Goal: Task Accomplishment & Management: Manage account settings

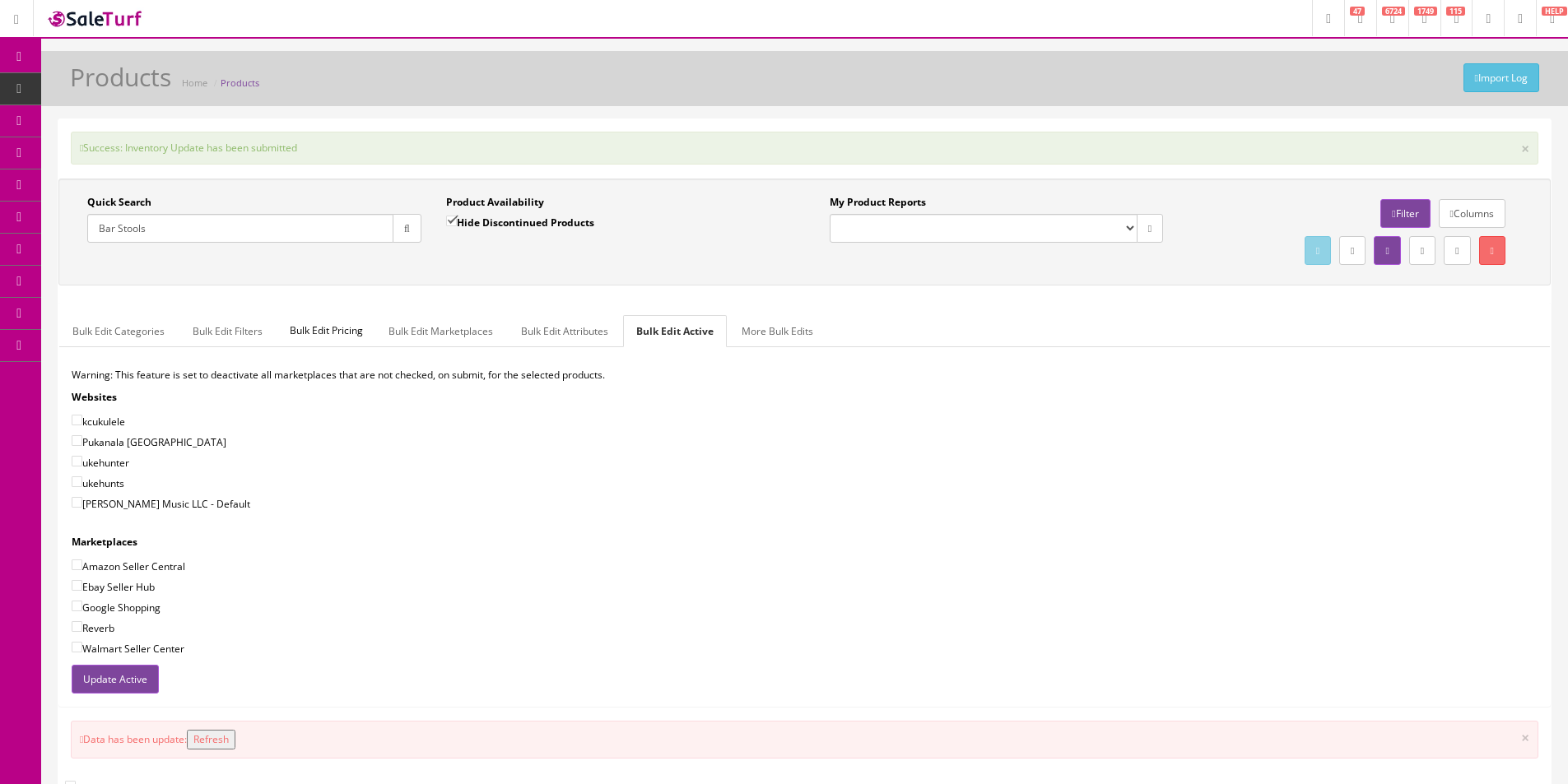
click at [304, 221] on input "Bar Stools" at bounding box center [240, 228] width 306 height 29
click at [548, 262] on div "Quick Search Date From Product Availability Hide Discontinued Products Date To …" at bounding box center [805, 232] width 1484 height 74
click at [547, 264] on div "Quick Search Date From Product Availability Hide Discontinued Products Date To …" at bounding box center [805, 232] width 1484 height 74
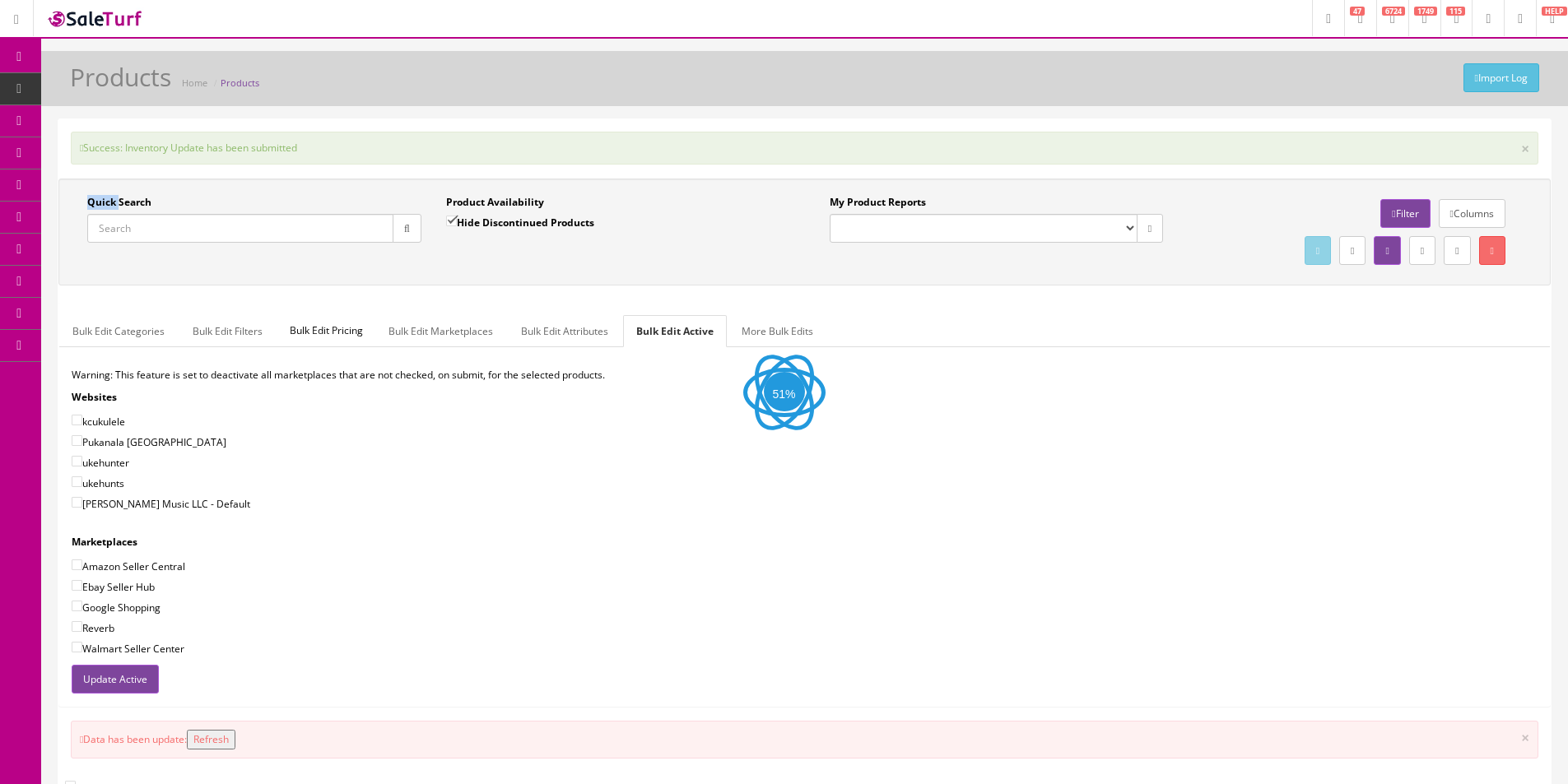
click at [547, 264] on div "Quick Search Date From Product Availability Hide Discontinued Products Date To …" at bounding box center [805, 232] width 1484 height 74
click at [547, 264] on div "Quick Search Date From Product Availability Hide Discontinued Products Date To …" at bounding box center [804, 449] width 1492 height 542
click at [547, 303] on div "Bulk Edit Categories Bulk Edit Filters Bulk Edit Pricing Bulk Edit Marketplaces…" at bounding box center [804, 505] width 1491 height 403
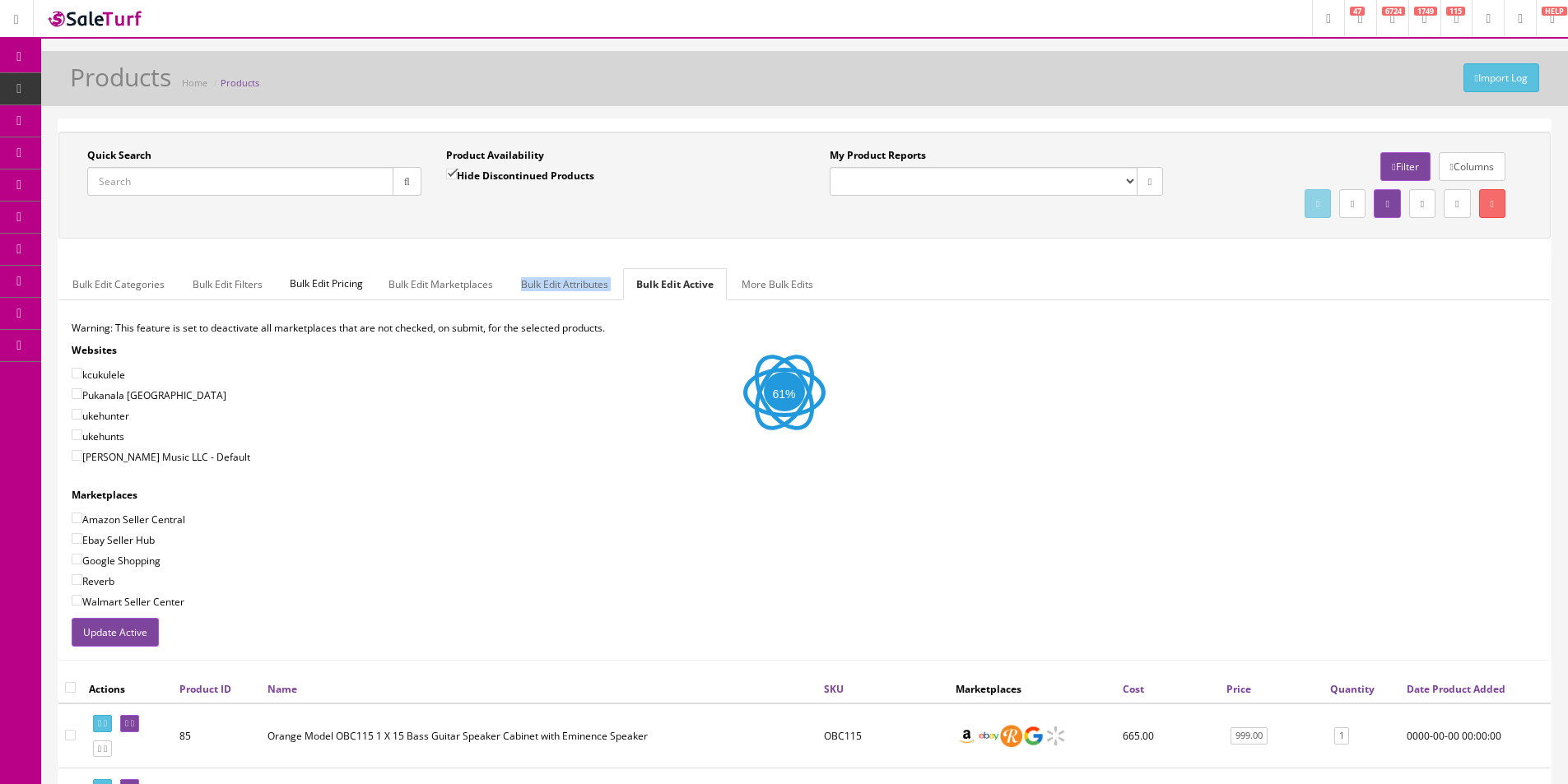
click at [547, 262] on div "Bulk Edit Categories Bulk Edit Filters Bulk Edit Pricing Bulk Edit Marketplaces…" at bounding box center [804, 458] width 1491 height 403
click at [548, 261] on div "Bulk Edit Categories Bulk Edit Filters Bulk Edit Pricing Bulk Edit Marketplaces…" at bounding box center [804, 458] width 1491 height 403
click at [262, 183] on input "Quick Search" at bounding box center [240, 181] width 306 height 29
paste input "1ZF6Y8414298692862"
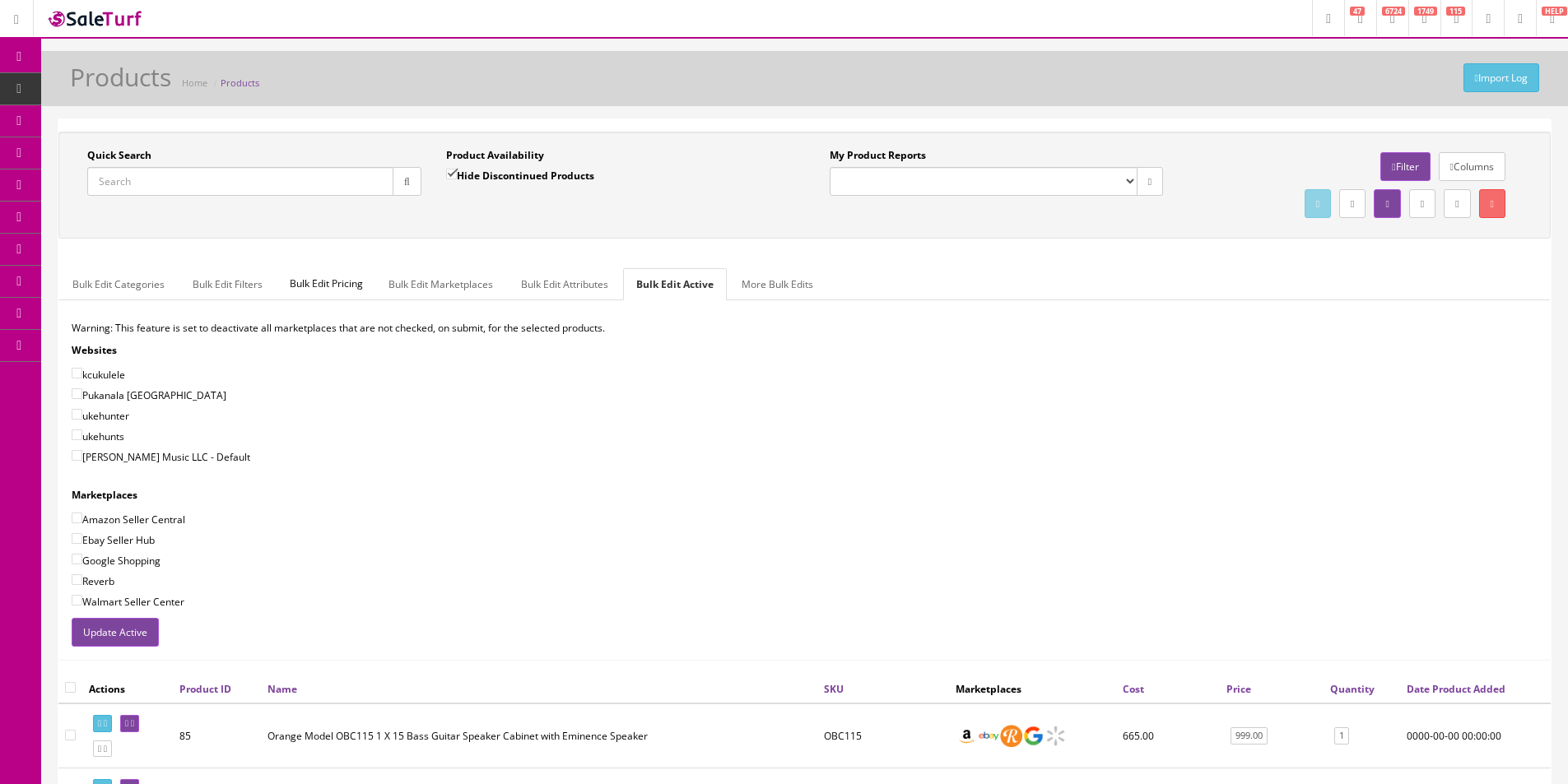
type input "1ZF6Y8414298692862"
click at [302, 174] on input "Quick Search" at bounding box center [240, 181] width 306 height 29
paste input "PM1991TB"
click at [111, 179] on input "PM1991TB" at bounding box center [240, 181] width 306 height 29
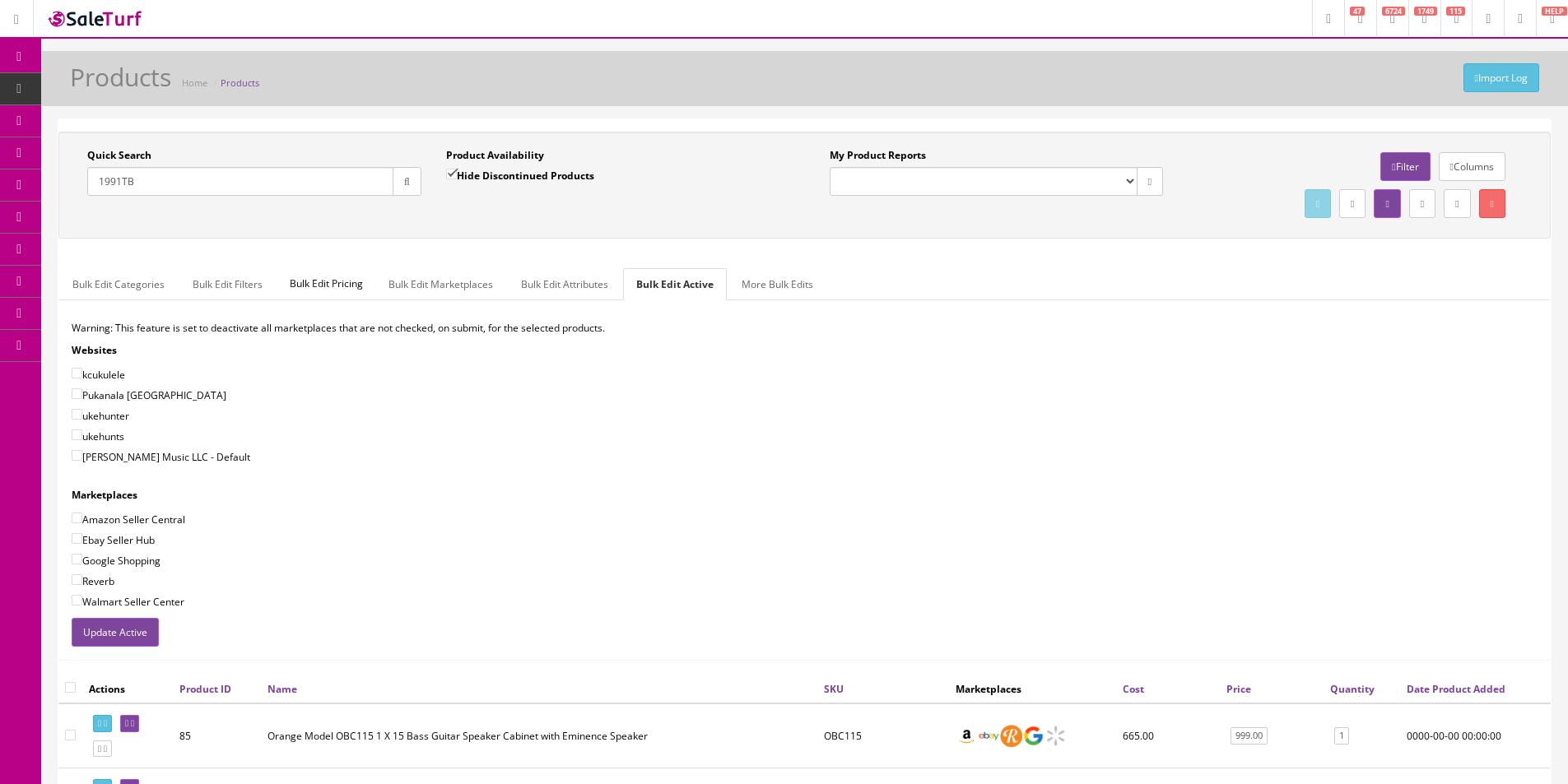
click at [231, 178] on input "1991TB" at bounding box center [240, 181] width 306 height 29
type input "1991TB"
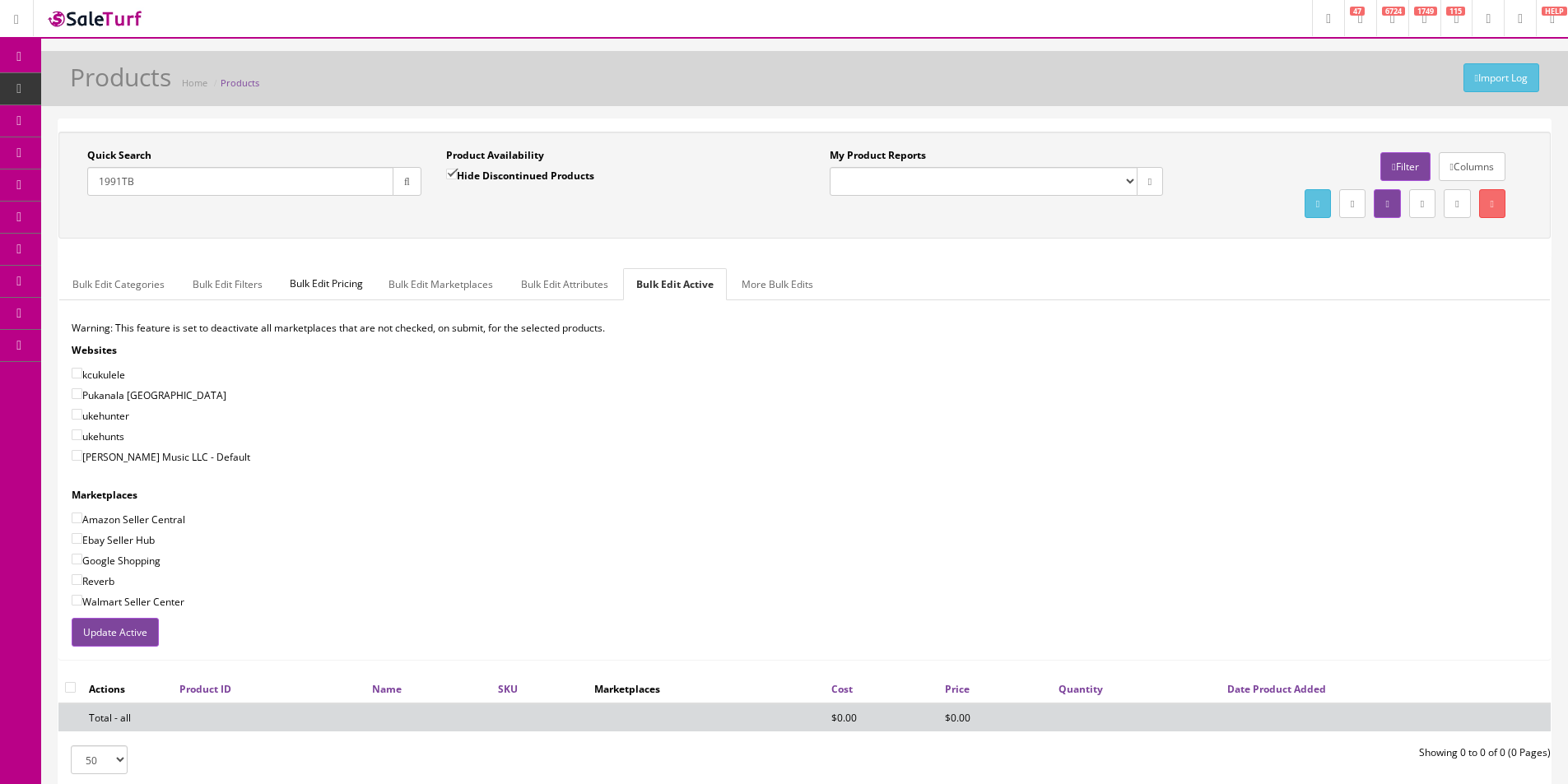
drag, startPoint x: 492, startPoint y: 177, endPoint x: 510, endPoint y: 200, distance: 29.2
click at [492, 177] on label "Hide Discontinued Products" at bounding box center [520, 175] width 148 height 17
click at [457, 177] on input "Hide Discontinued Products" at bounding box center [450, 173] width 10 height 10
checkbox input "false"
click at [530, 214] on div "Quick Search 1991TB Date From Product Availability Hide Discontinued Products D…" at bounding box center [805, 185] width 1484 height 74
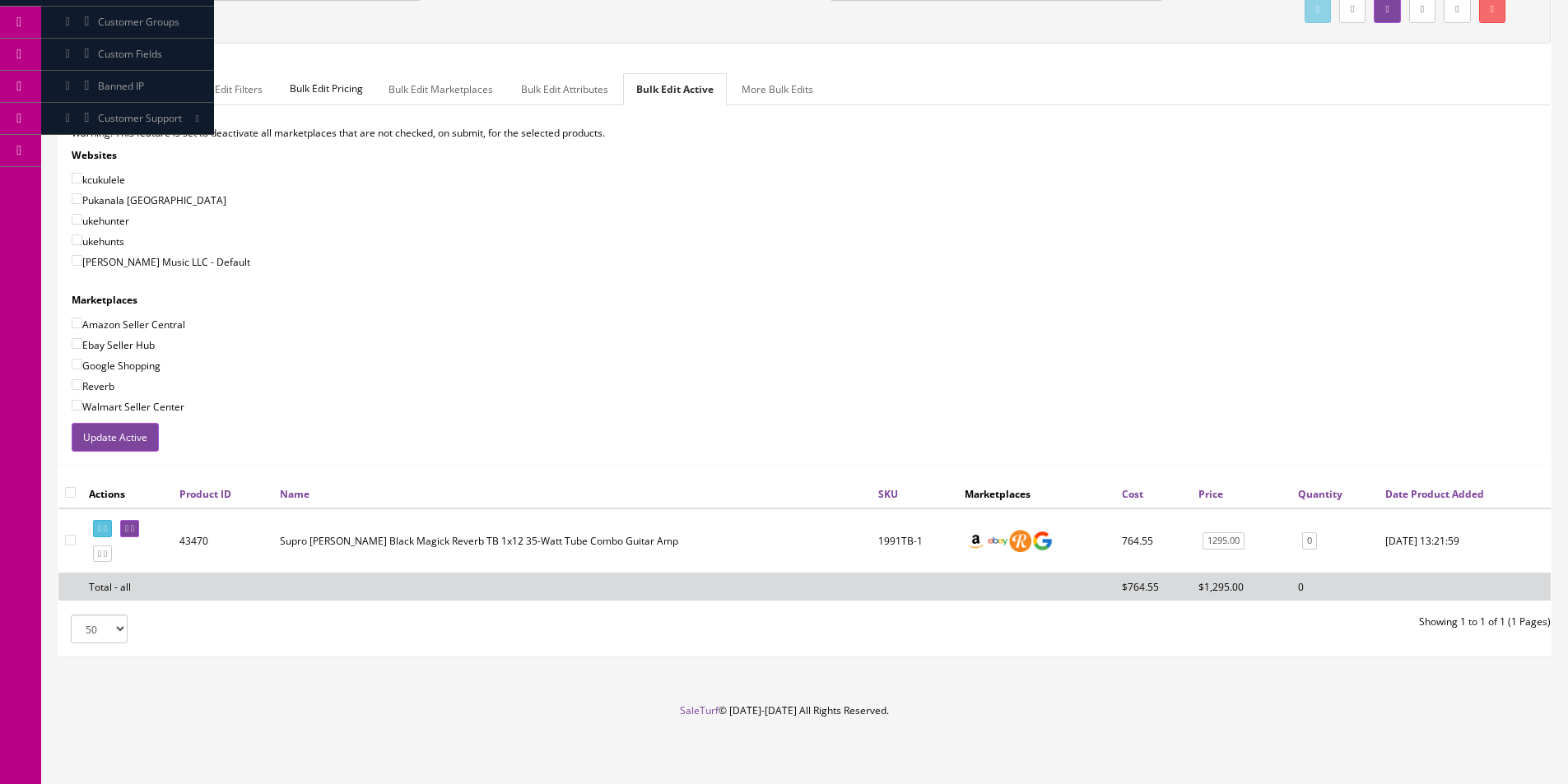
scroll to position [197, 0]
click at [135, 521] on link at bounding box center [129, 527] width 19 height 17
click at [931, 222] on div "ukehunter" at bounding box center [804, 219] width 1466 height 17
click at [819, 253] on div "[PERSON_NAME] Music LLC - Default" at bounding box center [804, 260] width 1466 height 17
click at [1051, 715] on footer "SaleTurf © 2015-2025 All Rights Reserved." at bounding box center [784, 743] width 1568 height 83
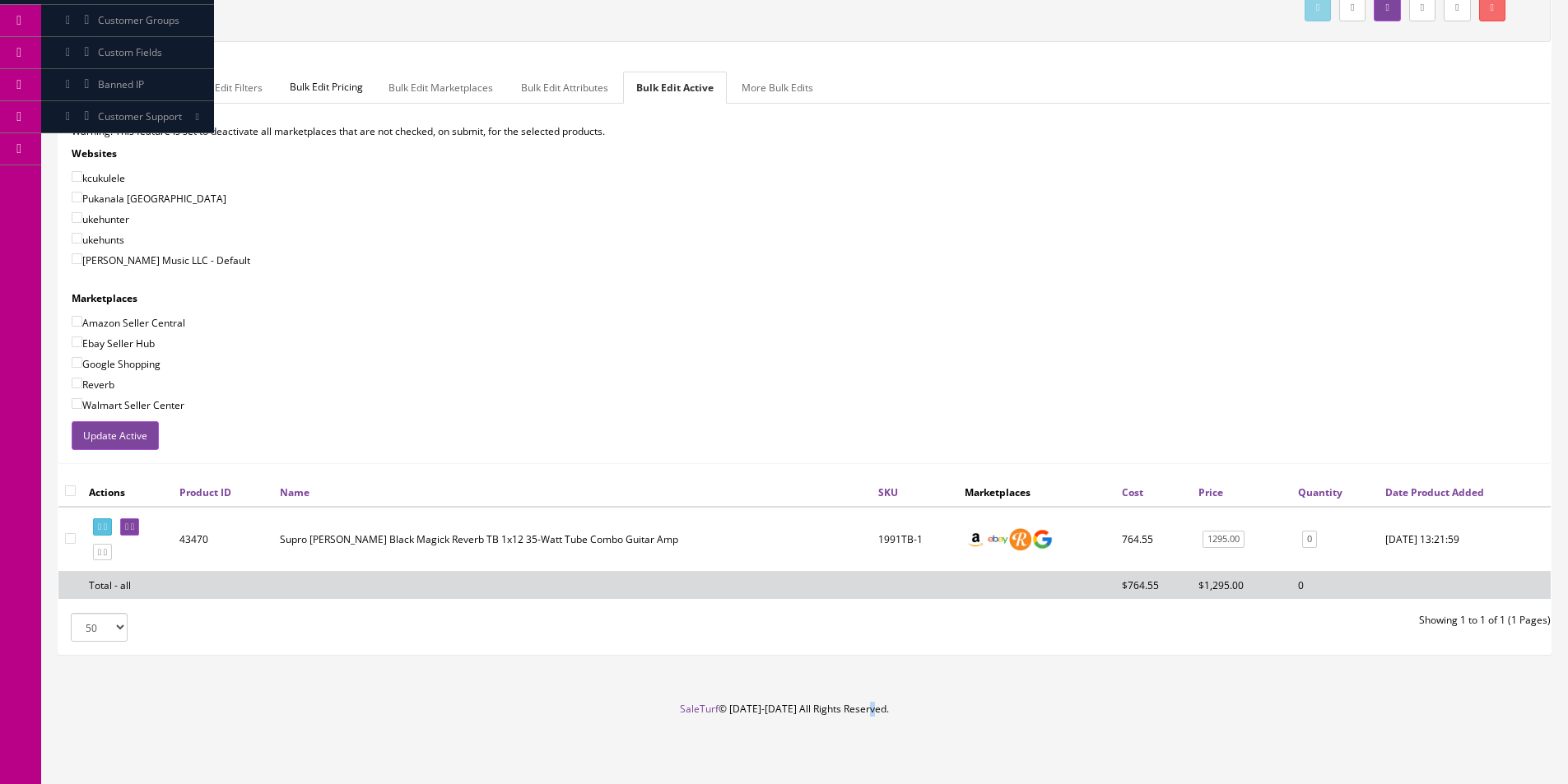
click at [1051, 715] on footer "SaleTurf © 2015-2025 All Rights Reserved." at bounding box center [784, 743] width 1568 height 83
click at [1028, 716] on footer "SaleTurf © 2015-2025 All Rights Reserved." at bounding box center [784, 743] width 1568 height 83
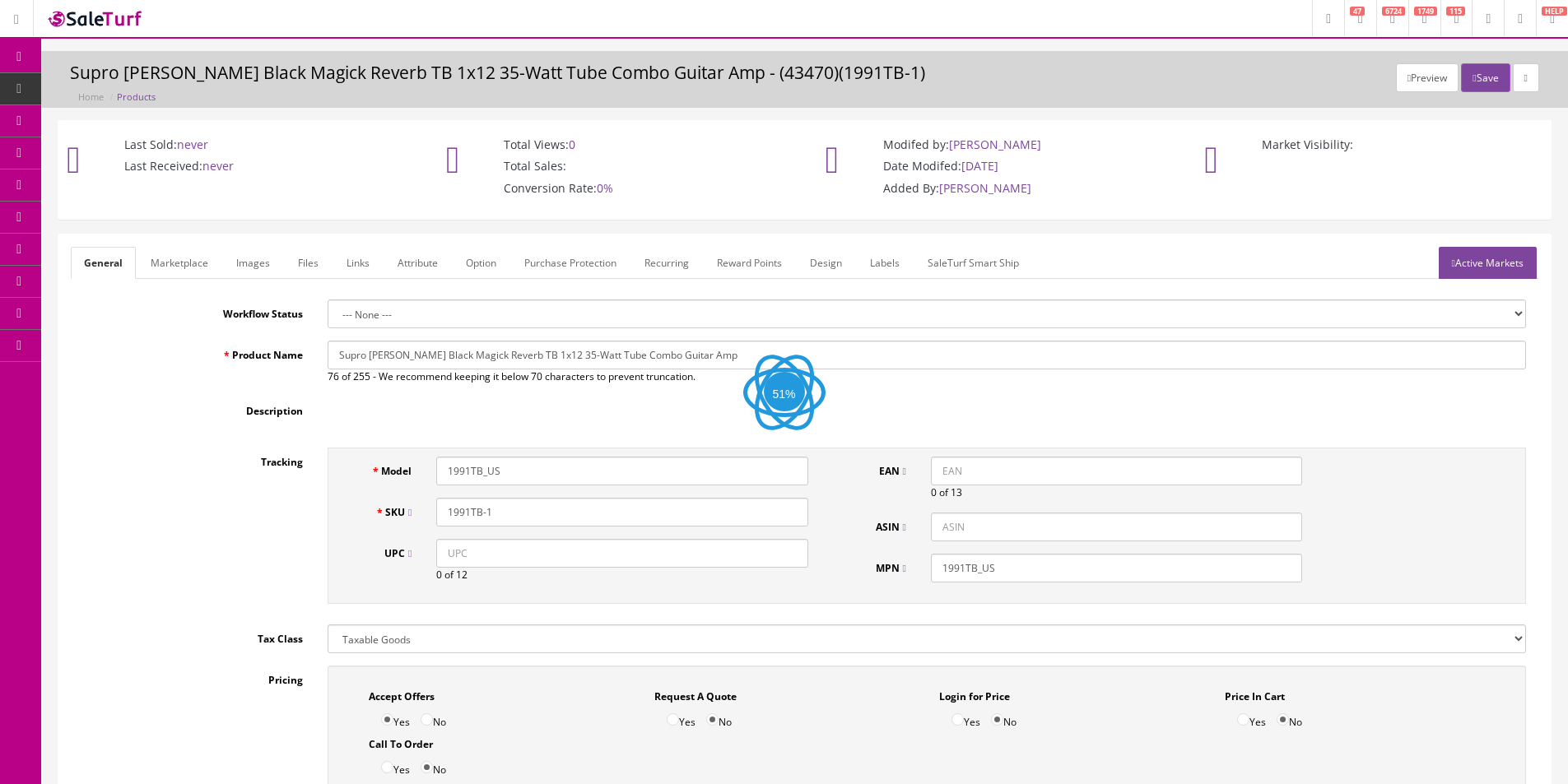
click at [251, 537] on div "Tracking Model 1991TB_US SKU 1991TB-1 UPC 0 of 12 EAN 0 of 13 ASIN MPN 1991TB_US" at bounding box center [804, 529] width 1468 height 164
click at [251, 538] on div "Tracking Model 1991TB_US SKU 1991TB-1 UPC 0 of 12 EAN 0 of 13 ASIN MPN 1991TB_US" at bounding box center [804, 529] width 1468 height 164
click at [251, 435] on div "Description" at bounding box center [804, 415] width 1468 height 38
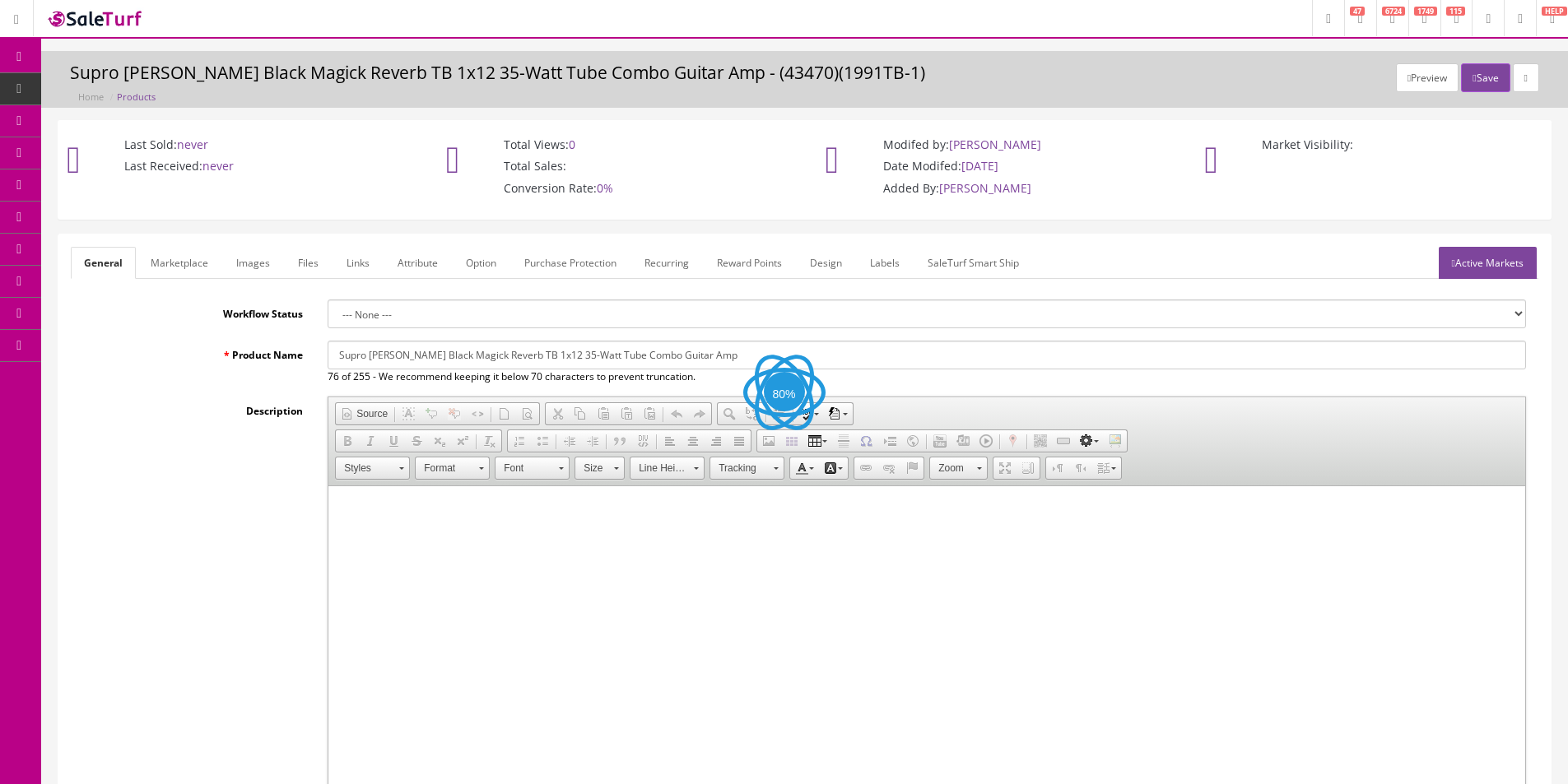
click at [251, 537] on div "Description Rich Text Editor, input-description1 Editor toolbars Document Sourc…" at bounding box center [804, 617] width 1468 height 442
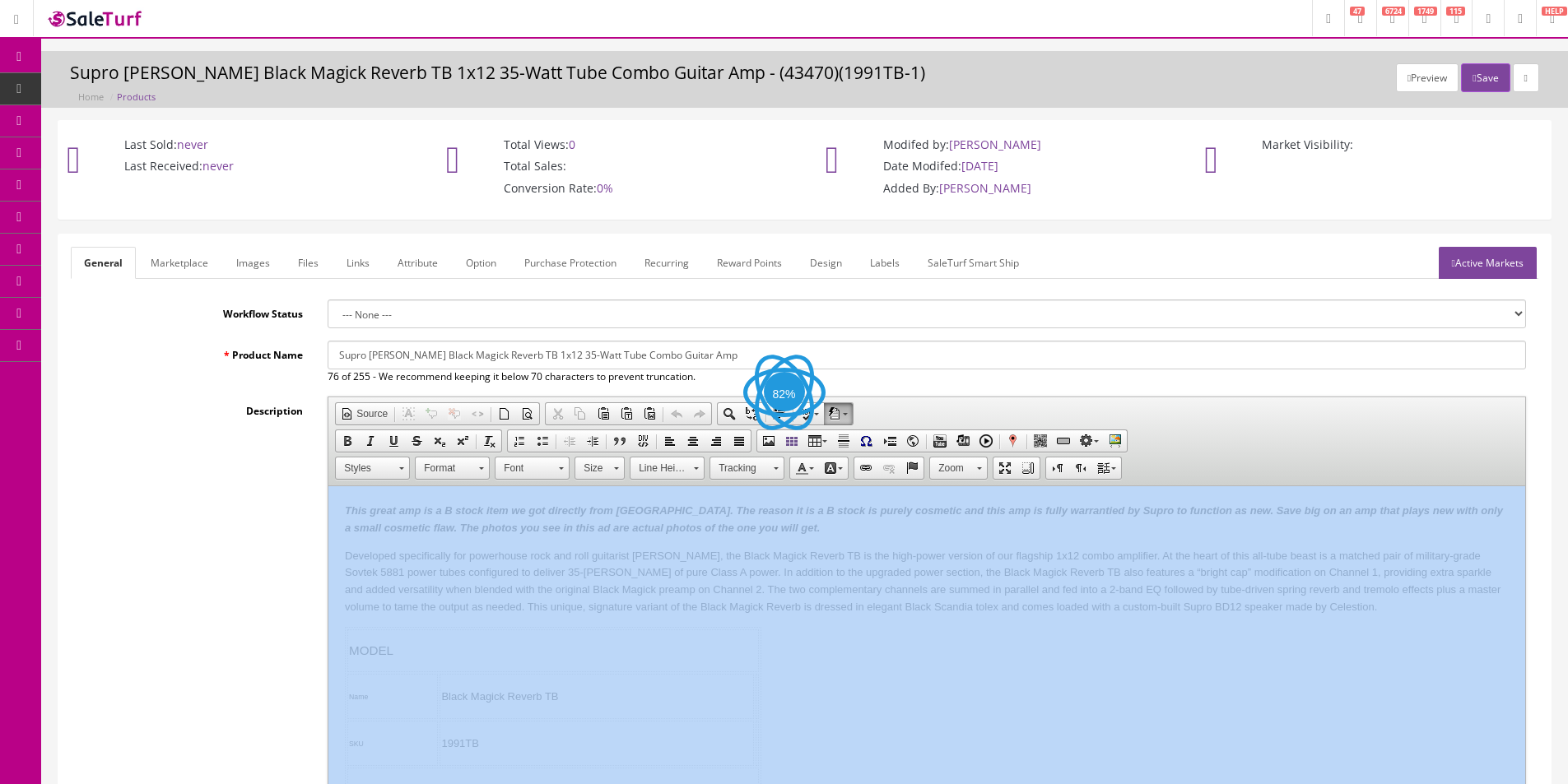
click at [251, 537] on div "Description Rich Text Editor, input-description1 Editor toolbars Document Sourc…" at bounding box center [804, 617] width 1468 height 442
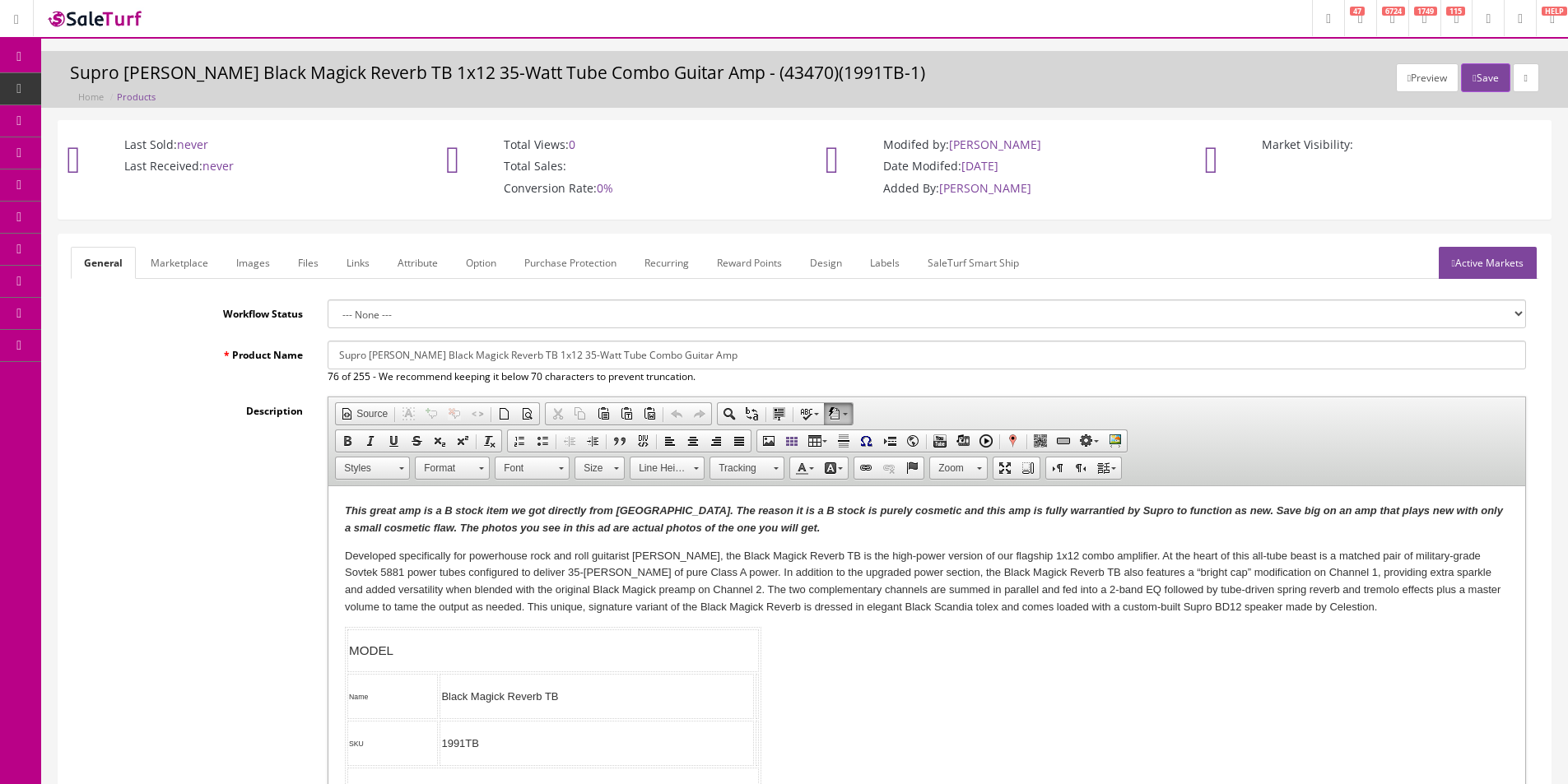
drag, startPoint x: 251, startPoint y: 537, endPoint x: 260, endPoint y: 334, distance: 203.2
click at [251, 537] on div "Description Rich Text Editor, input-description1 Editor toolbars Document Sourc…" at bounding box center [804, 617] width 1468 height 442
click at [270, 278] on link "Images" at bounding box center [253, 263] width 60 height 32
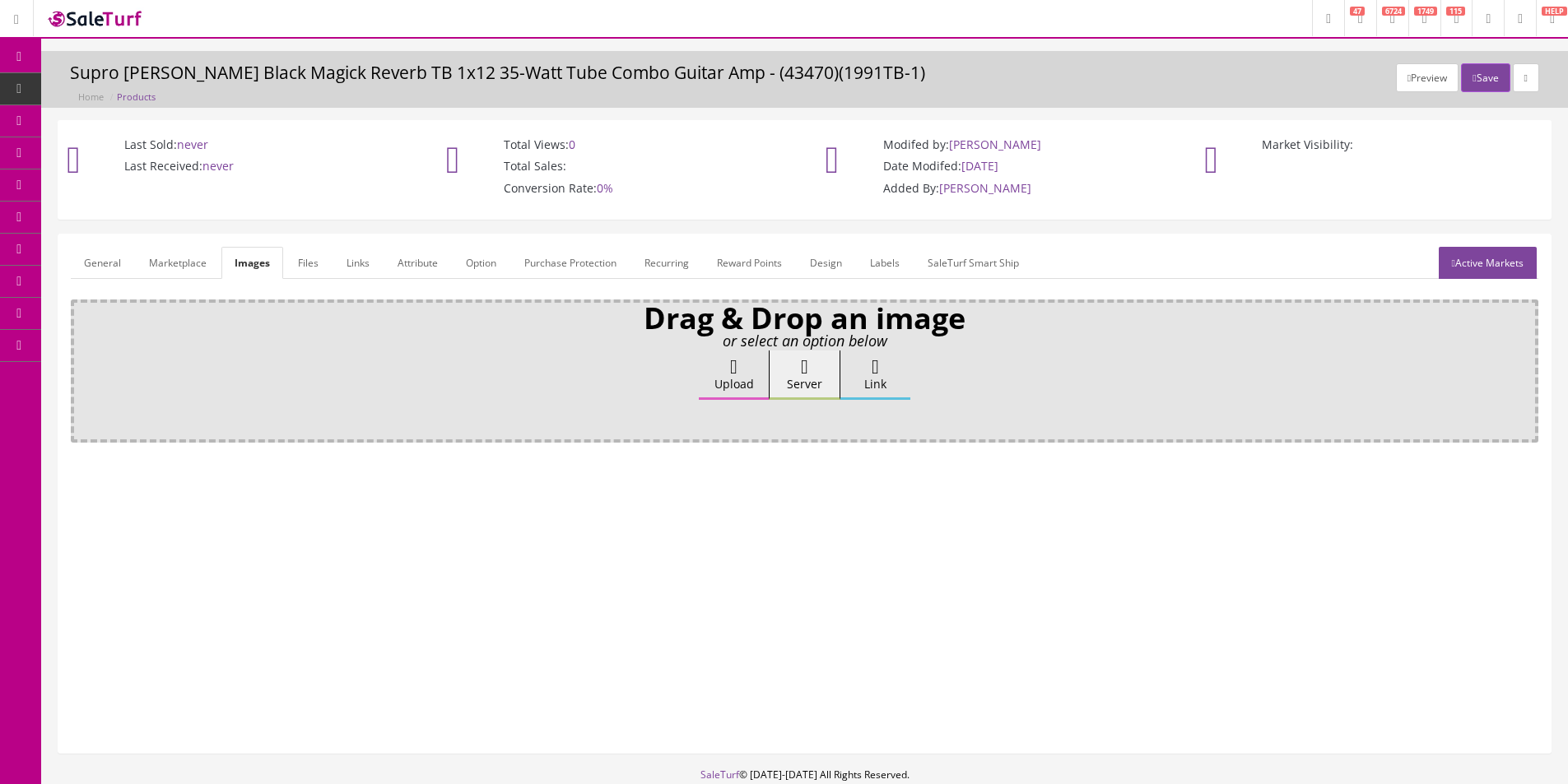
click at [730, 392] on label "Upload" at bounding box center [734, 375] width 70 height 50
click at [83, 367] on input "Upload" at bounding box center [83, 359] width 0 height 17
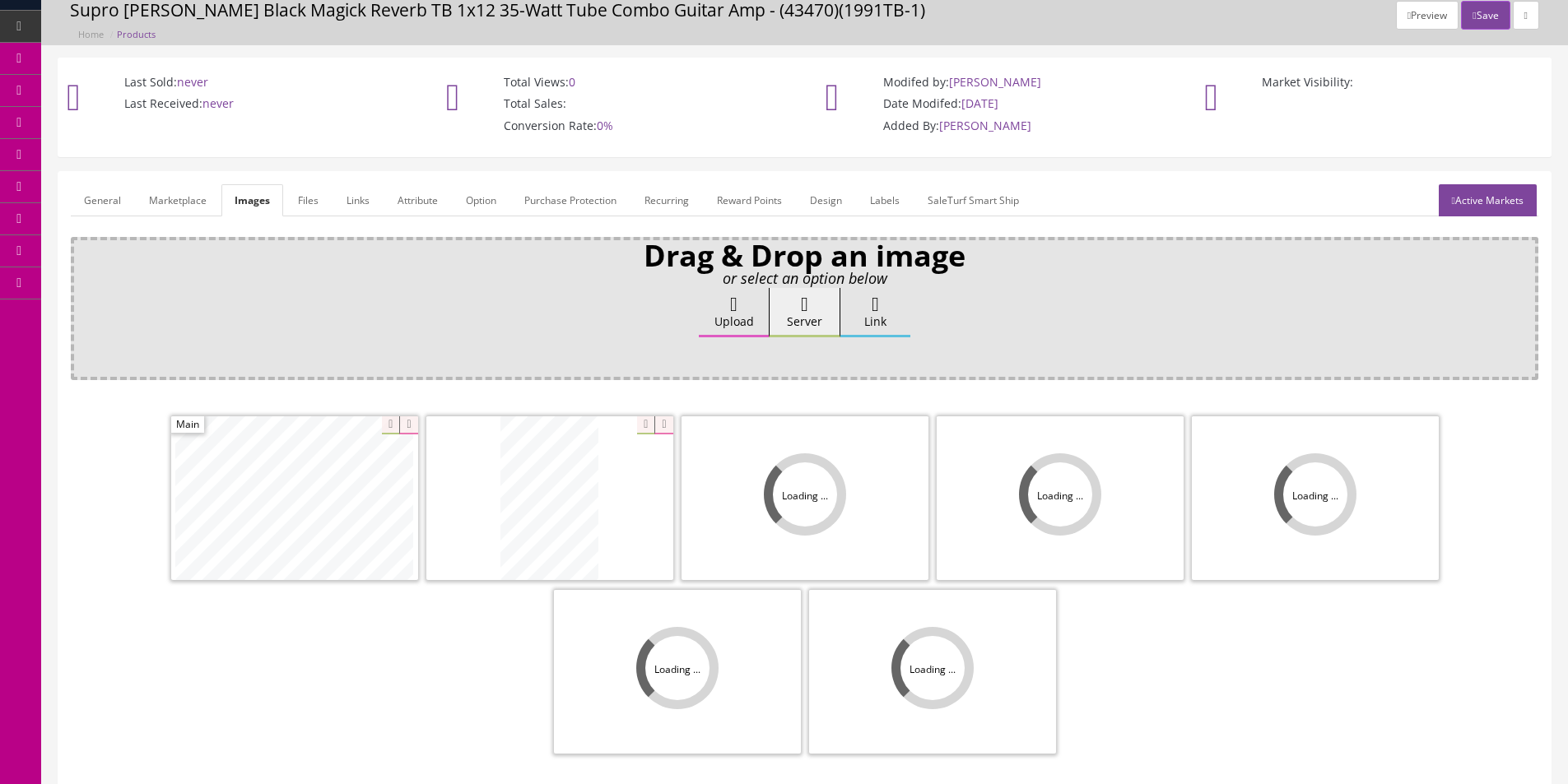
scroll to position [240, 0]
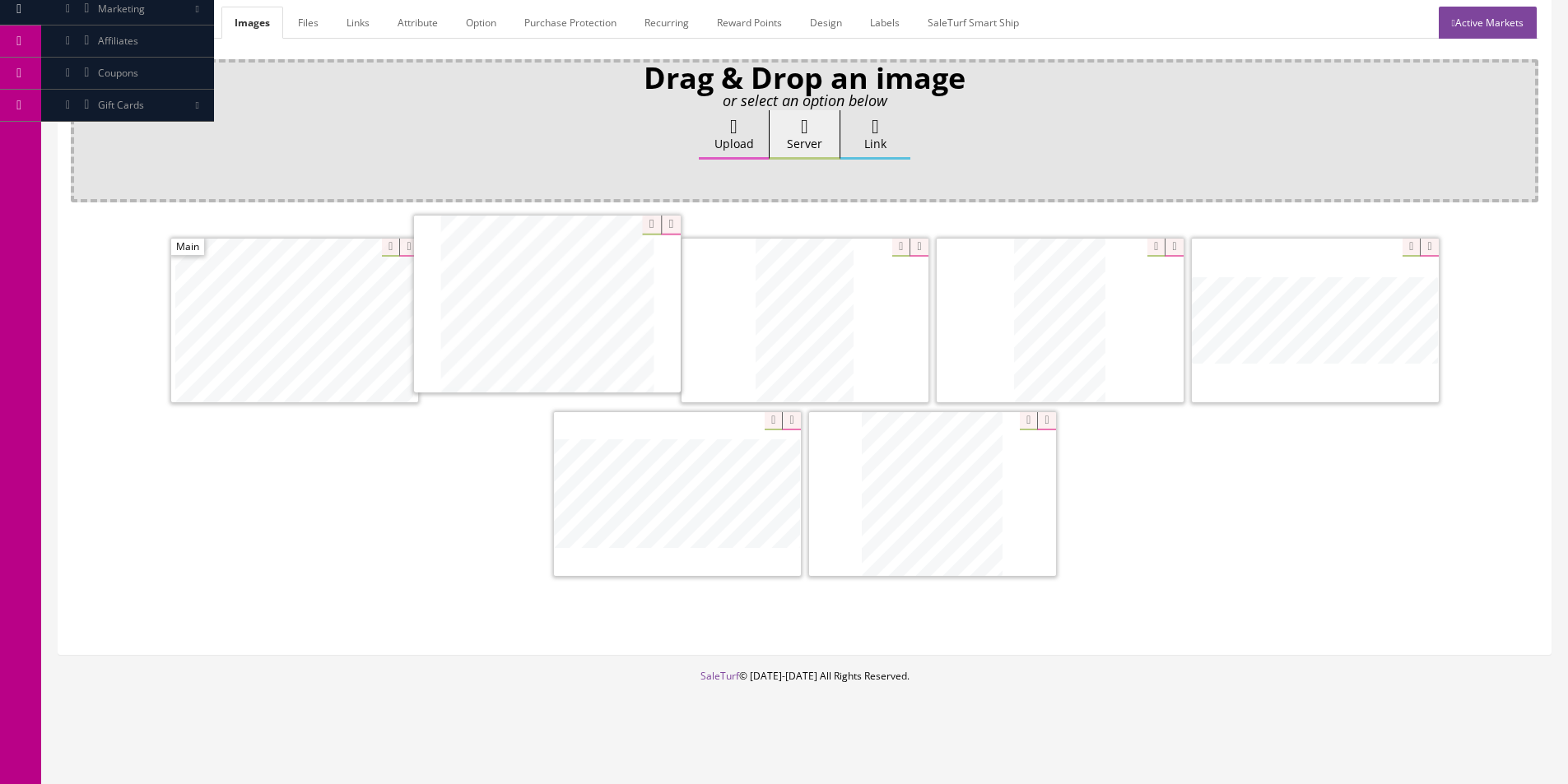
drag, startPoint x: 750, startPoint y: 450, endPoint x: 468, endPoint y: 314, distance: 313.1
drag, startPoint x: 693, startPoint y: 374, endPoint x: 870, endPoint y: 320, distance: 185.1
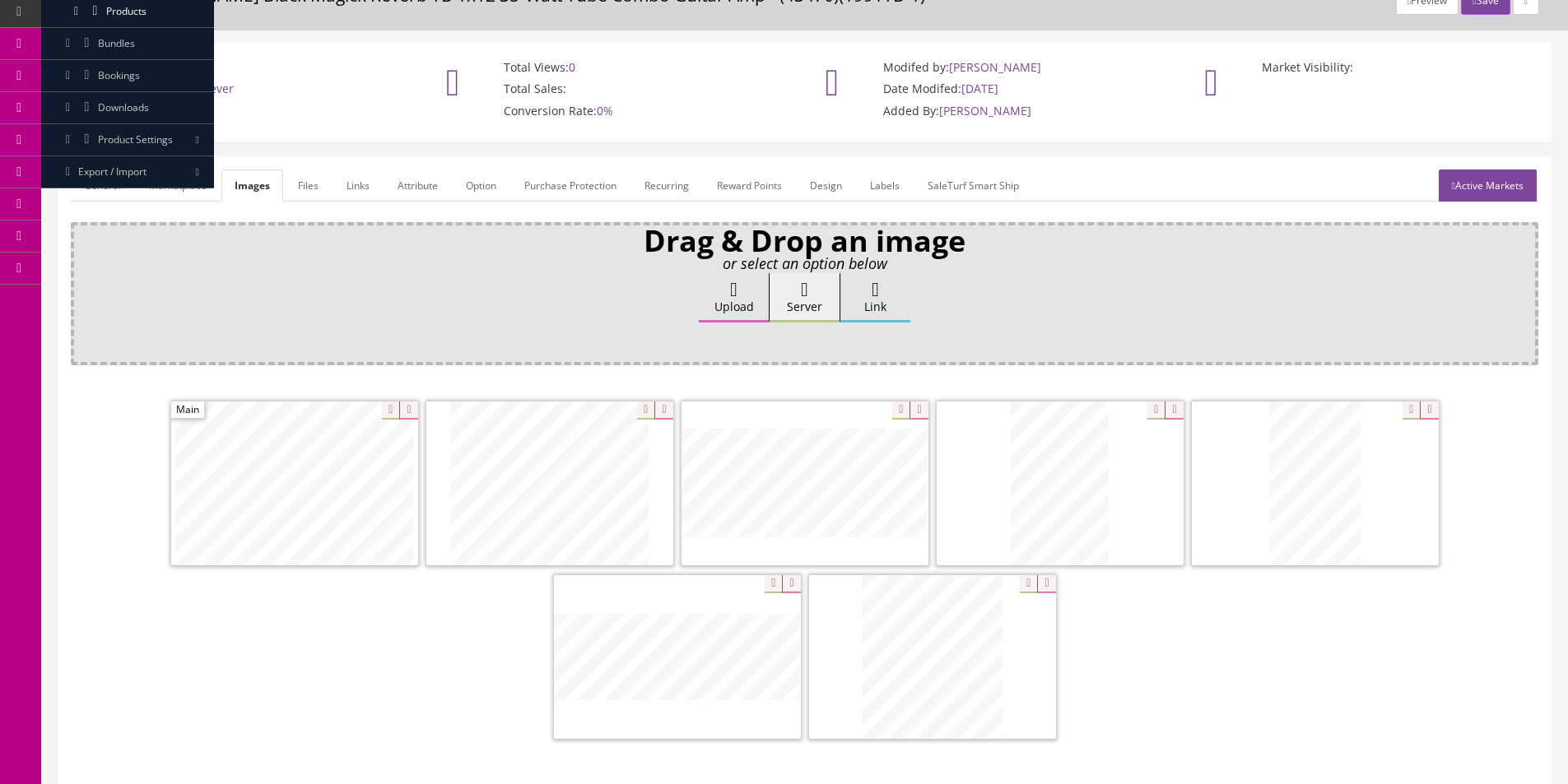
scroll to position [76, 0]
click at [90, 186] on link "General" at bounding box center [102, 187] width 64 height 32
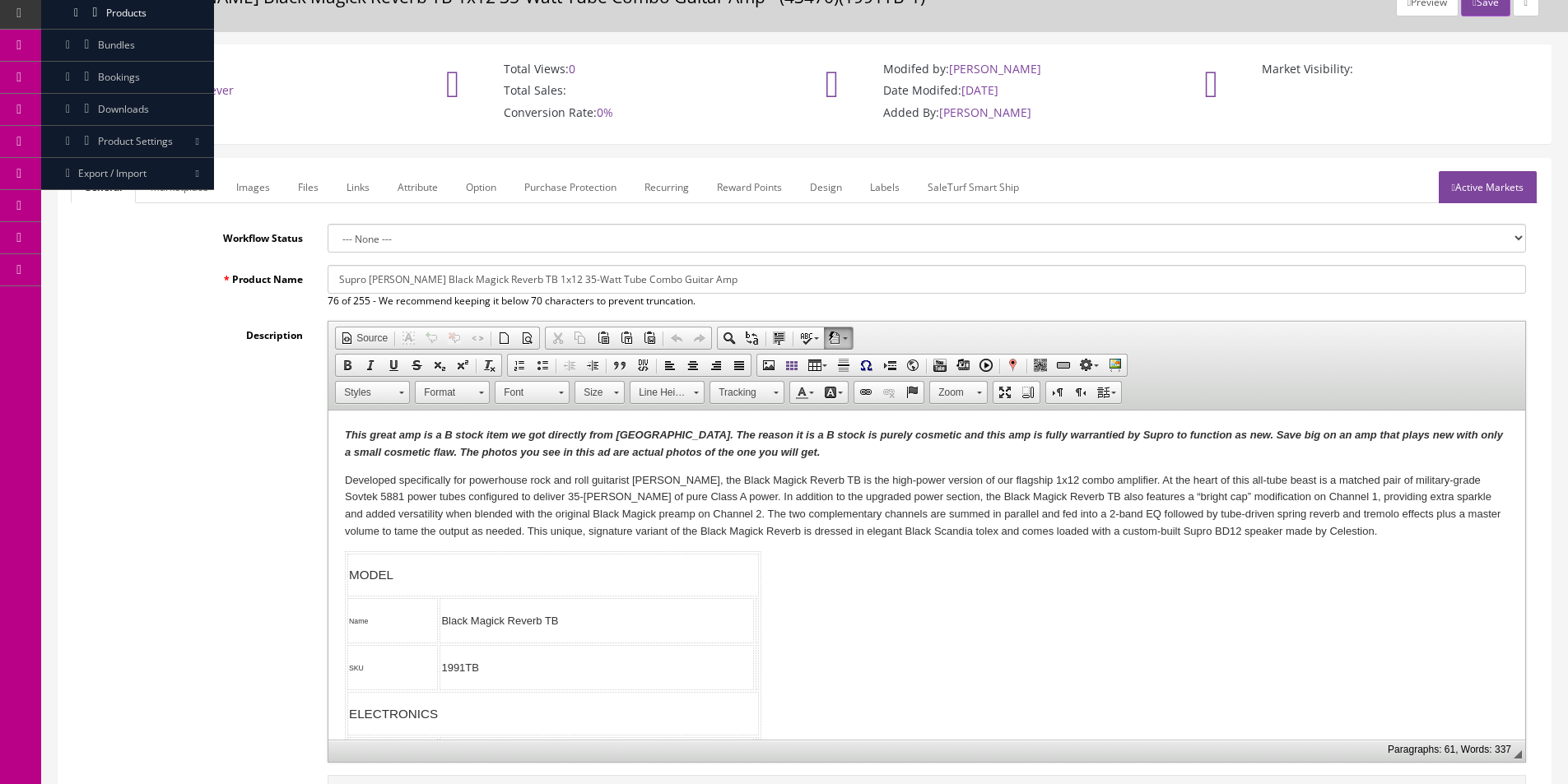
click at [794, 451] on p "This great amp is a B stock item we got directly from Supro. The reason it is a…" at bounding box center [927, 444] width 1164 height 35
click at [794, 452] on strong "This great amp is a B stock item we got directly from Supro. The reason it is a…" at bounding box center [924, 444] width 1158 height 30
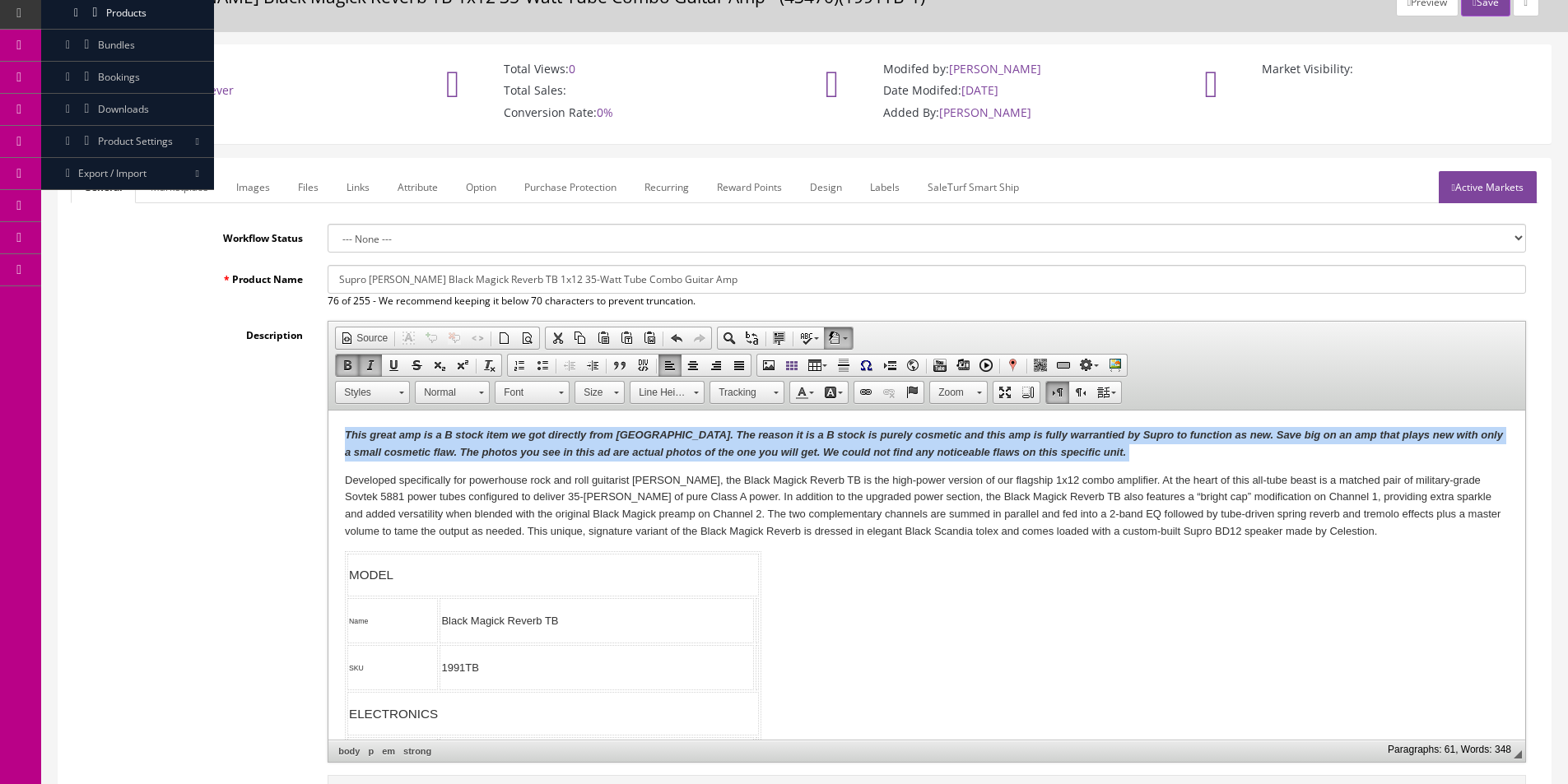
click at [794, 452] on strong "This great amp is a B stock item we got directly from Supro. The reason it is a…" at bounding box center [924, 444] width 1158 height 30
copy strong "This great amp is a B stock item we got directly from Supro. The reason it is a…"
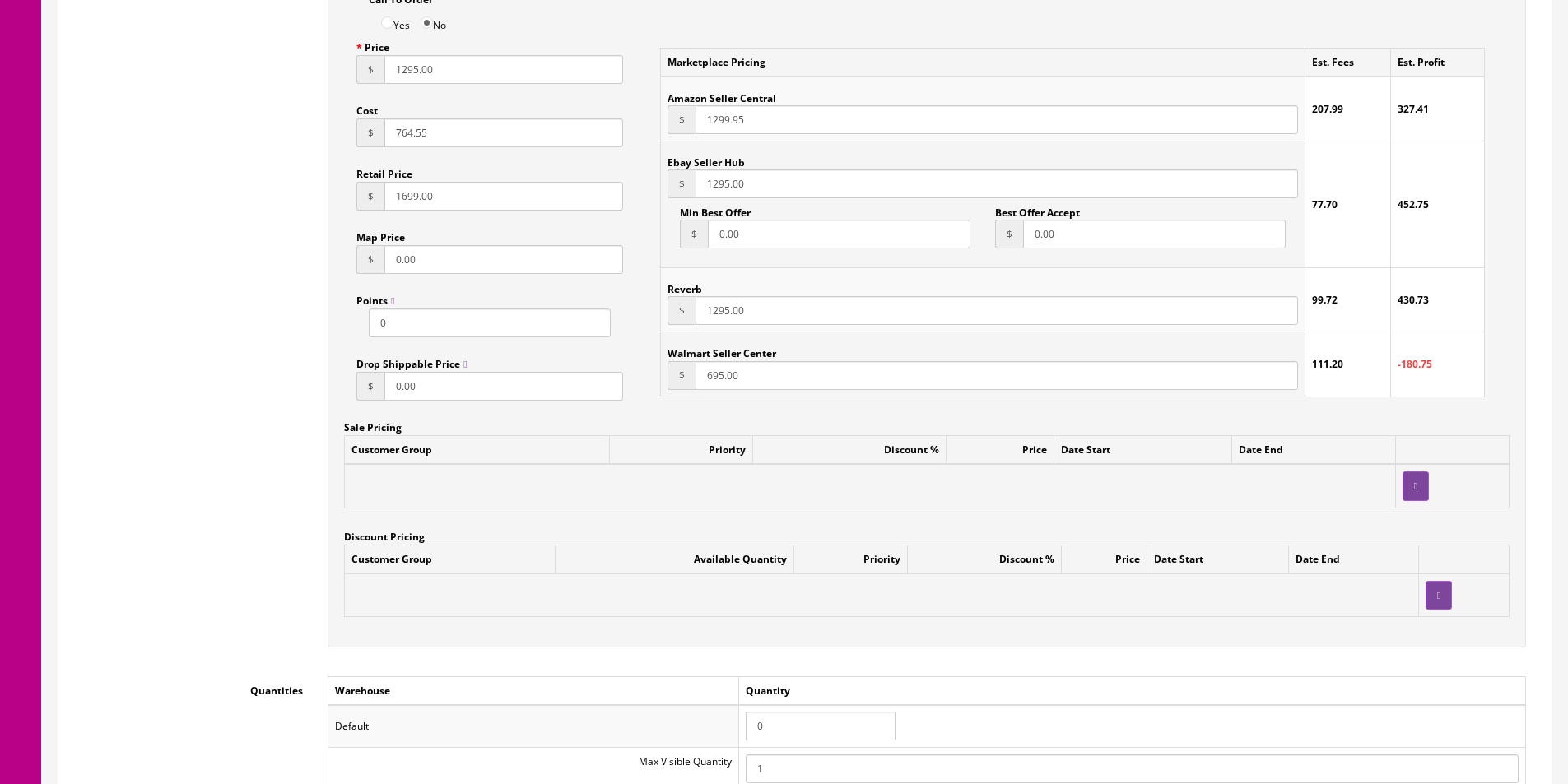
scroll to position [1309, 0]
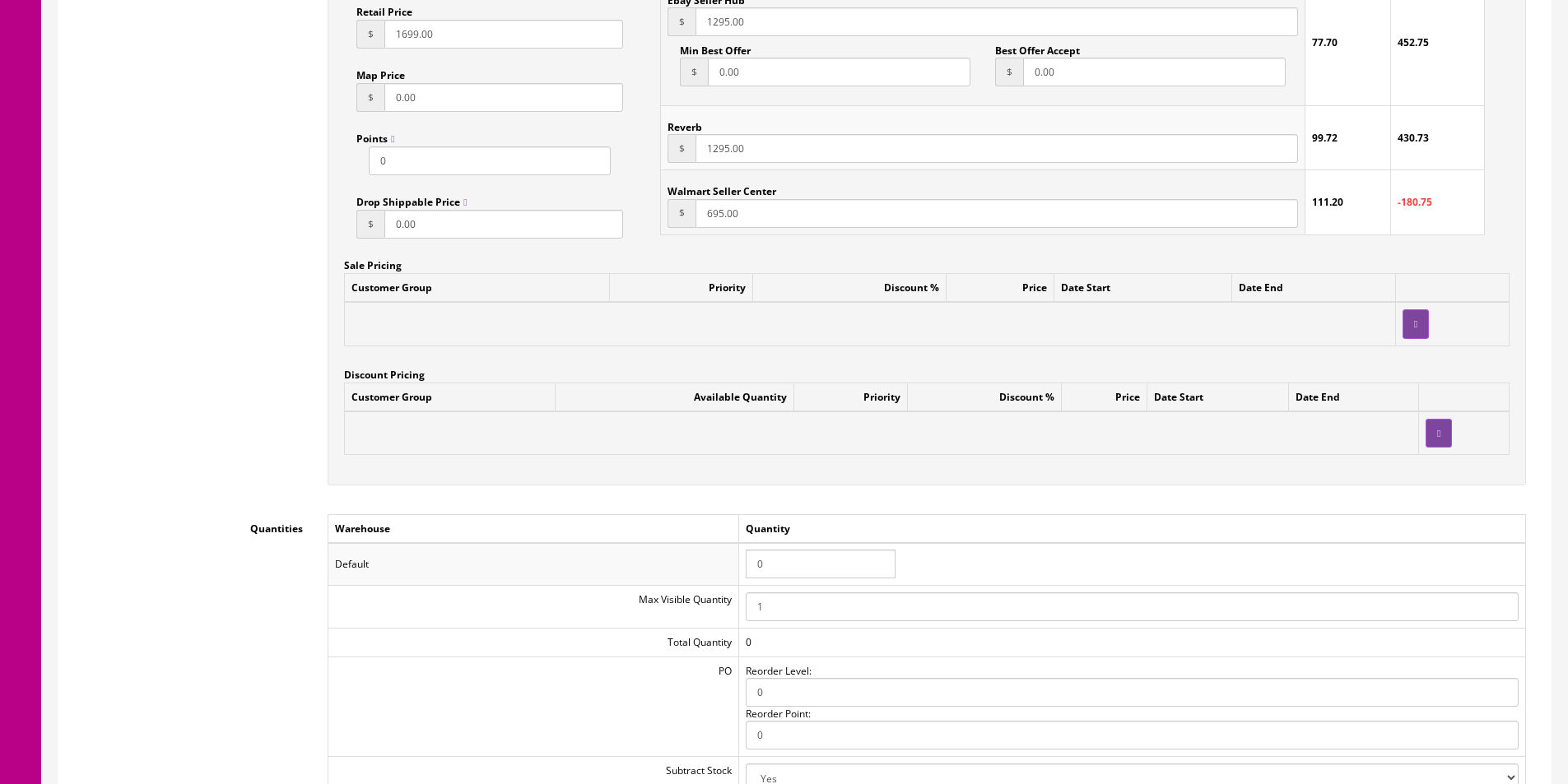
click at [766, 565] on input "0" at bounding box center [821, 564] width 150 height 29
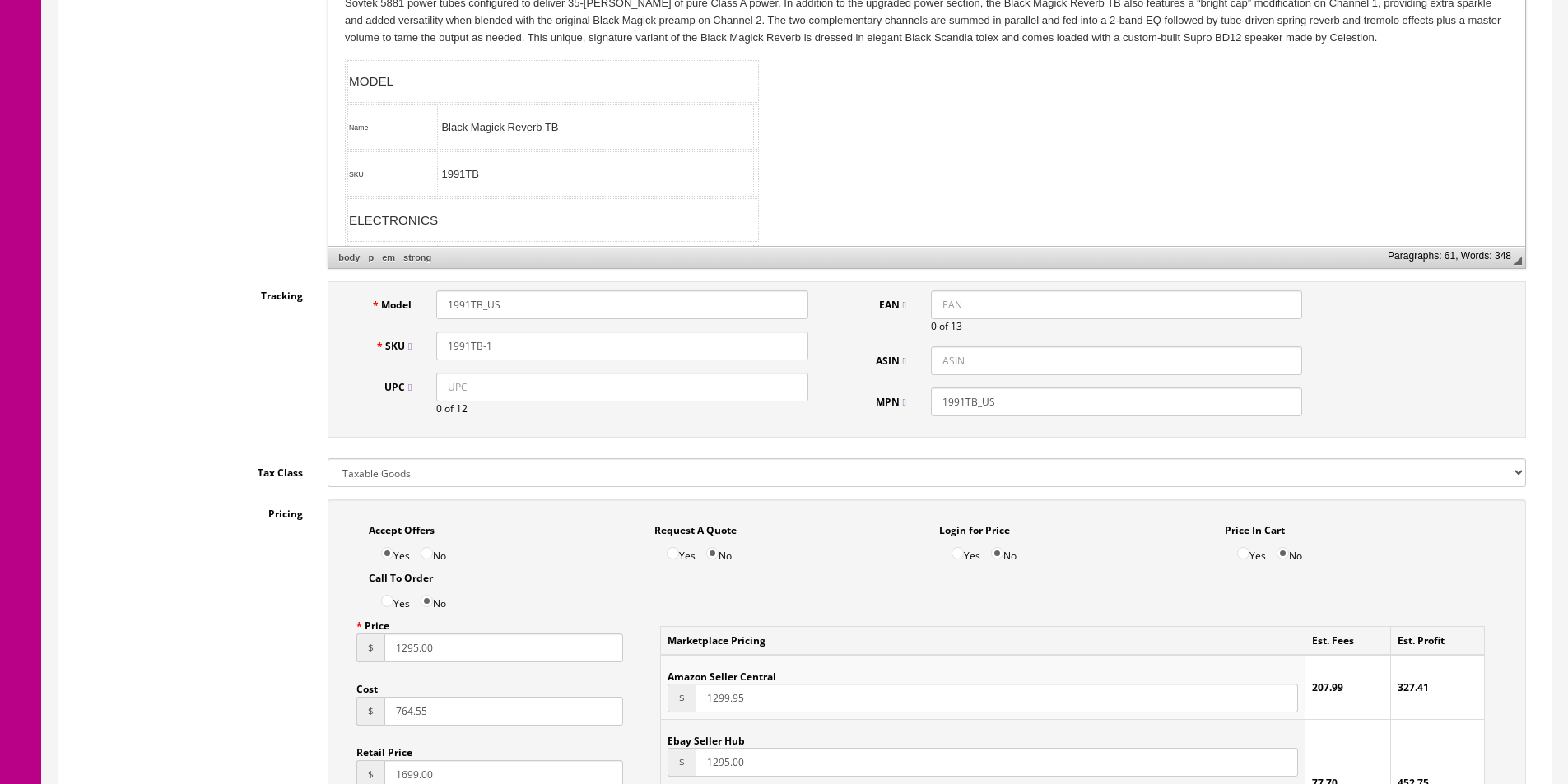
scroll to position [0, 0]
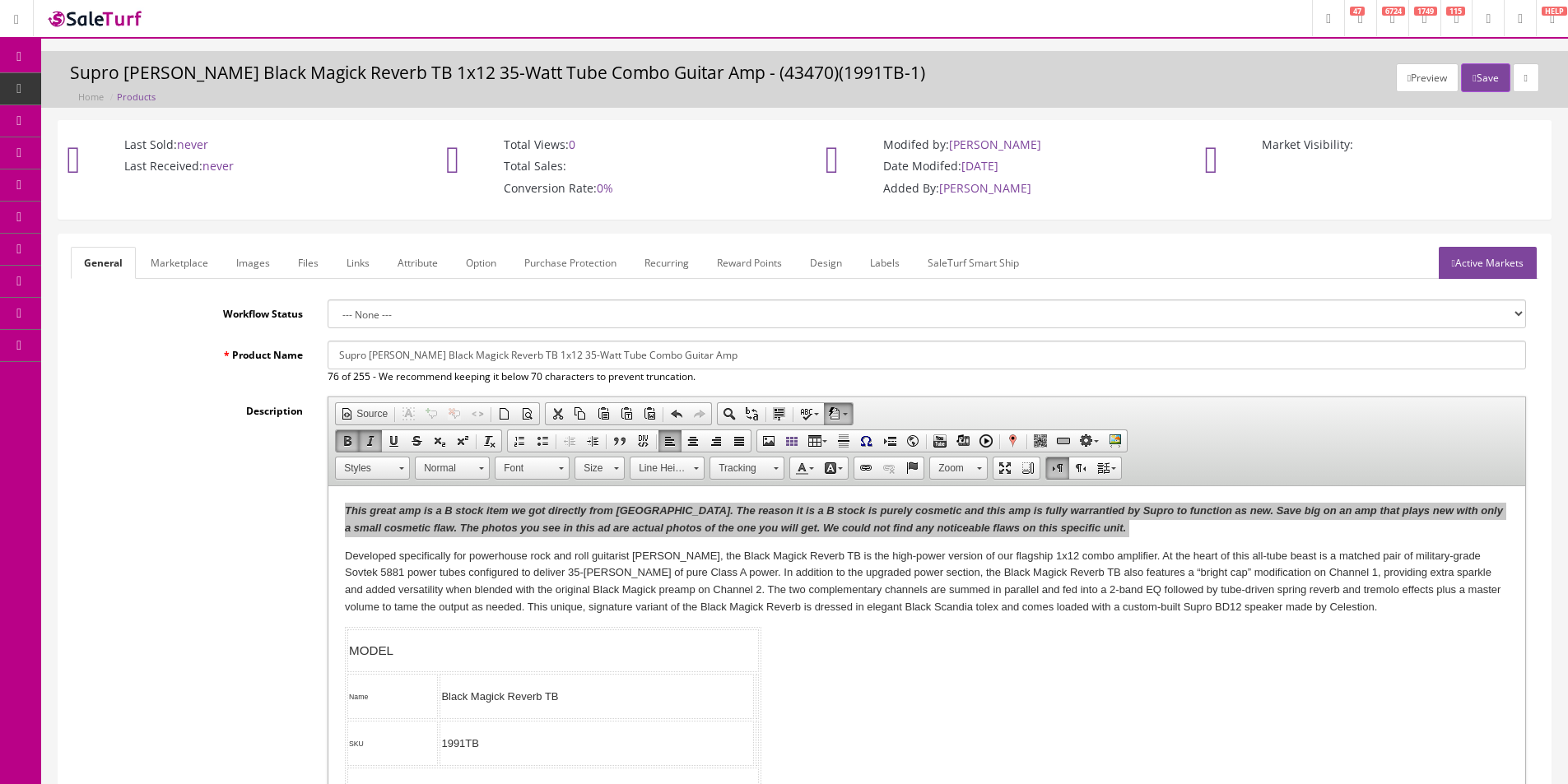
type input "1"
drag, startPoint x: 172, startPoint y: 261, endPoint x: 178, endPoint y: 303, distance: 42.4
click at [173, 262] on link "Marketplace" at bounding box center [178, 263] width 84 height 32
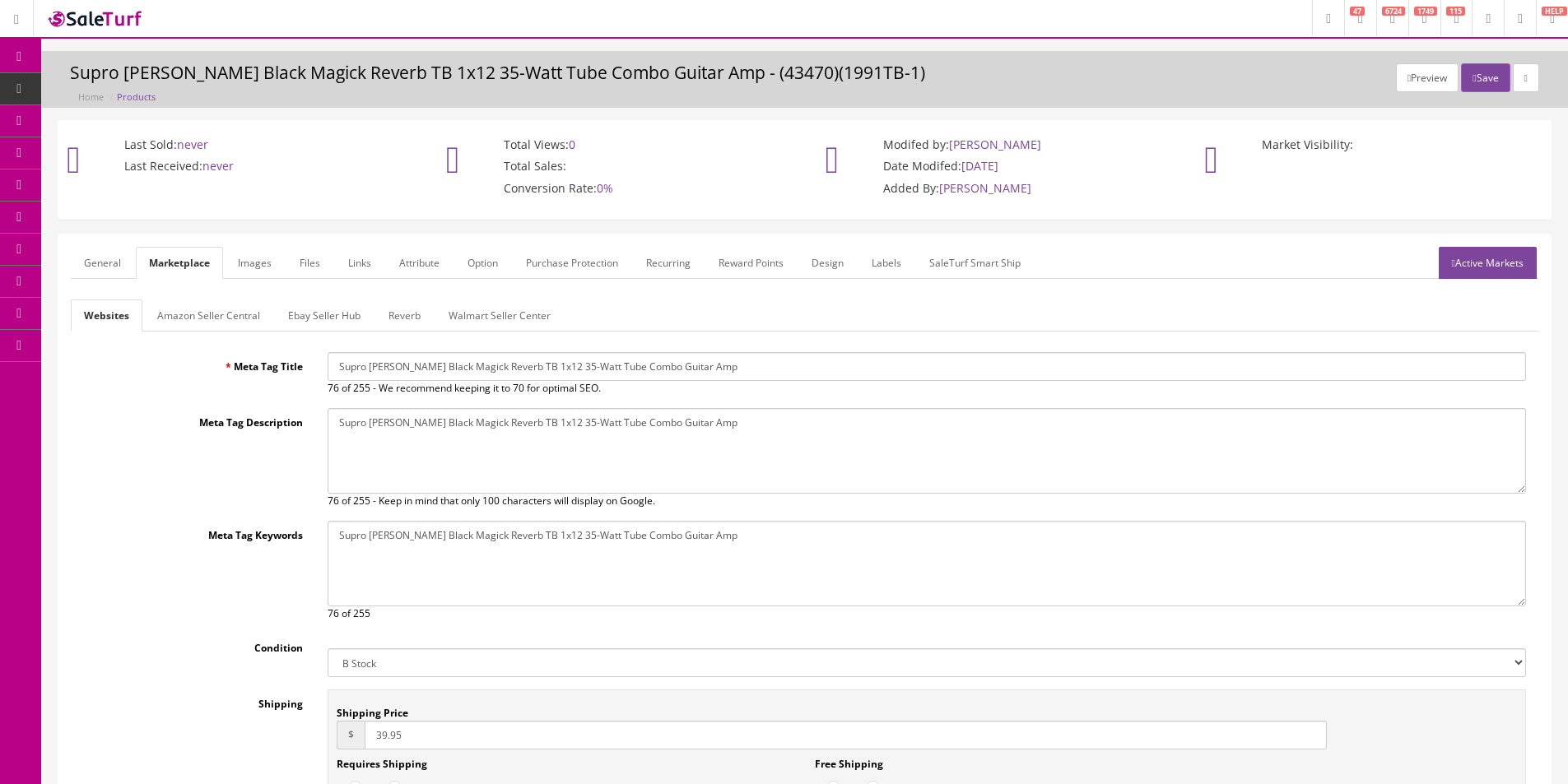
click at [180, 311] on link "Amazon Seller Central" at bounding box center [209, 315] width 129 height 32
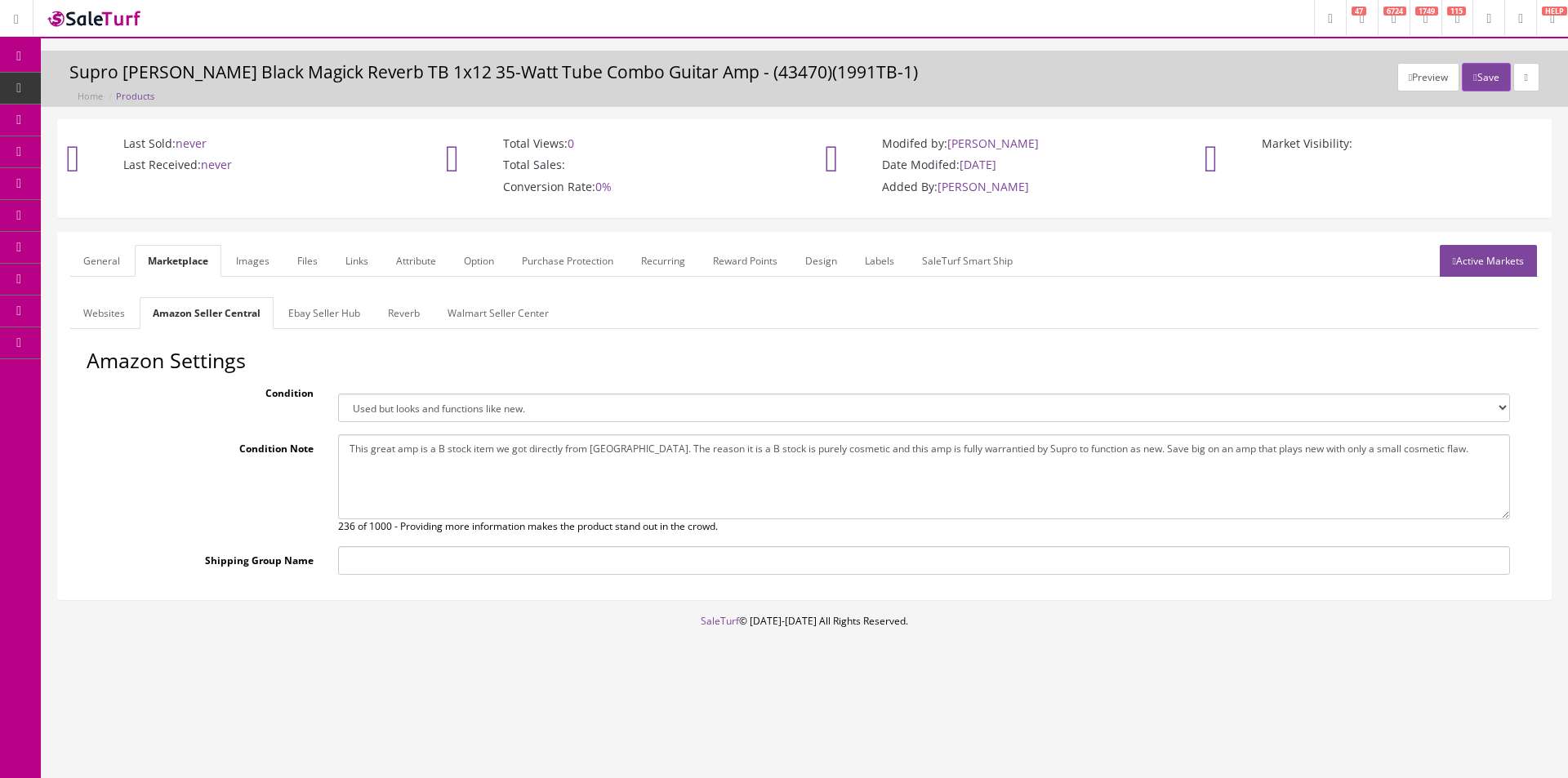
click at [456, 469] on textarea "This great amp is a B stock item we got directly from Supro. The reason it is a…" at bounding box center [924, 476] width 1172 height 85
paste textarea "The photos you see in this ad are actual photos of the one you will get. We cou…"
type textarea "This great amp is a B stock item we got directly from Supro. The reason it is a…"
drag, startPoint x: 351, startPoint y: 315, endPoint x: 397, endPoint y: 482, distance: 173.2
click at [351, 315] on link "Ebay Seller Hub" at bounding box center [324, 313] width 98 height 32
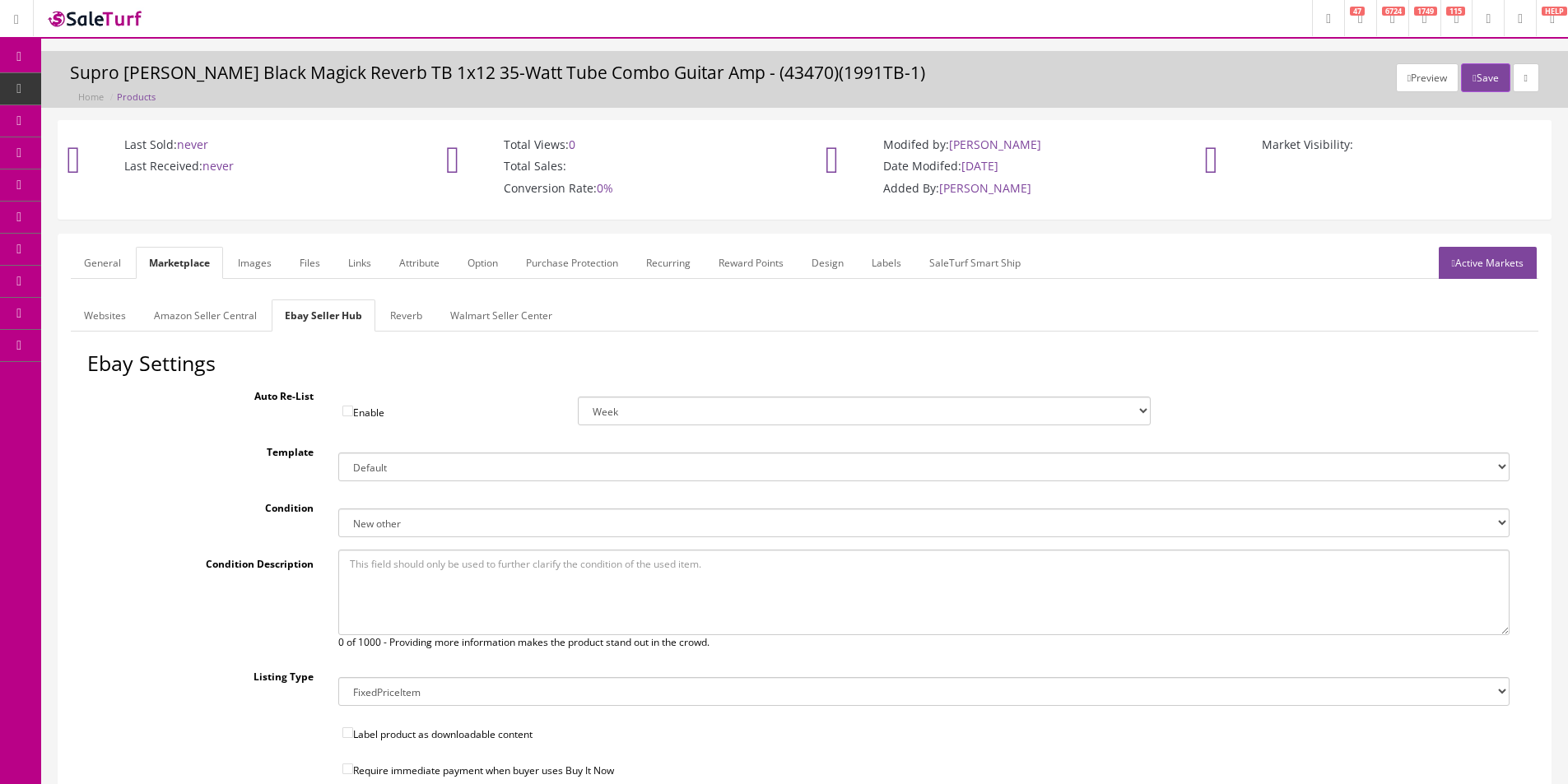
click at [419, 551] on textarea at bounding box center [924, 592] width 1171 height 85
paste textarea "This great amp is a B stock item we got directly from Supro. The reason it is a…"
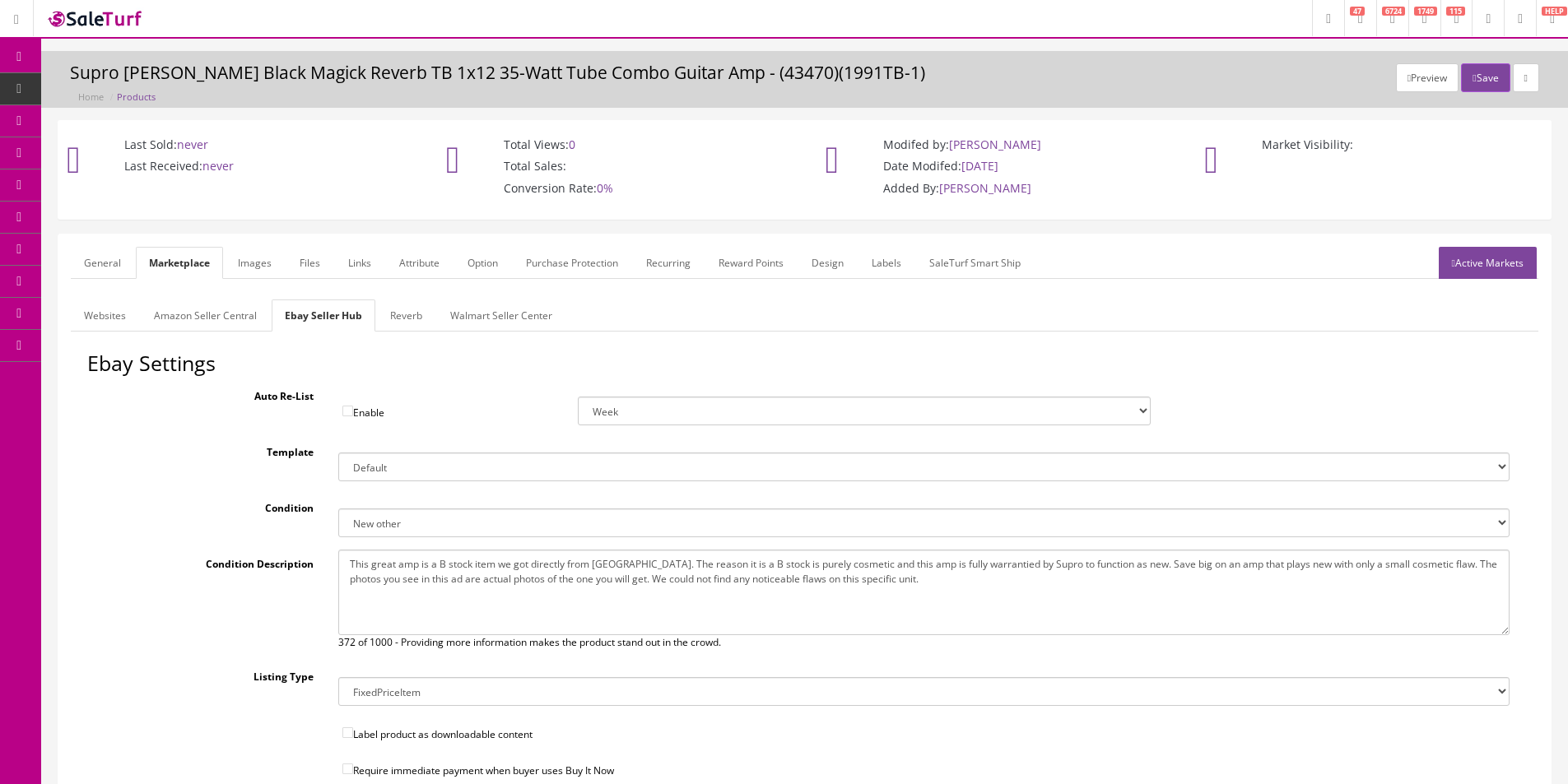
type textarea "This great amp is a B stock item we got directly from Supro. The reason it is a…"
click at [405, 307] on link "Reverb" at bounding box center [406, 315] width 58 height 32
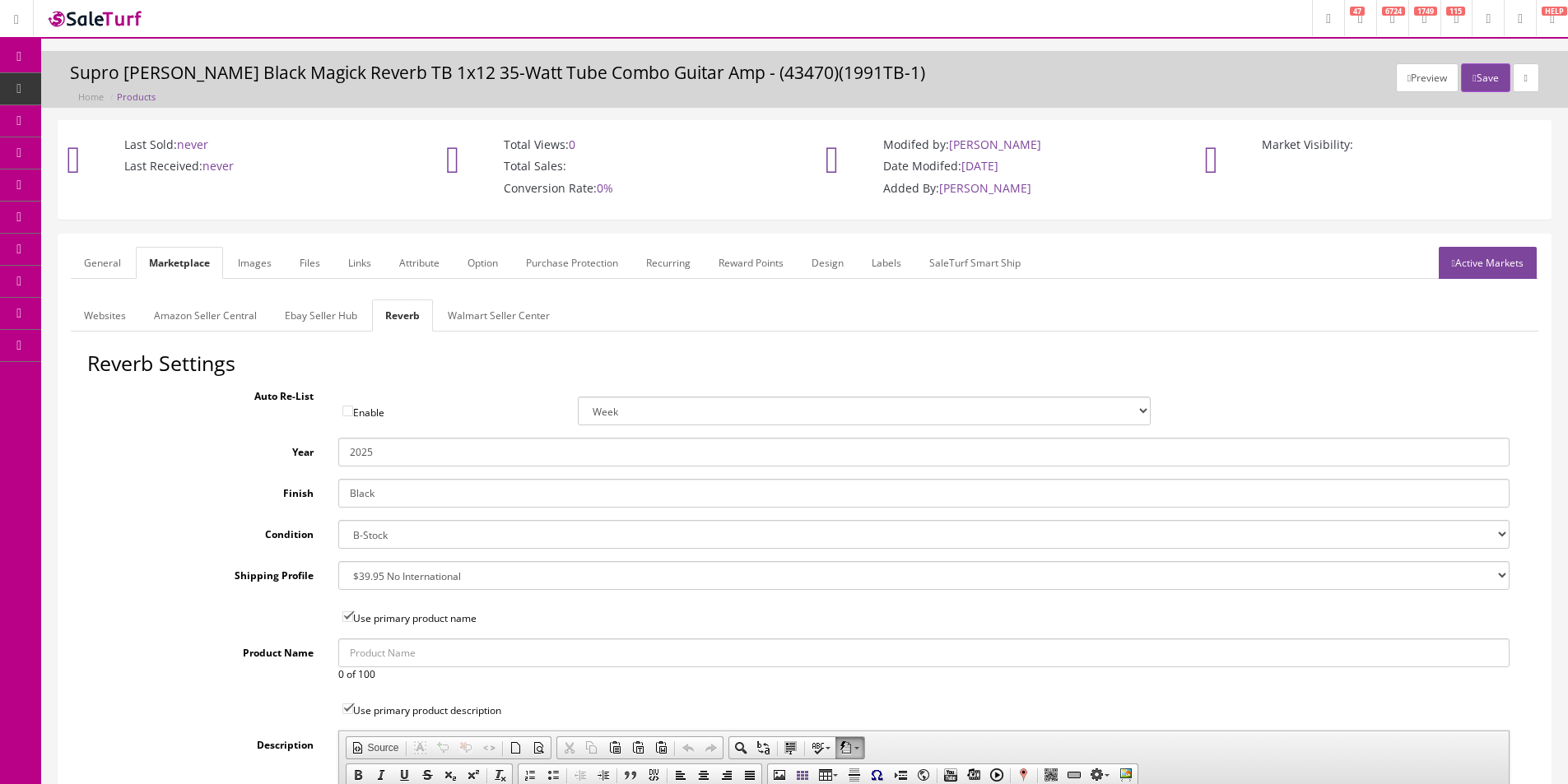
click at [247, 271] on link "Images" at bounding box center [254, 263] width 60 height 32
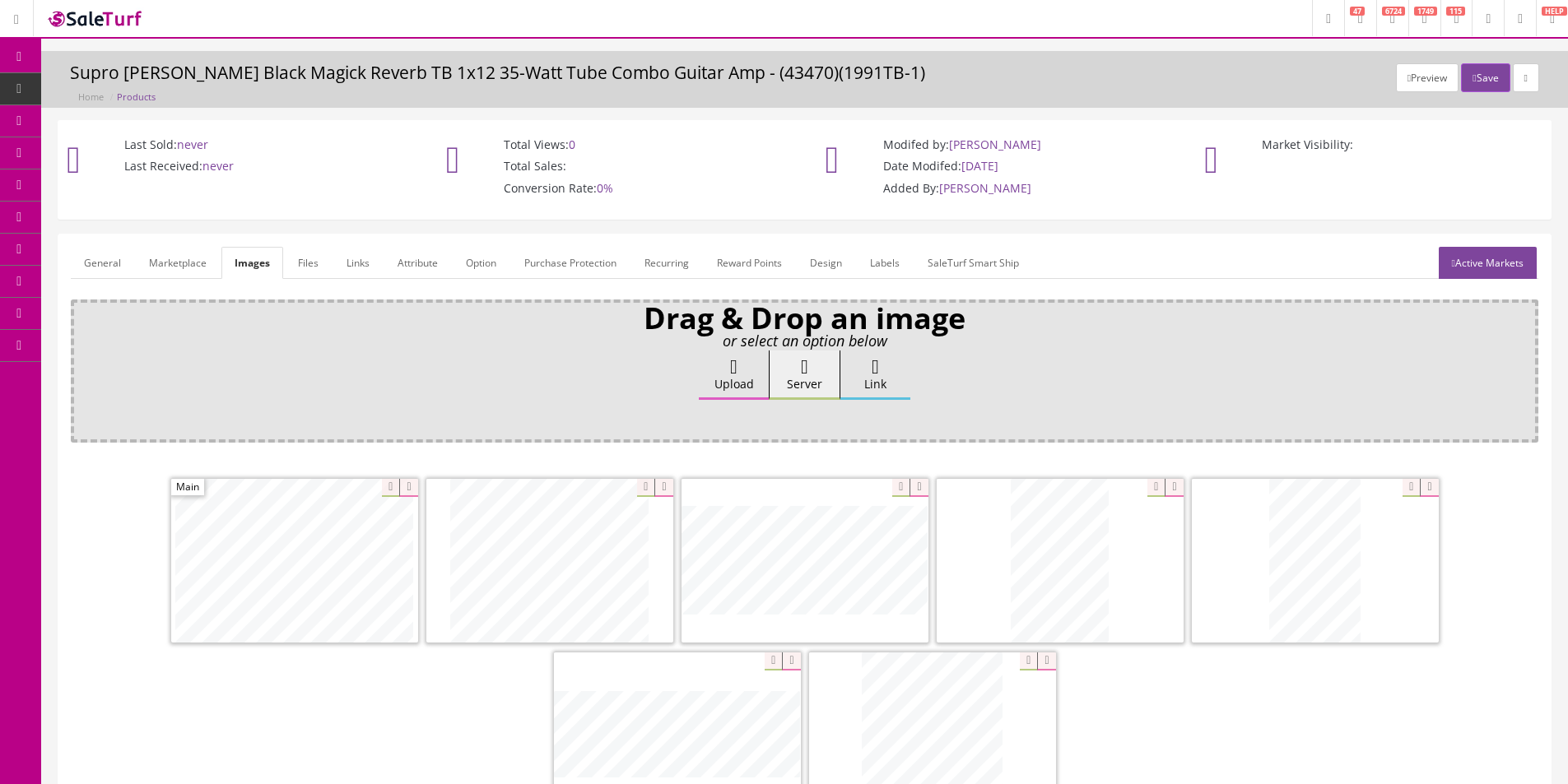
click at [221, 264] on link "Images" at bounding box center [252, 263] width 62 height 32
click at [184, 259] on link "Marketplace" at bounding box center [177, 263] width 84 height 32
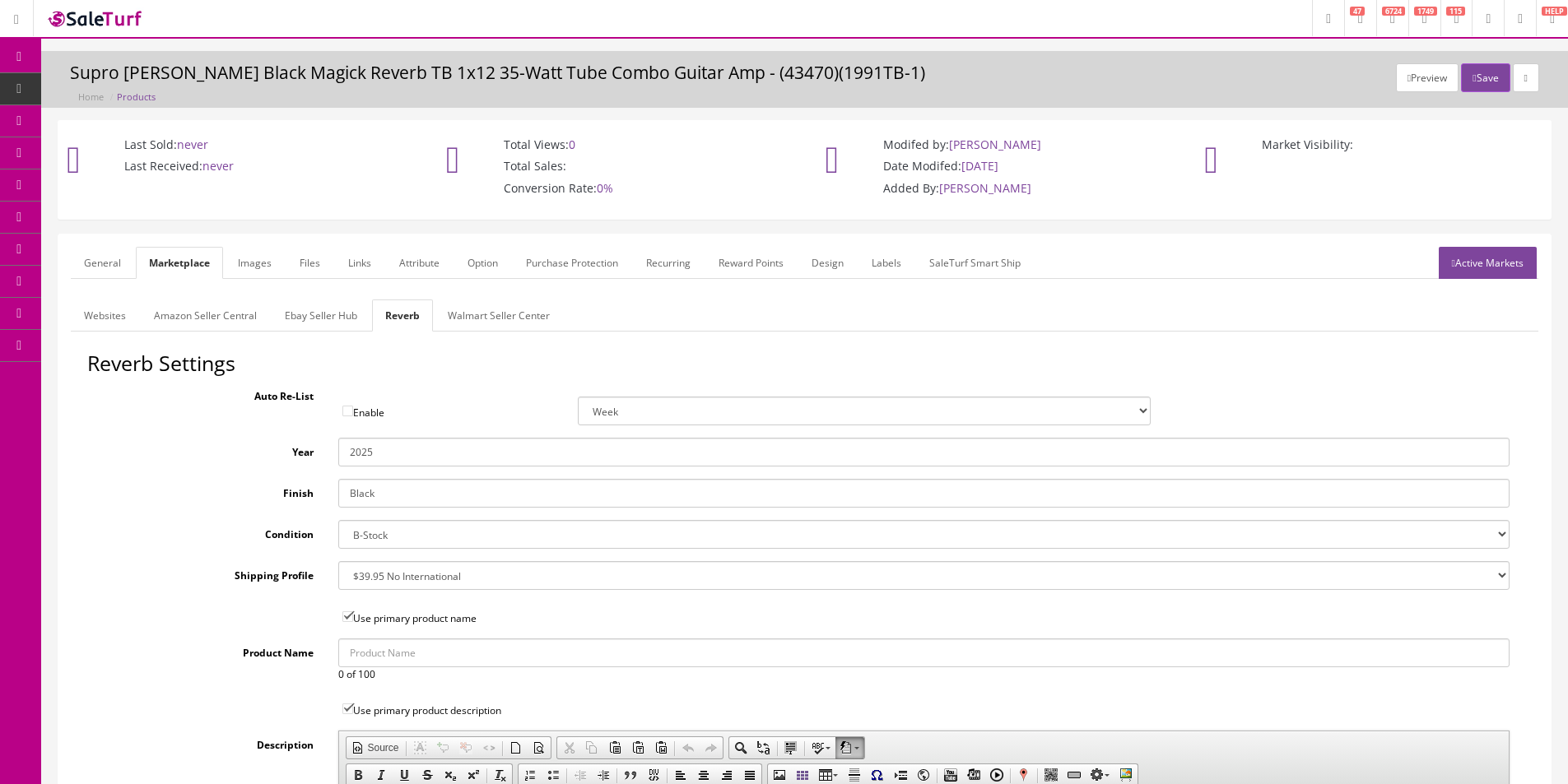
click at [403, 447] on input "2025" at bounding box center [924, 452] width 1171 height 29
click at [403, 448] on input "2025" at bounding box center [924, 452] width 1171 height 29
click at [1464, 264] on link "Active Markets" at bounding box center [1487, 263] width 98 height 32
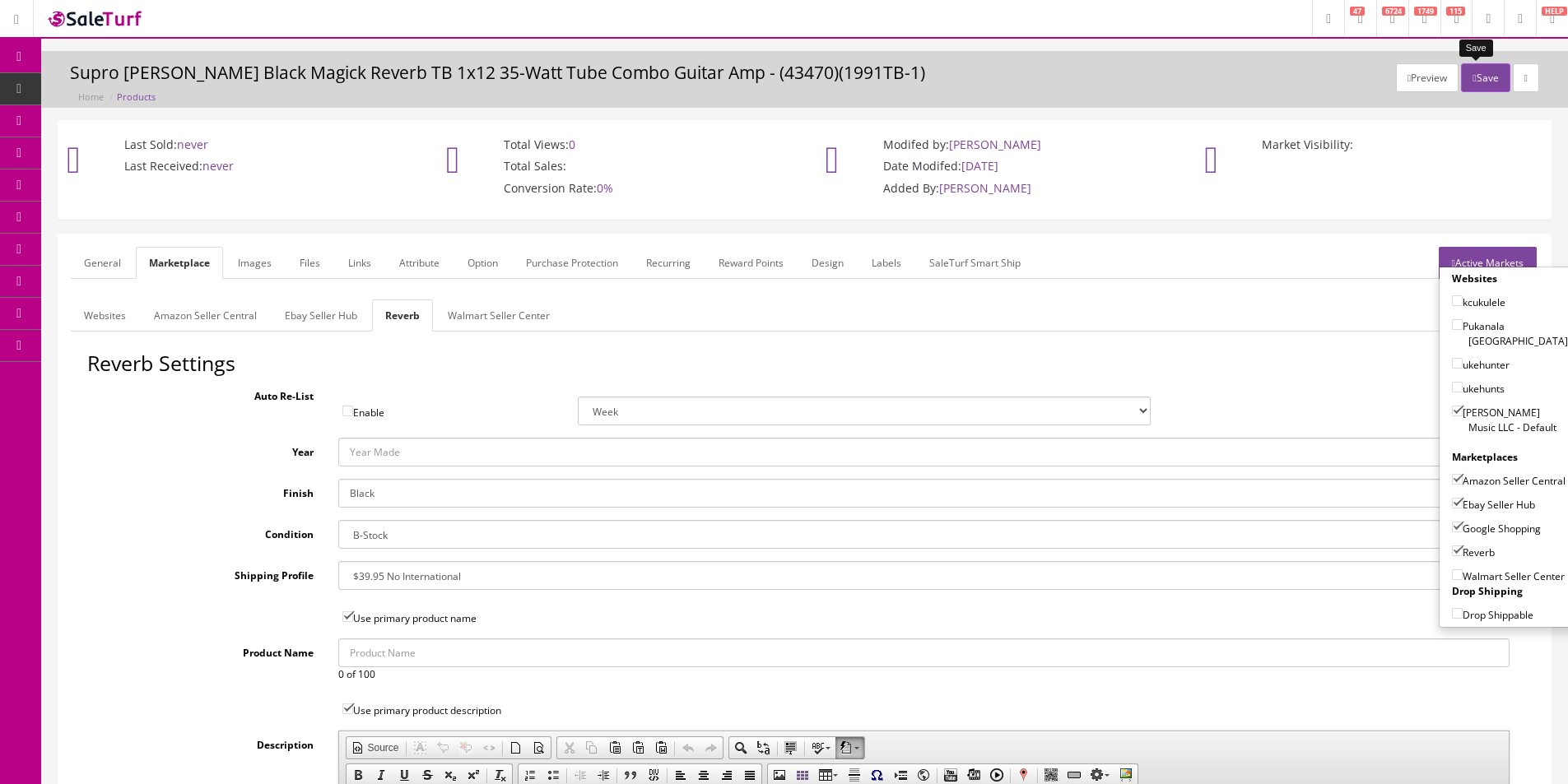
drag, startPoint x: 1468, startPoint y: 66, endPoint x: 1501, endPoint y: 72, distance: 33.5
click at [1468, 68] on button "Save" at bounding box center [1485, 78] width 49 height 29
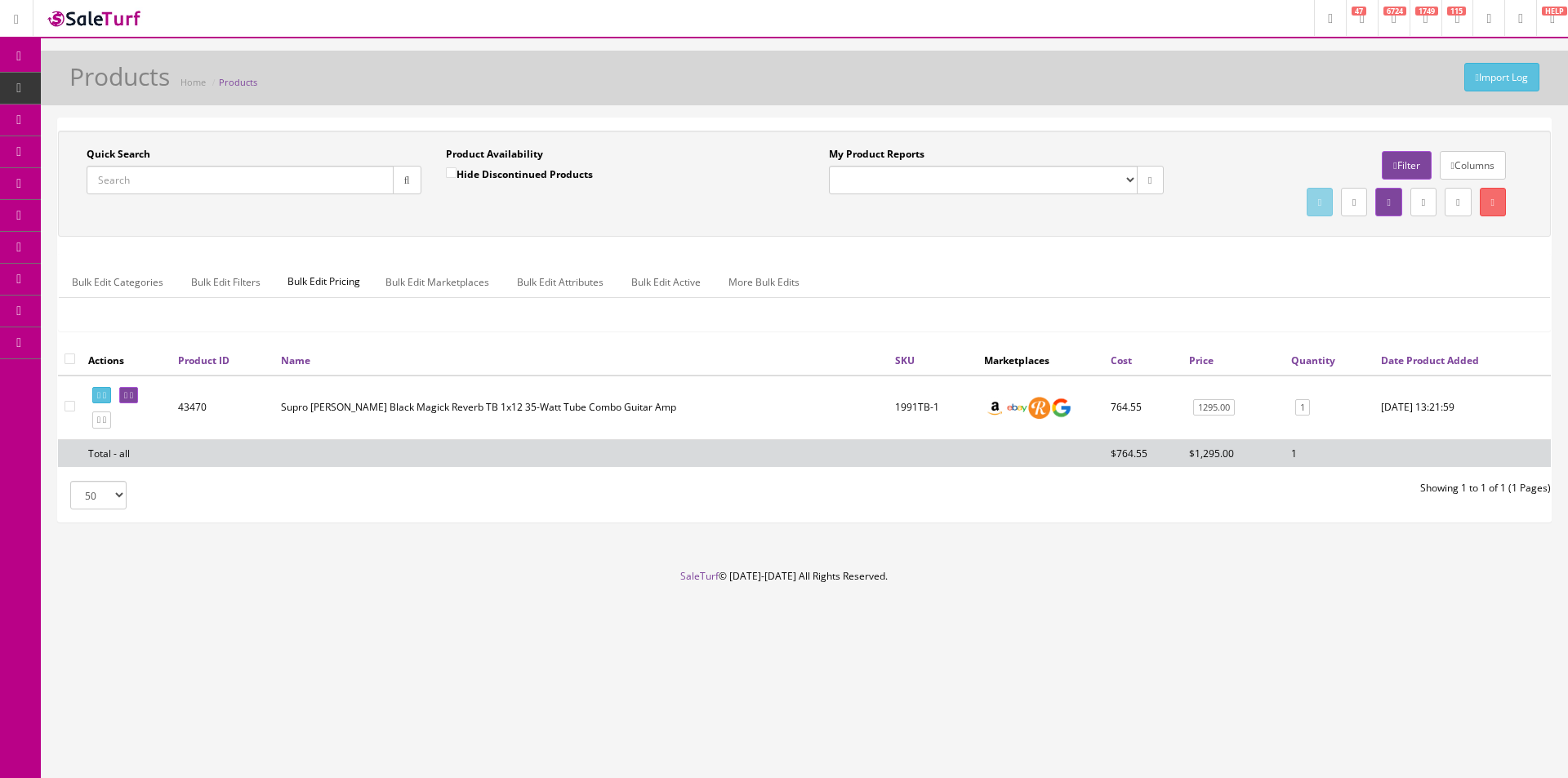
click at [276, 190] on input "Quick Search" at bounding box center [240, 180] width 307 height 29
click at [276, 189] on input "Quick Search" at bounding box center [240, 180] width 307 height 29
type input "1820RBB_US-Bstock"
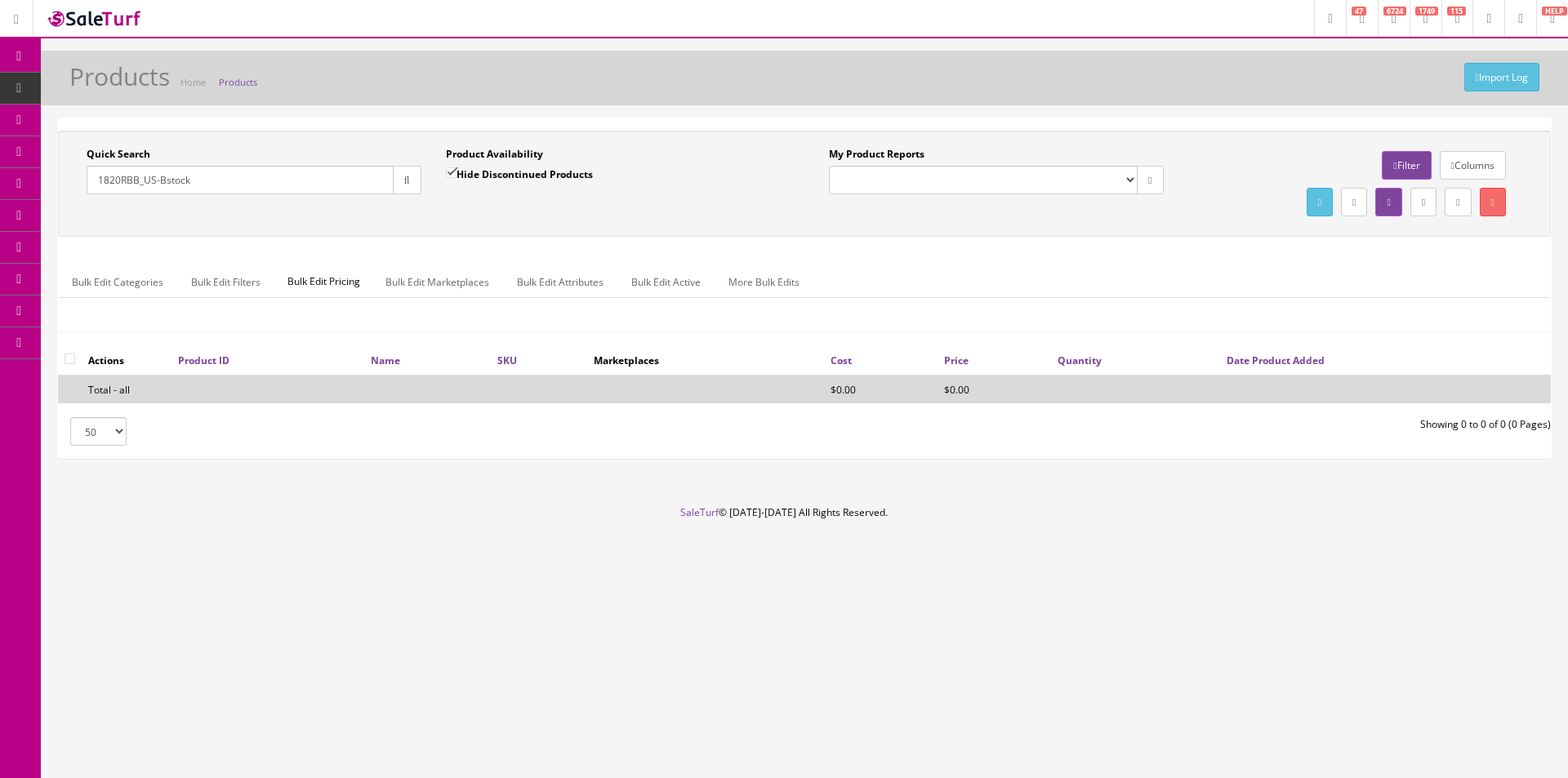
click at [543, 178] on label "Hide Discontinued Products" at bounding box center [520, 174] width 147 height 17
click at [456, 178] on input "Hide Discontinued Products" at bounding box center [451, 172] width 10 height 10
checkbox input "false"
click at [548, 226] on div "Quick Search 1820RBB_US-Bstock Date From Product Availability Hide Discontinued…" at bounding box center [804, 183] width 1493 height 106
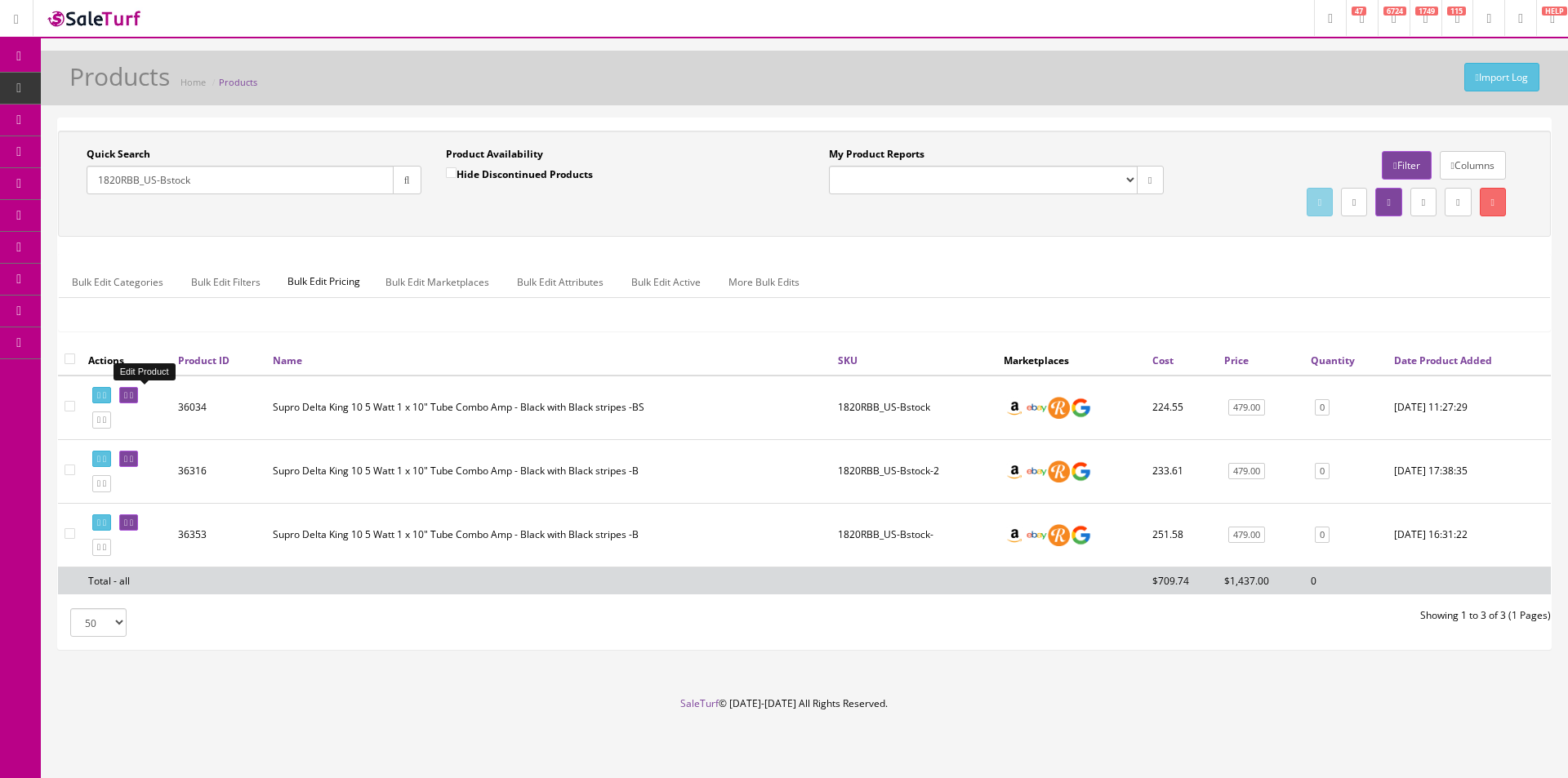
click at [138, 393] on link at bounding box center [128, 396] width 19 height 17
click at [868, 235] on div "Quick Search 1820RBB_US-Bstock Date From Product Availability Hide Discontinued…" at bounding box center [804, 183] width 1493 height 106
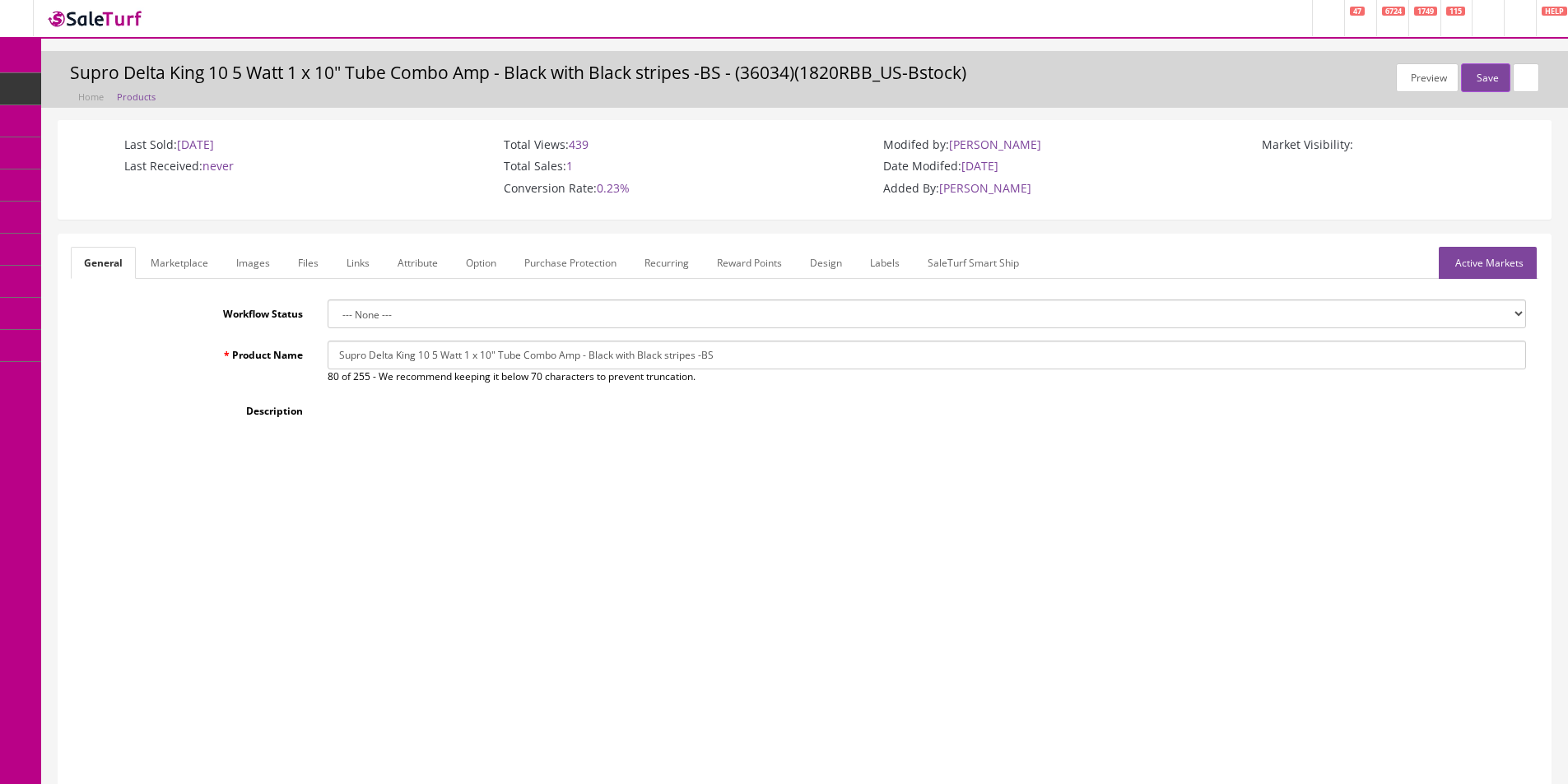
click at [236, 264] on link "Images" at bounding box center [253, 263] width 60 height 32
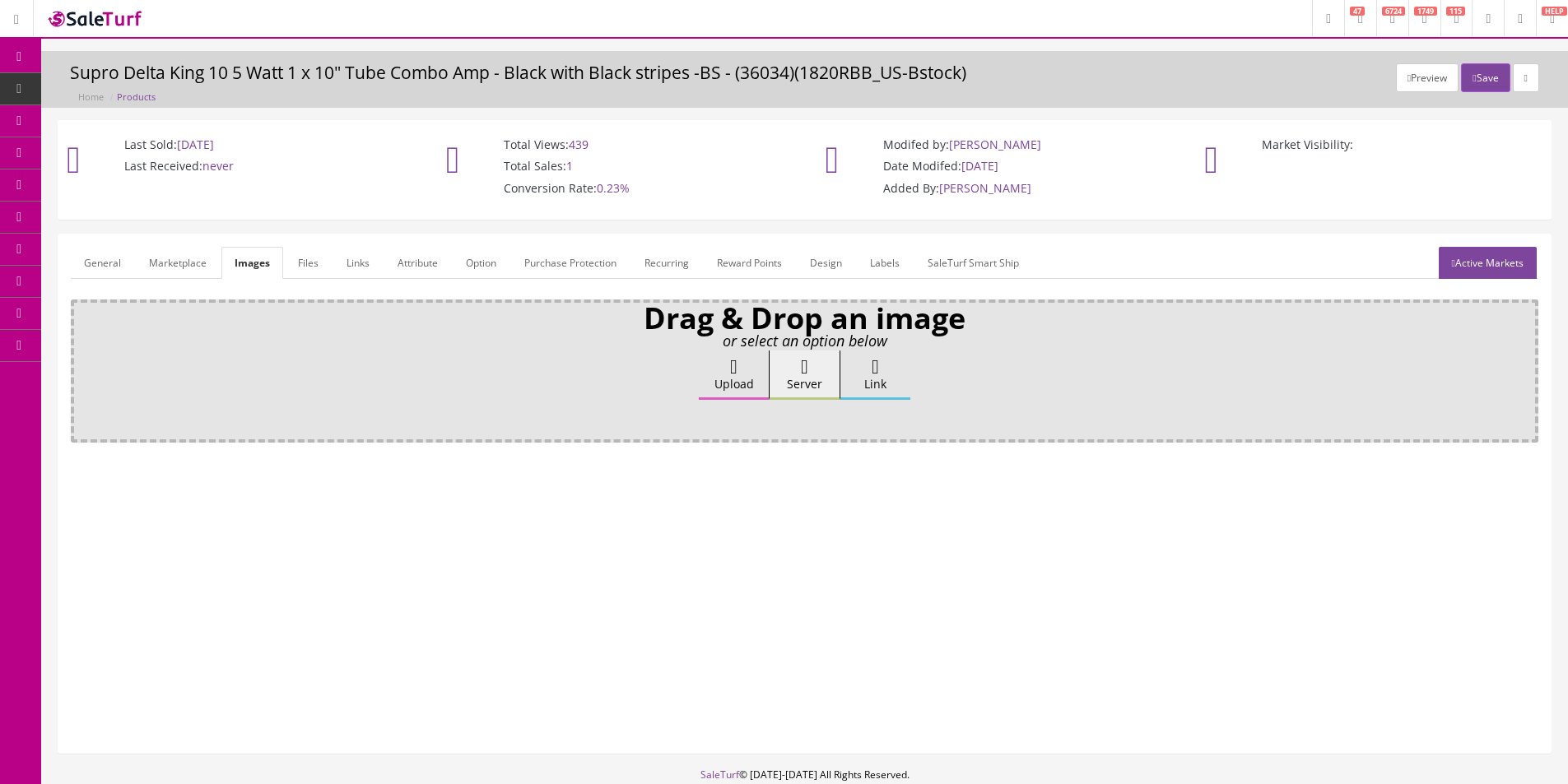
click at [707, 384] on label "Upload" at bounding box center [734, 375] width 70 height 50
click at [83, 367] on input "Upload" at bounding box center [83, 359] width 0 height 17
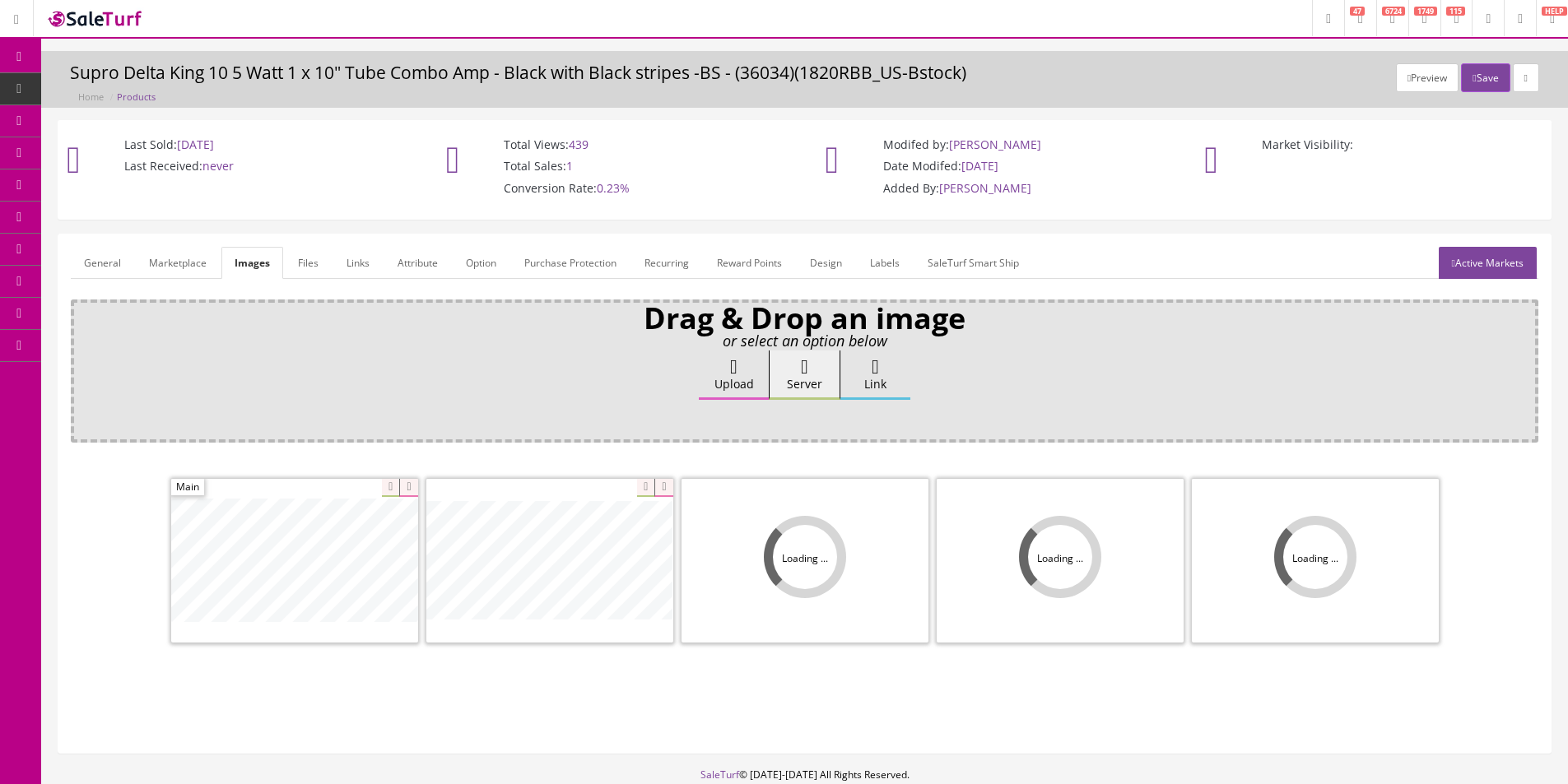
scroll to position [98, 0]
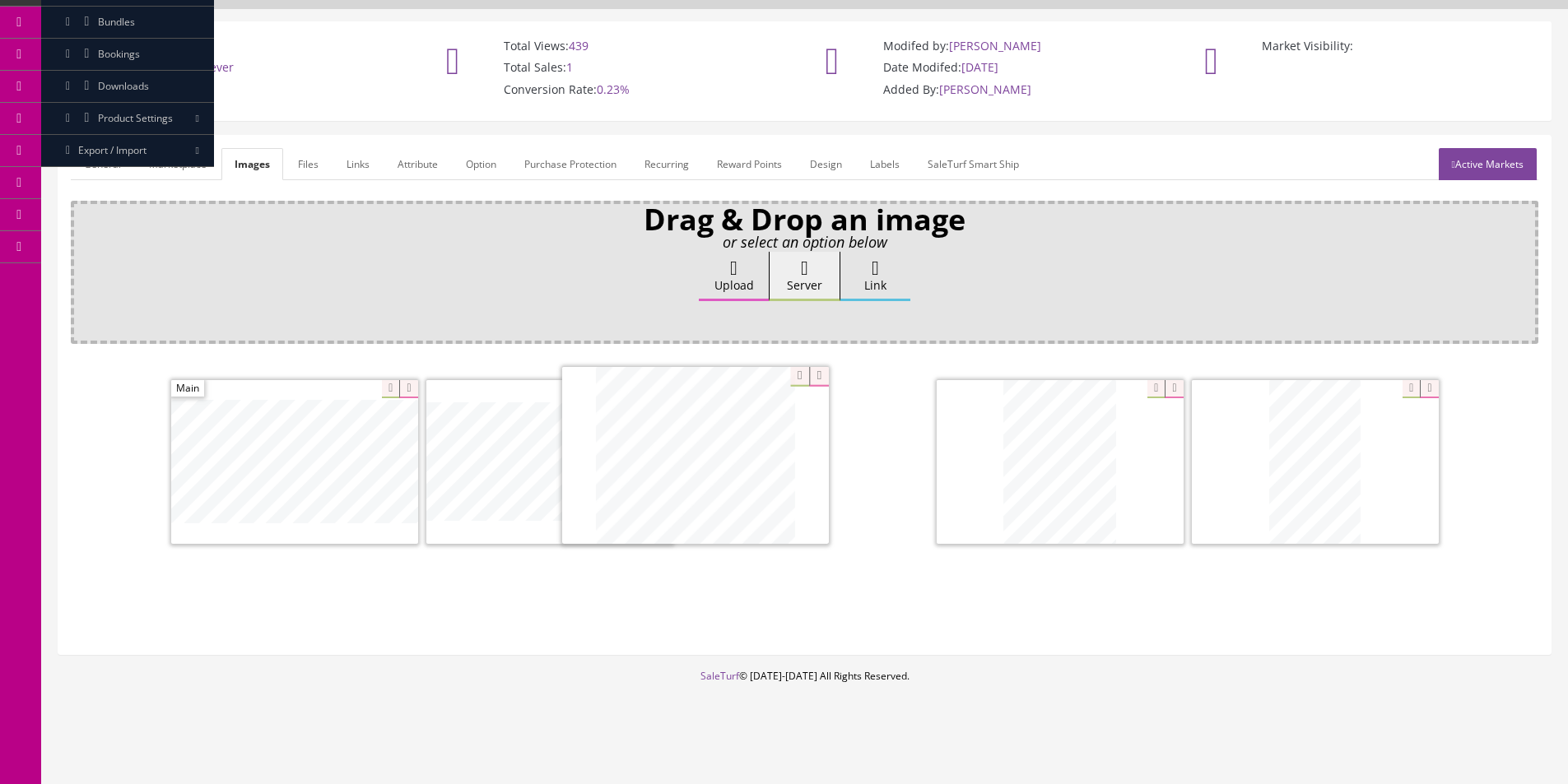
drag, startPoint x: 708, startPoint y: 476, endPoint x: 164, endPoint y: 440, distance: 545.2
click at [727, 283] on label "Upload" at bounding box center [734, 276] width 70 height 50
click at [83, 268] on input "Upload" at bounding box center [83, 260] width 0 height 17
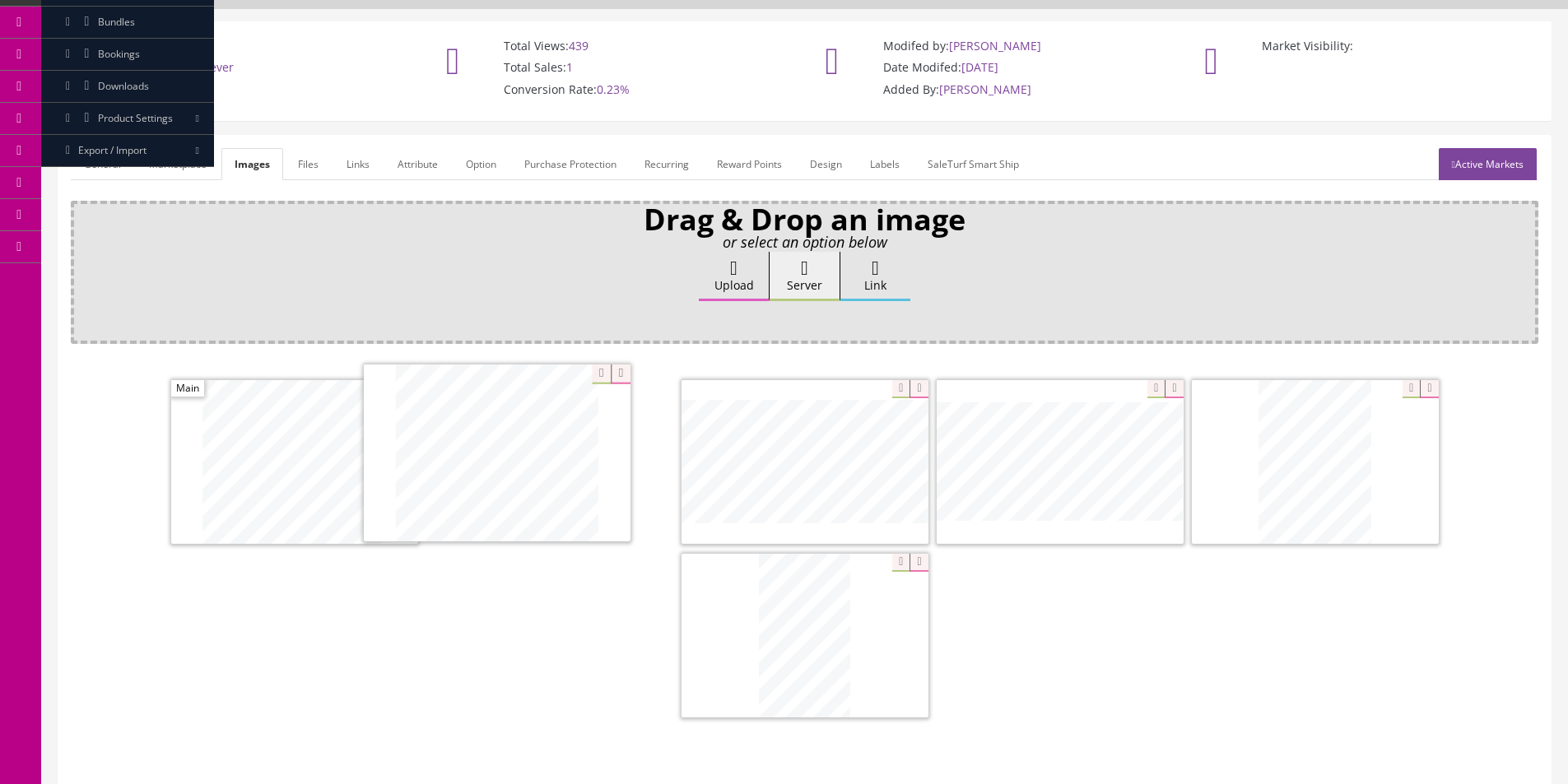
drag, startPoint x: 835, startPoint y: 611, endPoint x: 527, endPoint y: 429, distance: 357.8
drag, startPoint x: 1062, startPoint y: 467, endPoint x: 739, endPoint y: 428, distance: 325.3
drag, startPoint x: 1250, startPoint y: 463, endPoint x: 678, endPoint y: 641, distance: 599.1
click at [95, 158] on link "General" at bounding box center [102, 164] width 64 height 32
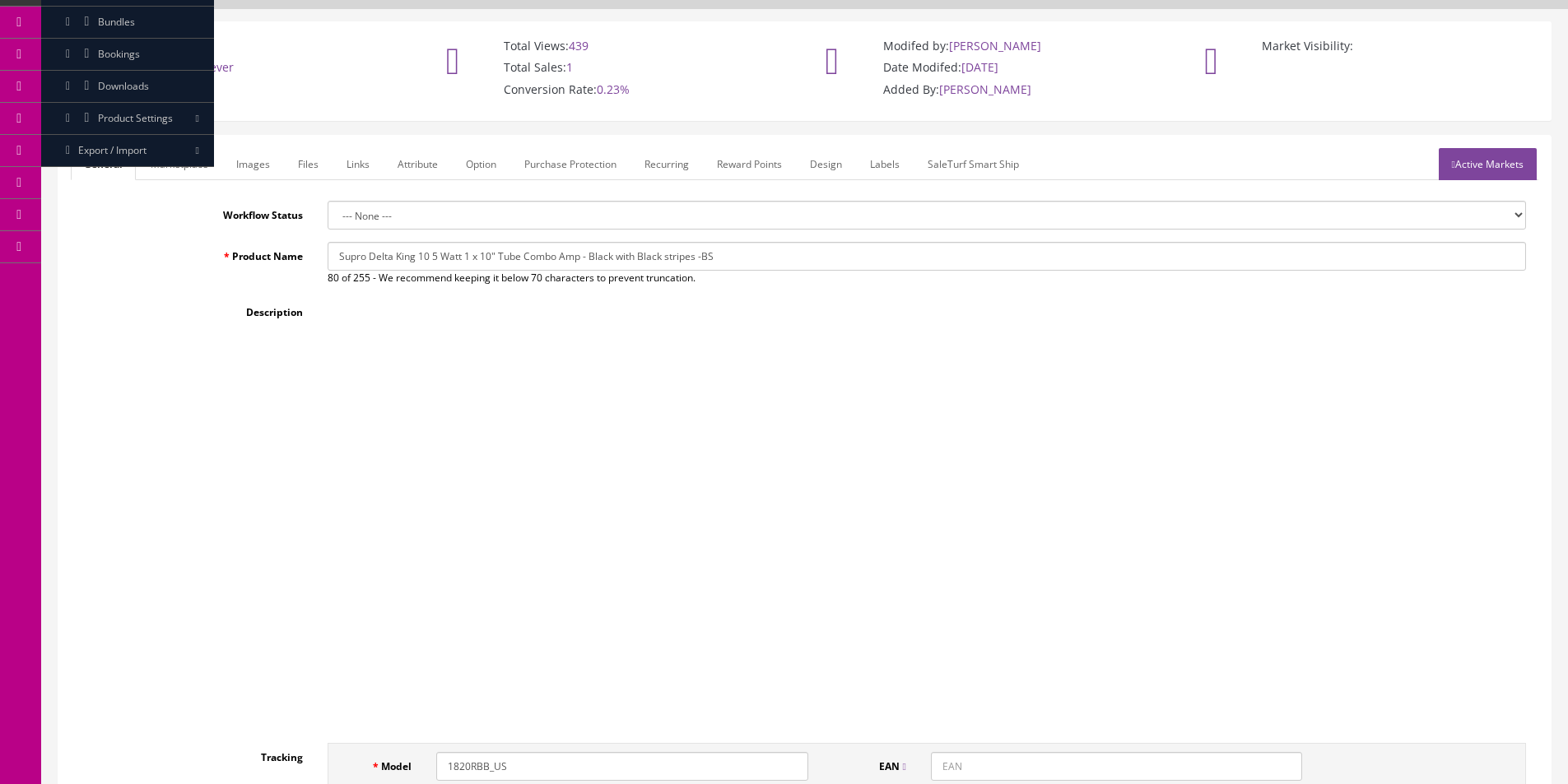
click at [781, 451] on p "This great amp is a factory B stock item but it looks new, works as new and com…" at bounding box center [927, 460] width 1165 height 17
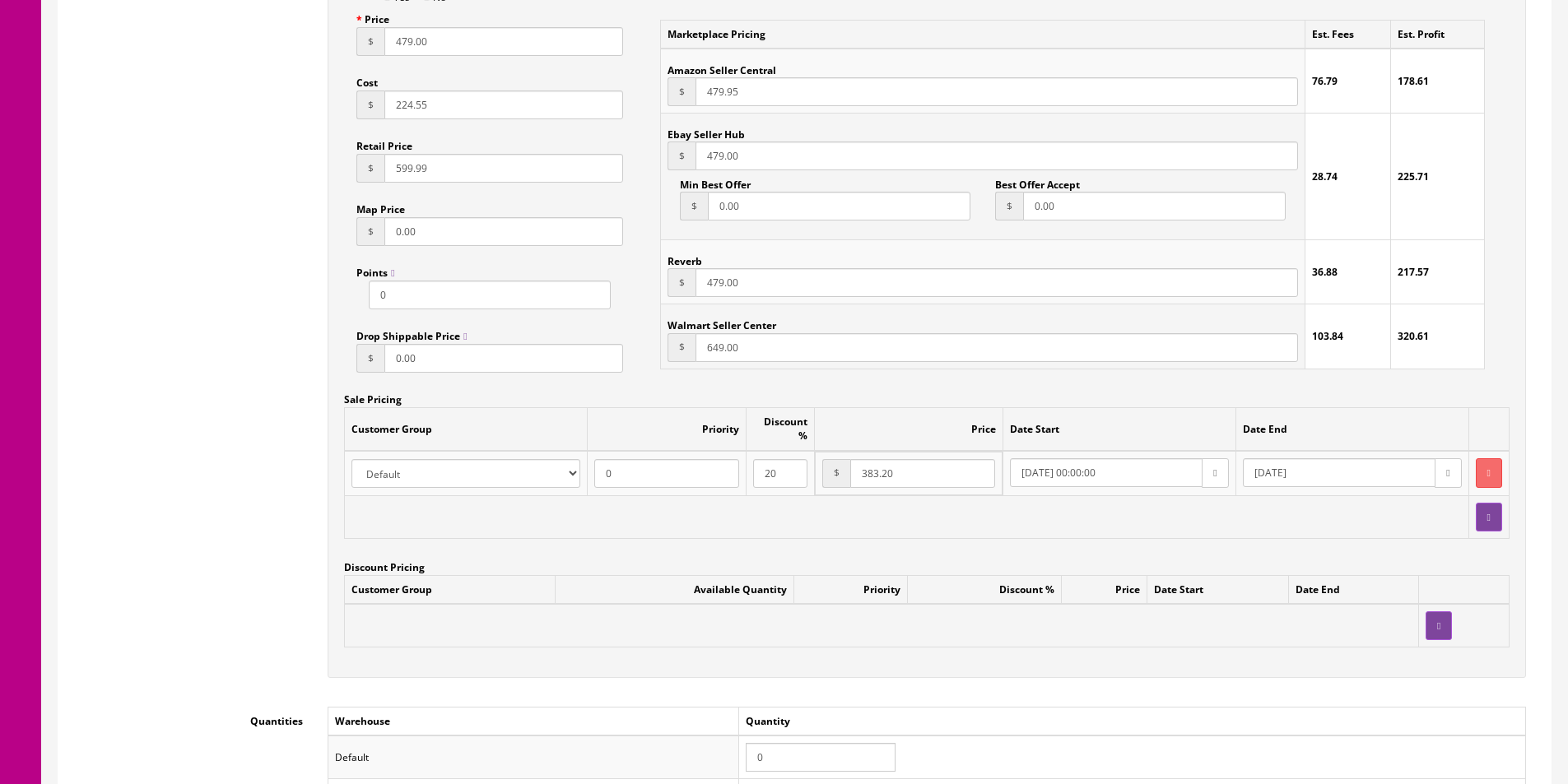
scroll to position [1333, 0]
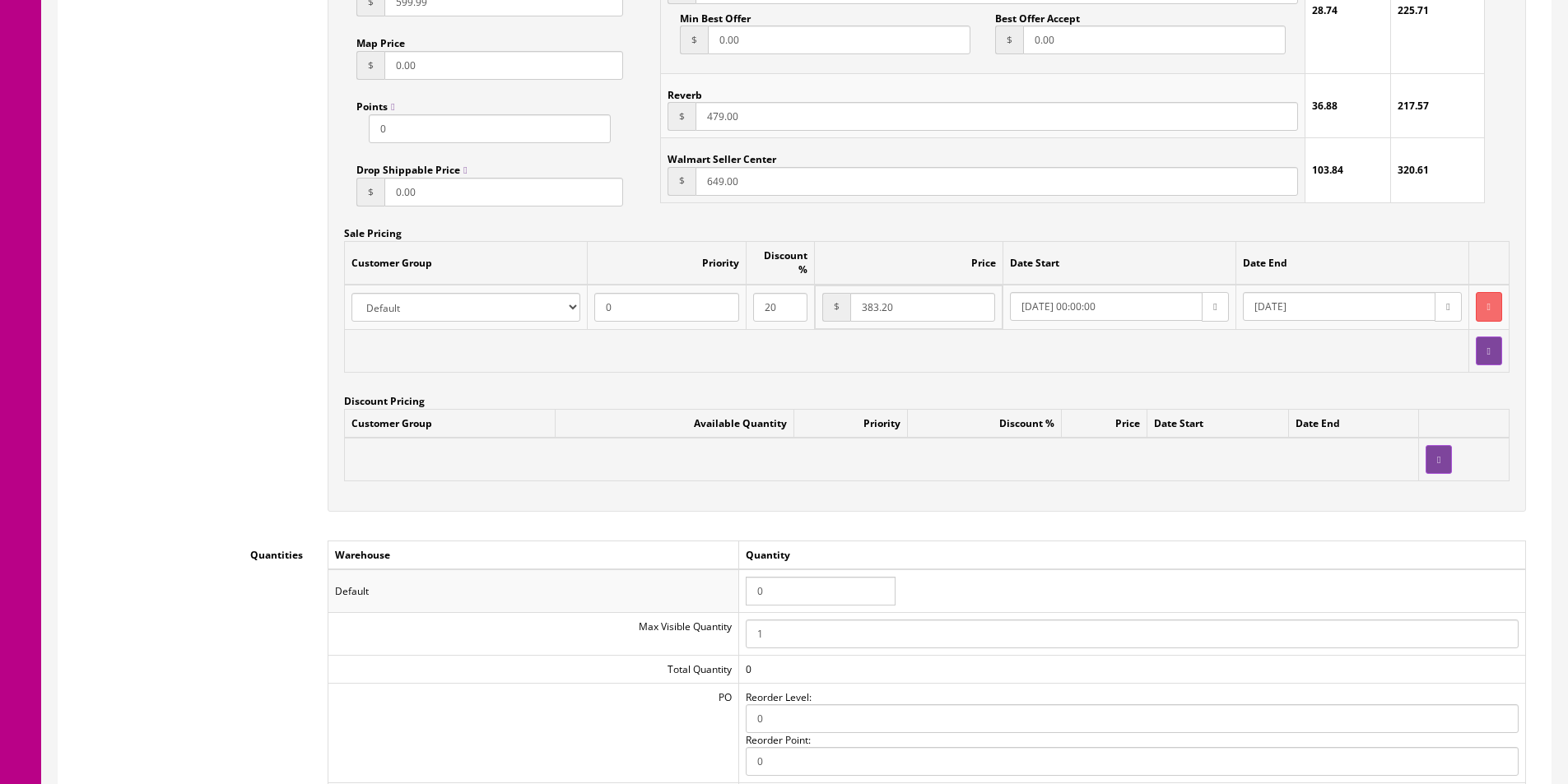
click at [757, 587] on input "0" at bounding box center [821, 591] width 150 height 29
type input "1"
click at [1476, 302] on button "button" at bounding box center [1489, 306] width 26 height 29
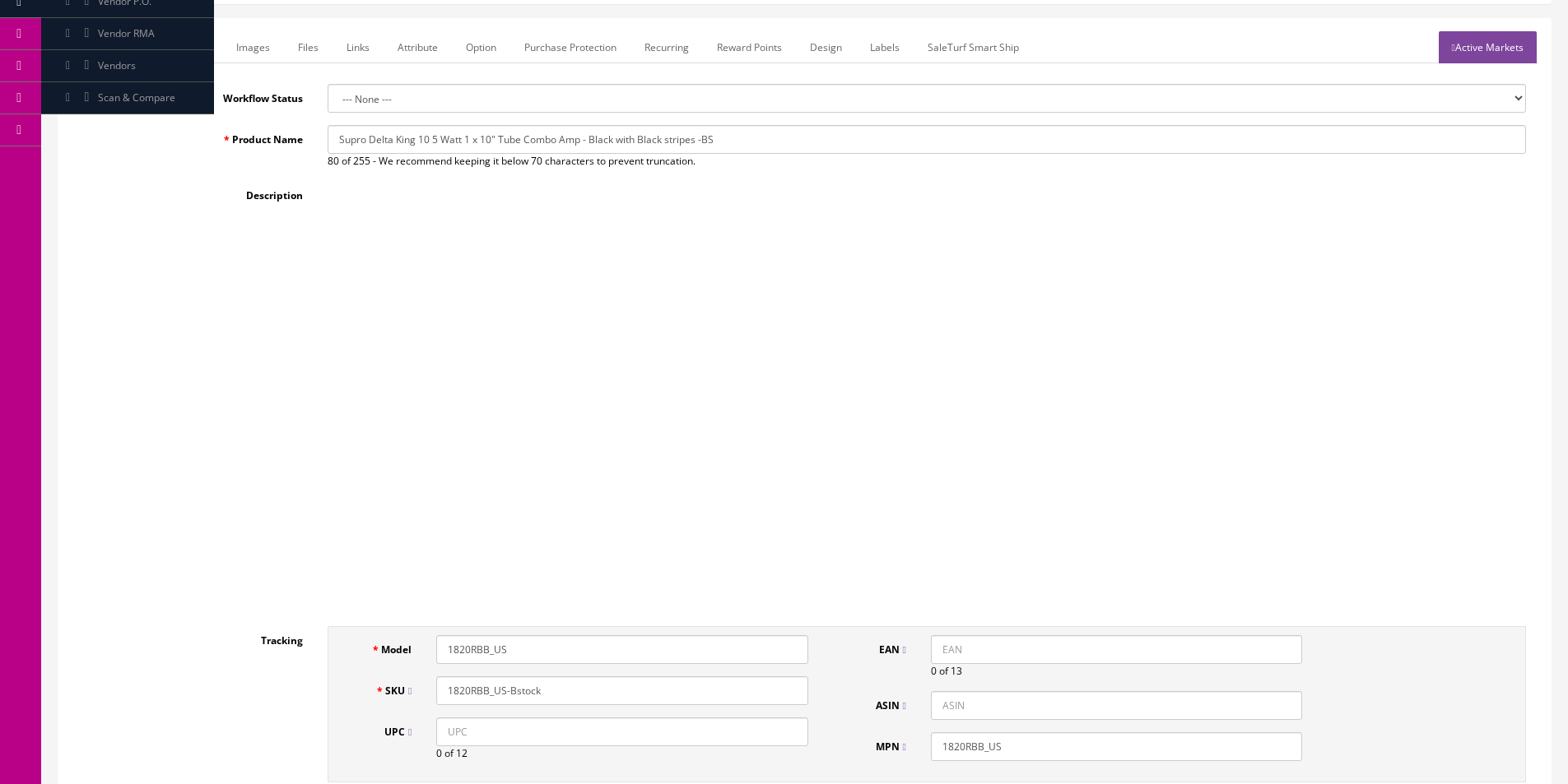
scroll to position [0, 0]
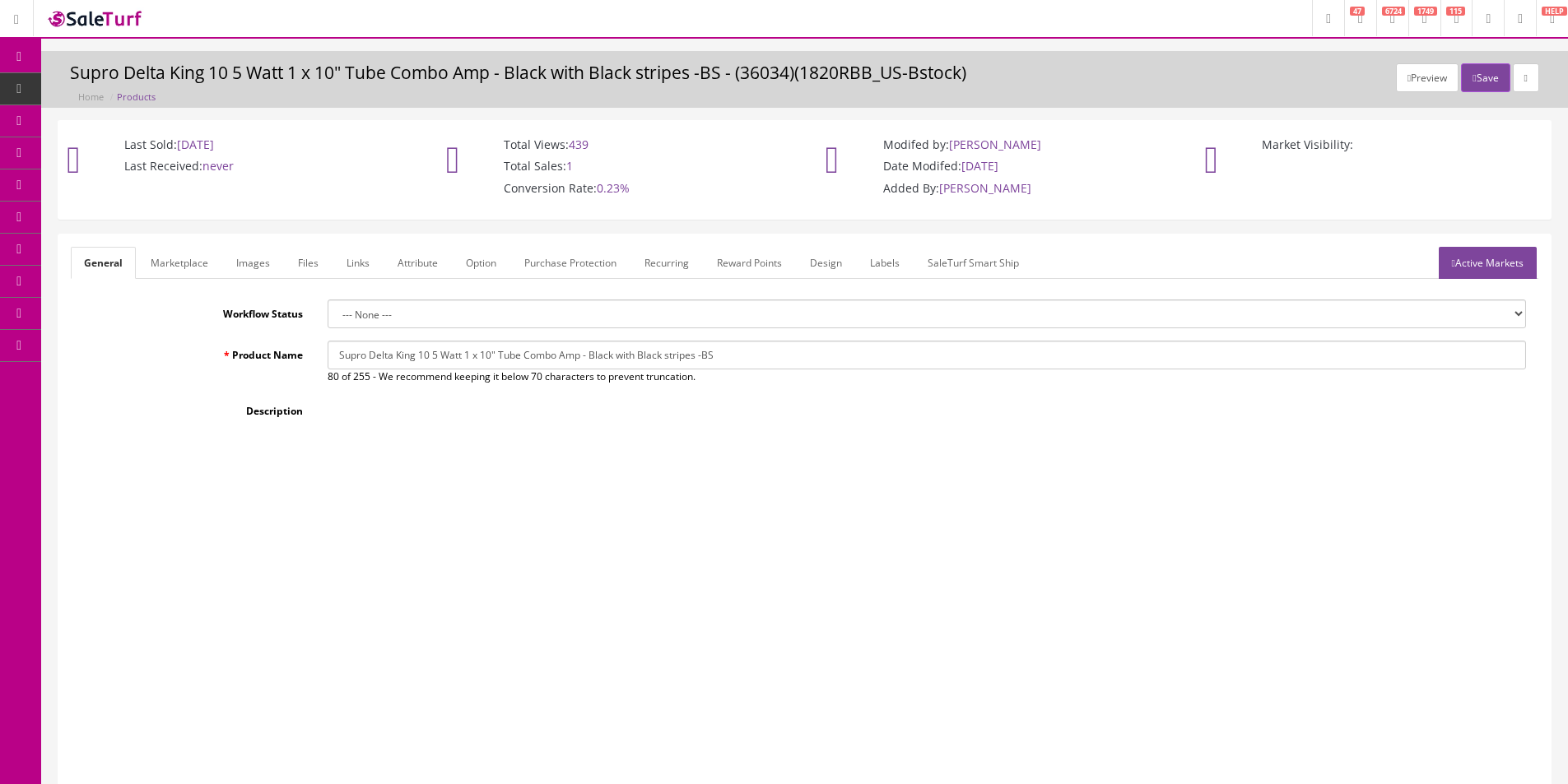
click at [1510, 254] on link "Active Markets" at bounding box center [1487, 263] width 98 height 32
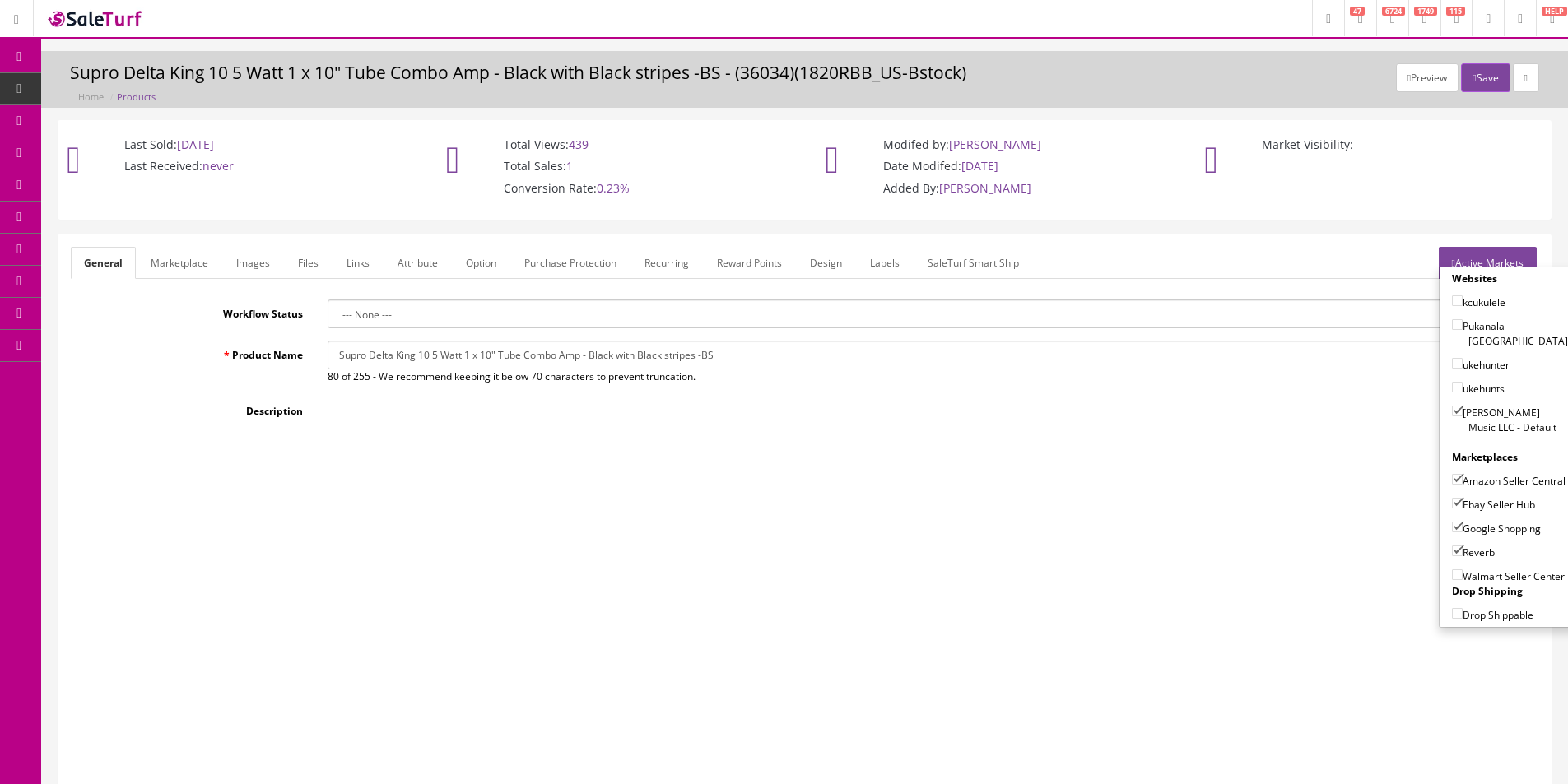
drag, startPoint x: 193, startPoint y: 261, endPoint x: 206, endPoint y: 294, distance: 35.5
click at [193, 262] on link "Marketplace" at bounding box center [178, 263] width 84 height 32
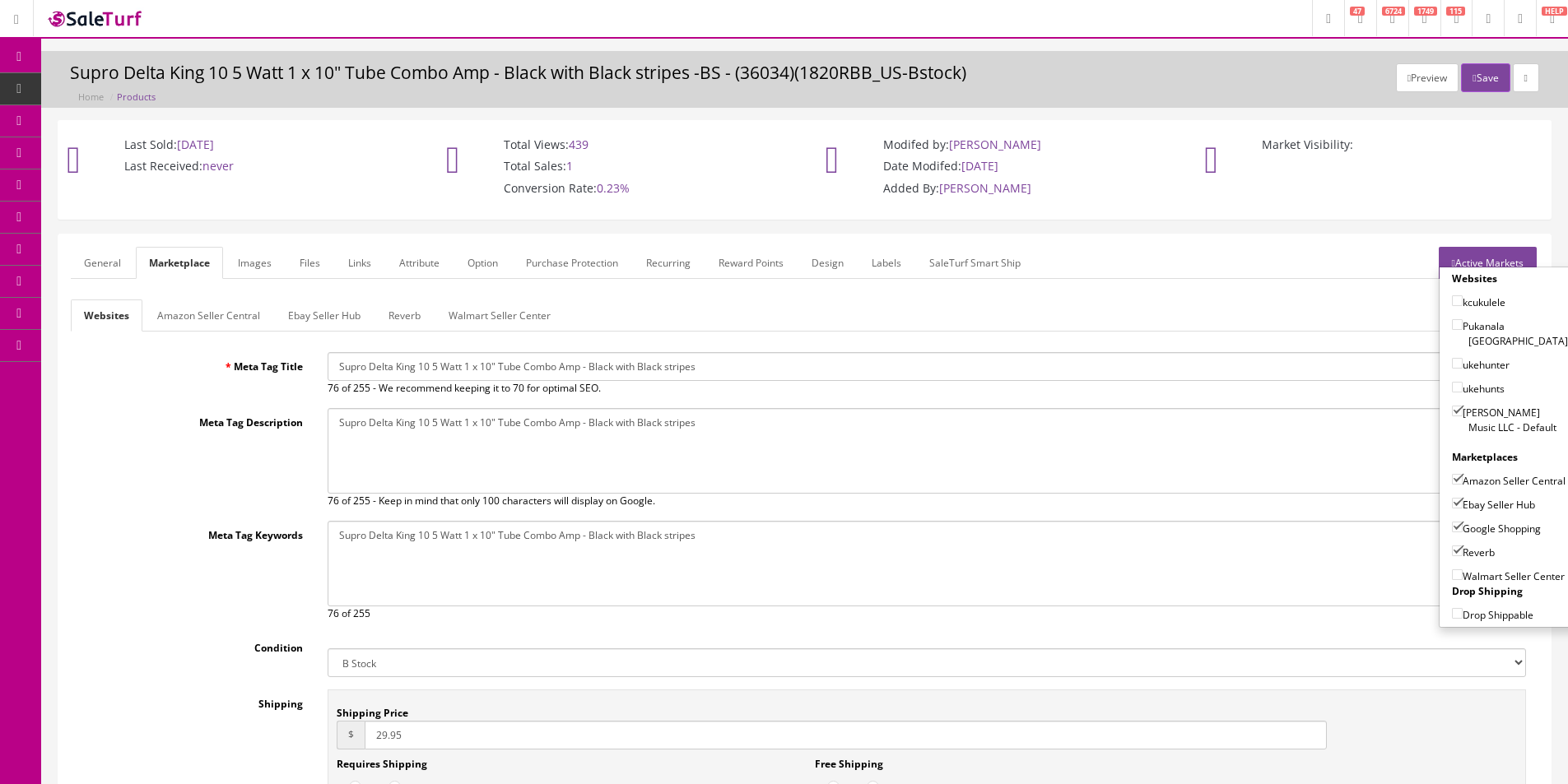
click at [206, 304] on link "Amazon Seller Central" at bounding box center [209, 315] width 129 height 32
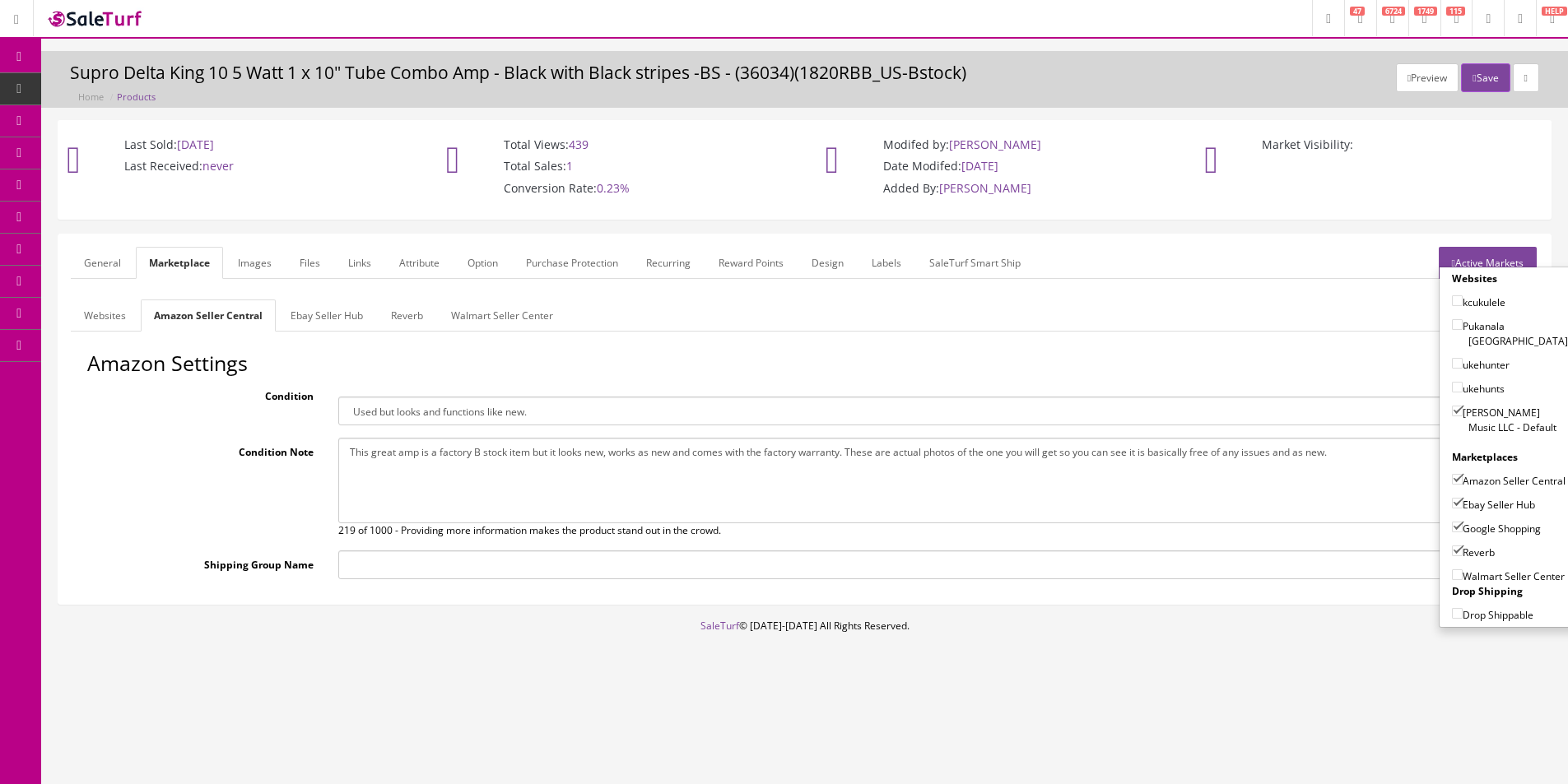
click at [391, 472] on textarea "This great amp is a factory B stock item but it looks new, works as new and com…" at bounding box center [924, 480] width 1171 height 85
paste textarea "is a B stock item we got directly from Supro. The reason it is a B stock is pur…"
type textarea "This great amp is a B stock item we got directly from Supro. The reason it is a…"
drag, startPoint x: 309, startPoint y: 284, endPoint x: 307, endPoint y: 301, distance: 17.1
click at [309, 285] on form "General Marketplace Images Files Links Attribute Option Purchase Protection Rec…" at bounding box center [804, 419] width 1468 height 345
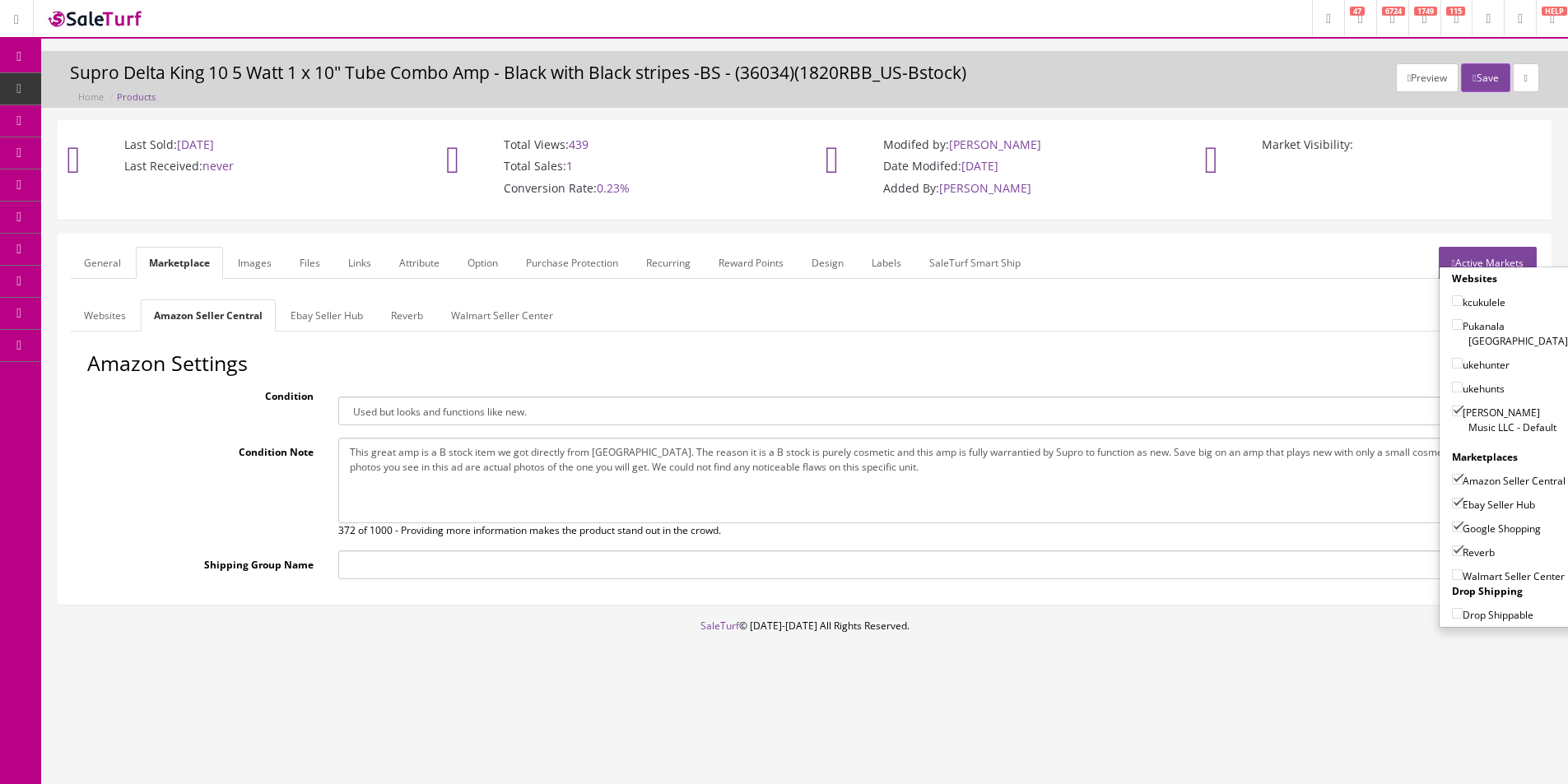
click at [307, 302] on link "Ebay Seller Hub" at bounding box center [327, 315] width 99 height 32
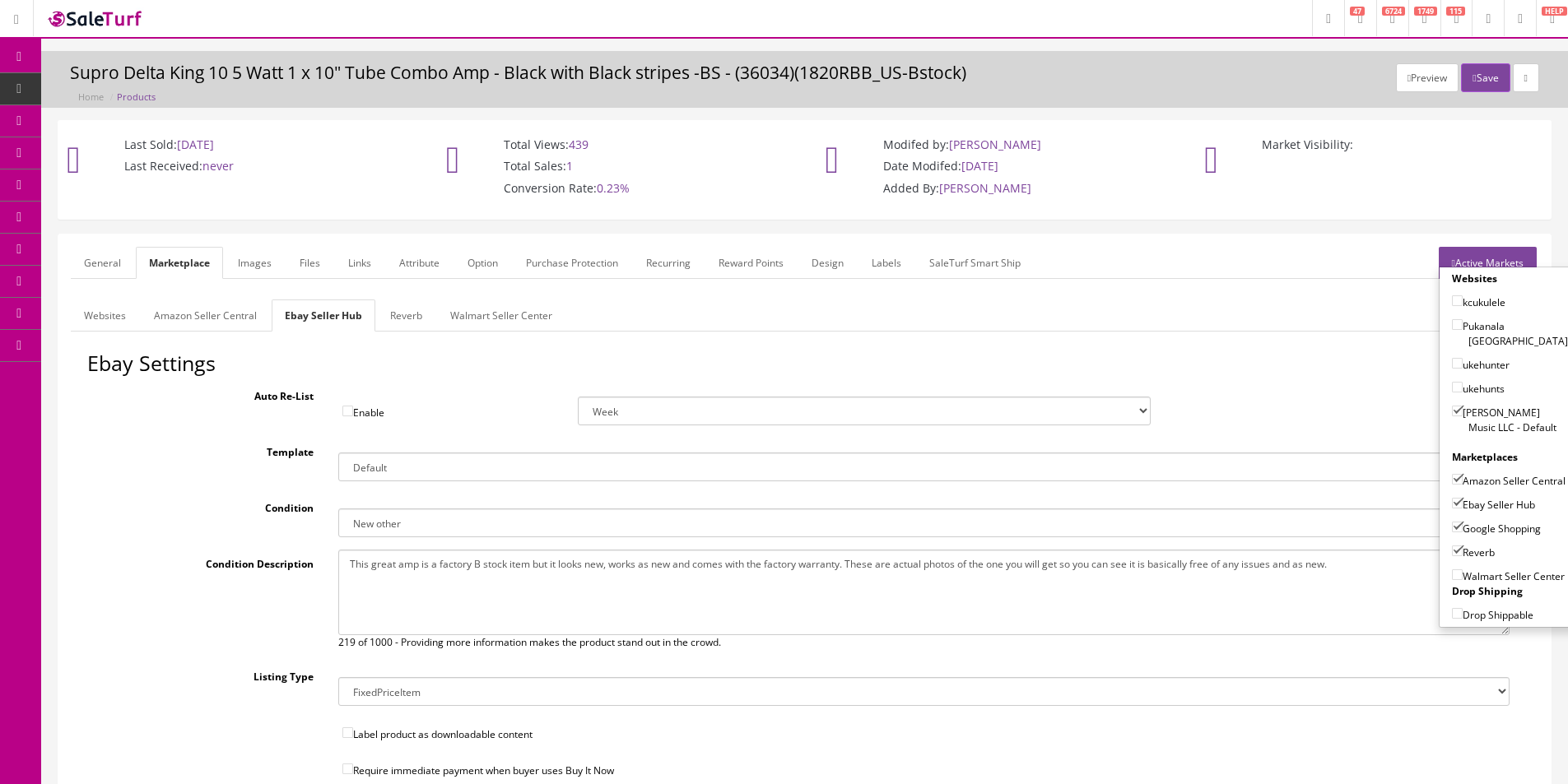
click at [480, 577] on textarea "This great amp is a factory B stock item but it looks new, works as new and com…" at bounding box center [924, 592] width 1171 height 85
paste textarea "is a B stock item we got directly from Supro. The reason it is a B stock is pur…"
type textarea "This great amp is a B stock item we got directly from Supro. The reason it is a…"
click at [414, 322] on link "Reverb" at bounding box center [406, 315] width 58 height 32
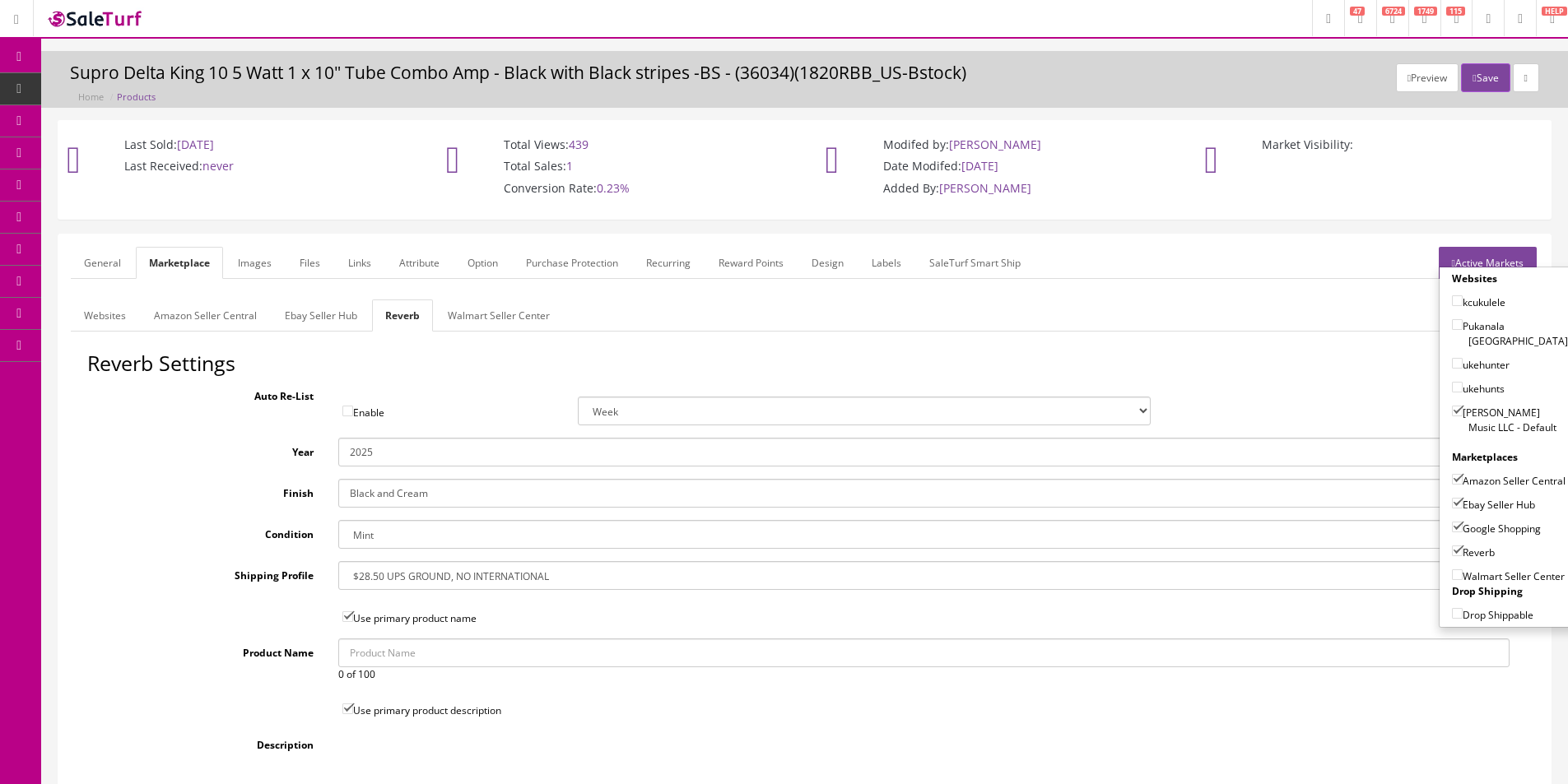
click at [397, 529] on select "Brand New Mint Excellent Very Good Good Fair Poor B-Stock Non Functioning" at bounding box center [924, 534] width 1171 height 29
select select "9225283f-60c2-4413-ad18-1f5eba7a856f"
click at [397, 529] on select "Brand New Mint Excellent Very Good Good Fair Poor B-Stock Non Functioning" at bounding box center [924, 534] width 1171 height 29
click at [476, 455] on input "2025" at bounding box center [924, 452] width 1171 height 29
drag, startPoint x: 476, startPoint y: 455, endPoint x: 770, endPoint y: 314, distance: 326.1
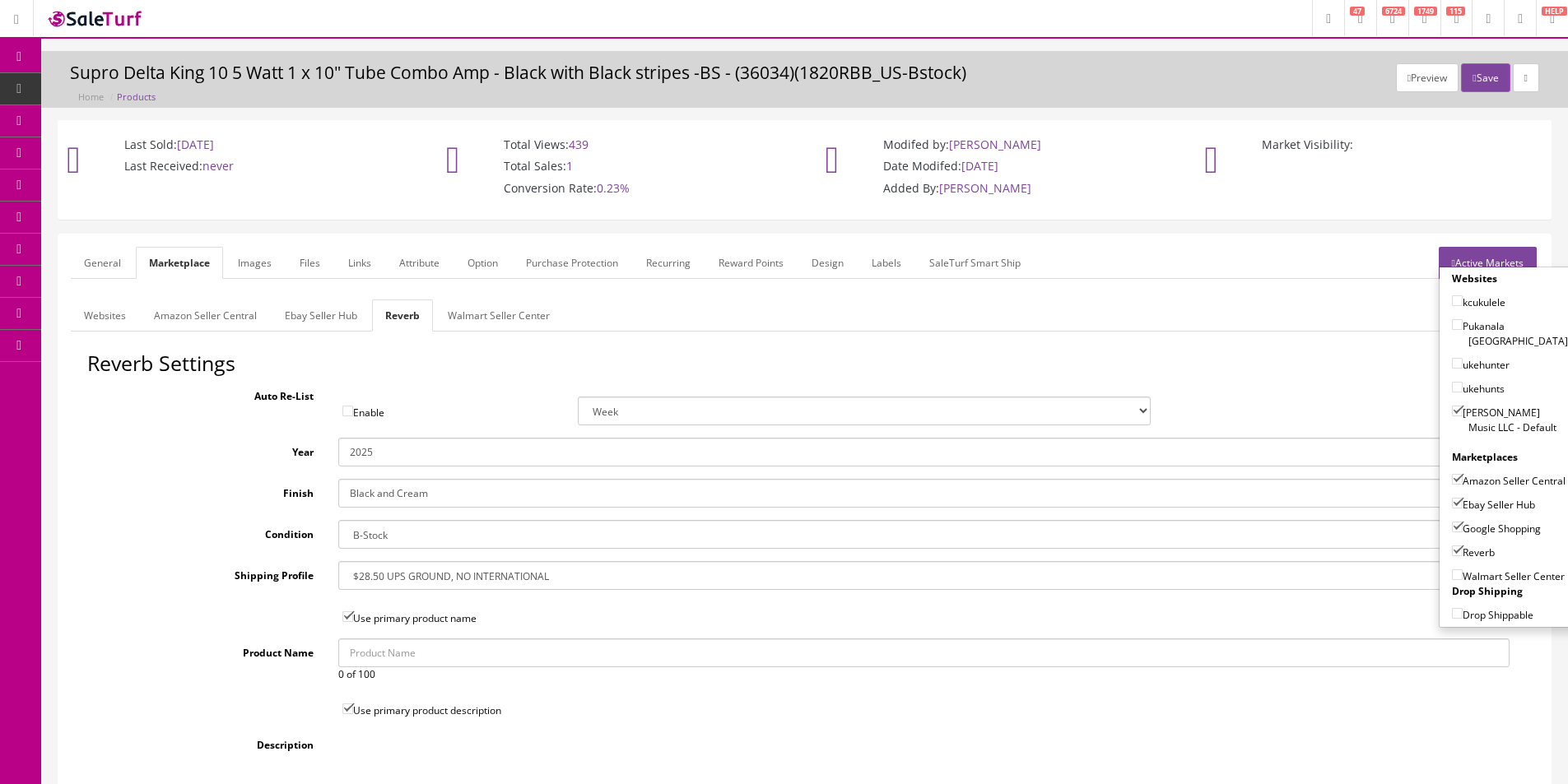
click at [476, 456] on input "2025" at bounding box center [924, 452] width 1171 height 29
click at [1487, 76] on button "Save" at bounding box center [1485, 78] width 49 height 29
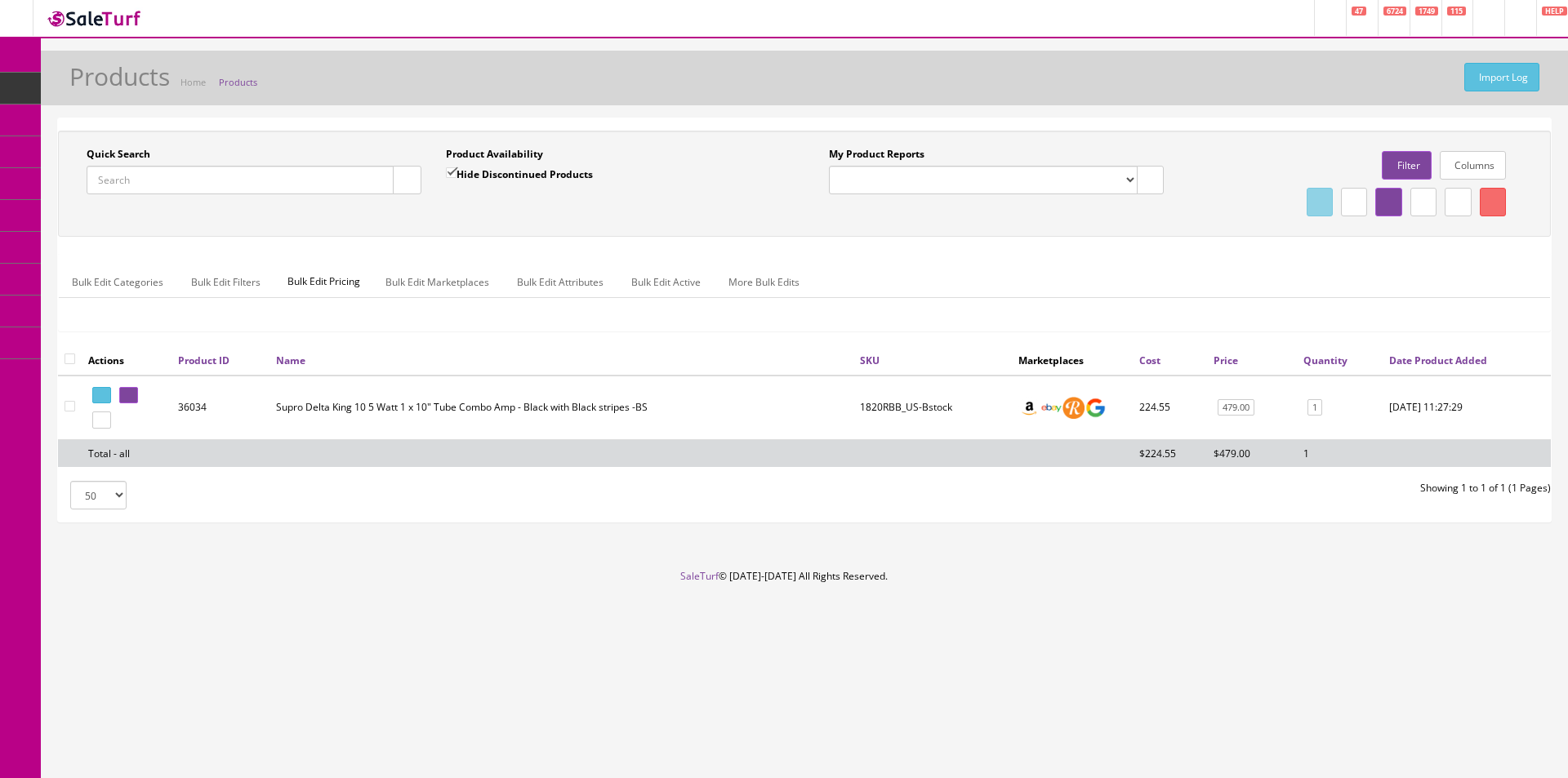
click at [291, 187] on input "Quick Search" at bounding box center [240, 180] width 307 height 29
click at [291, 188] on input "V120MRBK" at bounding box center [240, 180] width 307 height 29
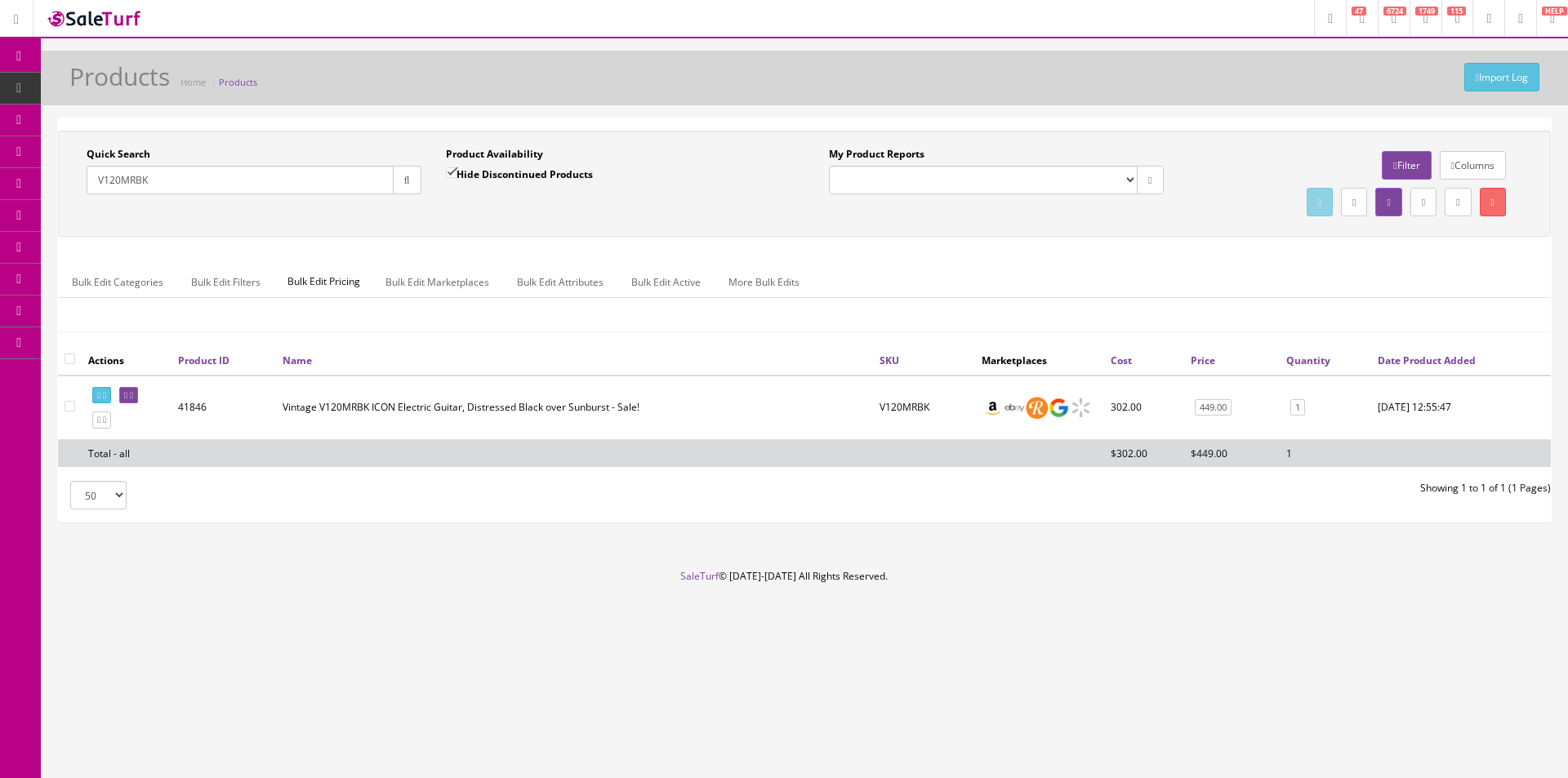
click at [291, 188] on input "V120MRBK" at bounding box center [240, 180] width 307 height 29
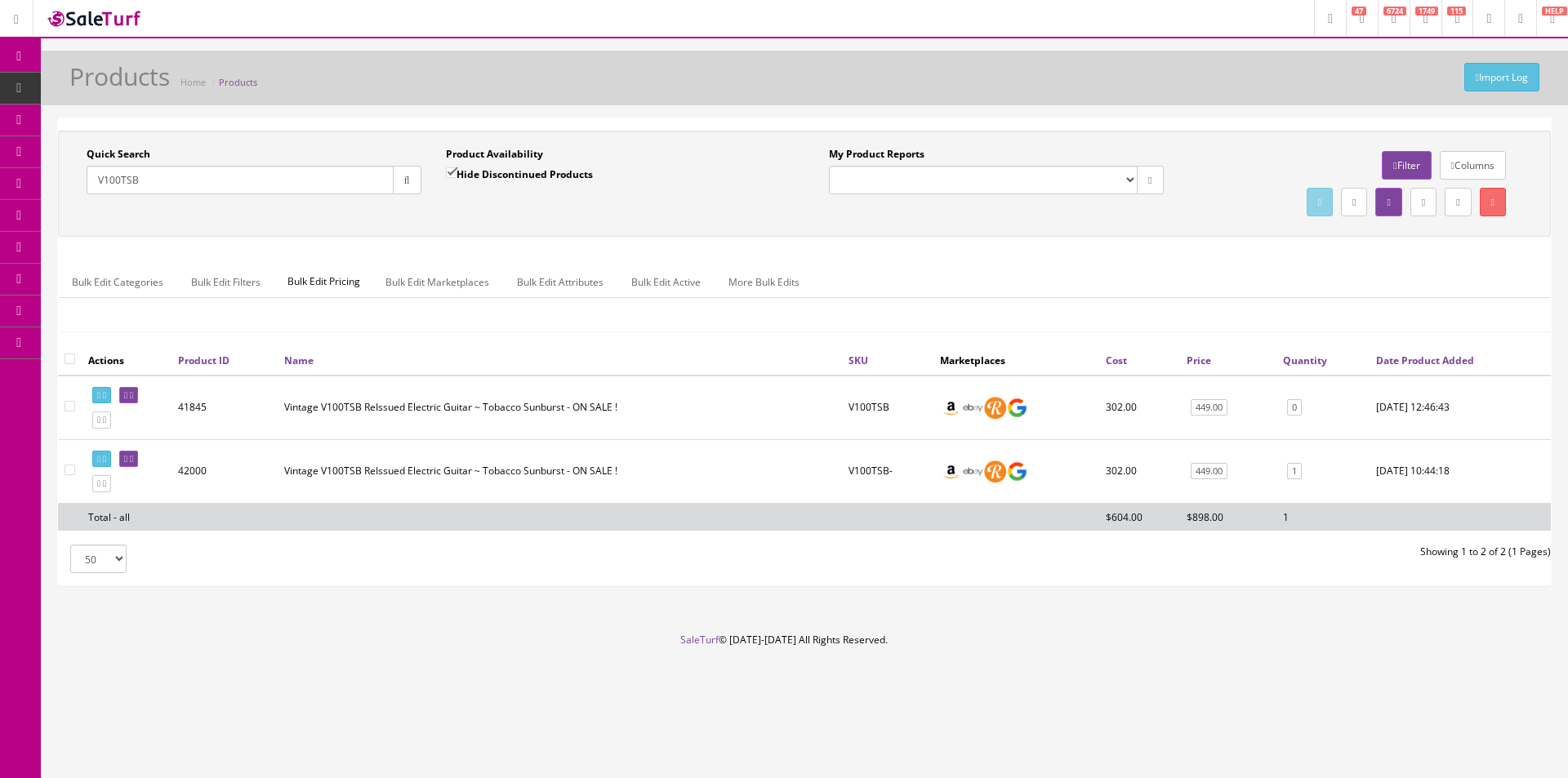
click at [292, 188] on input "V100TSB" at bounding box center [240, 180] width 307 height 29
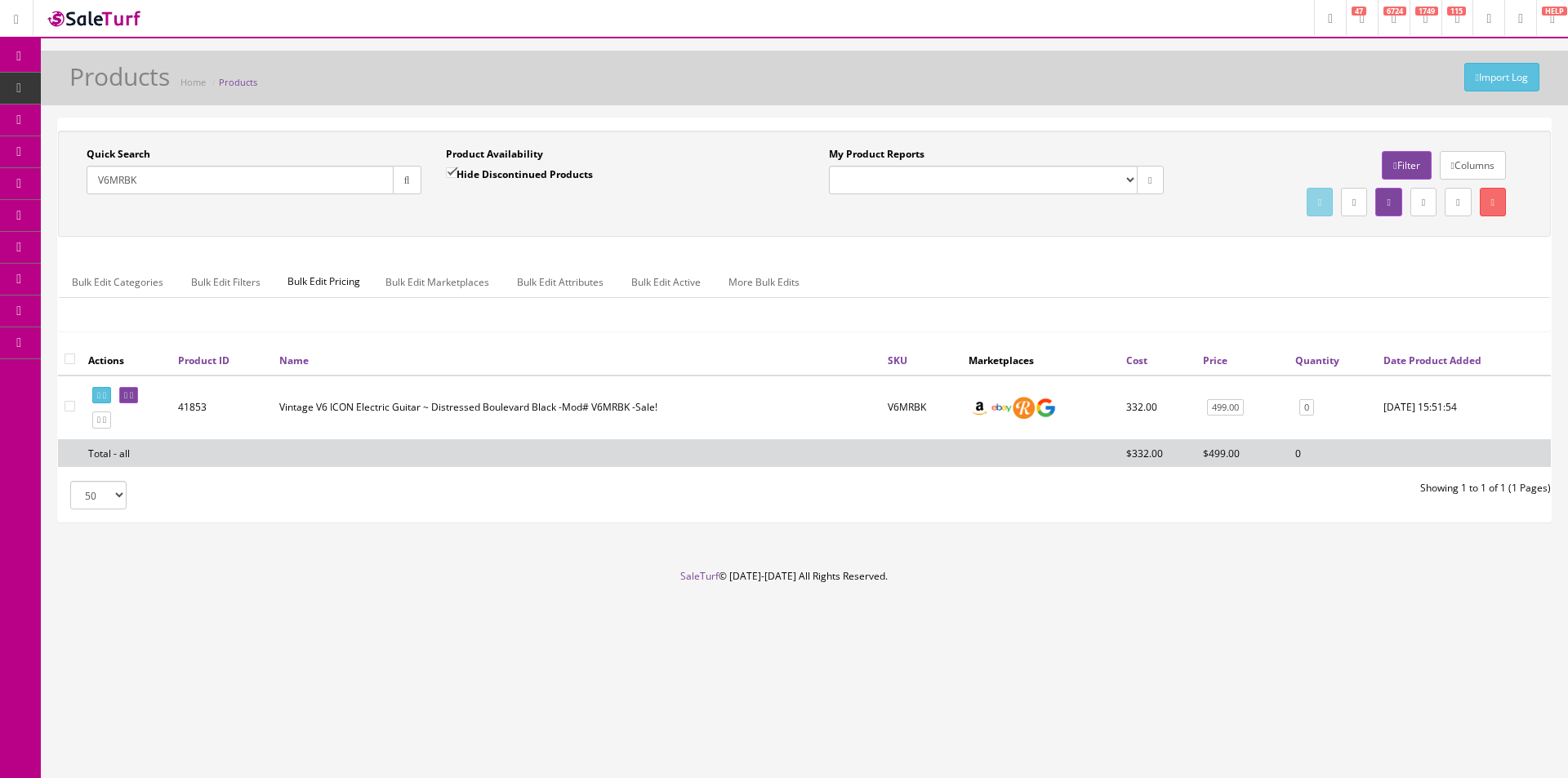
click at [223, 179] on input "V6MRBK" at bounding box center [240, 180] width 307 height 29
paste input "1. 1449SS"
drag, startPoint x: 116, startPoint y: 183, endPoint x: 0, endPoint y: 179, distance: 116.1
click at [0, 179] on div "Research Trends Trending on Ebay Google Trends Amazon Insights (Login Before Cl…" at bounding box center [784, 389] width 1568 height 778
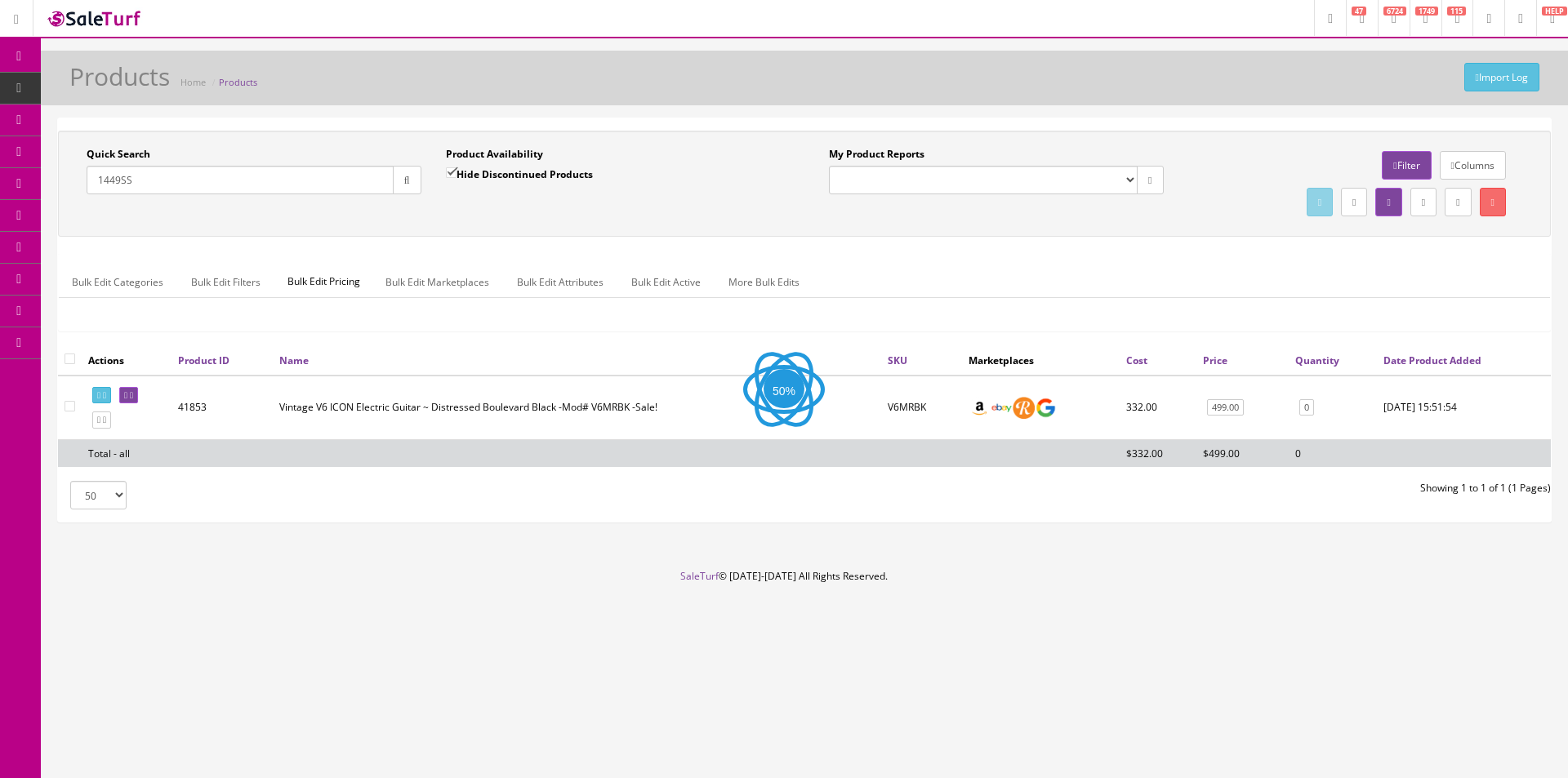
click at [760, 263] on div "Bulk Edit Categories Bulk Edit Filters Bulk Edit Pricing Bulk Edit Marketplaces…" at bounding box center [804, 292] width 1492 height 76
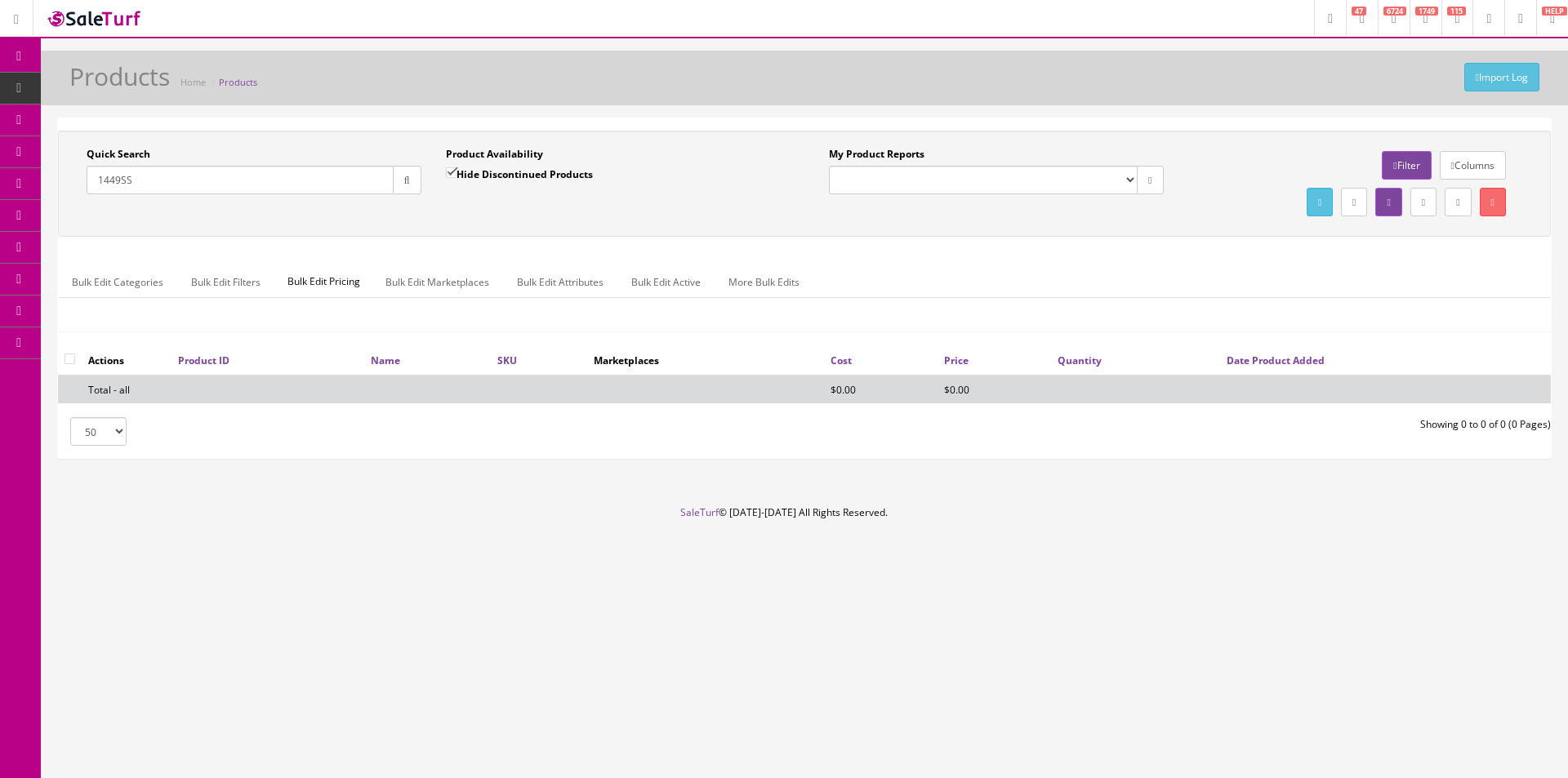
click at [280, 193] on input "1449SS" at bounding box center [240, 180] width 307 height 29
click at [280, 194] on input "1449SS" at bounding box center [240, 180] width 307 height 29
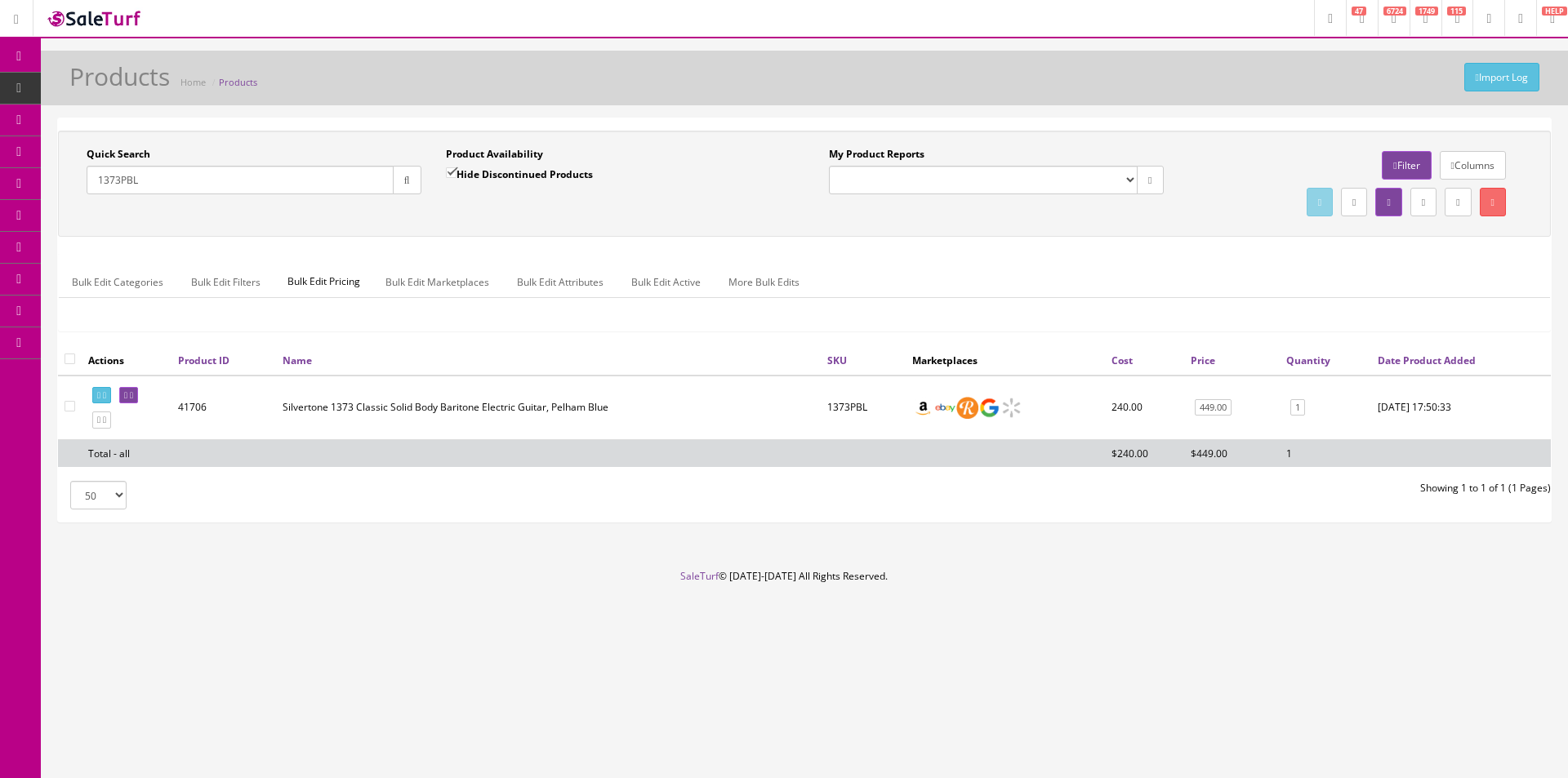
click at [281, 194] on div "1373PBL" at bounding box center [254, 180] width 335 height 29
click at [281, 195] on div "Quick Search 1373PBL Date From" at bounding box center [254, 177] width 359 height 60
click at [282, 176] on input "1373PBL" at bounding box center [240, 180] width 307 height 29
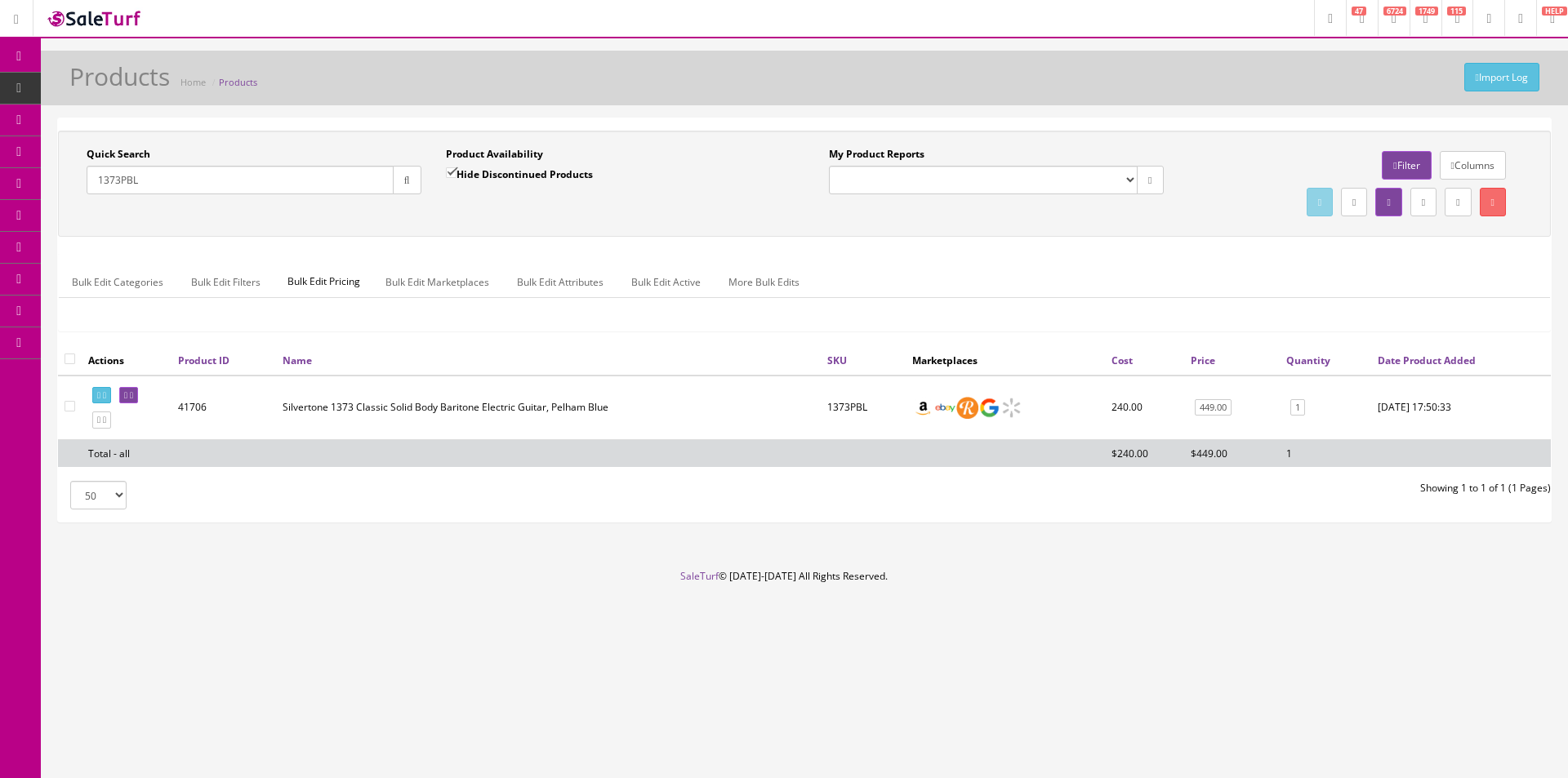
click at [282, 176] on input "1373PBL" at bounding box center [240, 180] width 307 height 29
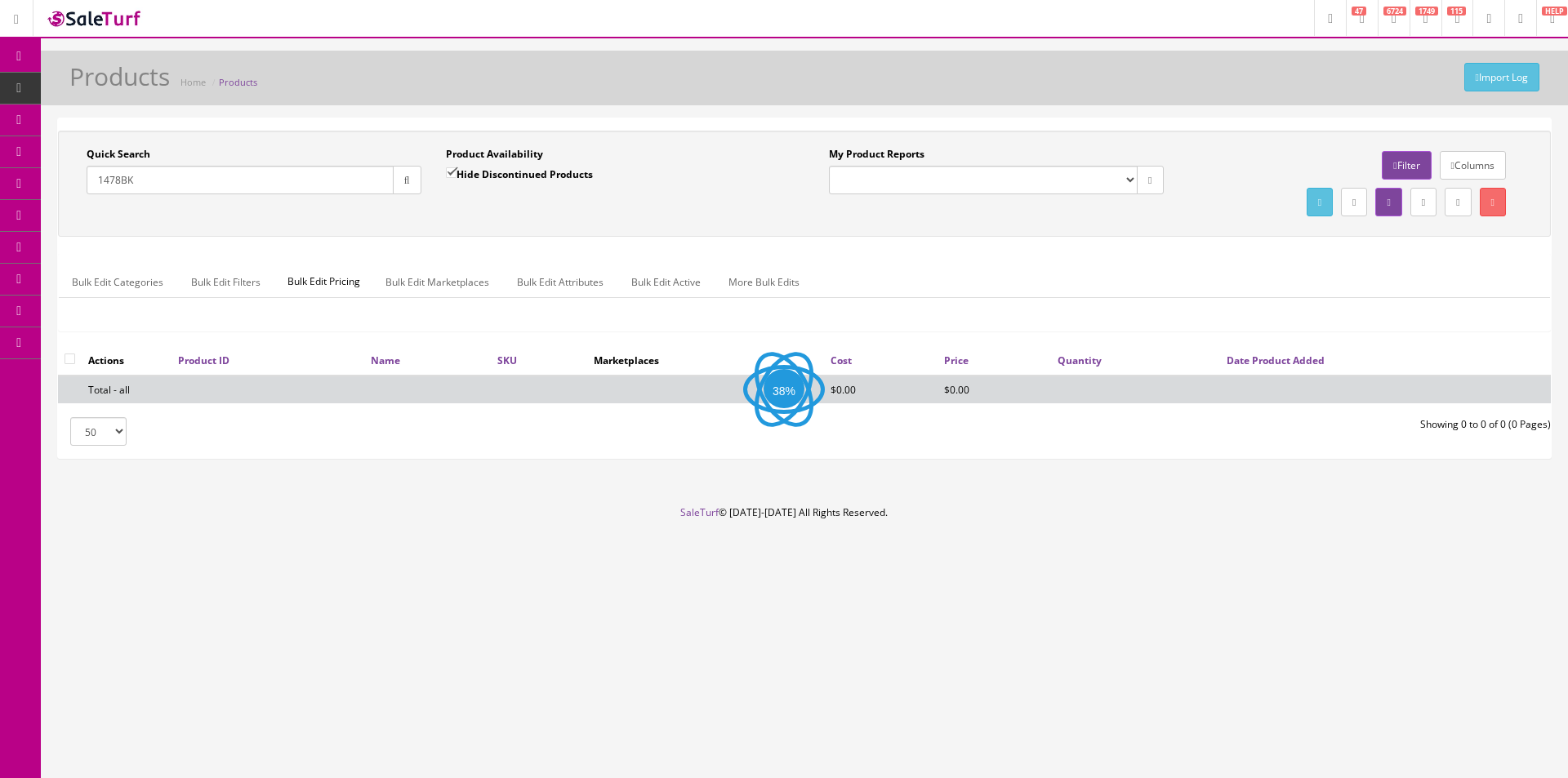
click at [391, 217] on div "Quick Search 1478BK Date From Product Availability Hide Discontinued Products D…" at bounding box center [804, 183] width 1485 height 74
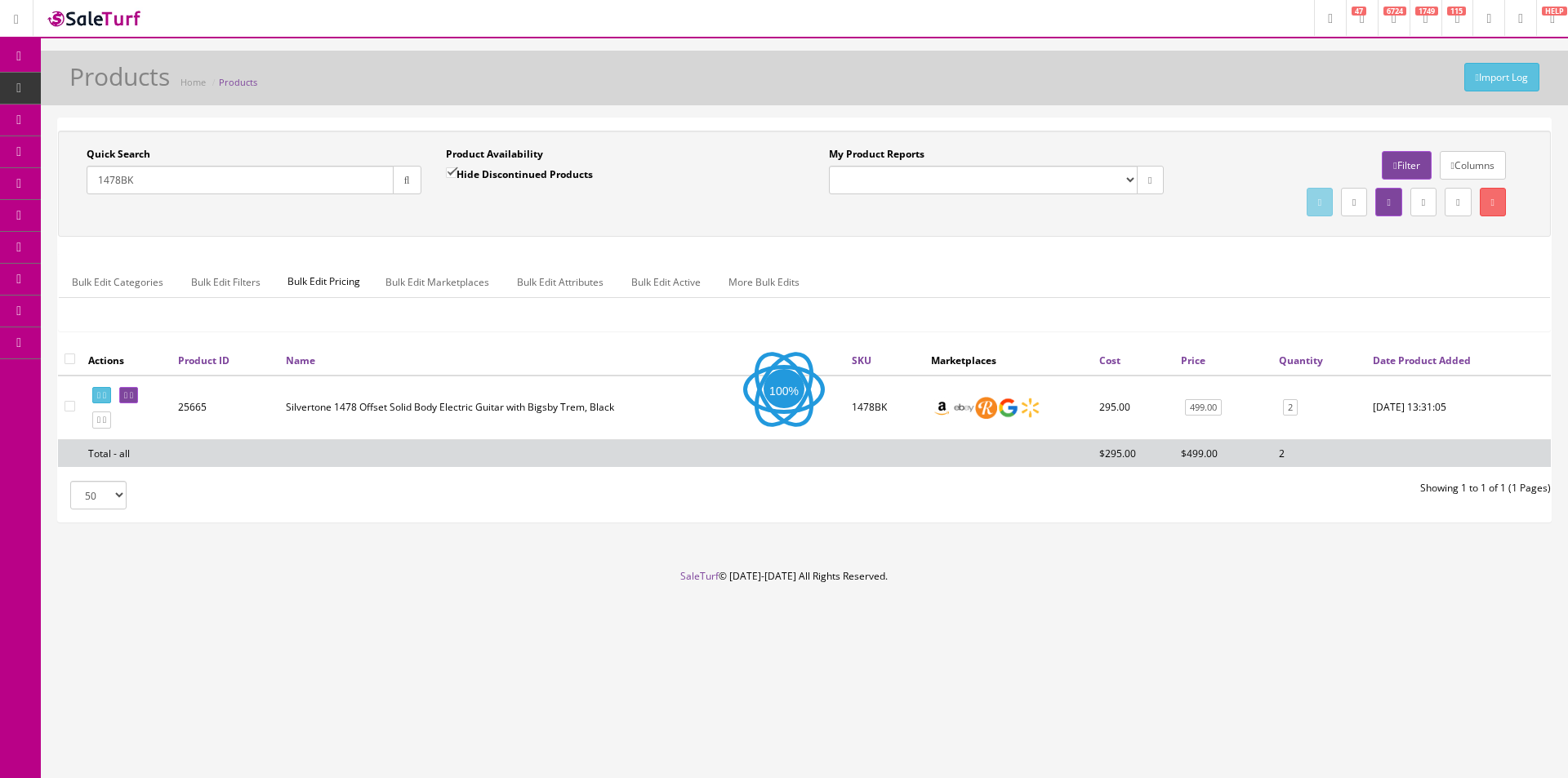
click at [391, 216] on div "Quick Search 1478BK Date From Product Availability Hide Discontinued Products D…" at bounding box center [804, 183] width 1485 height 74
click at [272, 178] on input "1478BK" at bounding box center [240, 180] width 307 height 29
paste input "822RTBLC-B-stock#1"
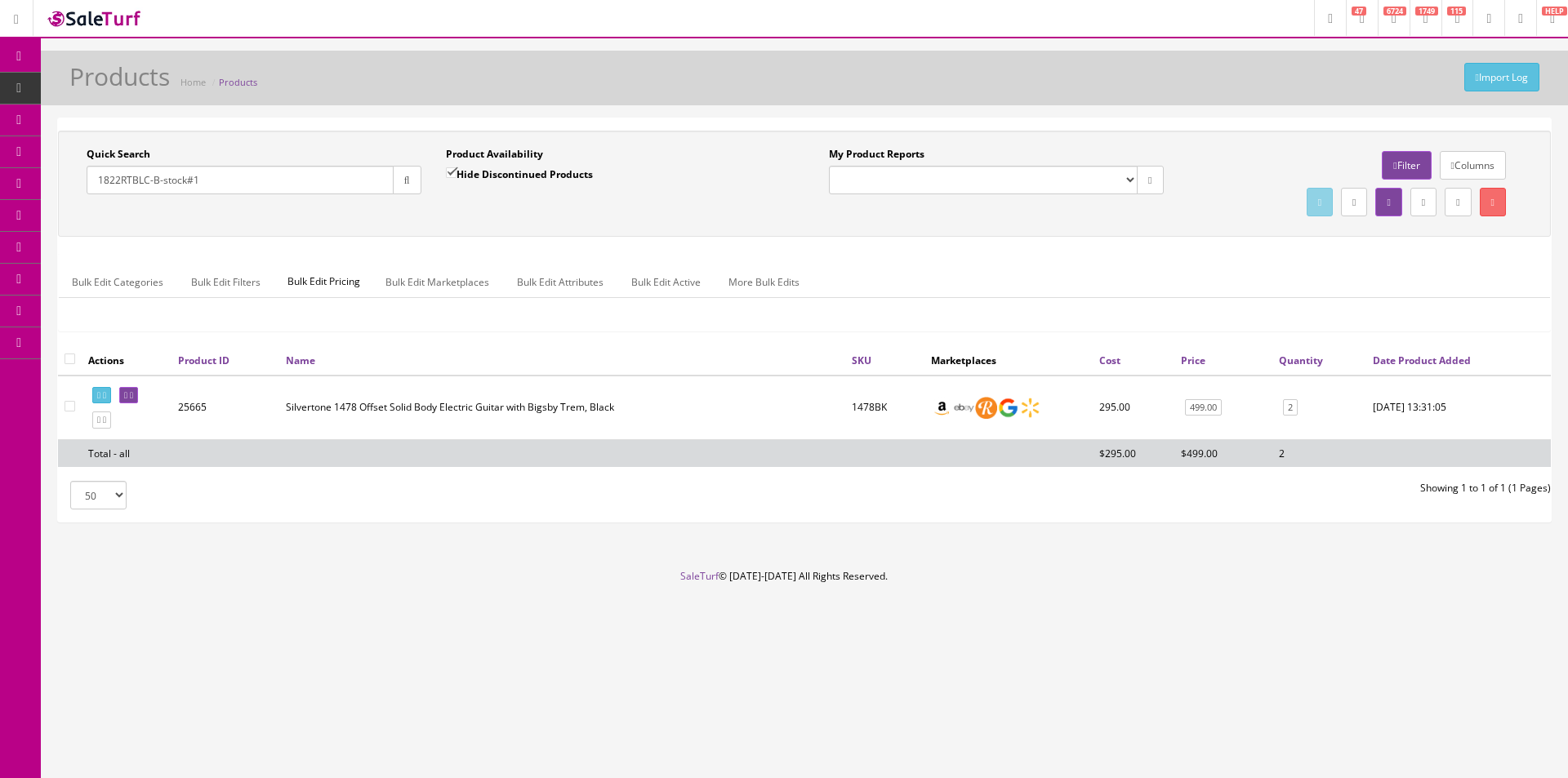
click at [272, 178] on input "1822RTBLC-B-stock#1" at bounding box center [240, 180] width 307 height 29
type input "1822RTBLC-B-stock#1"
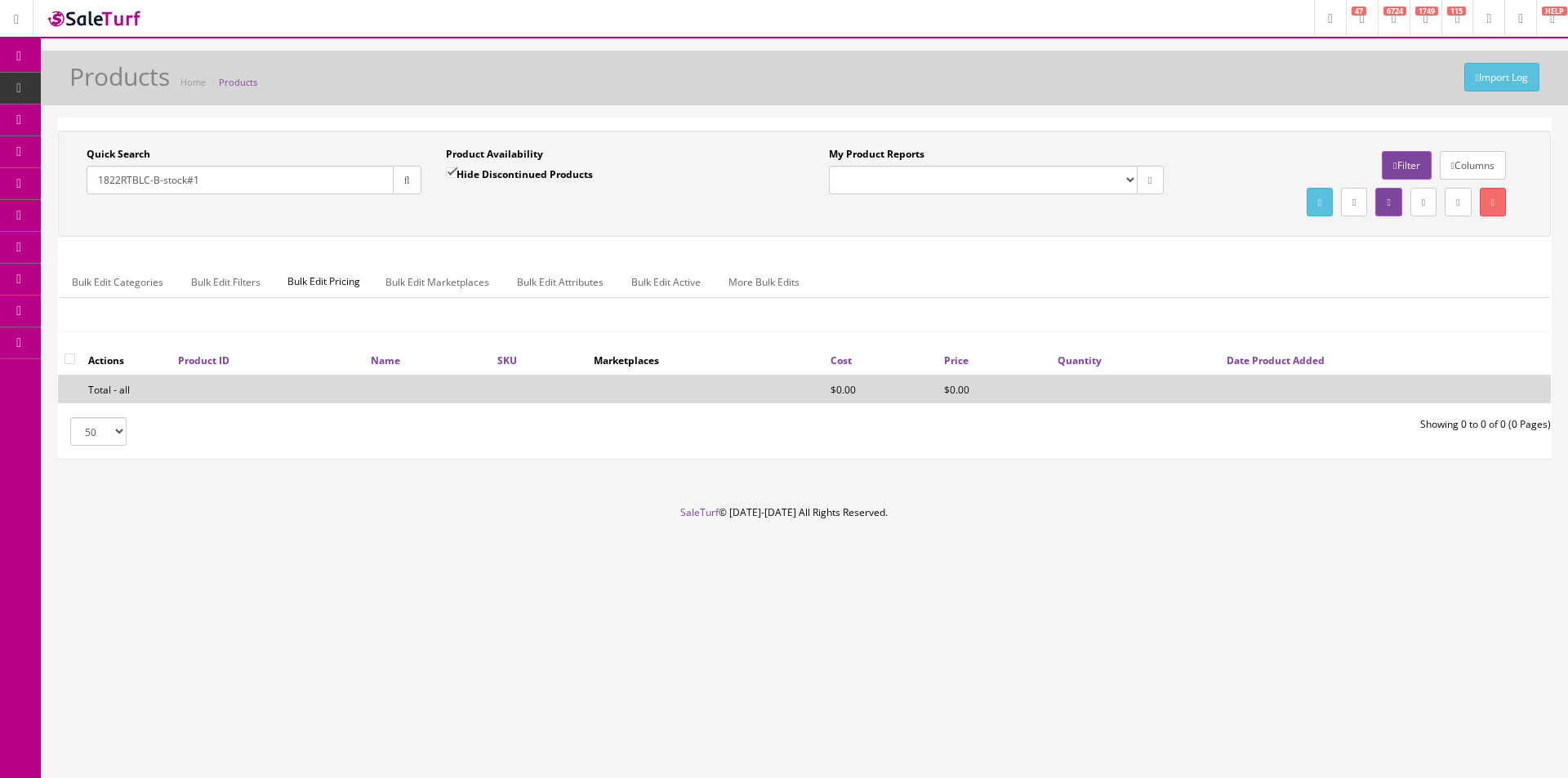
click at [559, 174] on label "Hide Discontinued Products" at bounding box center [520, 174] width 147 height 17
click at [456, 174] on input "Hide Discontinued Products" at bounding box center [451, 172] width 10 height 10
checkbox input "false"
click at [612, 222] on div "Quick Search 1822RTBLC-B-stock#1 Date From Product Availability Hide Discontinu…" at bounding box center [804, 183] width 1493 height 106
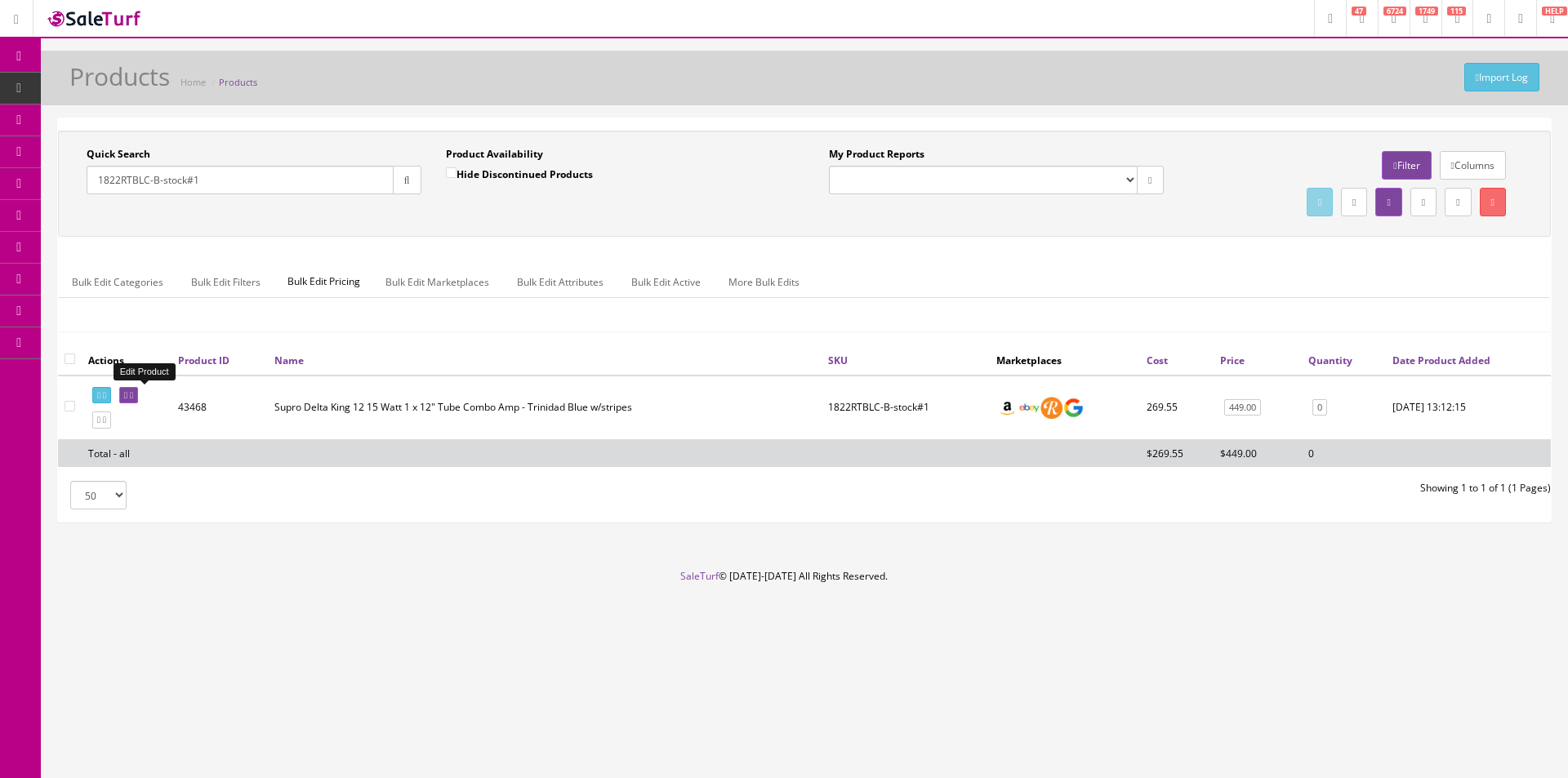
click at [133, 394] on icon at bounding box center [131, 396] width 4 height 9
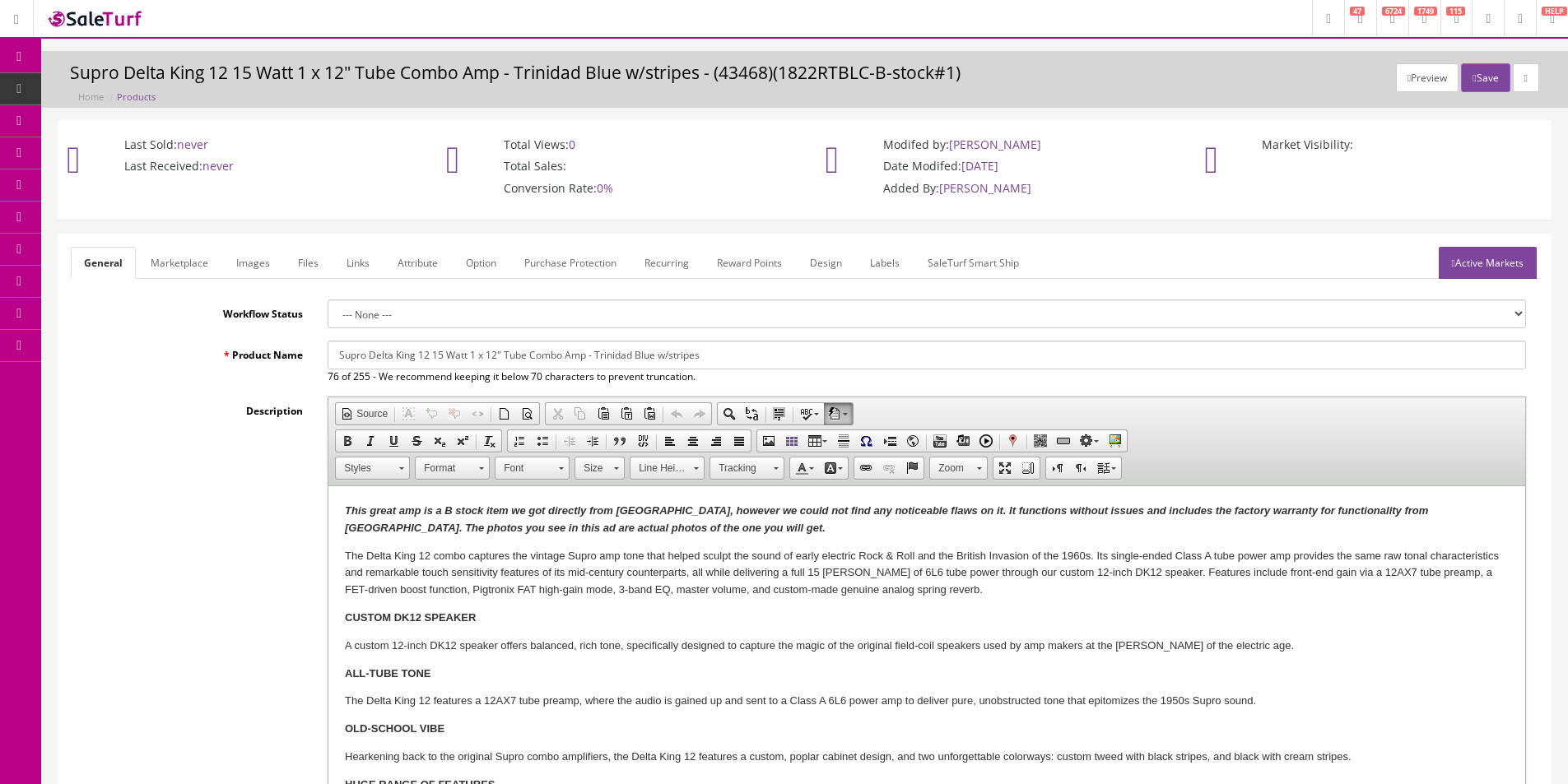
click at [260, 264] on link "Images" at bounding box center [253, 263] width 60 height 32
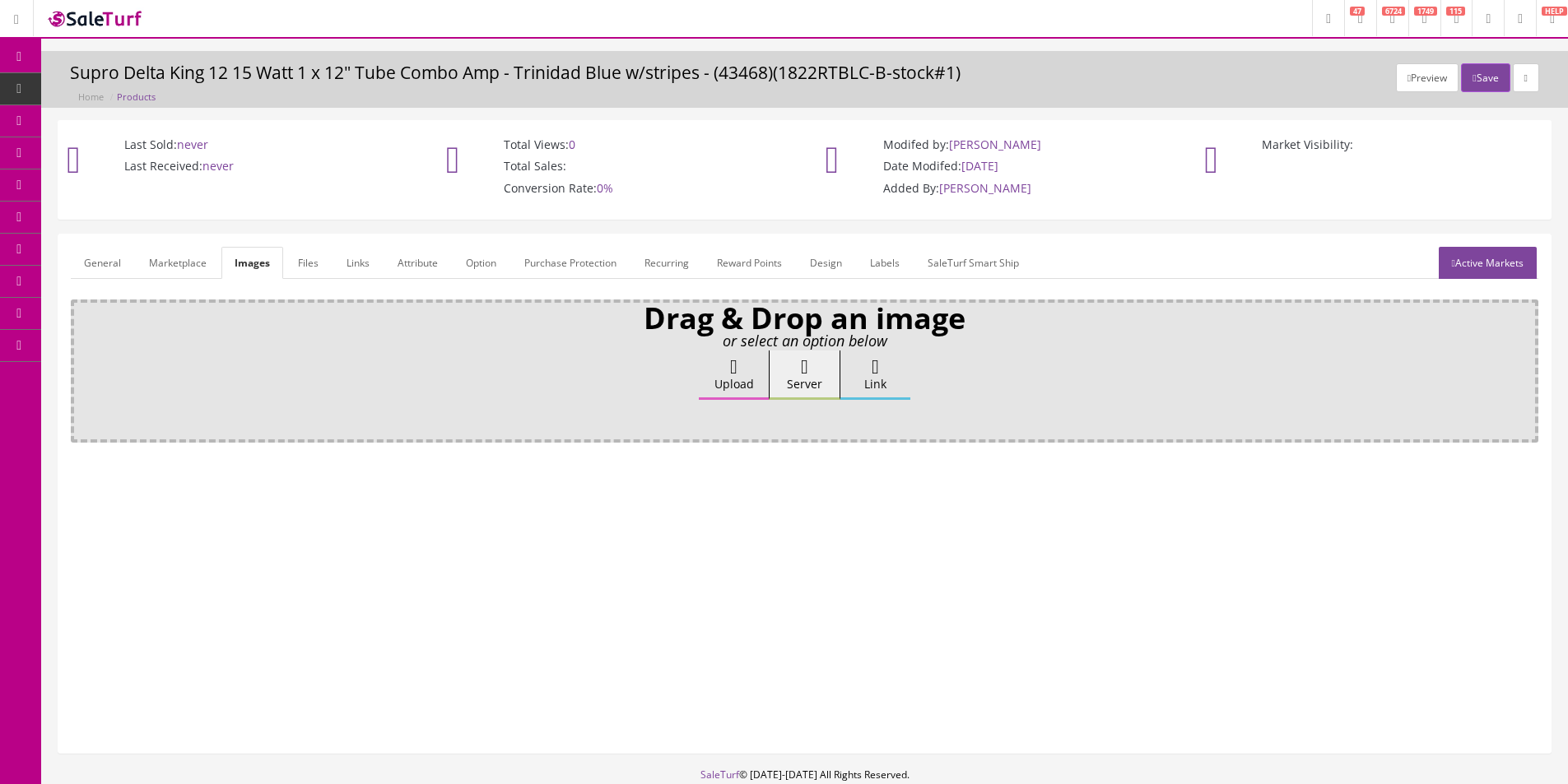
click at [708, 366] on label "Upload" at bounding box center [734, 375] width 70 height 50
click at [83, 366] on input "Upload" at bounding box center [83, 359] width 0 height 17
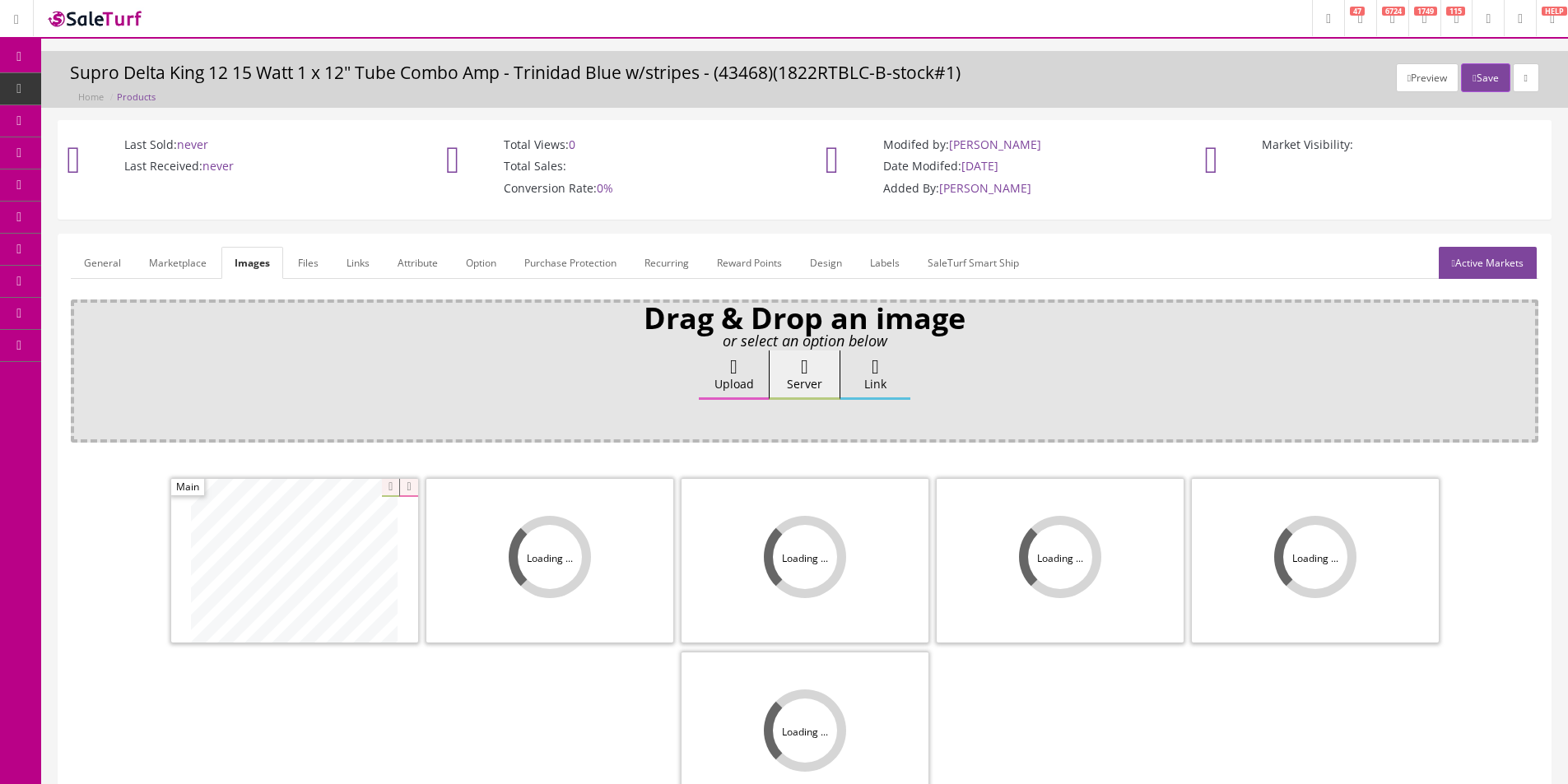
scroll to position [240, 0]
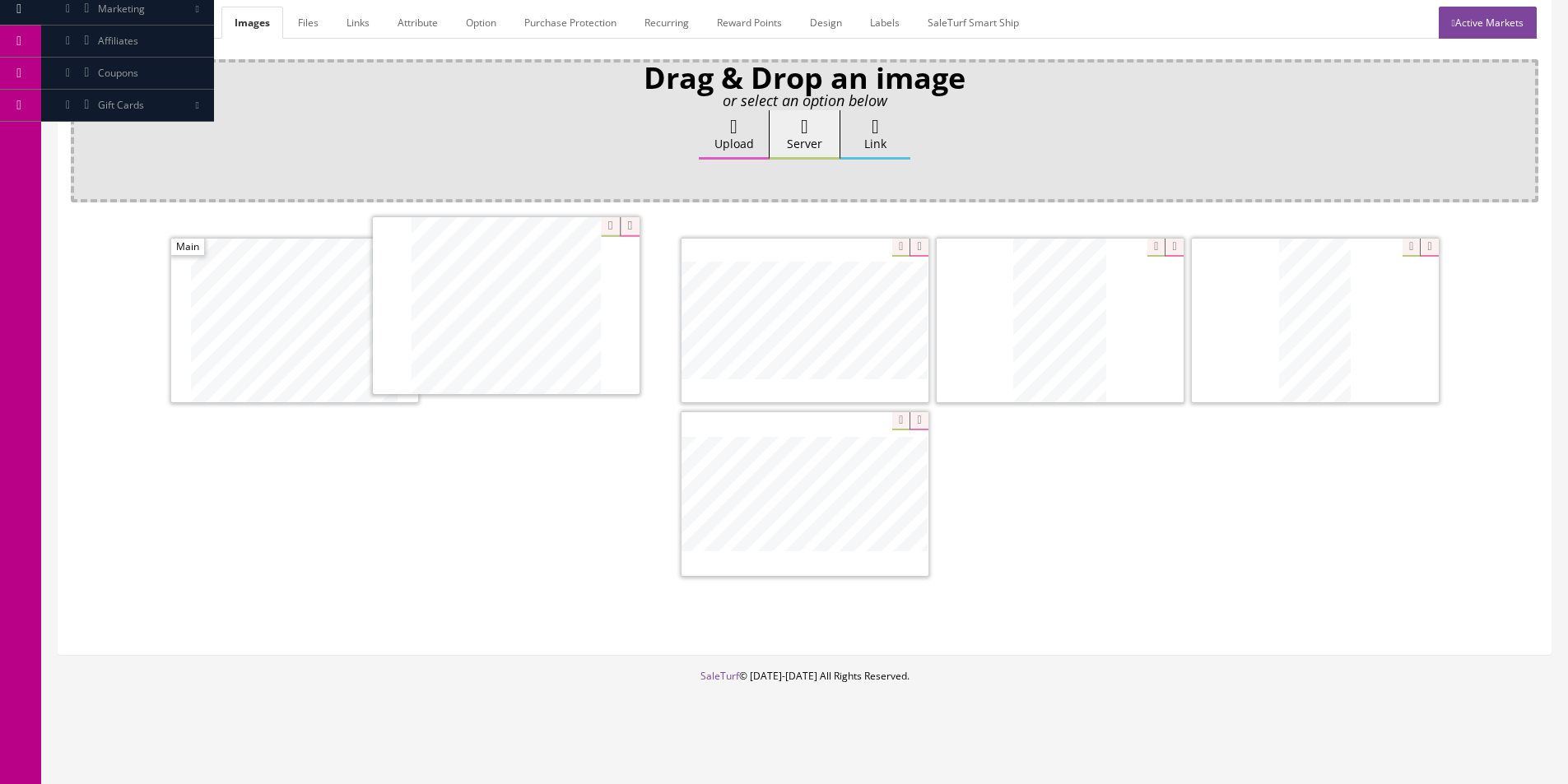
drag, startPoint x: 763, startPoint y: 495, endPoint x: 453, endPoint y: 302, distance: 365.2
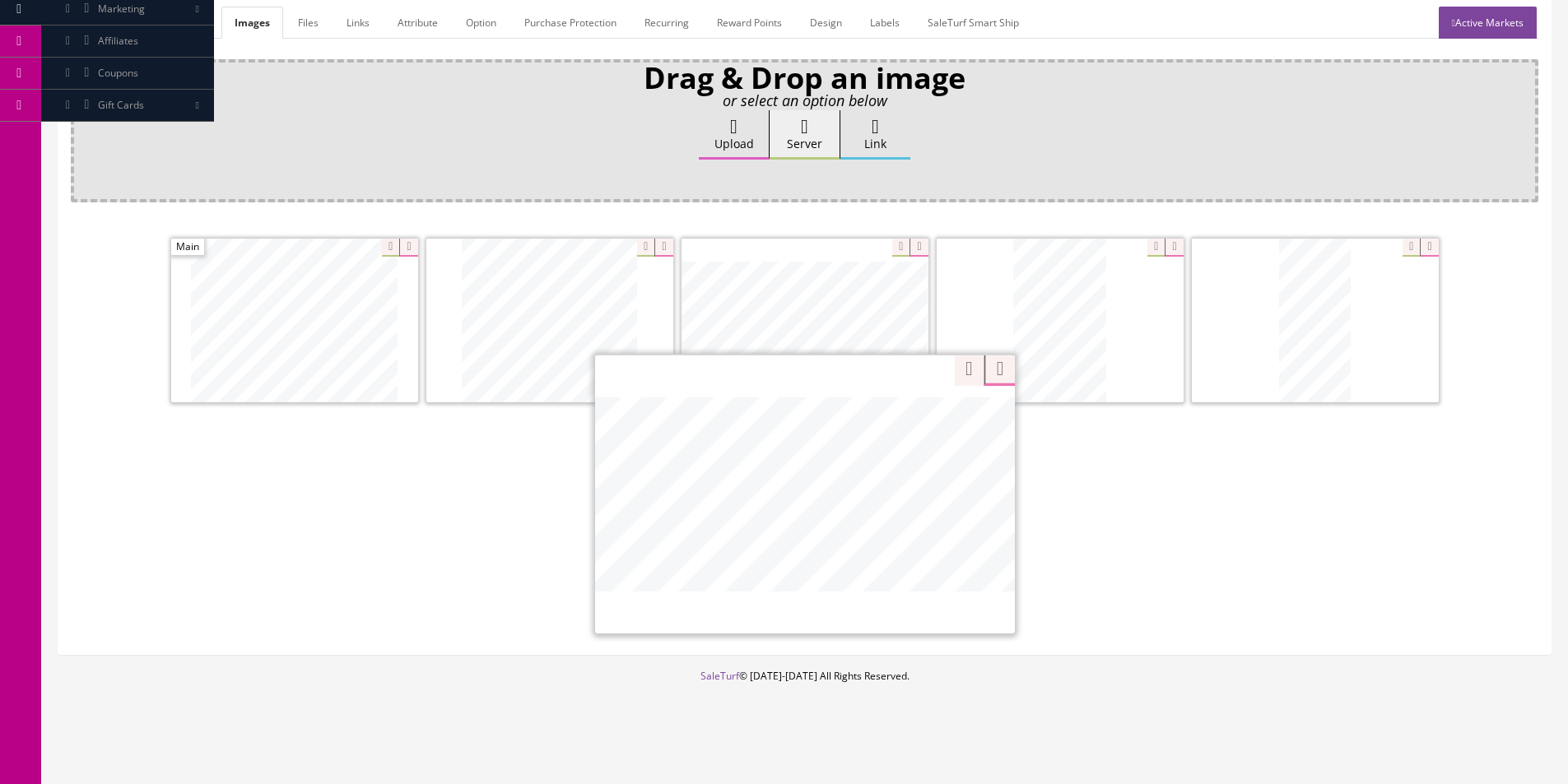
click at [892, 423] on div "Zoom Zoom" at bounding box center [804, 493] width 419 height 279
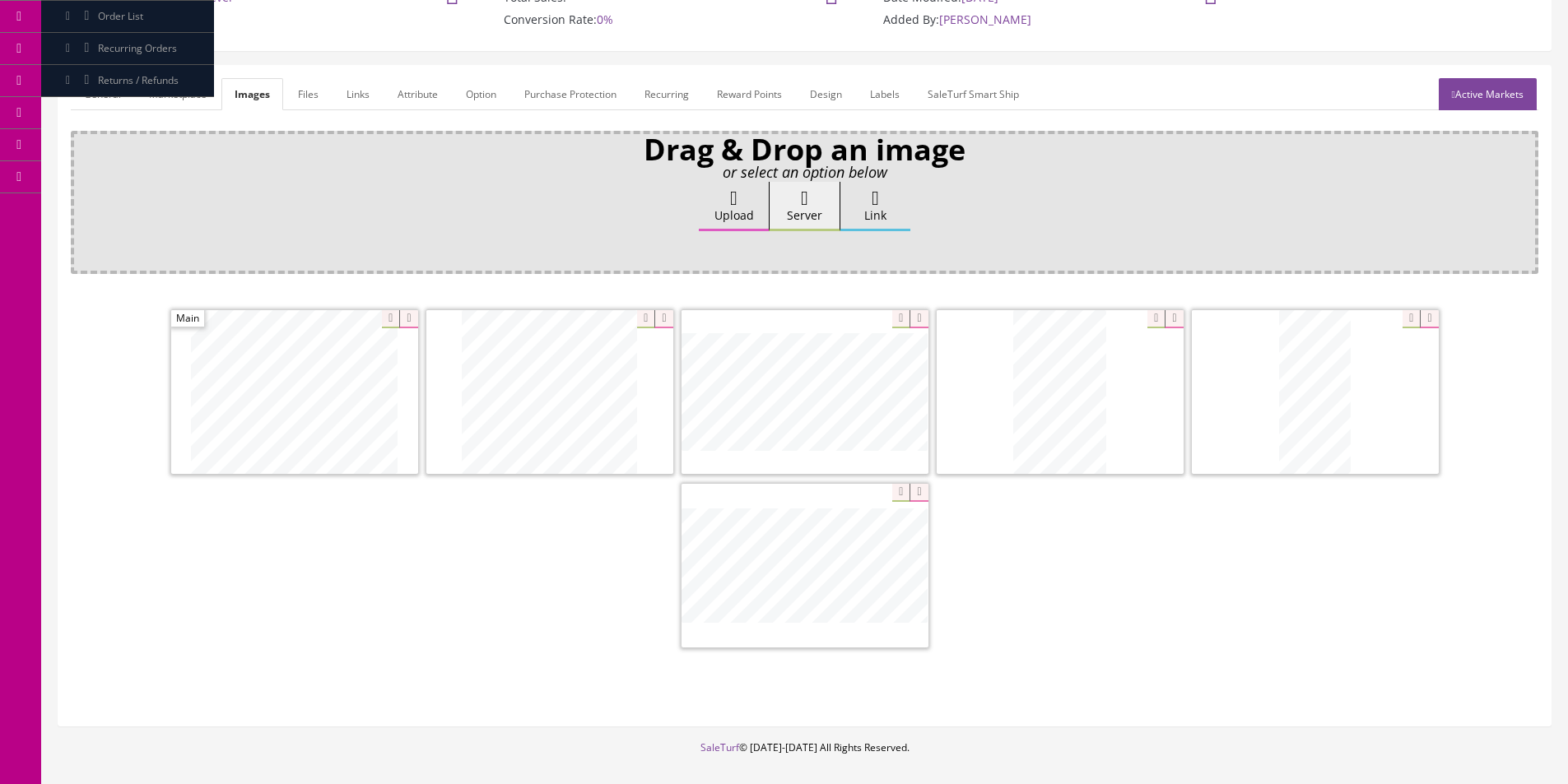
scroll to position [76, 0]
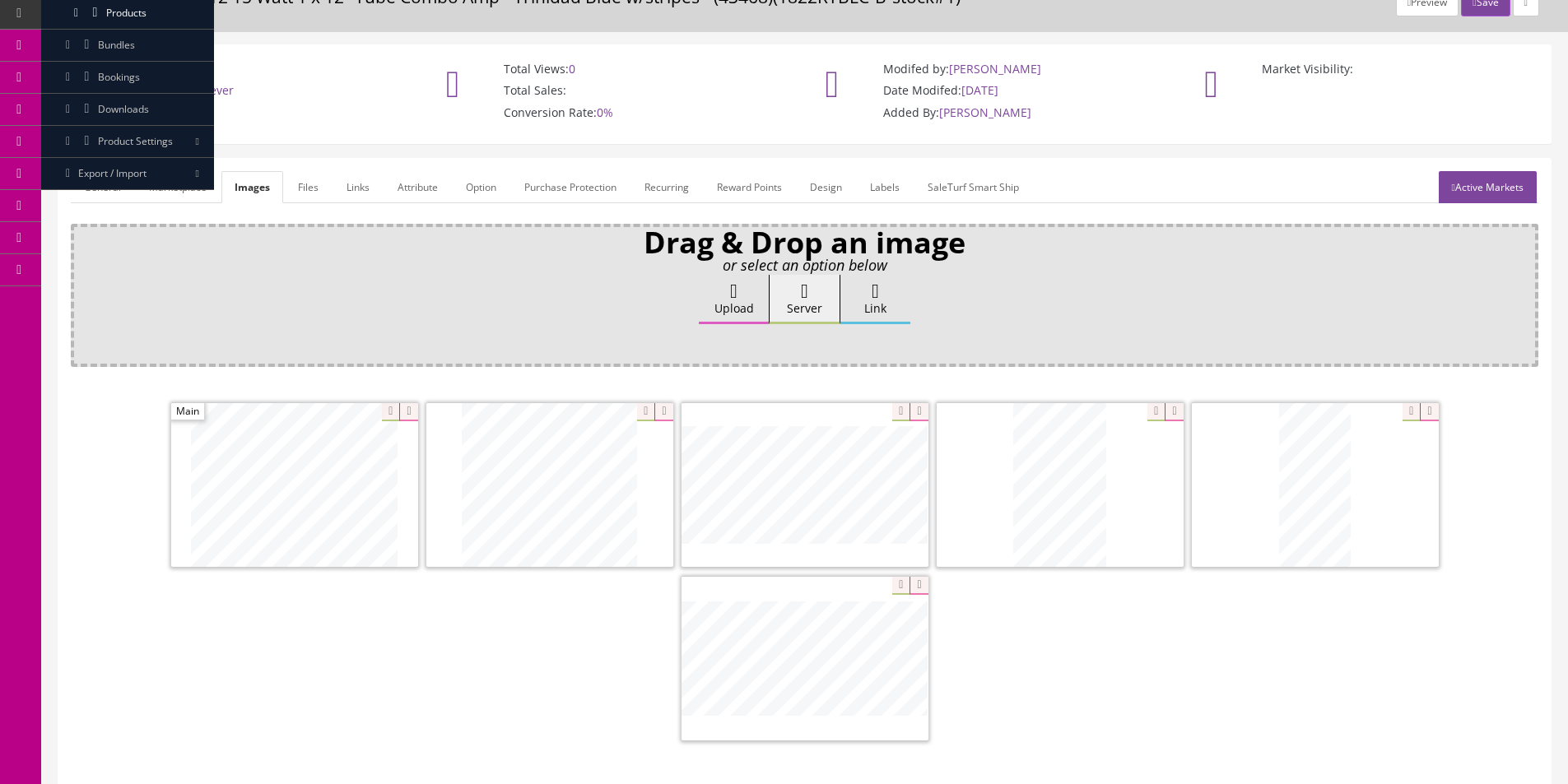
click at [134, 199] on li "General" at bounding box center [102, 187] width 65 height 32
click at [126, 195] on link "General" at bounding box center [102, 187] width 64 height 32
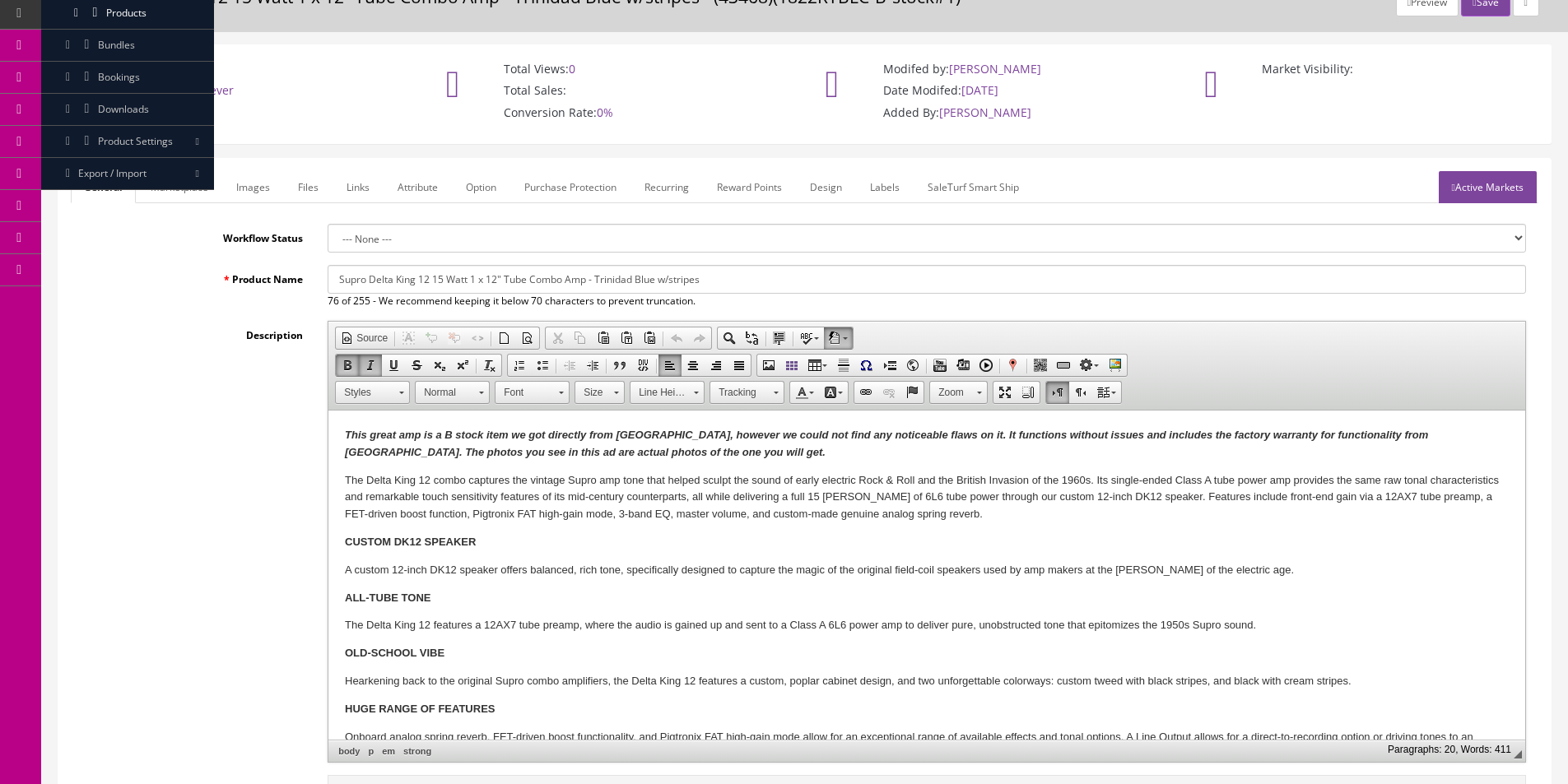
click at [727, 435] on strong "This great amp is a B stock item we got directly from Supro, however we could n…" at bounding box center [887, 444] width 1083 height 30
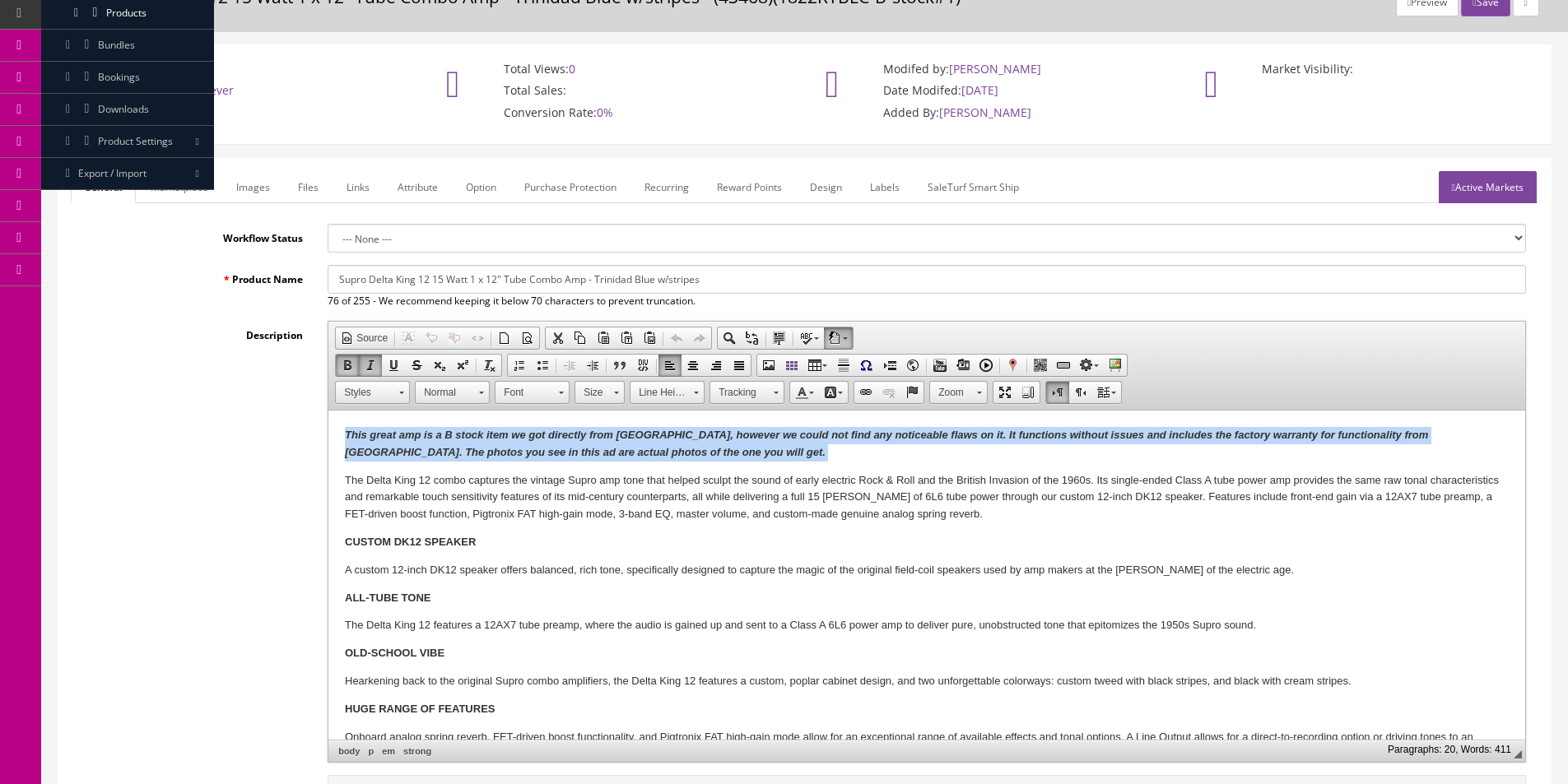
click at [727, 435] on strong "This great amp is a B stock item we got directly from Supro, however we could n…" at bounding box center [887, 444] width 1083 height 30
copy strong "This great amp is a B stock item we got directly from Supro, however we could n…"
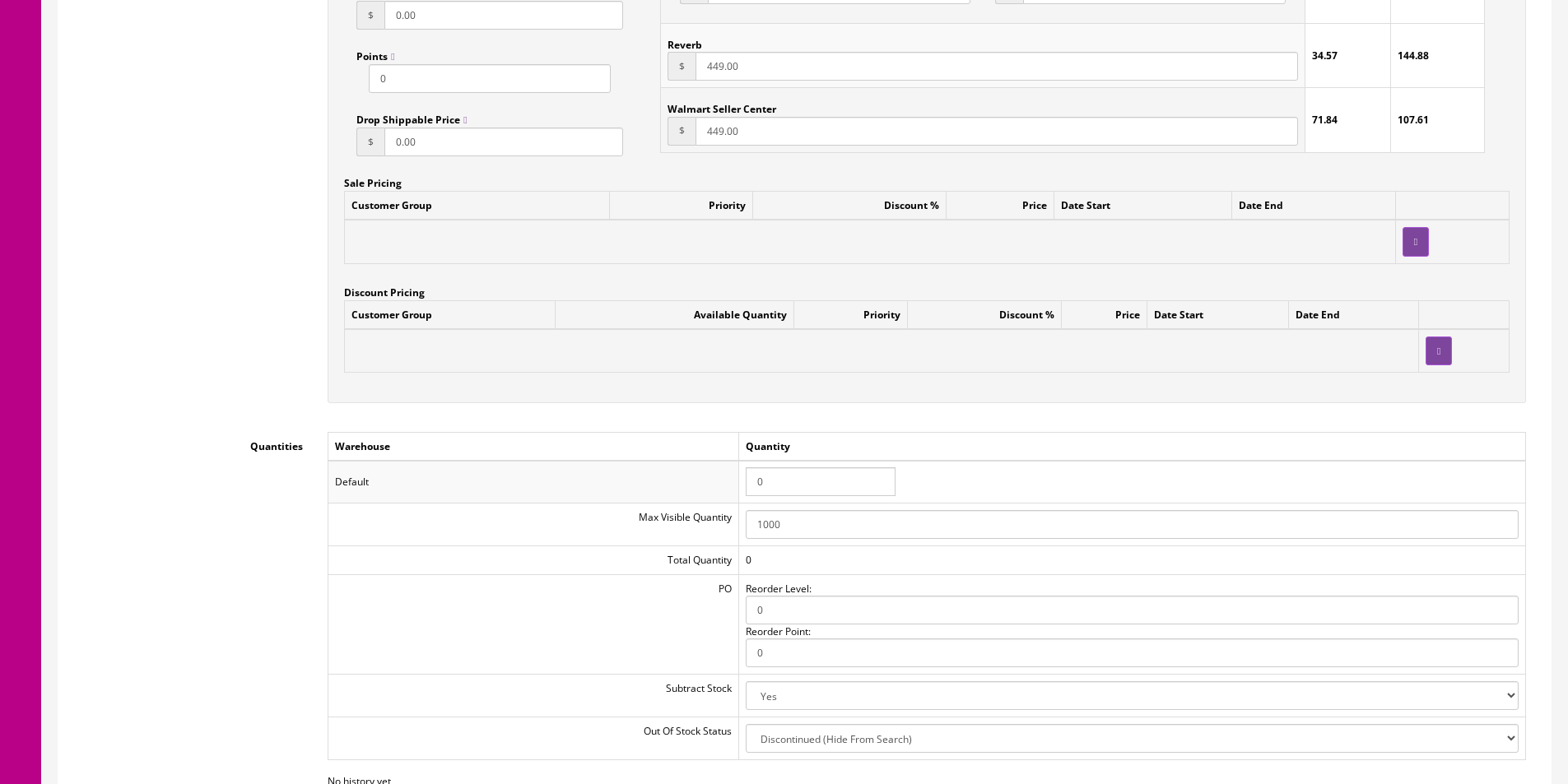
click at [787, 477] on input "0" at bounding box center [821, 481] width 150 height 29
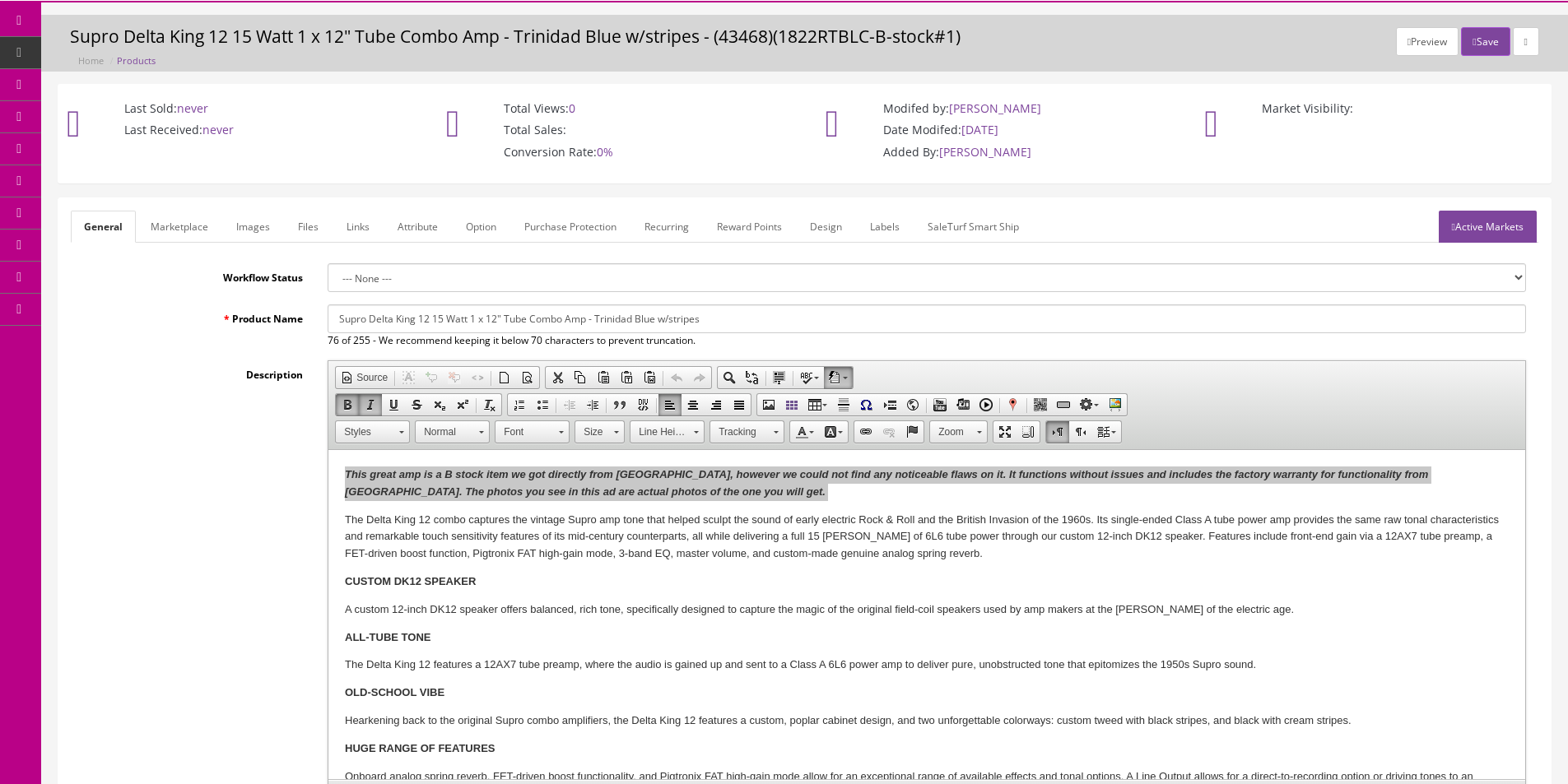
scroll to position [0, 0]
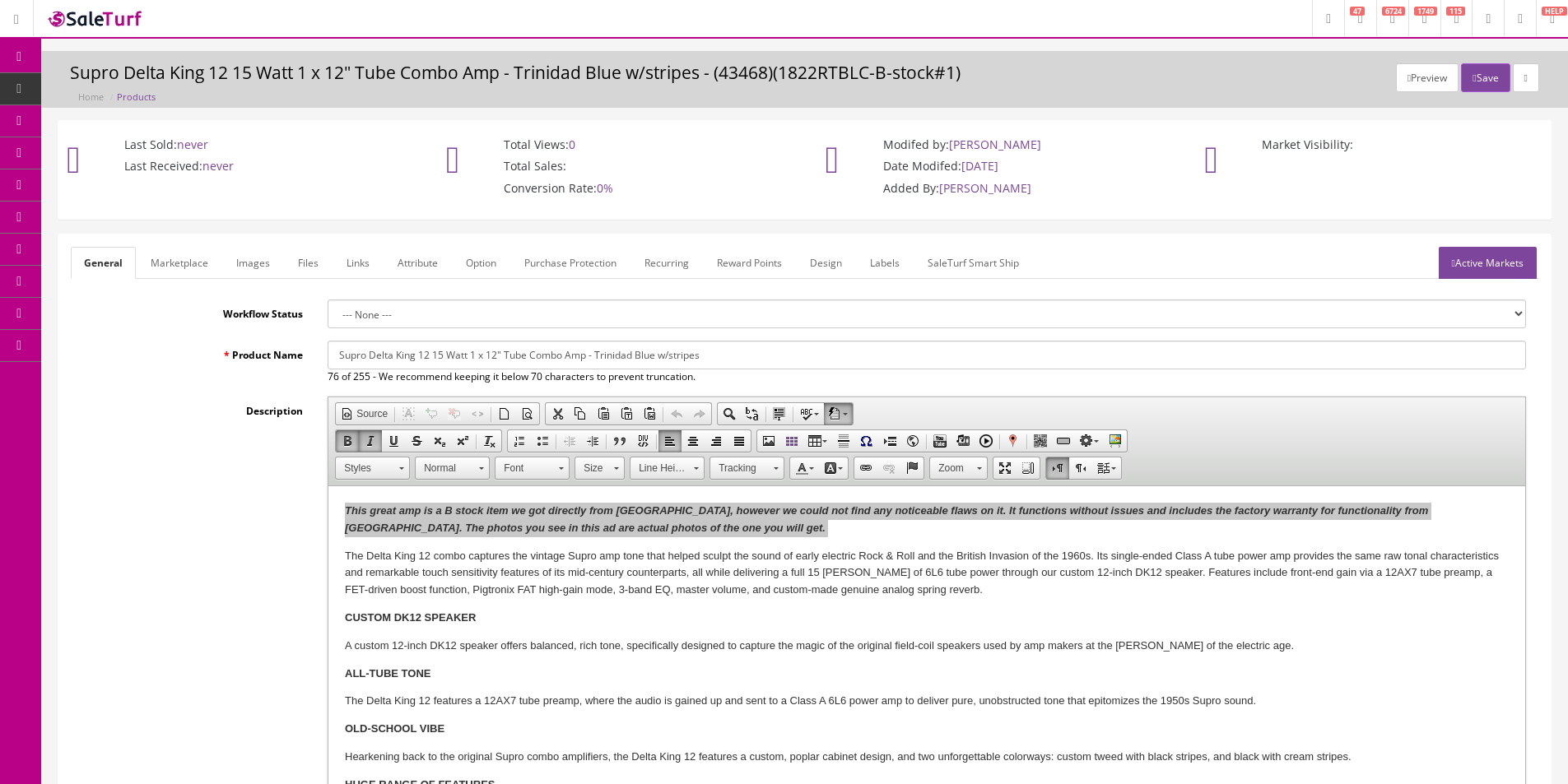
type input "1"
click at [167, 260] on link "Marketplace" at bounding box center [178, 263] width 84 height 32
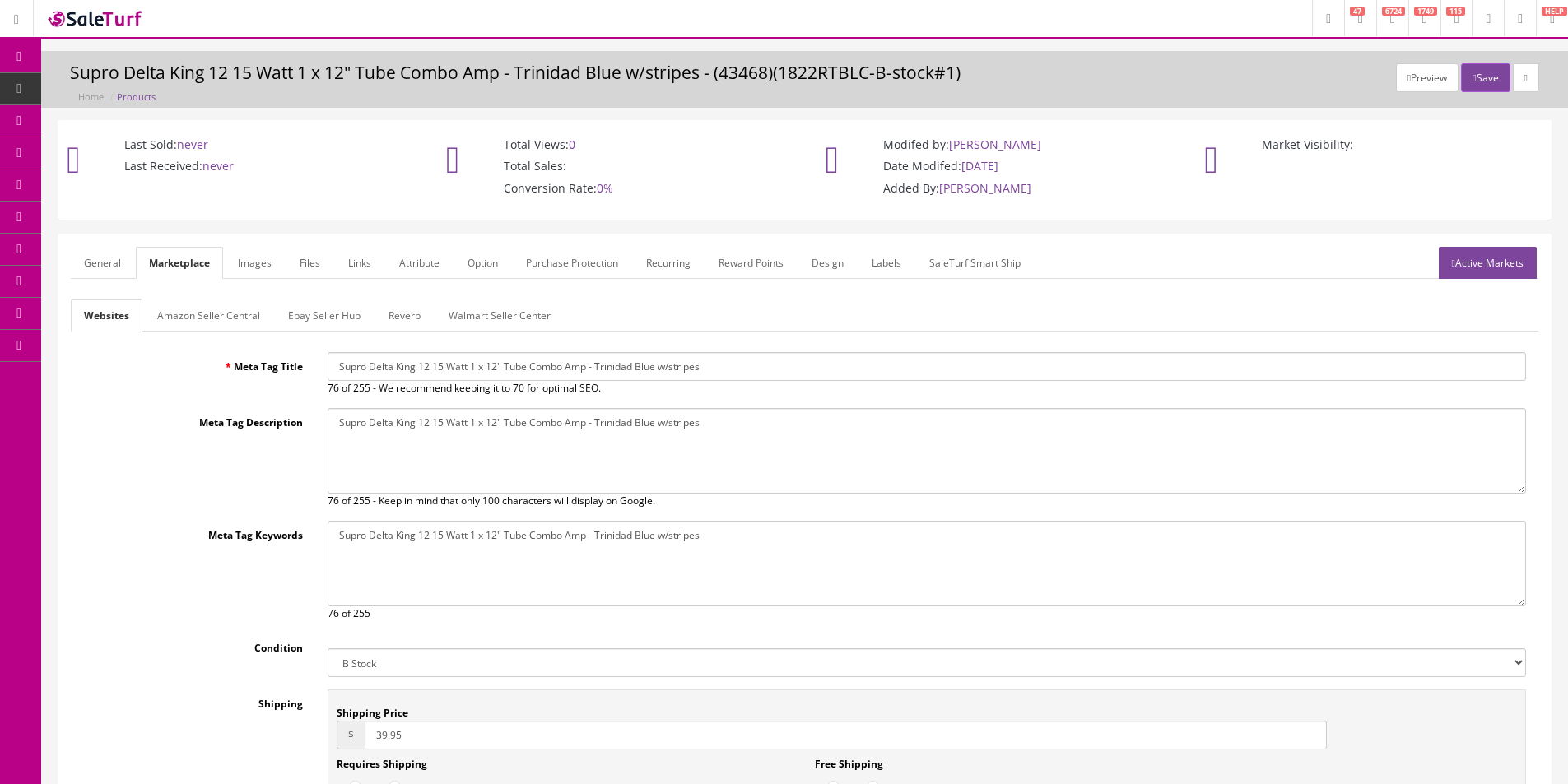
click at [193, 303] on link "Amazon Seller Central" at bounding box center [209, 315] width 129 height 32
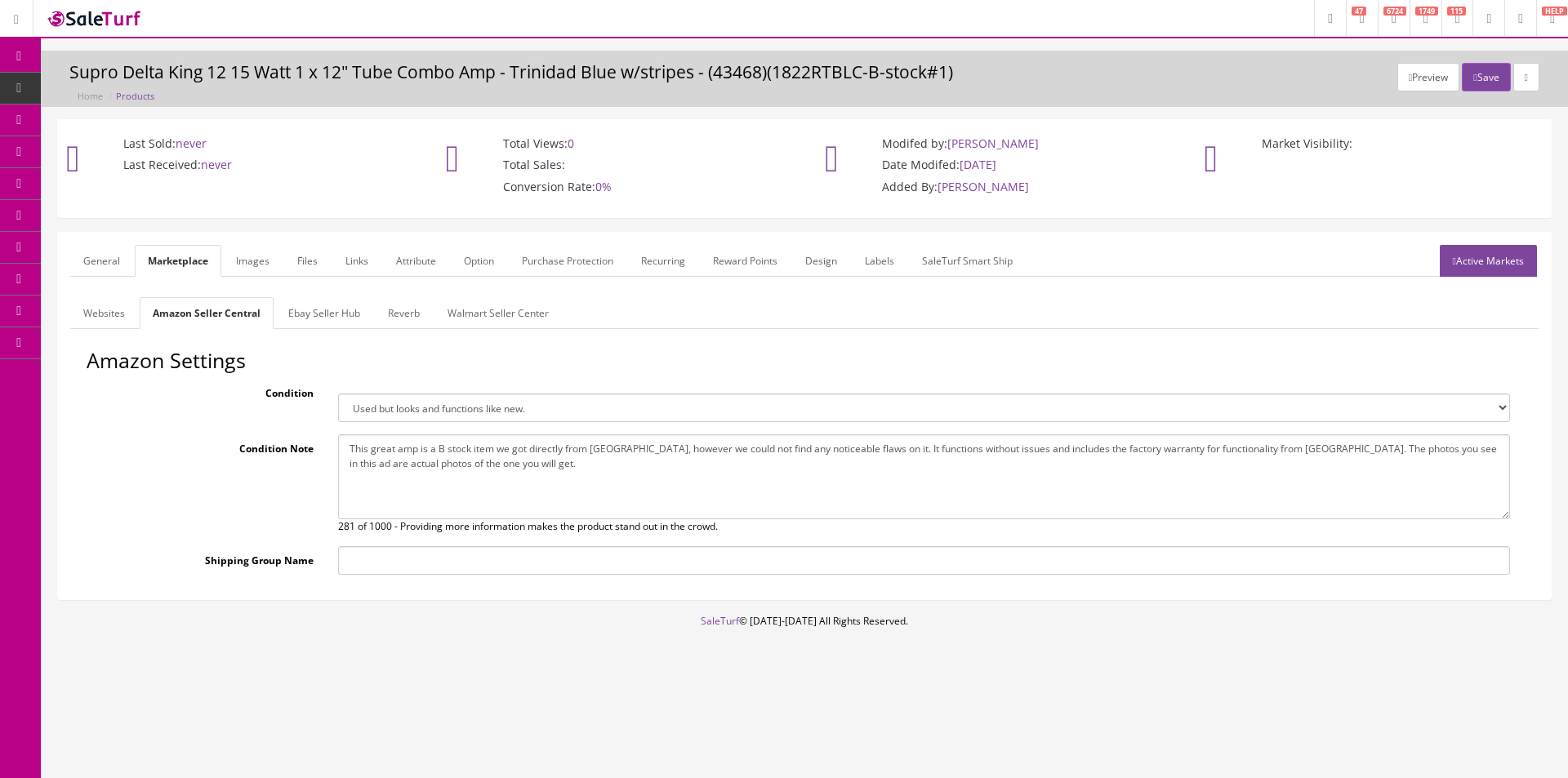
click at [426, 478] on textarea "This great amp is a B stock item we got directly from Supro, however we could n…" at bounding box center [924, 476] width 1172 height 85
paste textarea
type textarea "This great amp is a B stock item we got directly from Supro, however we could n…"
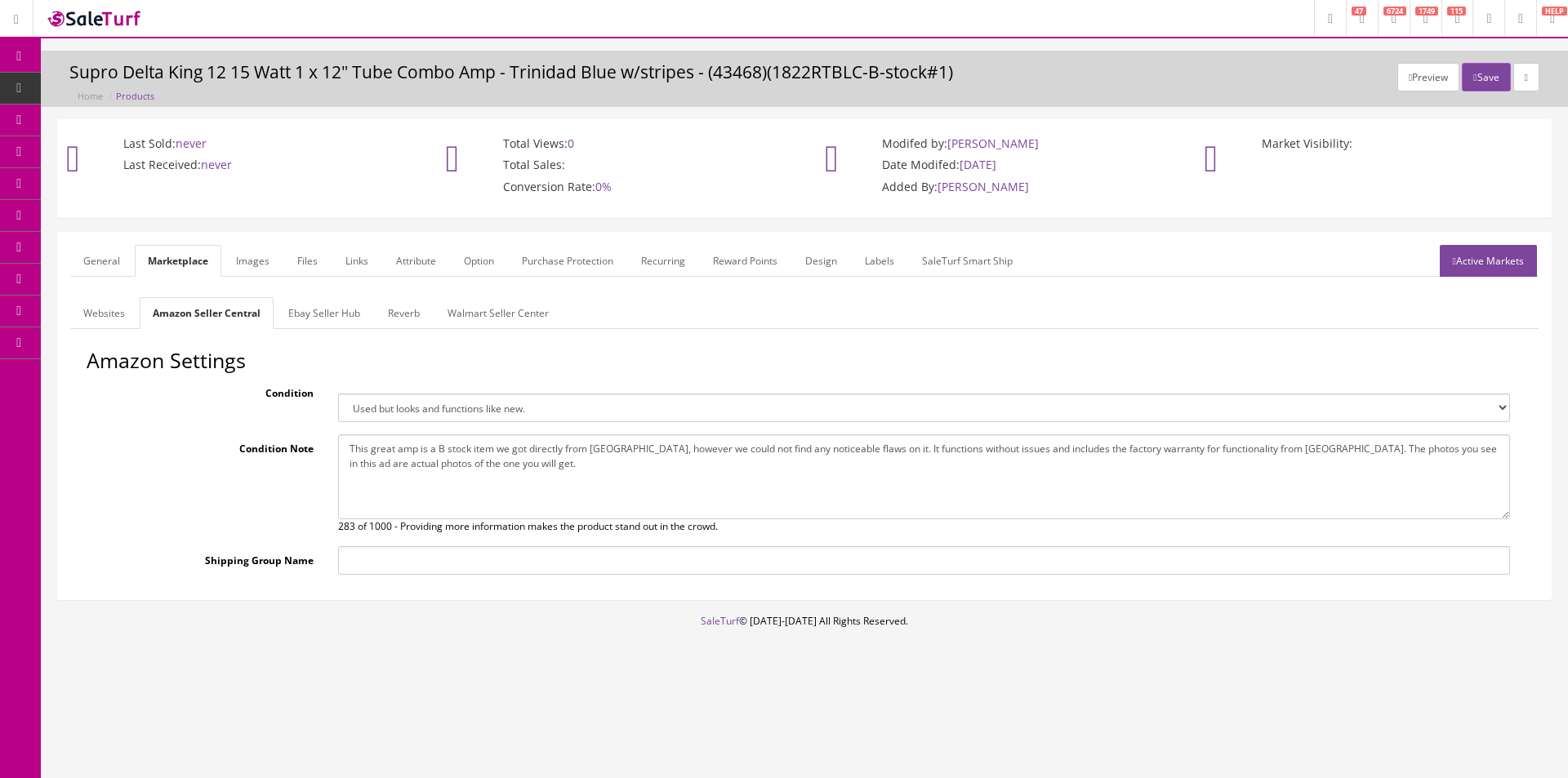
click at [323, 315] on link "Ebay Seller Hub" at bounding box center [324, 313] width 98 height 32
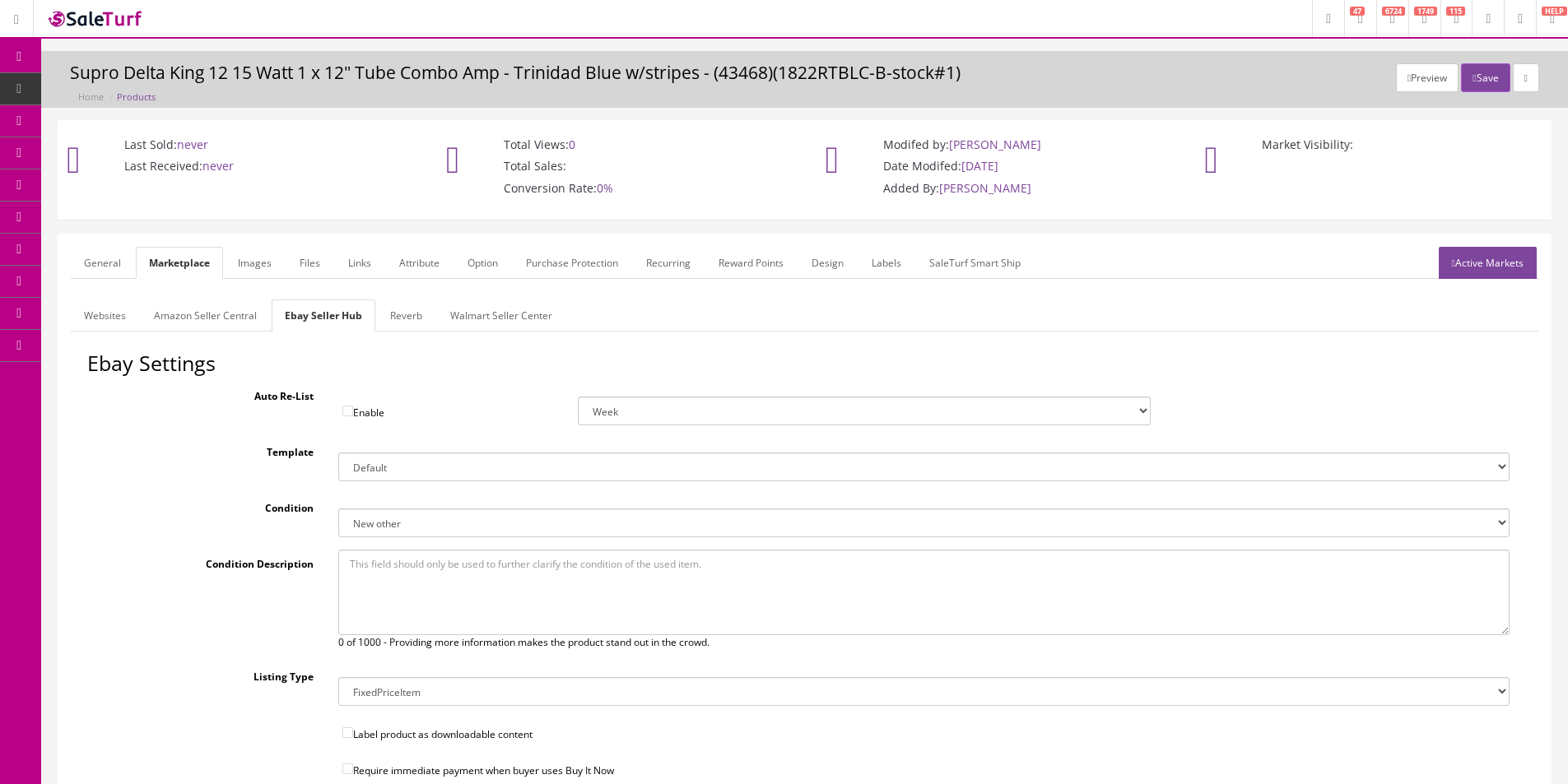
click at [477, 560] on textarea at bounding box center [924, 592] width 1171 height 85
paste textarea "This great amp is a B stock item we got directly from Supro, however we could n…"
type textarea "This great amp is a B stock item we got directly from Supro, however we could n…"
click at [399, 308] on link "Reverb" at bounding box center [406, 315] width 58 height 32
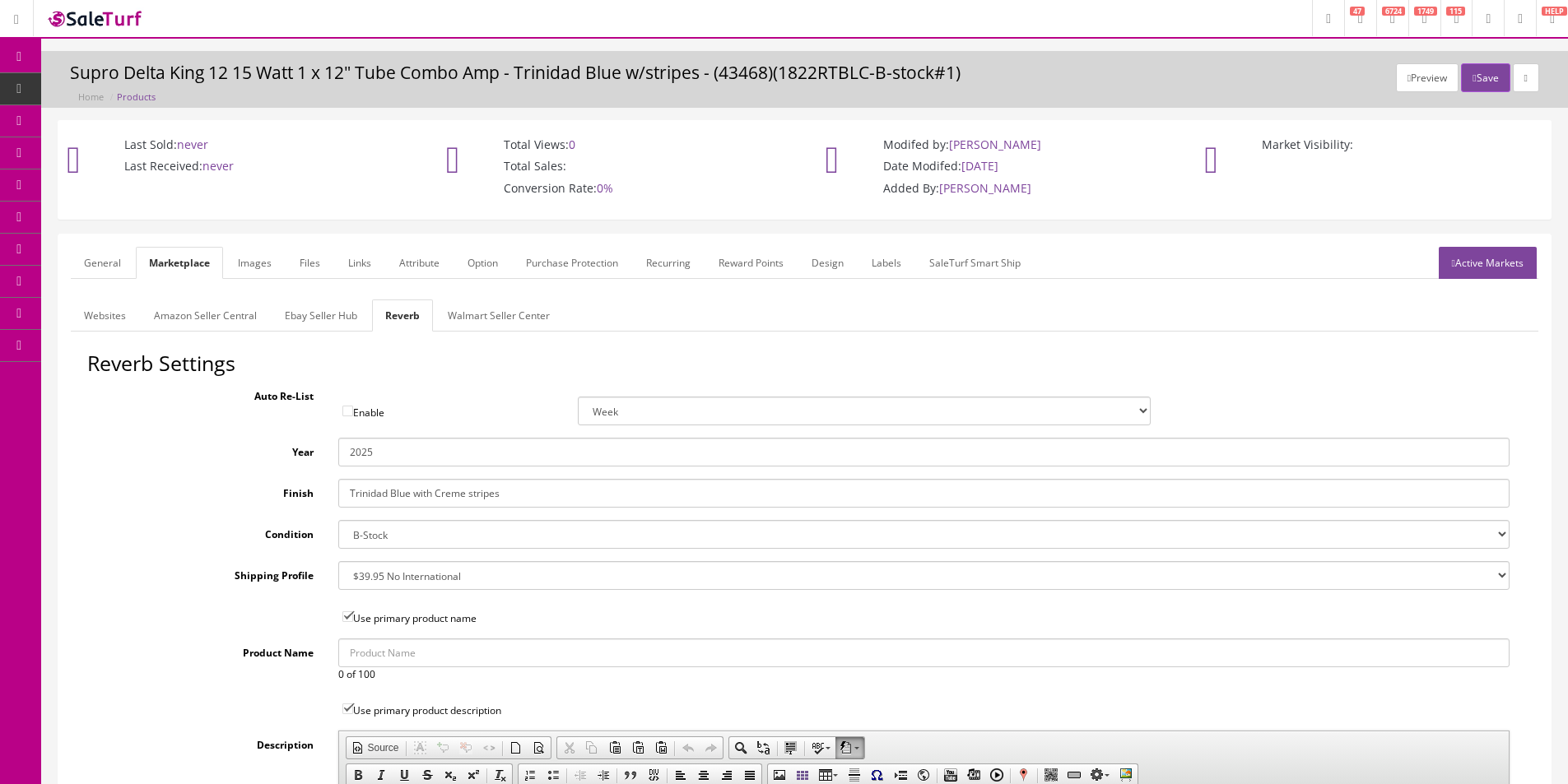
click at [378, 432] on div "Reverb Settings Auto Re-List Enable Week 2 Weeks 30 Days (Month) 90 Days (3 Mon…" at bounding box center [804, 768] width 1468 height 833
click at [377, 447] on input "2025" at bounding box center [924, 452] width 1171 height 29
click at [274, 264] on link "Images" at bounding box center [254, 263] width 60 height 32
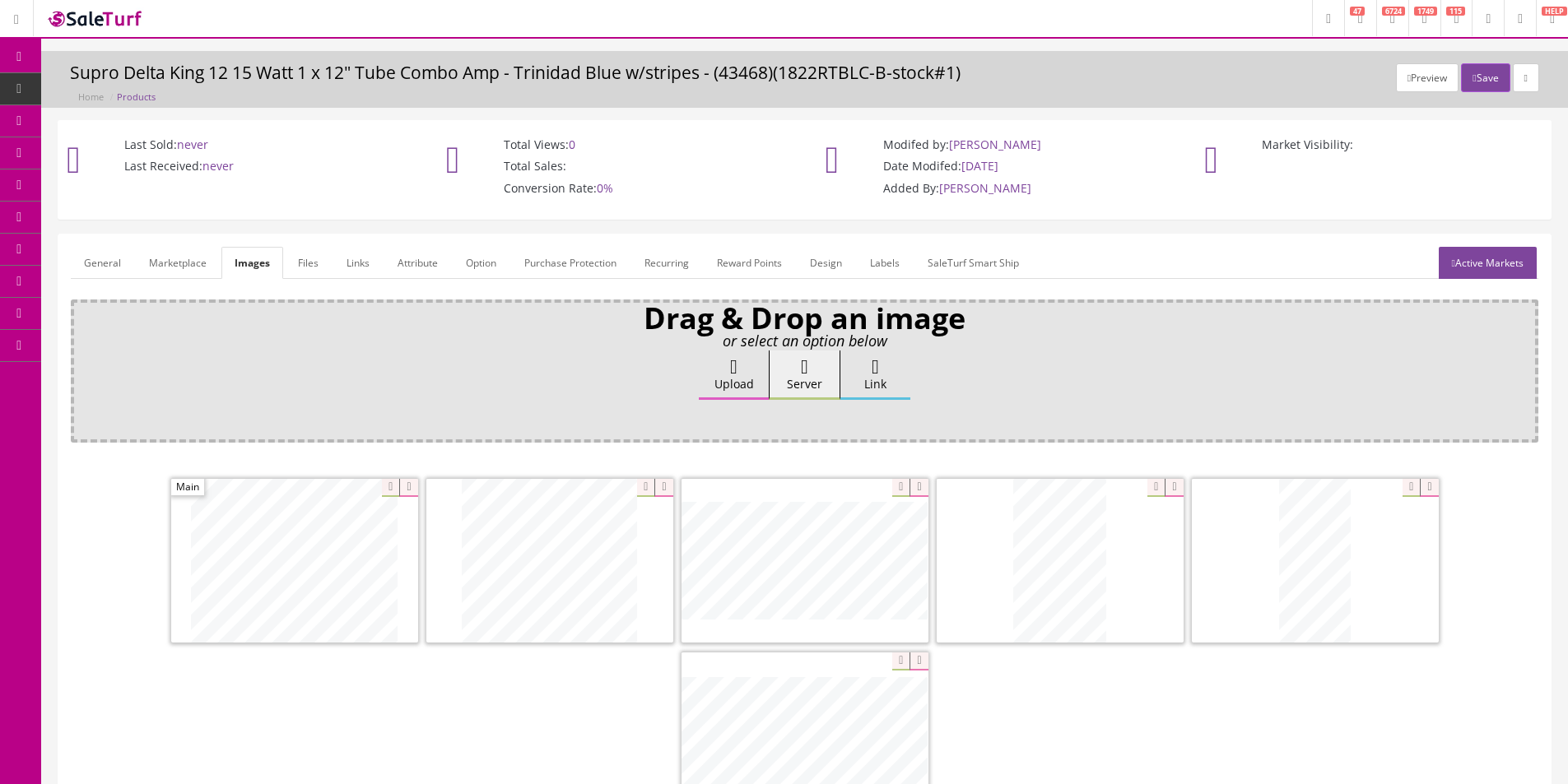
click at [1500, 266] on link "Active Markets" at bounding box center [1487, 263] width 98 height 32
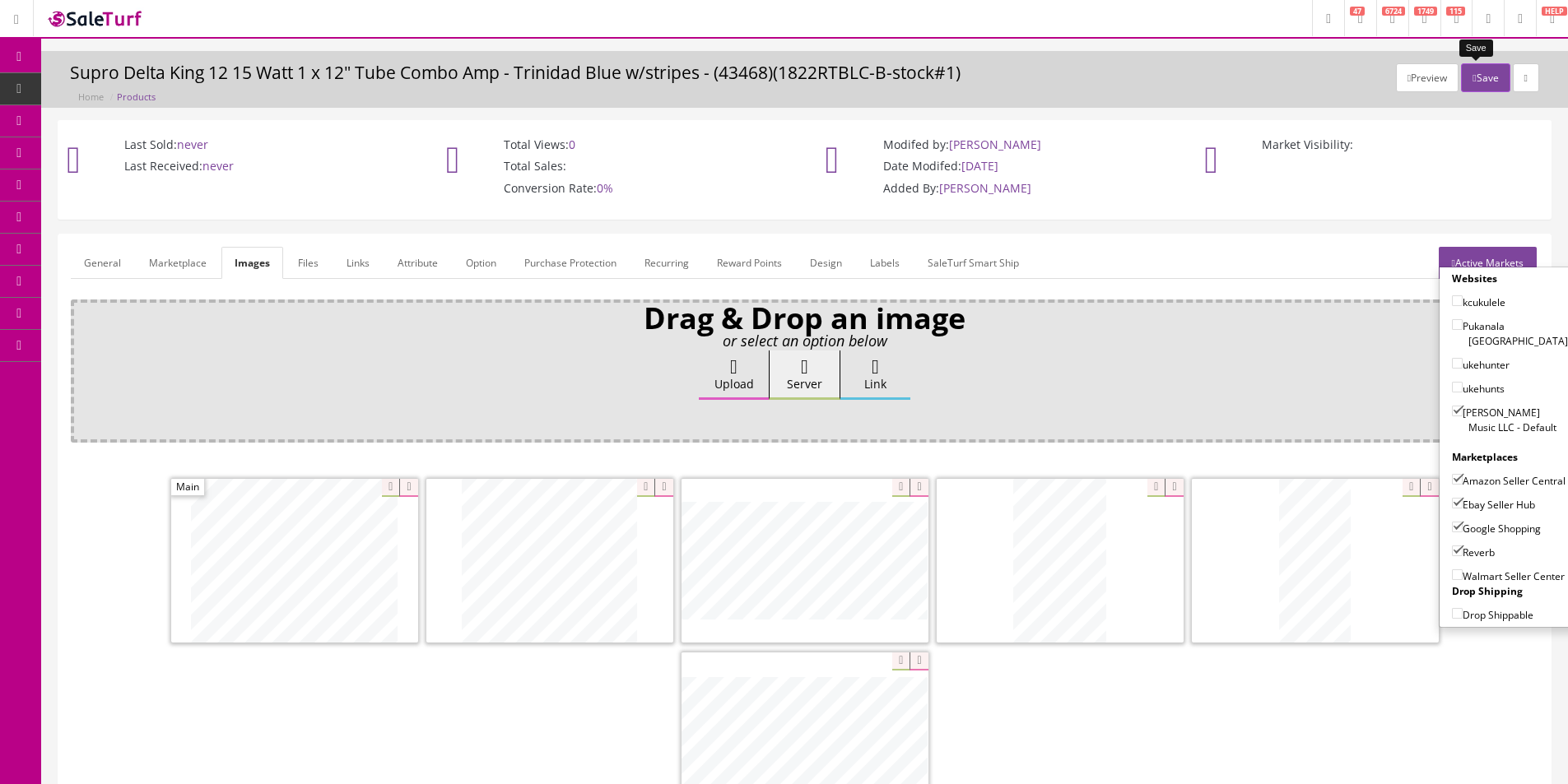
click at [1489, 70] on button "Save" at bounding box center [1485, 78] width 49 height 29
click at [122, 259] on link "General" at bounding box center [102, 263] width 64 height 32
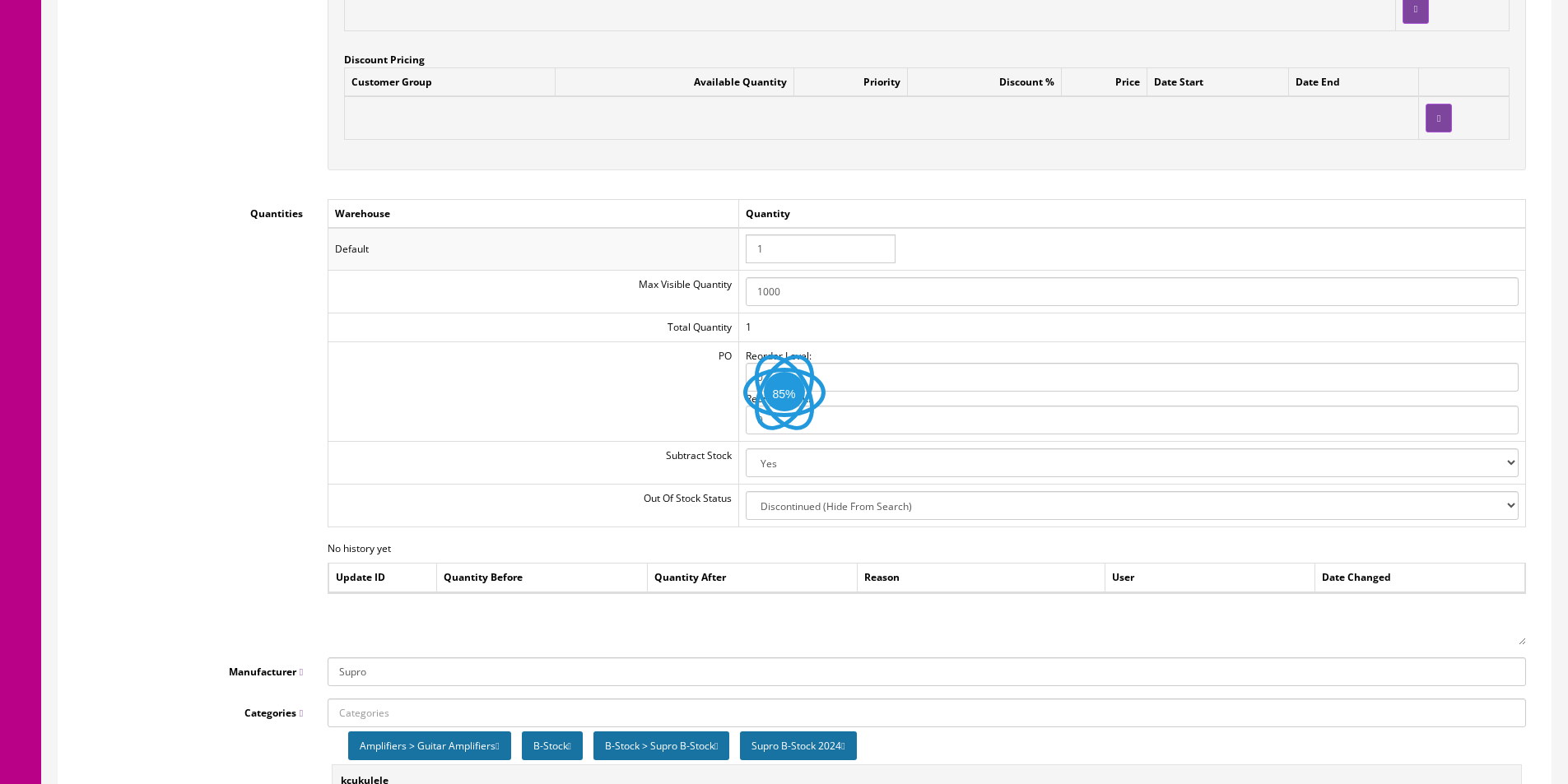
scroll to position [1810, 0]
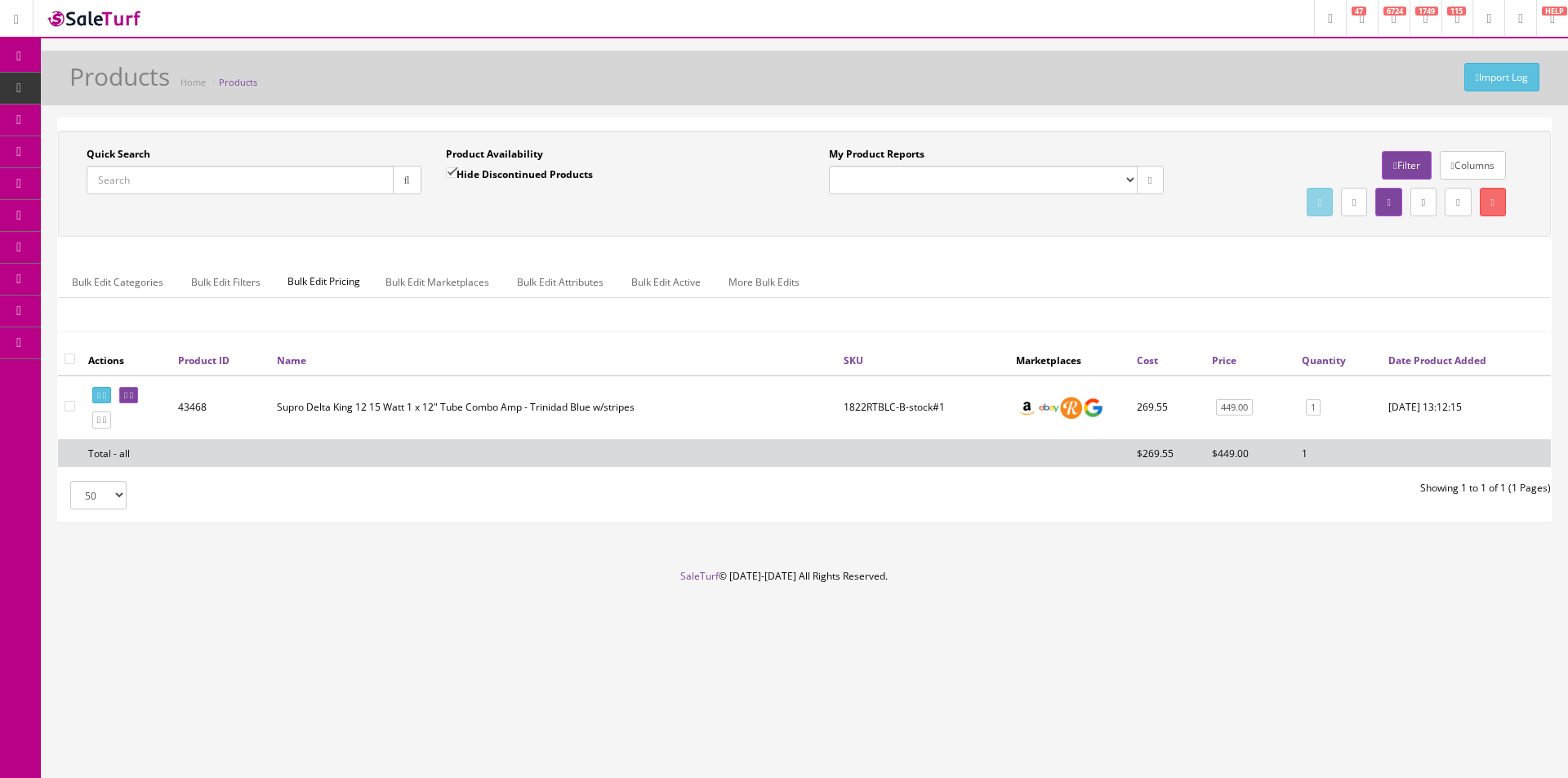
click at [156, 182] on input "Quick Search" at bounding box center [240, 180] width 307 height 29
click at [157, 181] on input "Quick Search" at bounding box center [240, 180] width 307 height 29
type input "u"
click at [380, 188] on input "Quick Search" at bounding box center [240, 180] width 307 height 29
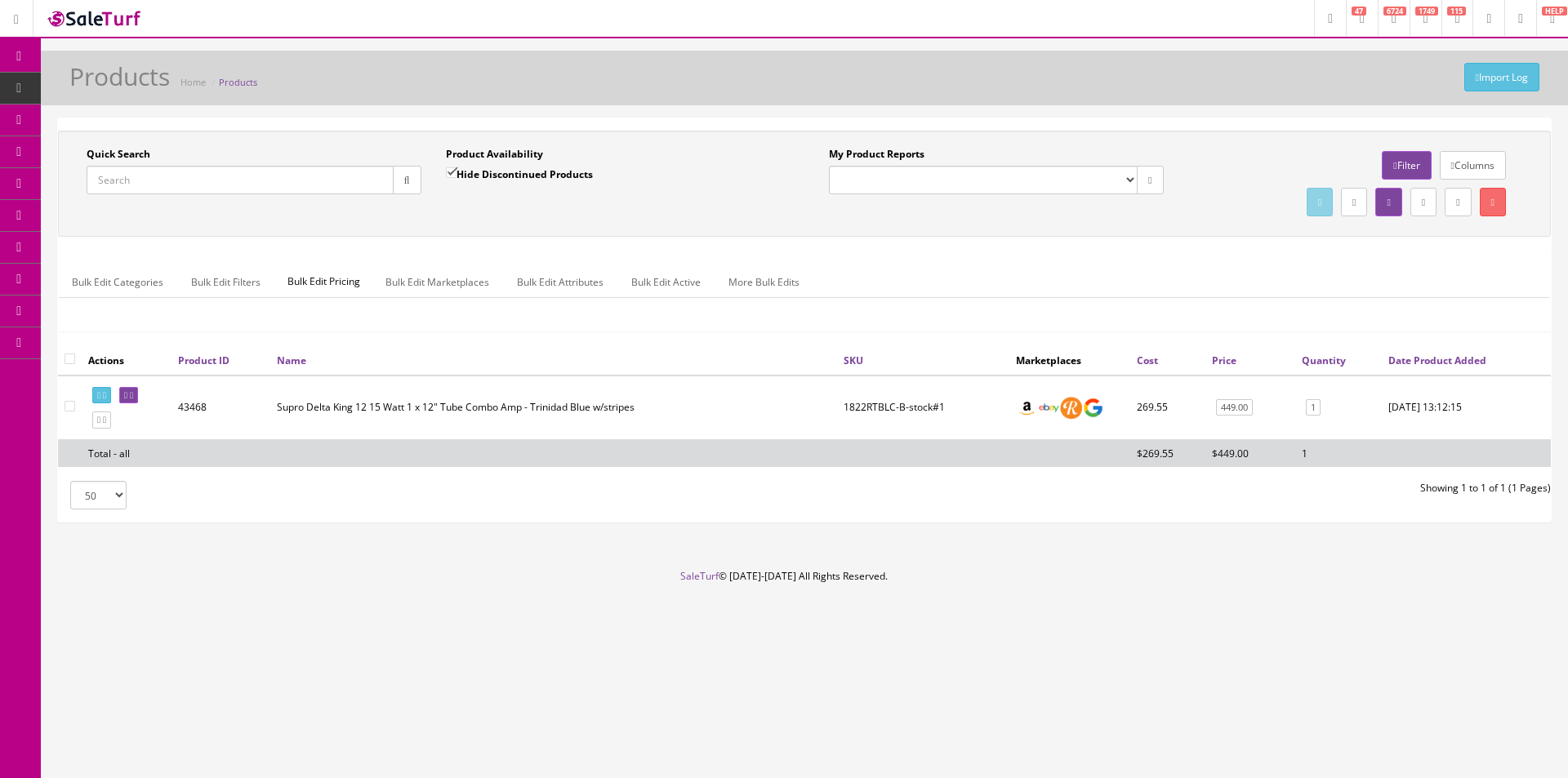
click at [380, 188] on input "Quick Search" at bounding box center [240, 180] width 307 height 29
paste input "RGMS7BK"
type input "RGMS7BK"
click at [404, 182] on icon "button" at bounding box center [407, 181] width 6 height 10
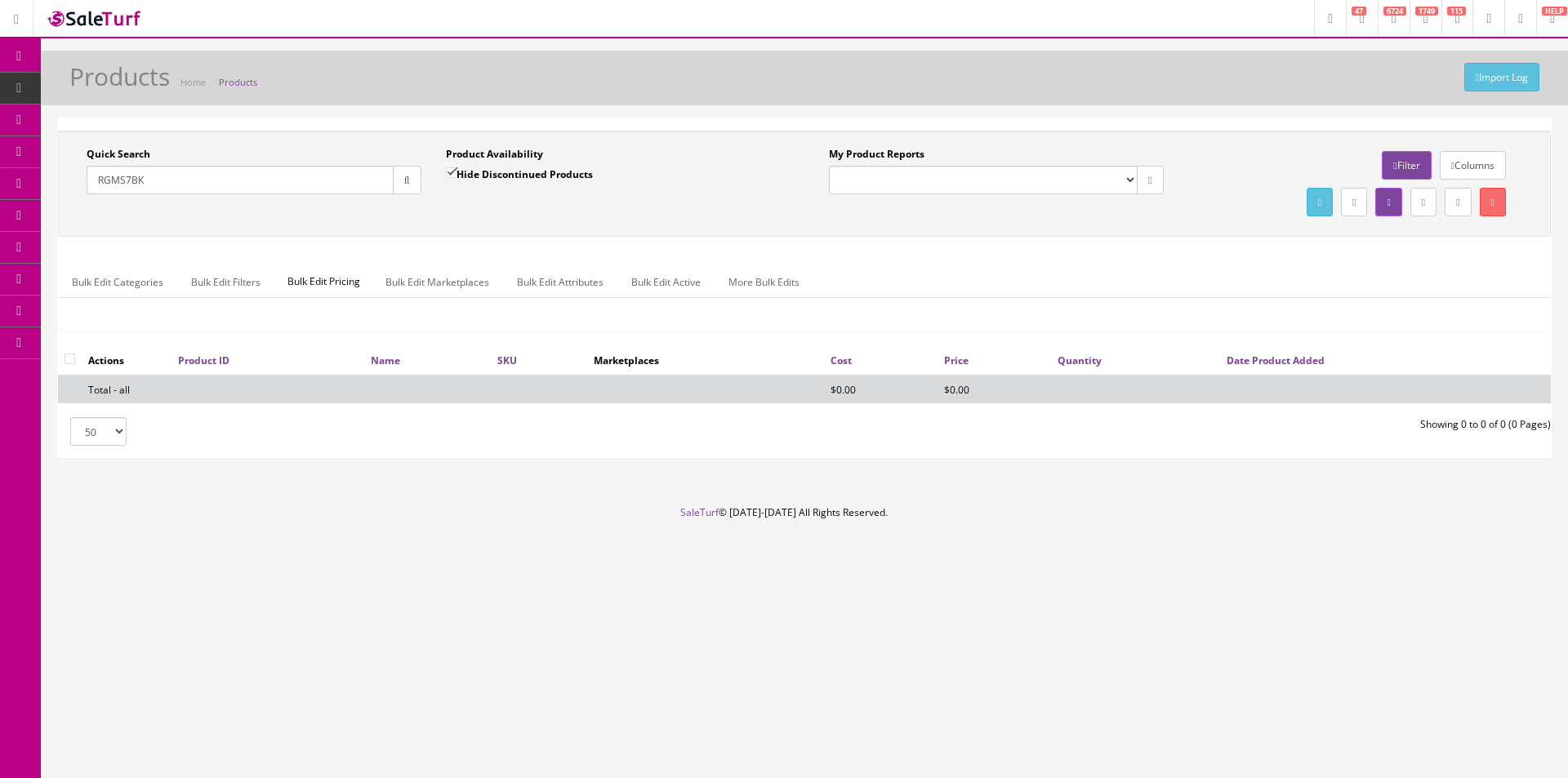
click at [547, 176] on label "Hide Discontinued Products" at bounding box center [520, 174] width 147 height 17
click at [456, 176] on input "Hide Discontinued Products" at bounding box center [451, 172] width 10 height 10
checkbox input "false"
click at [503, 234] on div "Quick Search RGMS7BK Date From Product Availability Hide Discontinued Products …" at bounding box center [804, 183] width 1493 height 106
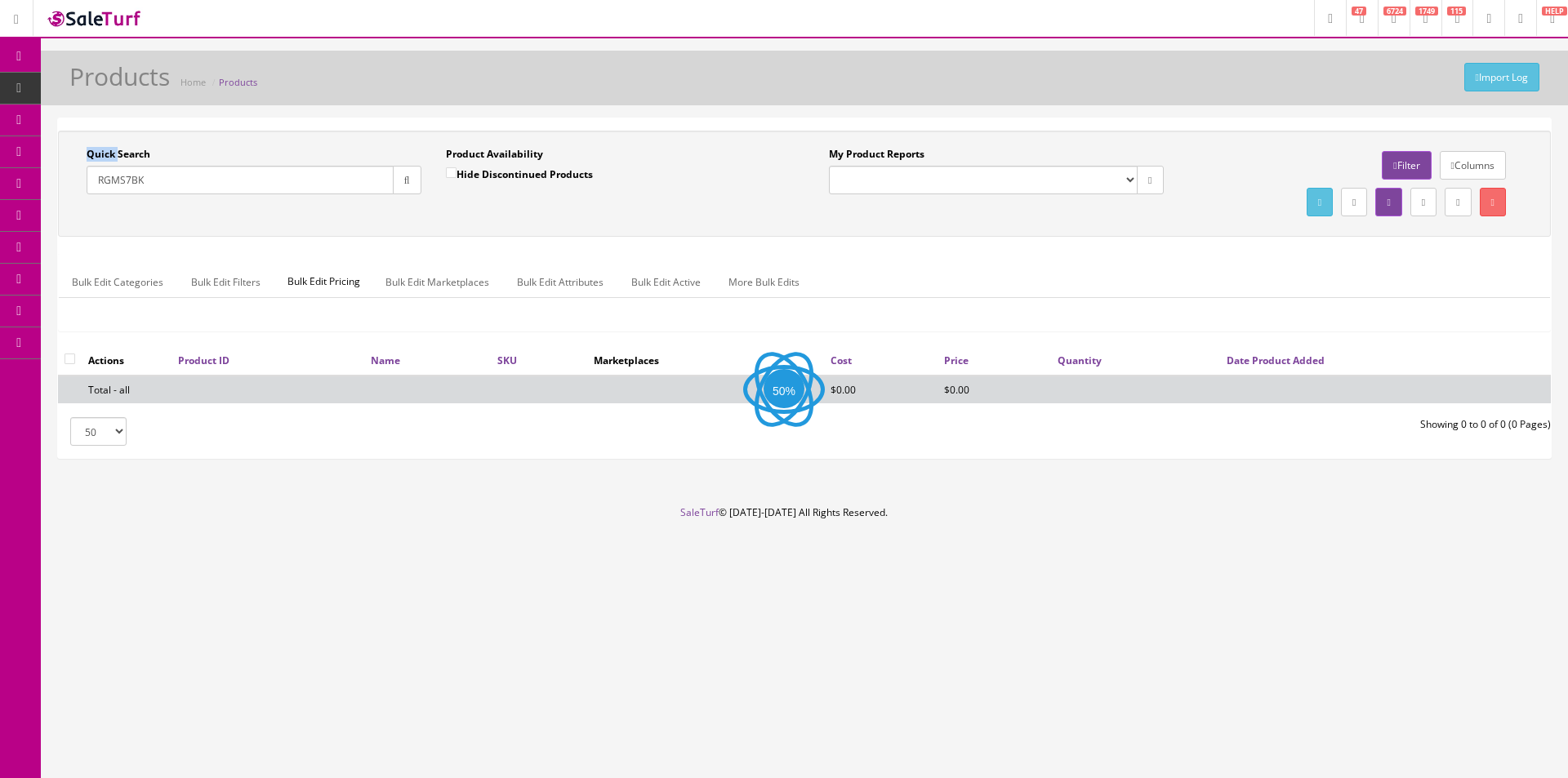
click at [503, 234] on div "Quick Search RGMS7BK Date From Product Availability Hide Discontinued Products …" at bounding box center [804, 183] width 1493 height 106
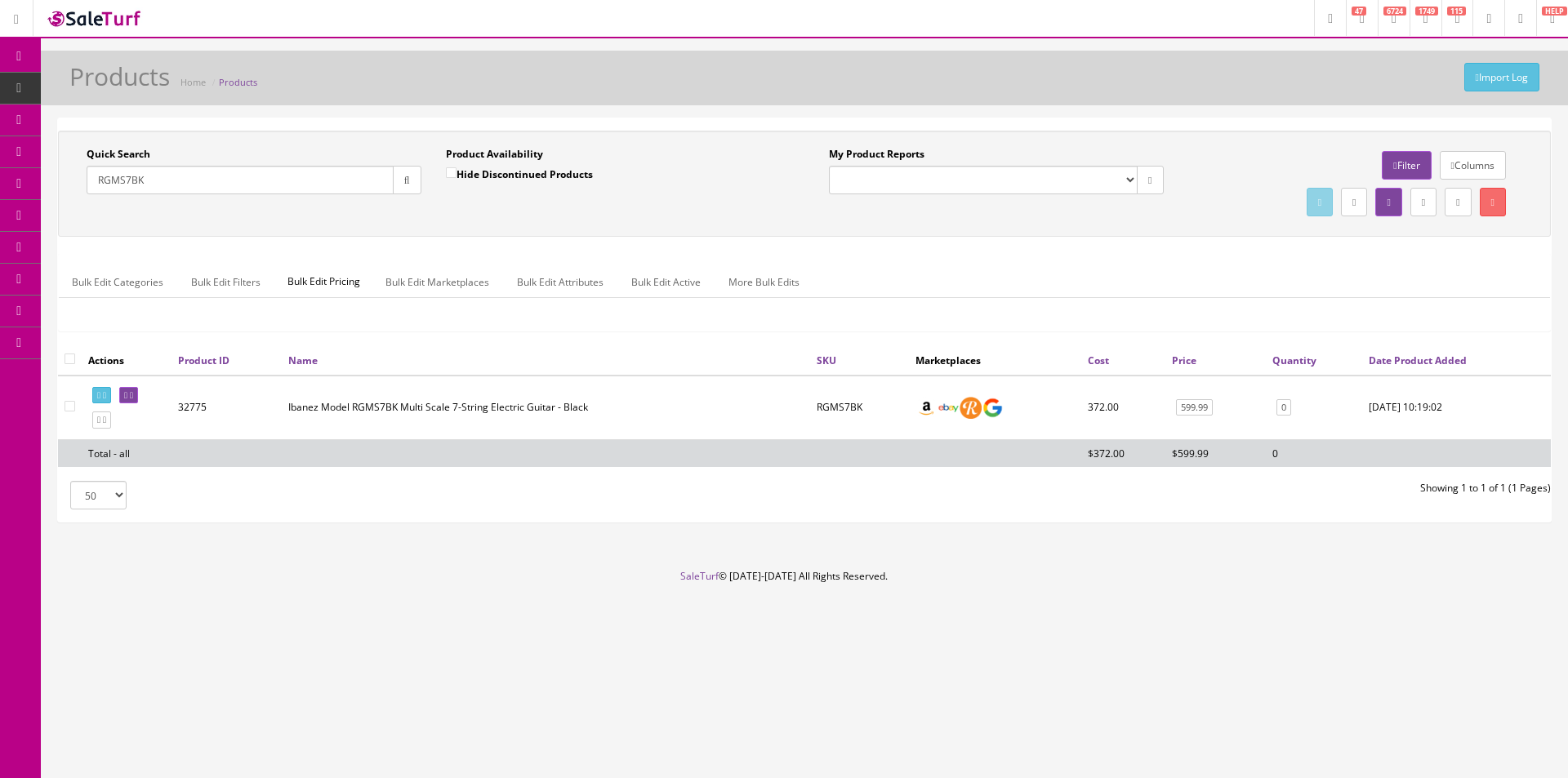
click at [334, 181] on input "RGMS7BK" at bounding box center [240, 180] width 307 height 29
paste input "8"
click at [409, 185] on button "button" at bounding box center [407, 180] width 29 height 29
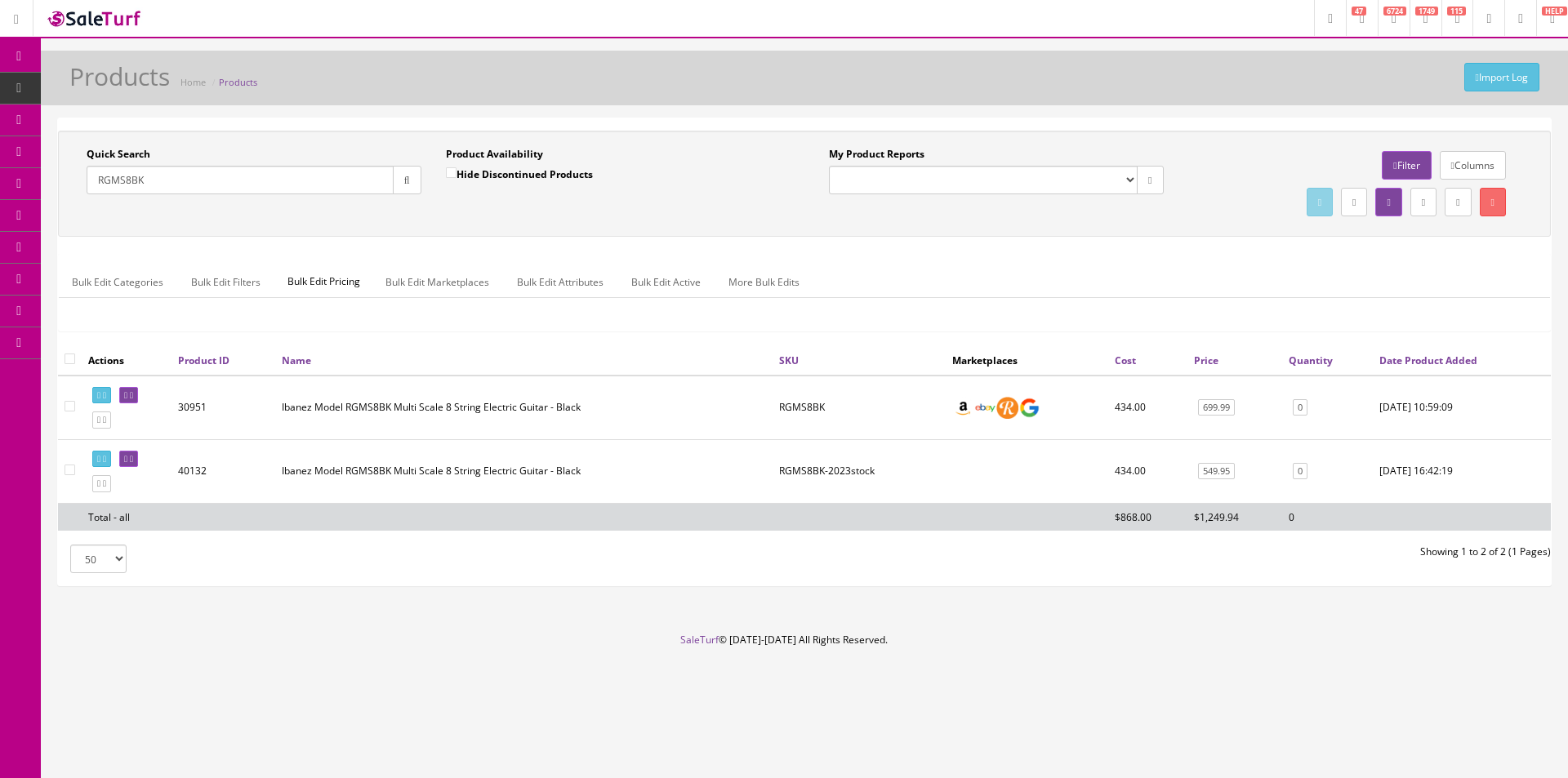
click at [365, 177] on input "RGMS8BK" at bounding box center [240, 180] width 307 height 29
paste input "S561SFM"
click at [399, 183] on button "button" at bounding box center [407, 180] width 29 height 29
click at [409, 215] on div "Quick Search S561SFM Date From Product Availability Hide Discontinued Products …" at bounding box center [804, 183] width 1485 height 74
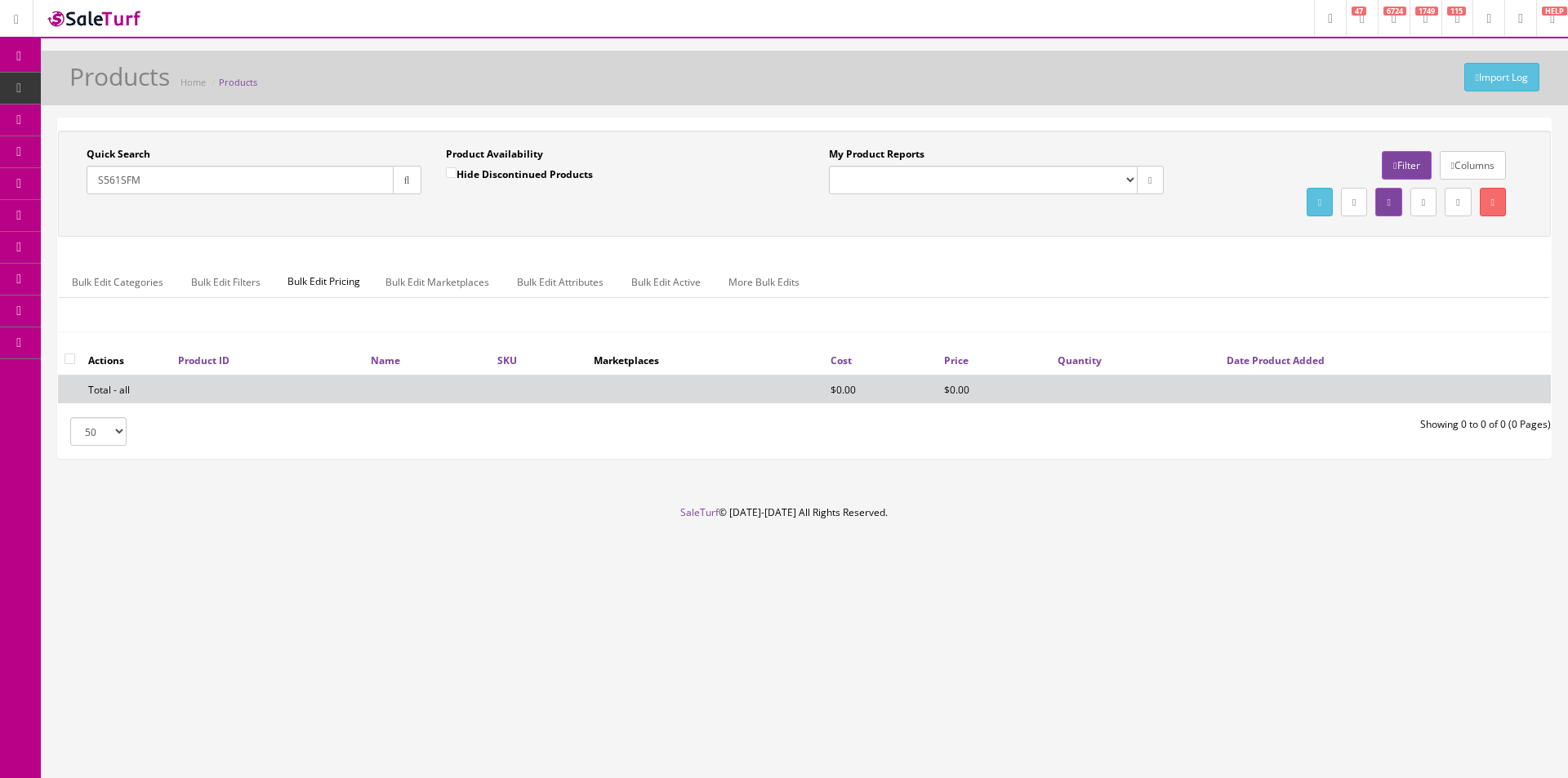
click at [393, 181] on button "button" at bounding box center [407, 180] width 29 height 29
click at [380, 181] on input "S561SFM" at bounding box center [240, 180] width 307 height 29
paste input "R300EBWK"
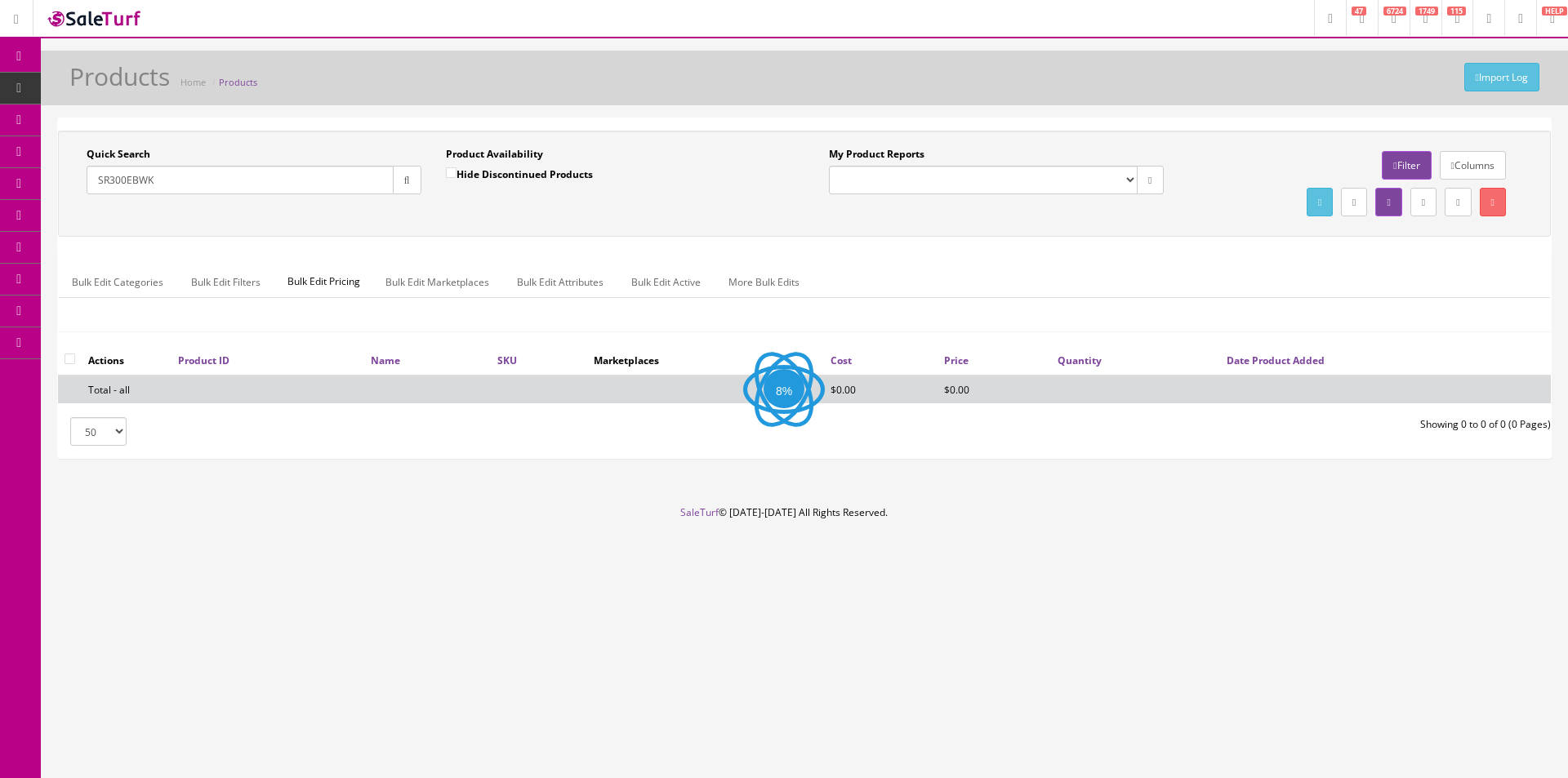
click at [399, 177] on button "button" at bounding box center [407, 180] width 29 height 29
drag, startPoint x: 413, startPoint y: 235, endPoint x: 1089, endPoint y: 376, distance: 690.5
click at [455, 252] on div "Quick Search SR300EBWK Date From Product Availability Hide Discontinued Product…" at bounding box center [804, 237] width 1493 height 215
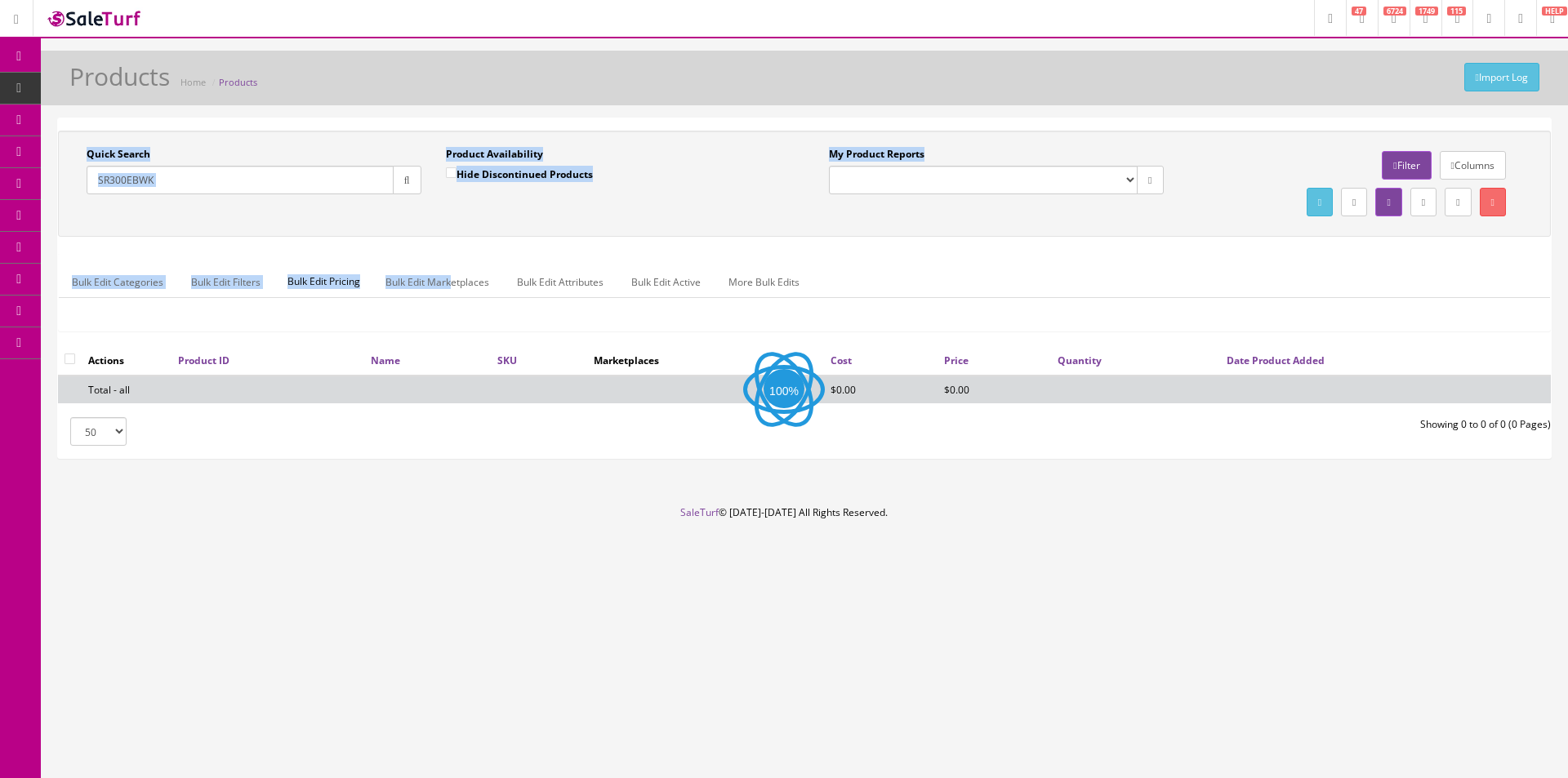
click at [342, 181] on input "SR300EBWK" at bounding box center [240, 180] width 307 height 29
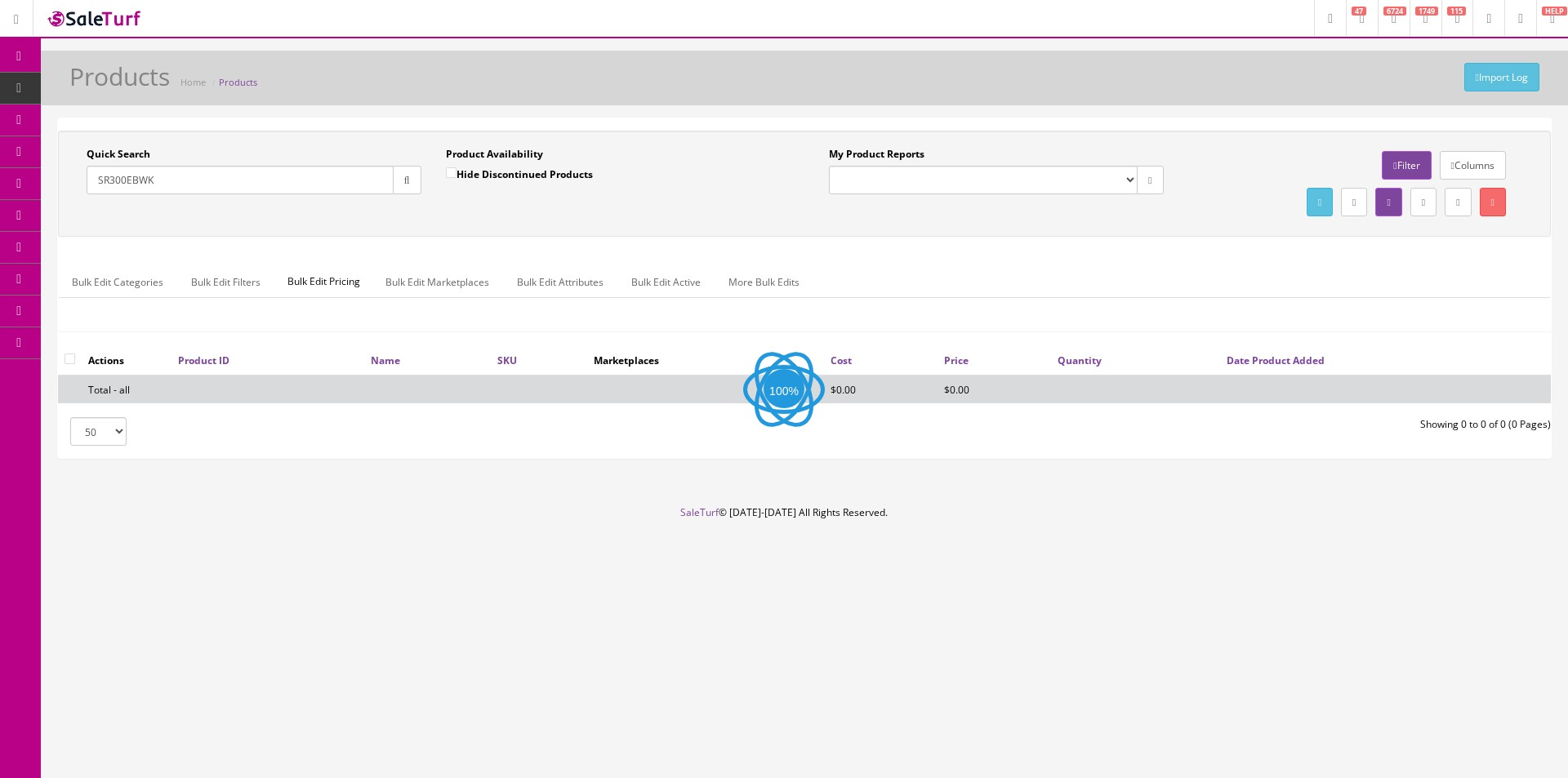
click at [342, 181] on input "SR300EBWK" at bounding box center [240, 180] width 307 height 29
paste input "CUB"
drag, startPoint x: 400, startPoint y: 178, endPoint x: 414, endPoint y: 212, distance: 36.8
click at [404, 179] on icon "button" at bounding box center [407, 181] width 6 height 10
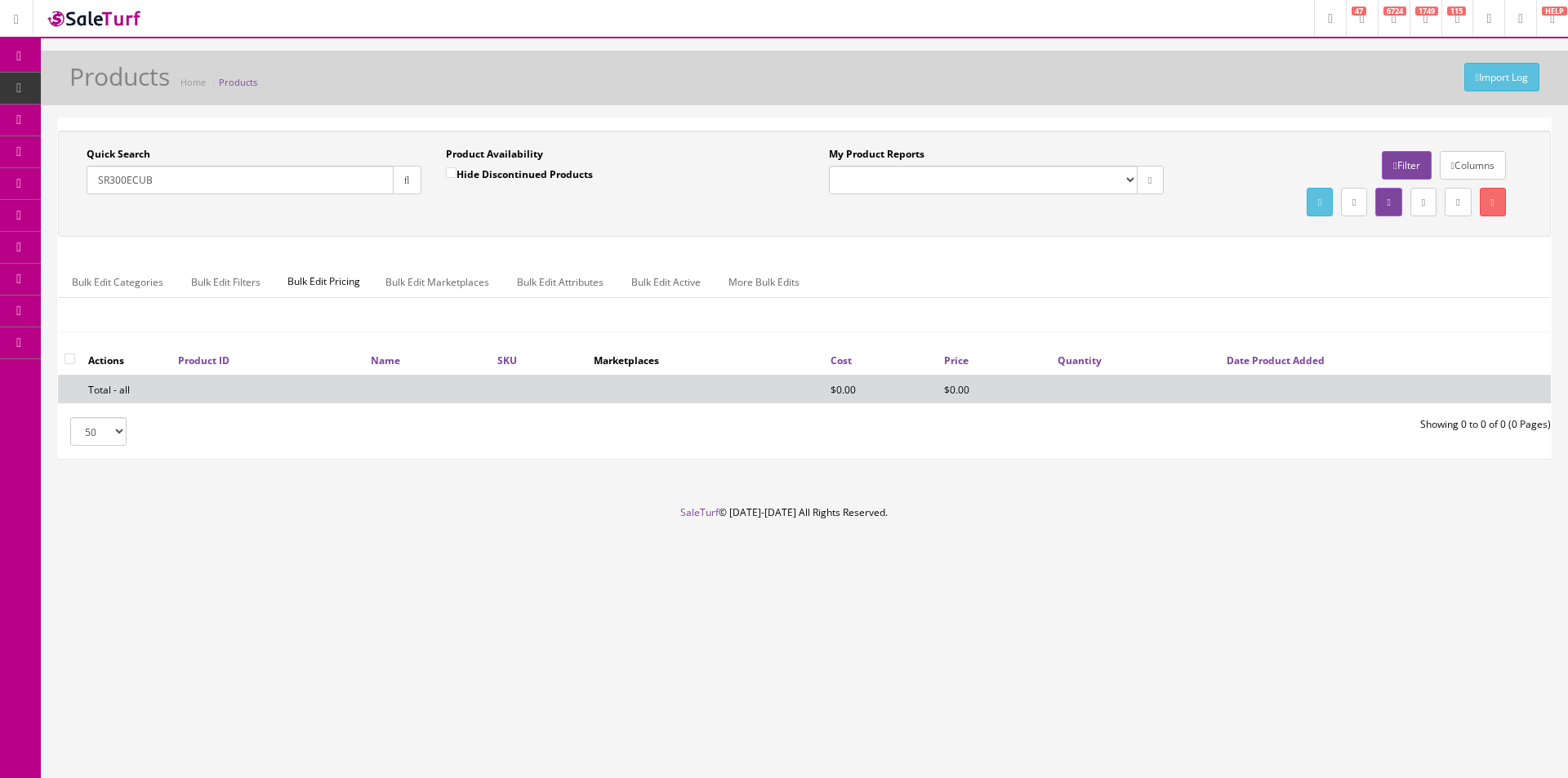
click at [414, 212] on div "Quick Search SR300ECUB Date From Product Availability Hide Discontinued Product…" at bounding box center [804, 183] width 1485 height 74
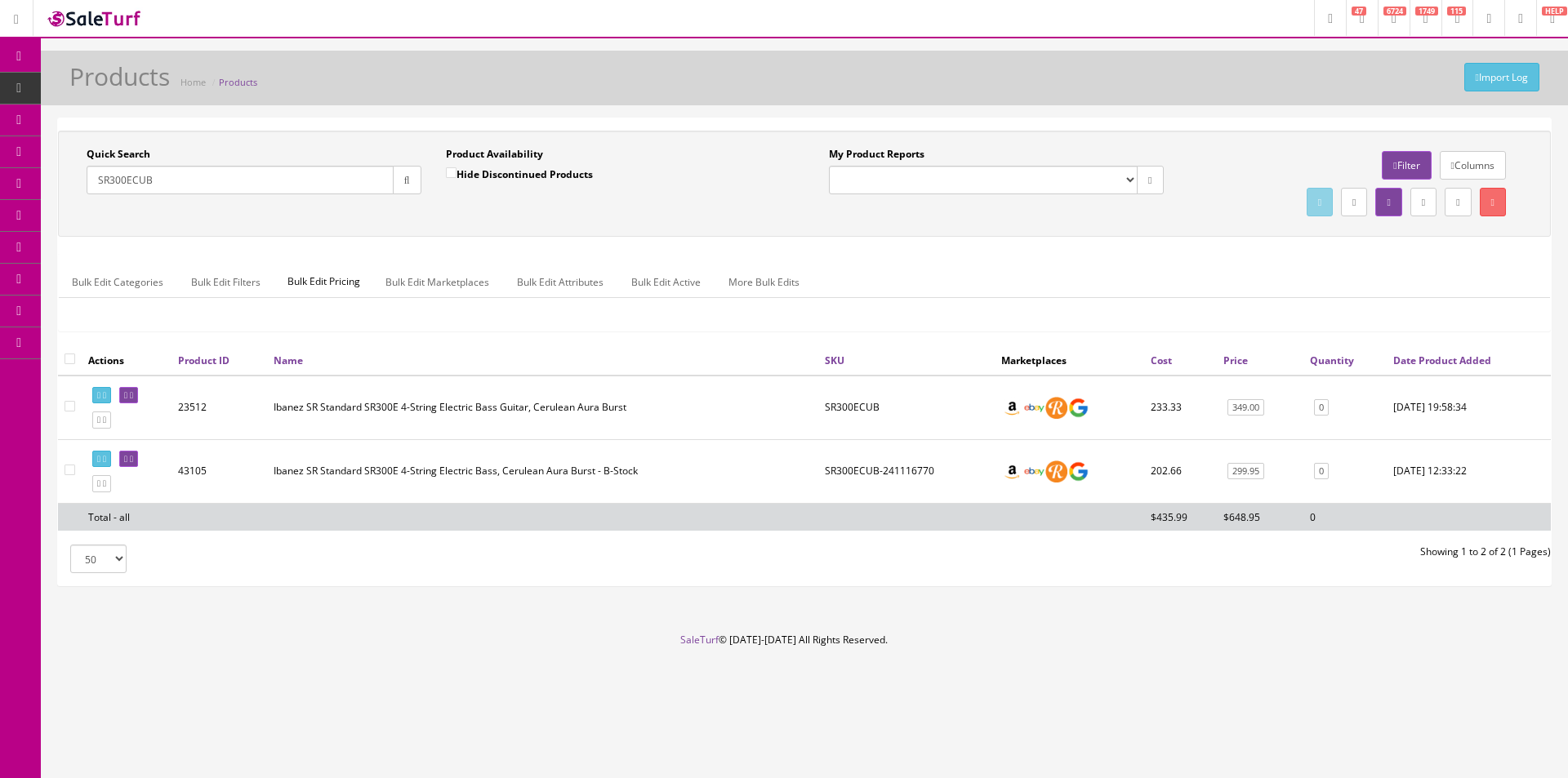
click at [340, 187] on input "SR300ECUB" at bounding box center [240, 180] width 307 height 29
paste input "IPT"
click at [407, 185] on button "button" at bounding box center [407, 180] width 29 height 29
drag, startPoint x: 410, startPoint y: 209, endPoint x: 1434, endPoint y: 418, distance: 1045.1
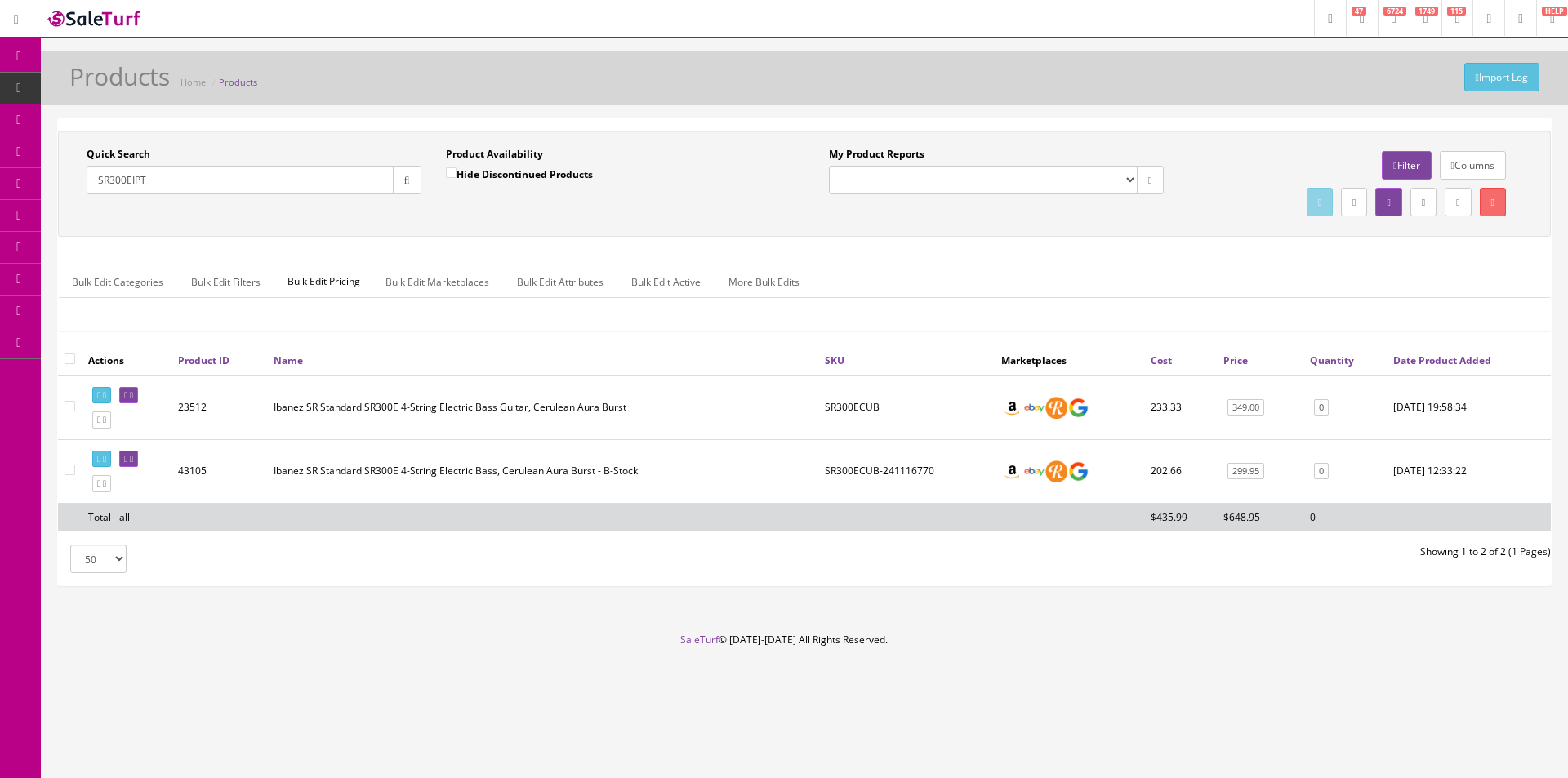
click at [413, 212] on div "Quick Search SR300EIPT Date From Product Availability Hide Discontinued Product…" at bounding box center [804, 183] width 1485 height 74
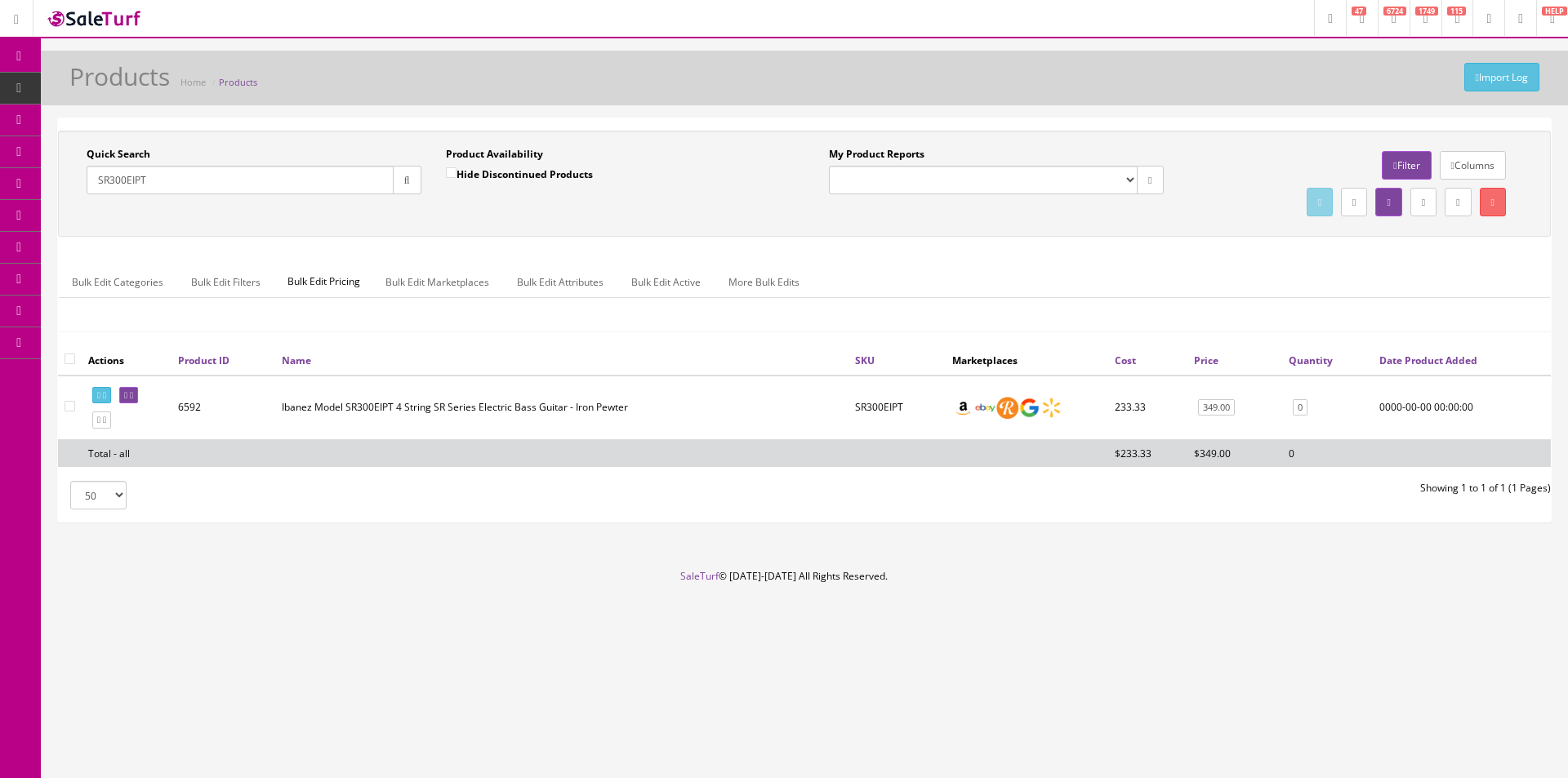
click at [316, 164] on div "Quick Search SR300EIPT" at bounding box center [254, 170] width 335 height 47
click at [317, 188] on input "SR300EIPT" at bounding box center [240, 180] width 307 height 29
paste input "5EBLWK"
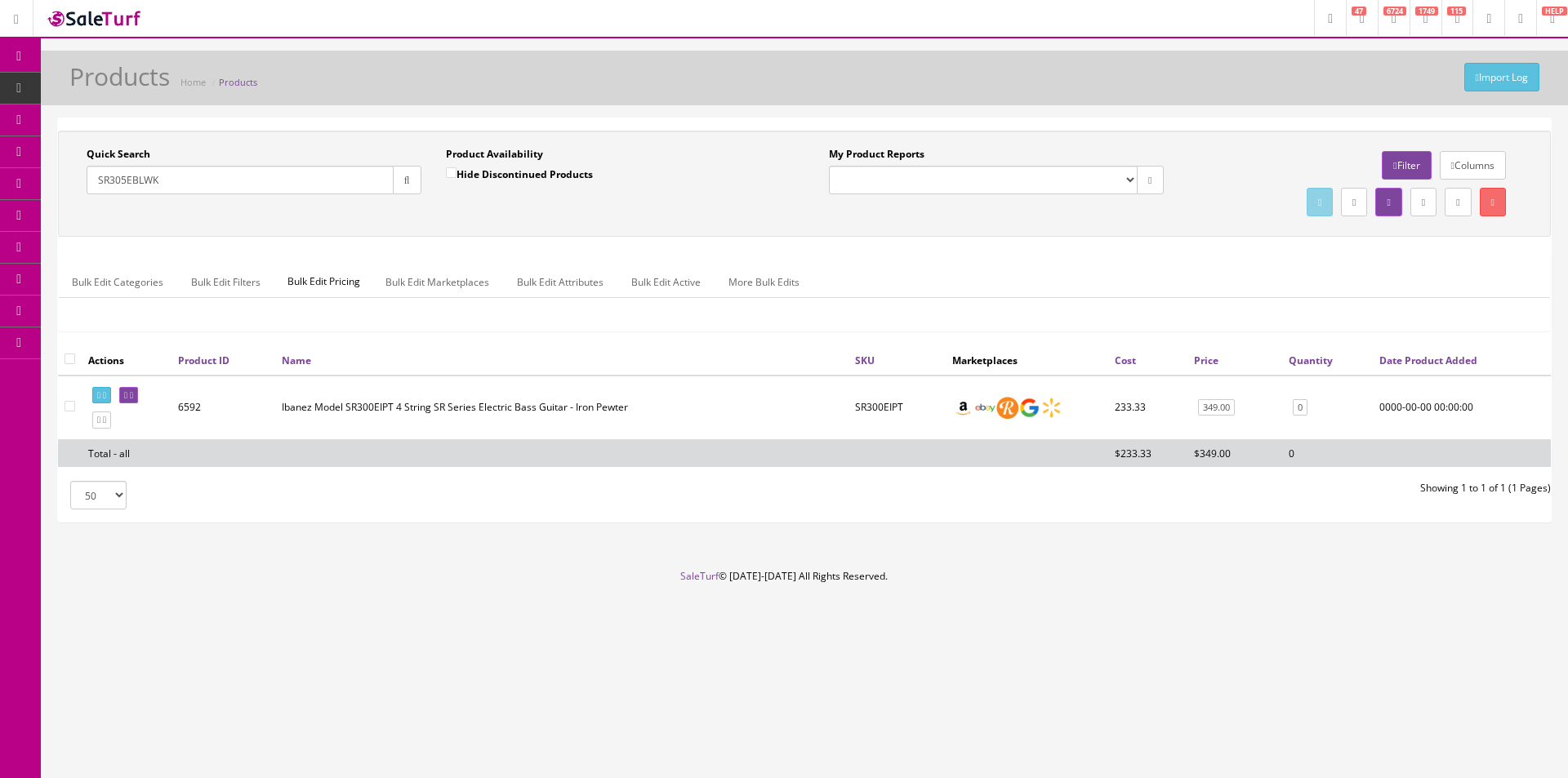
click at [389, 186] on input "SR305EBLWK" at bounding box center [240, 180] width 307 height 29
click at [388, 179] on input "SR305EBLWK" at bounding box center [240, 180] width 307 height 29
click at [404, 181] on icon "button" at bounding box center [407, 181] width 6 height 10
click at [348, 181] on input "SR305EBLWK" at bounding box center [240, 180] width 307 height 29
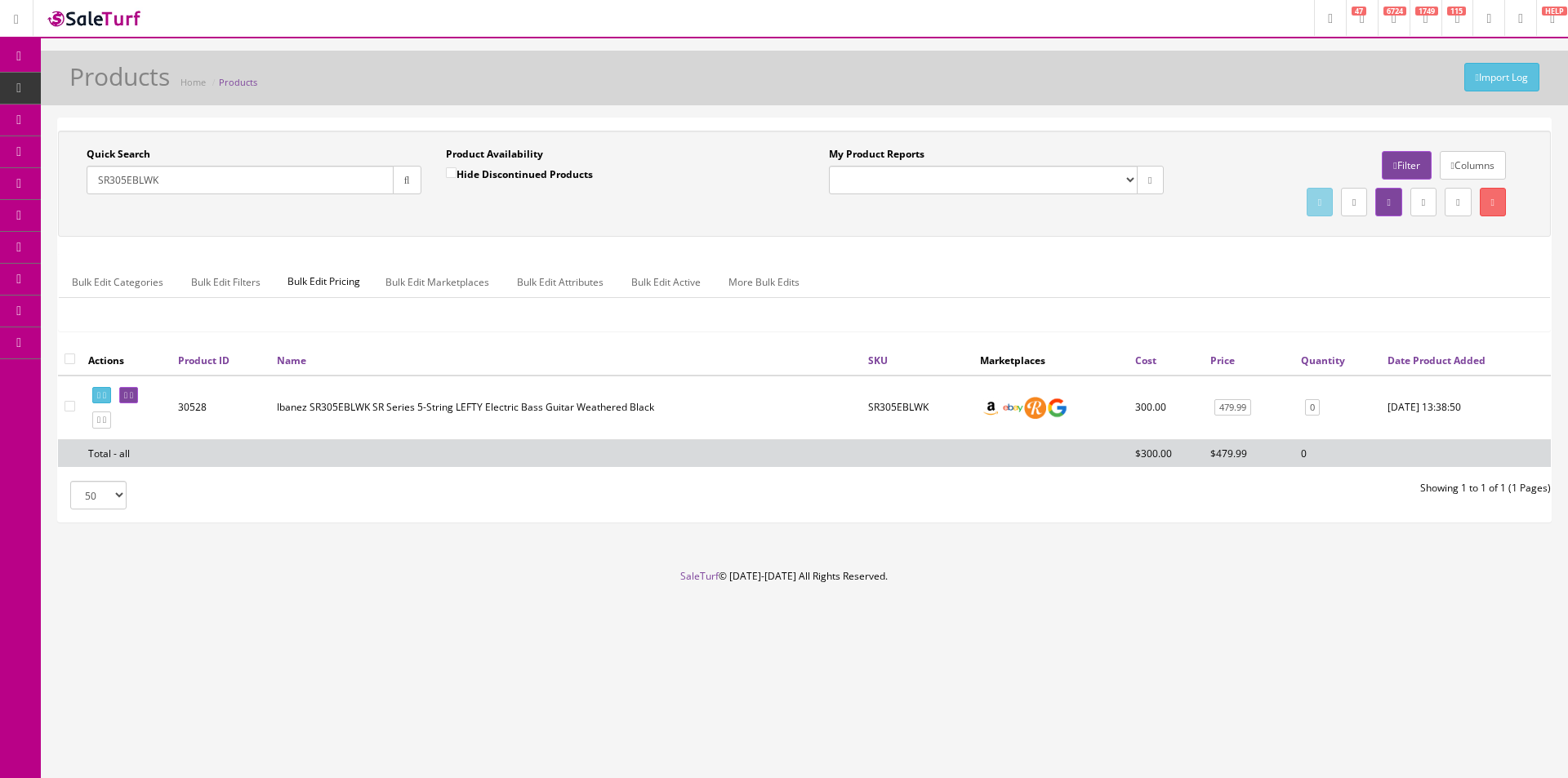
paste input "text"
click at [436, 190] on div "Product Availability Hide Discontinued Products Date To" at bounding box center [614, 177] width 359 height 60
click at [411, 187] on button "button" at bounding box center [407, 180] width 29 height 29
click at [448, 221] on div "Quick Search SR305EBWK Date From Product Availability Hide Discontinued Product…" at bounding box center [804, 183] width 1493 height 106
click at [364, 185] on input "SR305EBWK" at bounding box center [240, 180] width 307 height 29
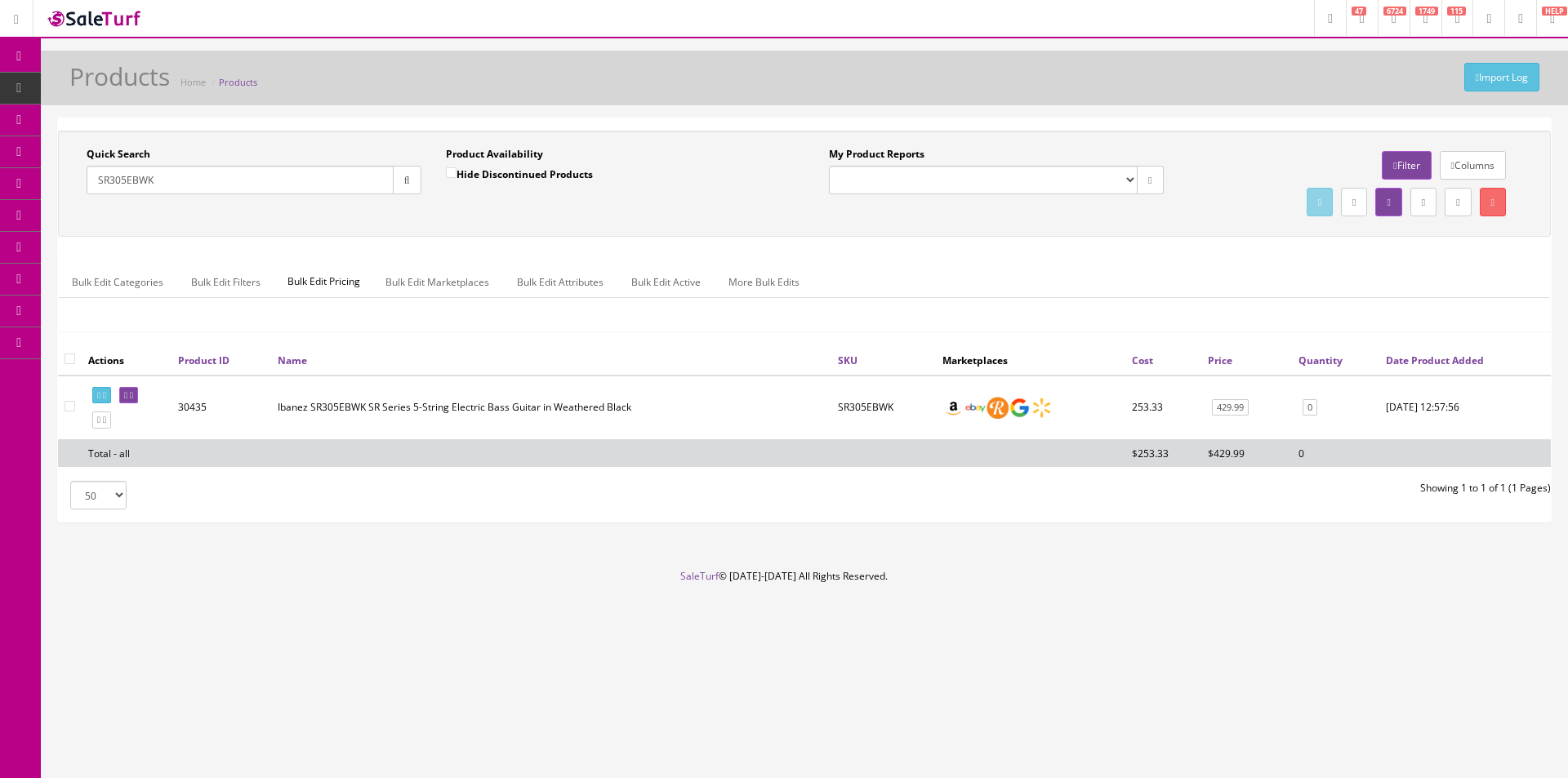
click at [364, 185] on input "SR305EBWK" at bounding box center [240, 180] width 307 height 29
paste input "MGB"
click at [419, 186] on button "button" at bounding box center [407, 180] width 29 height 29
click at [353, 188] on input "SR305EMGB" at bounding box center [240, 180] width 307 height 29
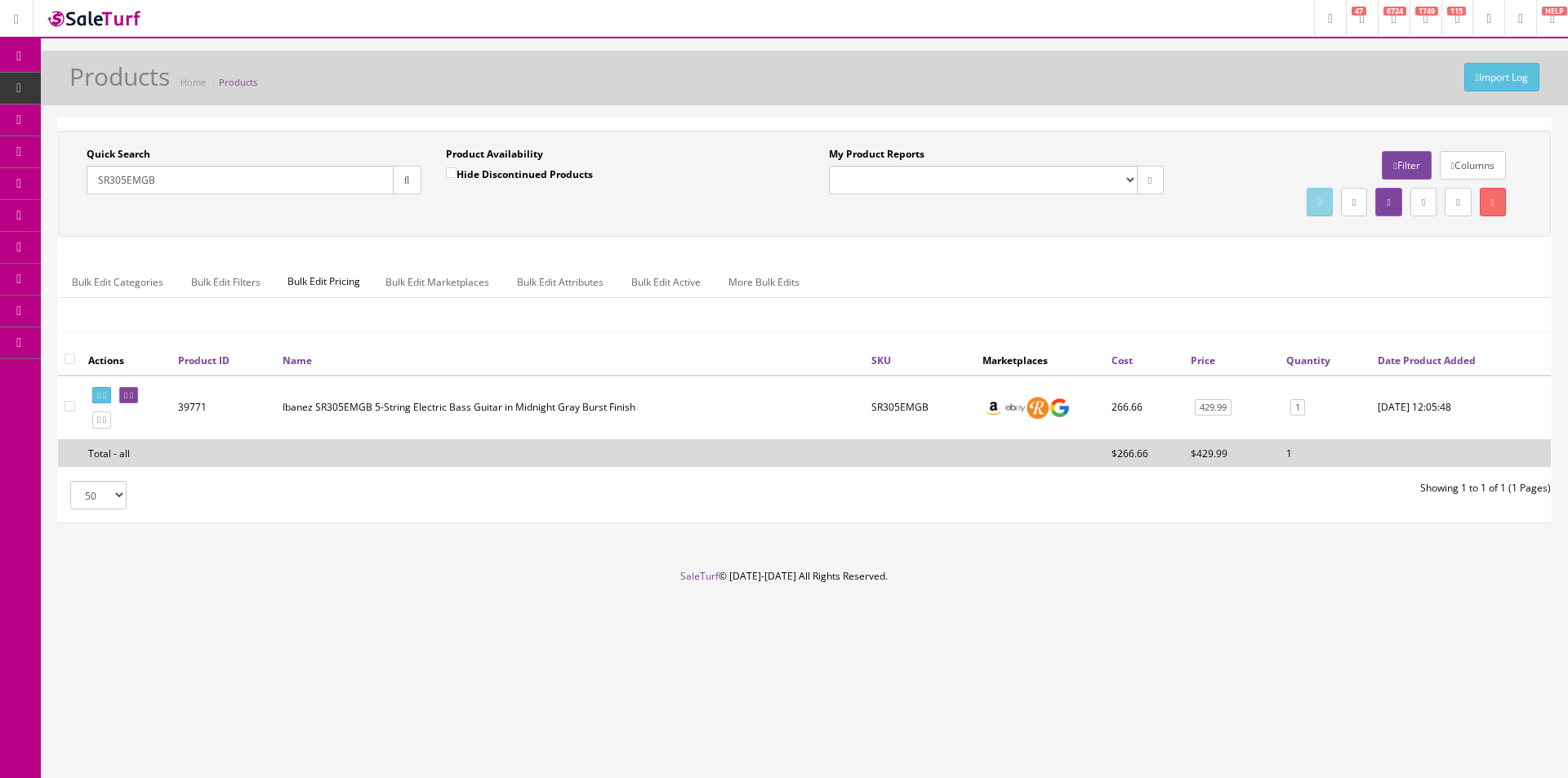
paste input "SS"
click at [384, 184] on input "SR305EMSS" at bounding box center [240, 180] width 307 height 29
click at [406, 189] on button "button" at bounding box center [407, 180] width 29 height 29
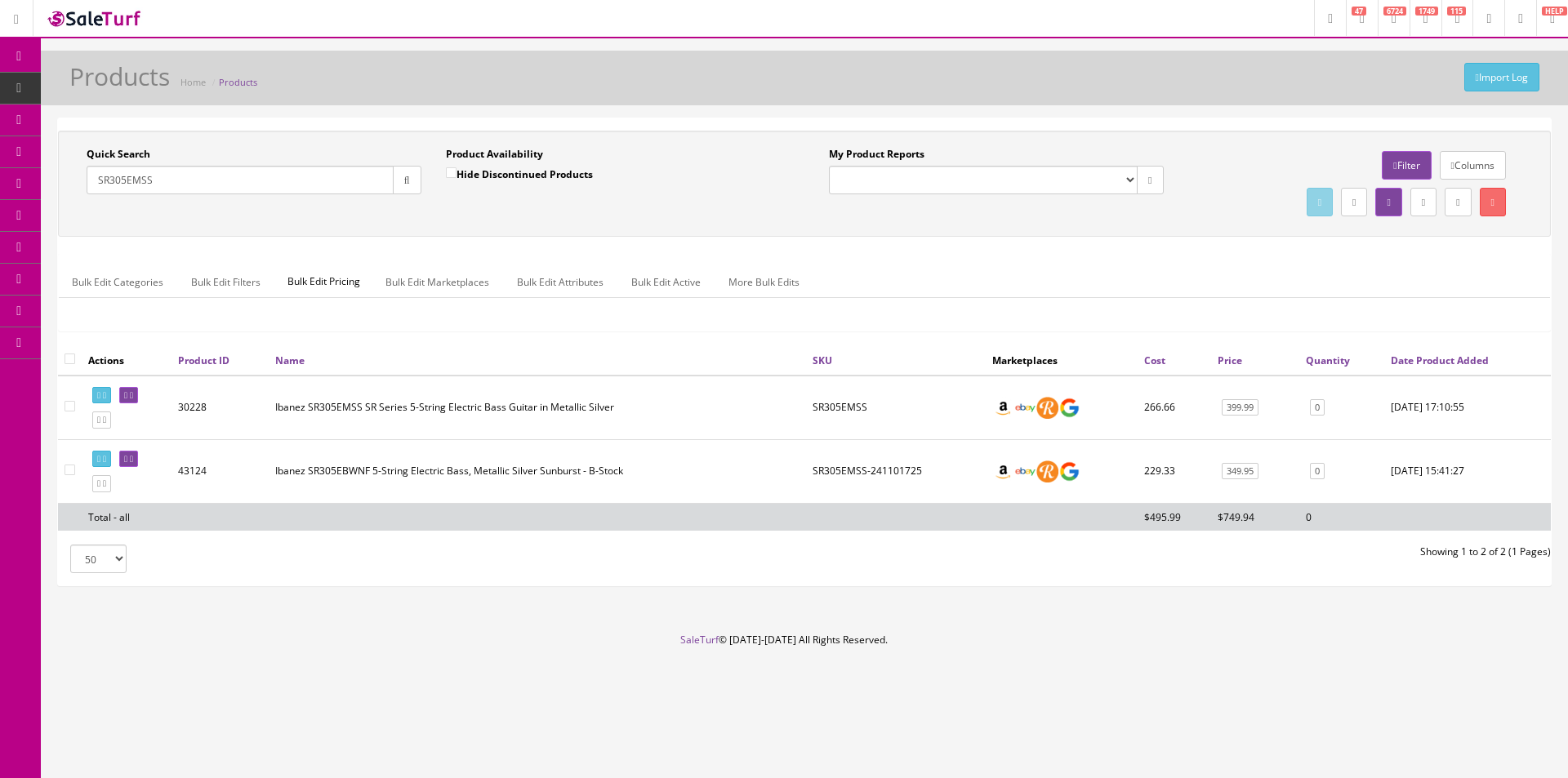
click at [405, 182] on icon "button" at bounding box center [407, 181] width 6 height 10
click at [373, 190] on input "SR305EMSS" at bounding box center [240, 180] width 307 height 29
paste input "PW"
click at [399, 182] on button "button" at bounding box center [407, 180] width 29 height 29
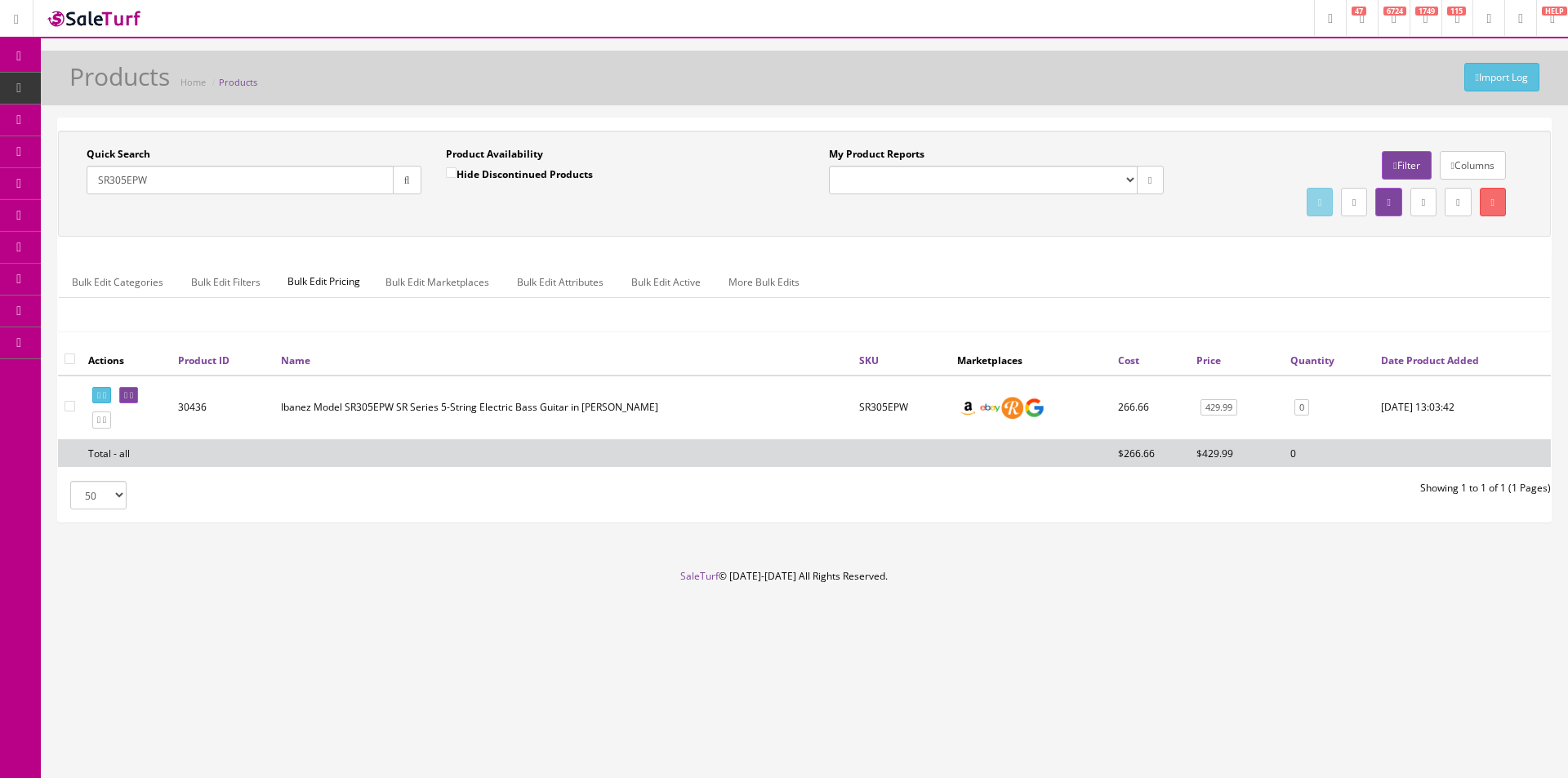
click at [377, 184] on input "SR305EPW" at bounding box center [240, 180] width 307 height 29
paste input "6EBWK"
click at [399, 180] on button "button" at bounding box center [407, 180] width 29 height 29
click at [353, 178] on input "SR306EBWK" at bounding box center [240, 180] width 307 height 29
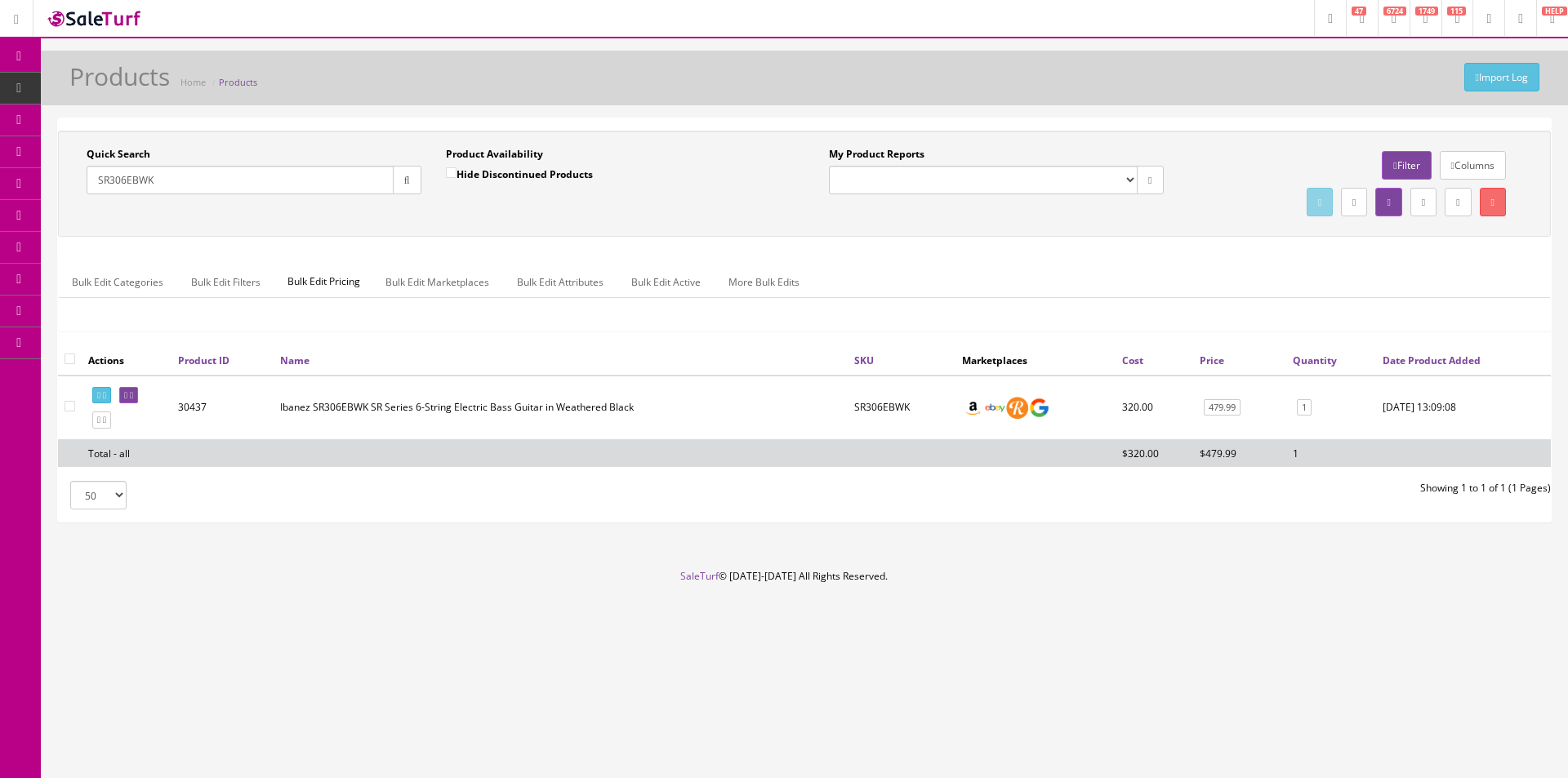
click at [353, 178] on input "SR306EBWK" at bounding box center [240, 180] width 307 height 29
paste input "70EFBBT"
click at [399, 177] on button "button" at bounding box center [407, 180] width 29 height 29
click at [374, 188] on input "SR370EFBBT" at bounding box center [240, 180] width 307 height 29
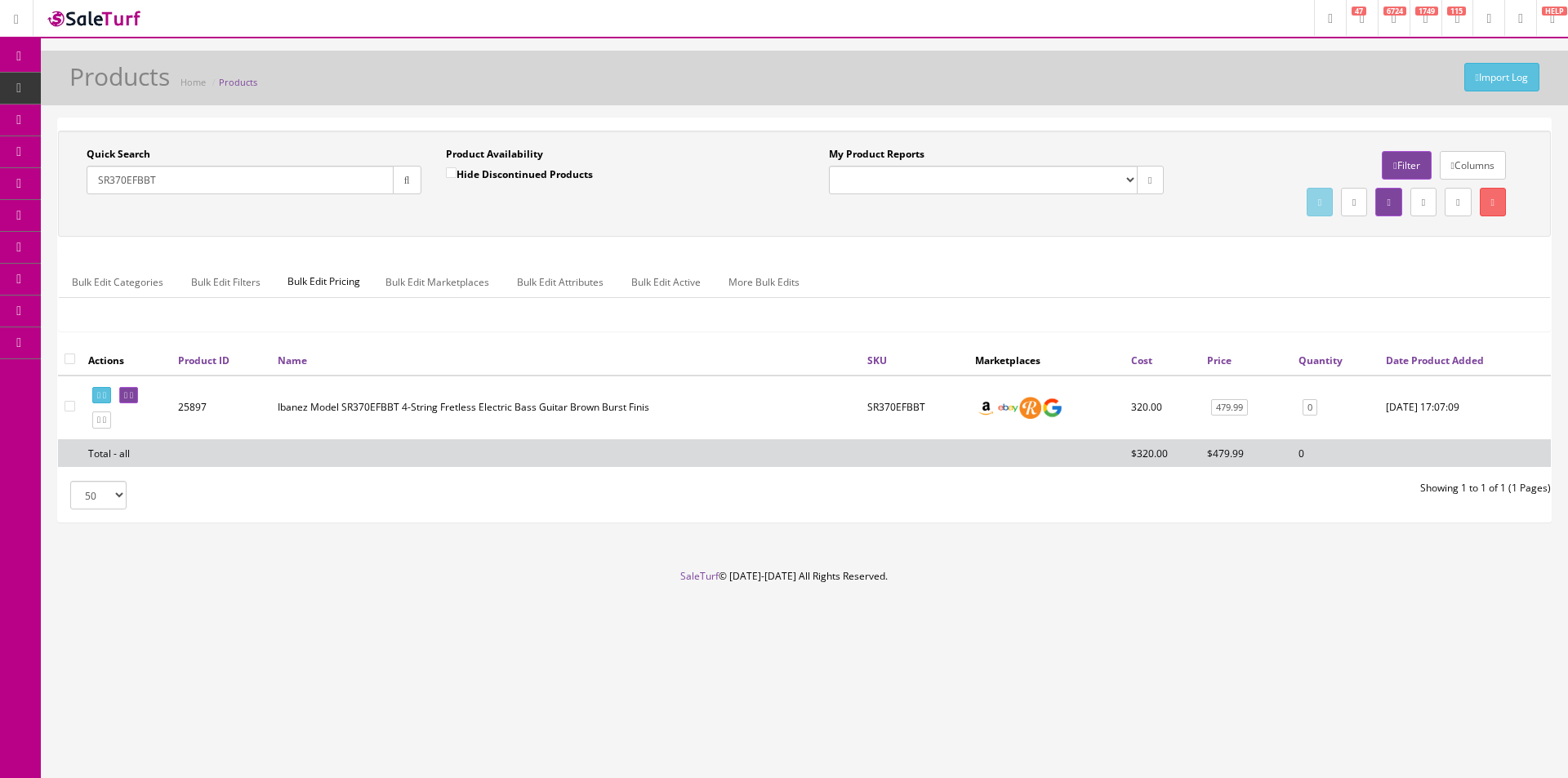
paste input "5"
click at [410, 186] on button "button" at bounding box center [407, 180] width 29 height 29
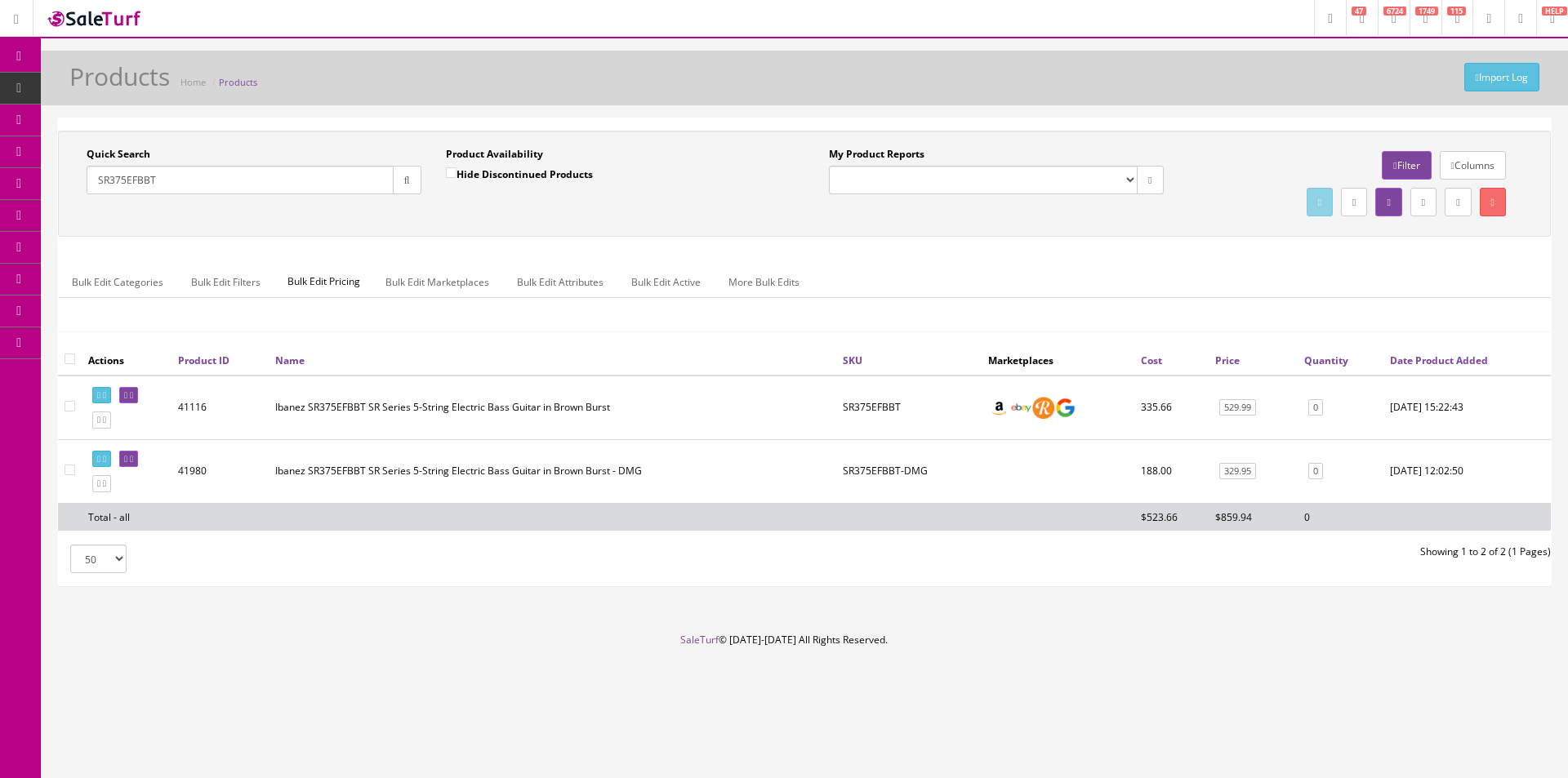
click at [351, 181] on input "SR375EFBBT" at bounding box center [240, 180] width 307 height 29
paste input "400EQMDEB"
click at [397, 181] on button "button" at bounding box center [407, 180] width 29 height 29
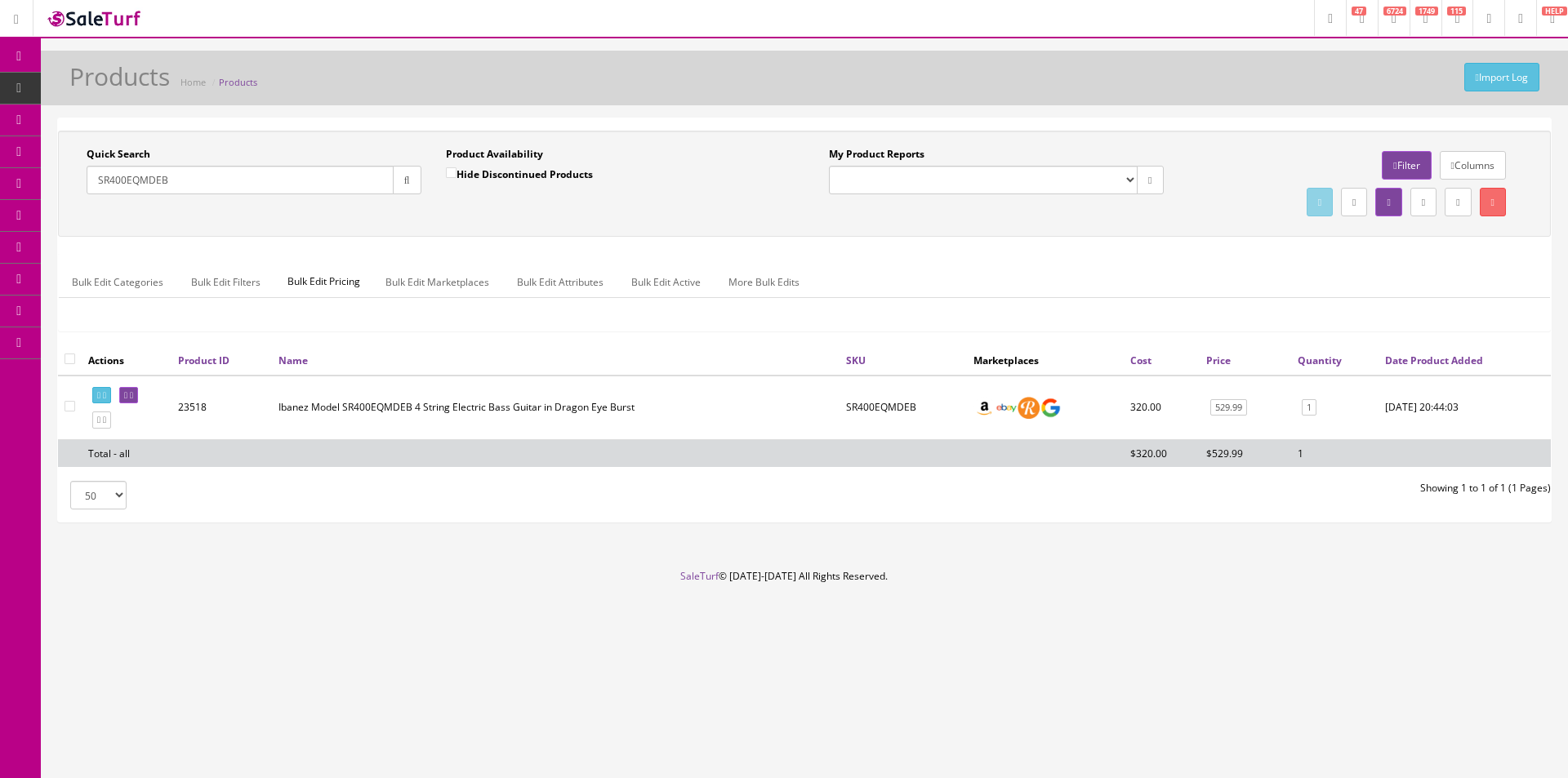
click at [348, 182] on input "SR400EQMDEB" at bounding box center [240, 180] width 307 height 29
paste input "5"
click at [395, 179] on button "button" at bounding box center [407, 180] width 29 height 29
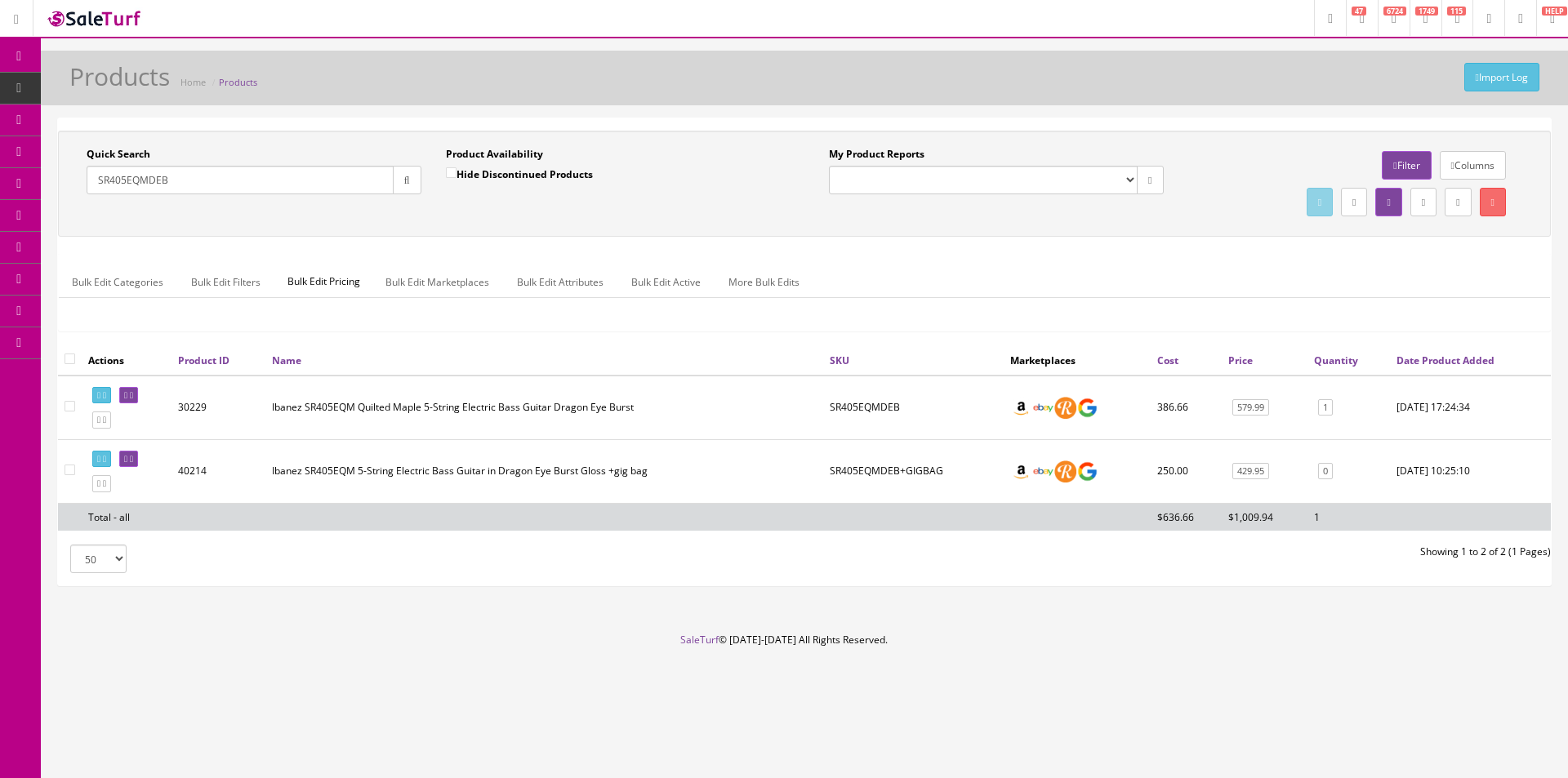
click at [344, 182] on input "SR405EQMDEB" at bounding box center [240, 180] width 307 height 29
paste input "505EBM"
click at [408, 176] on icon "button" at bounding box center [407, 181] width 6 height 10
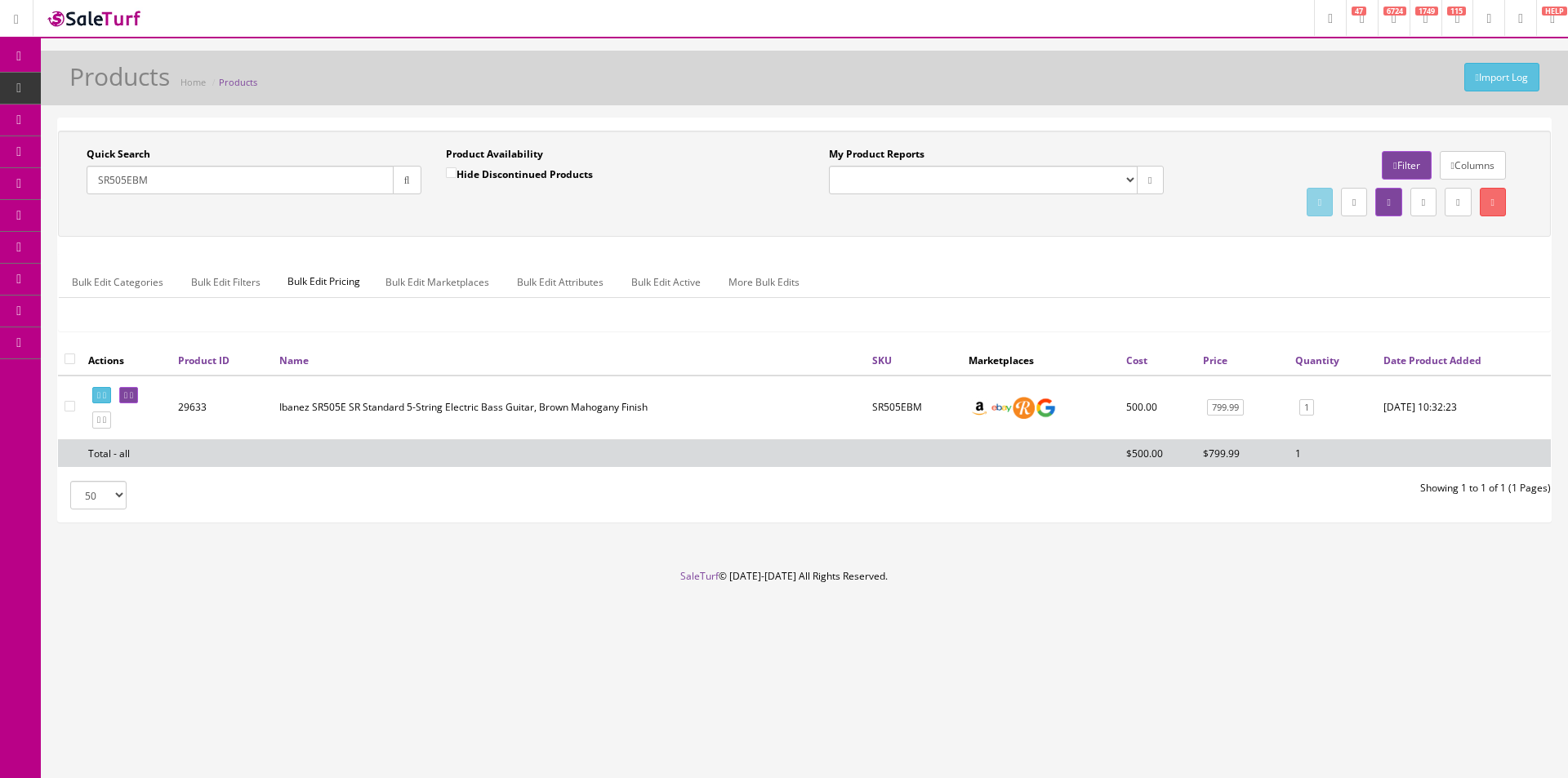
click at [374, 189] on input "SR505EBM" at bounding box center [240, 180] width 307 height 29
paste input "L"
drag, startPoint x: 409, startPoint y: 182, endPoint x: 457, endPoint y: 195, distance: 49.7
click at [409, 182] on icon "button" at bounding box center [407, 181] width 6 height 10
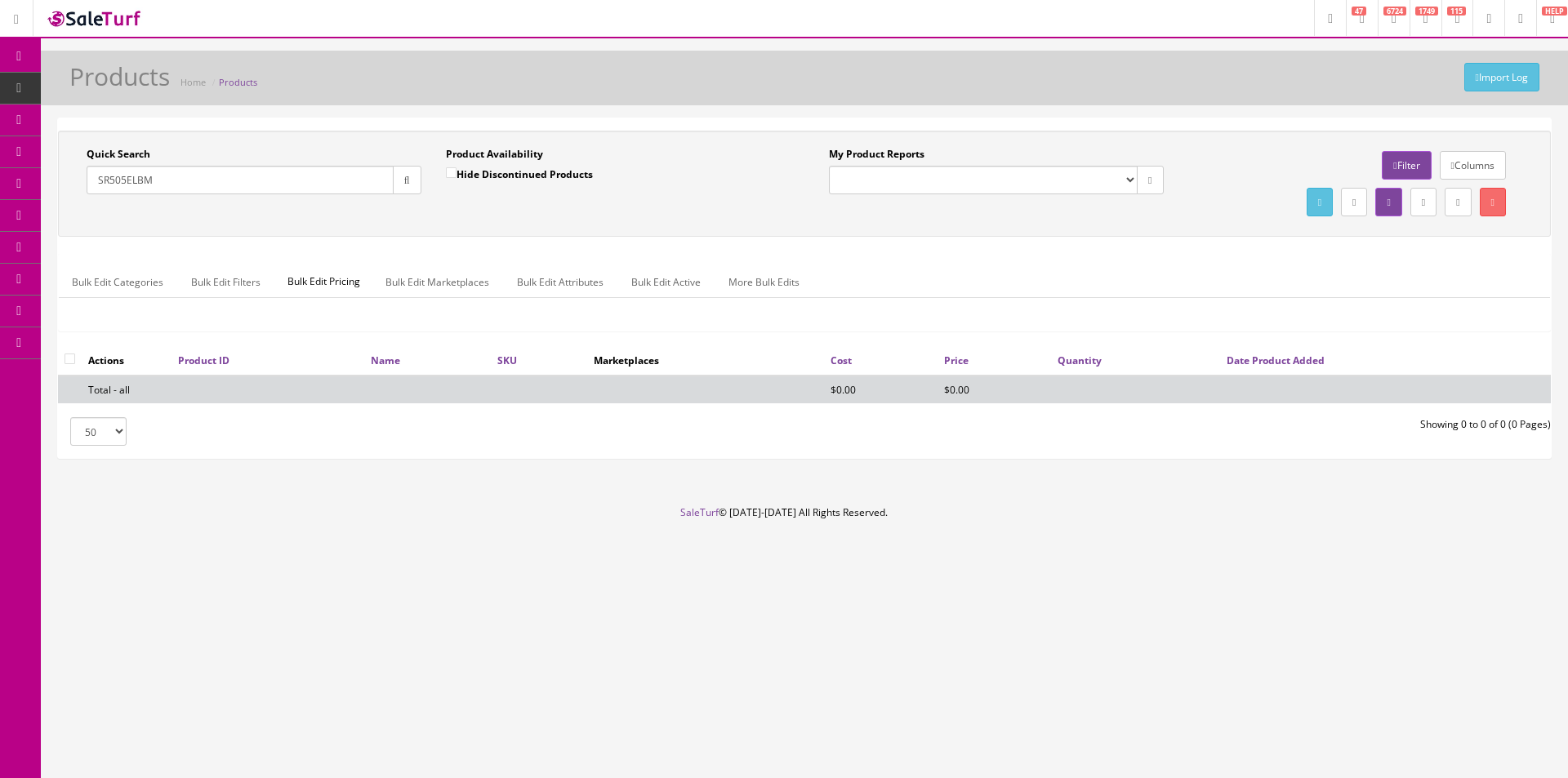
click at [255, 150] on div "Quick Search SR505ELBM" at bounding box center [254, 170] width 335 height 47
drag, startPoint x: 255, startPoint y: 150, endPoint x: 262, endPoint y: 163, distance: 14.8
click at [255, 151] on div "Quick Search SR505ELBM" at bounding box center [254, 170] width 335 height 47
click at [262, 163] on div "Quick Search SR505ELBM" at bounding box center [254, 170] width 335 height 47
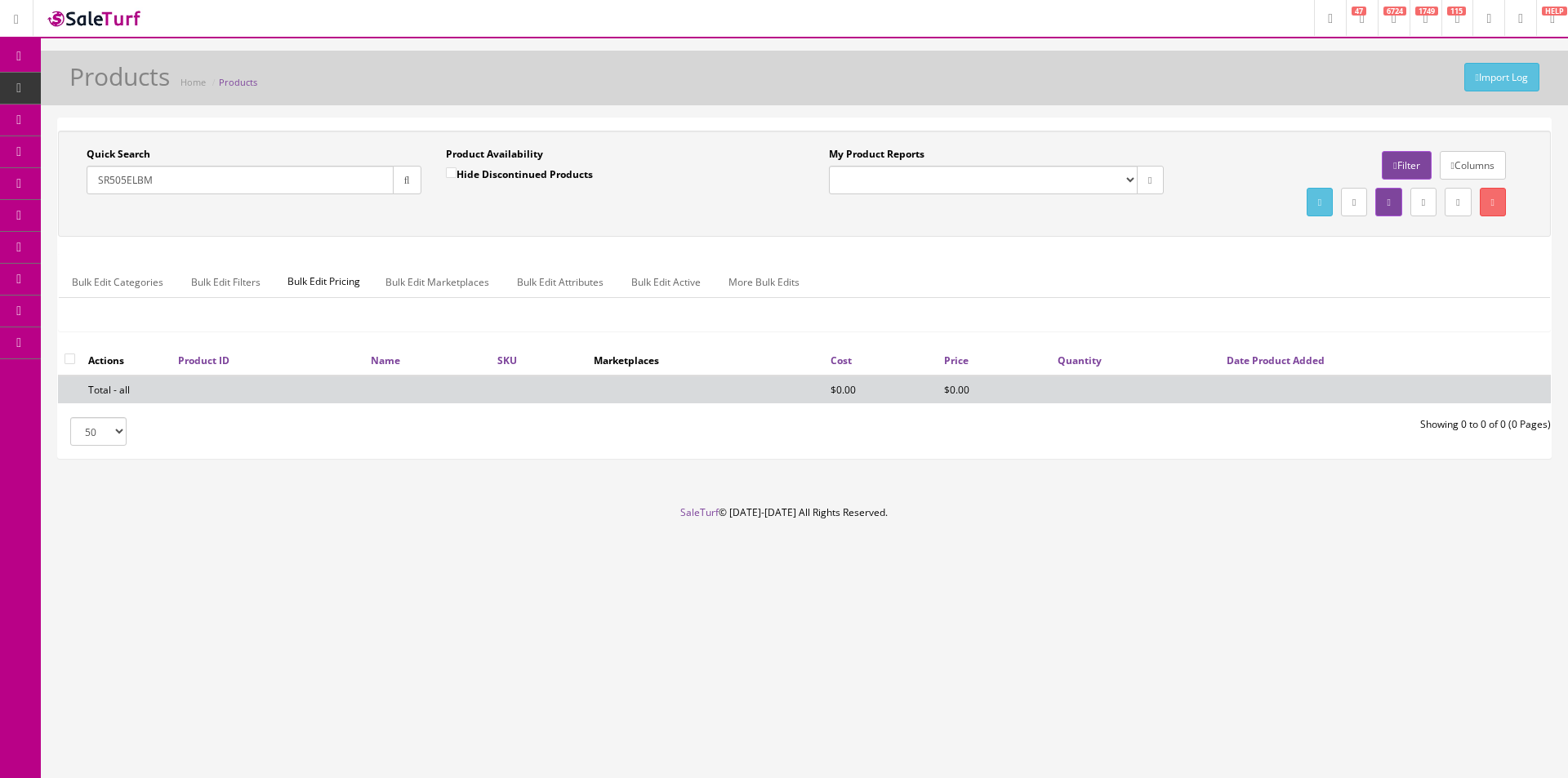
click at [276, 171] on input "SR505ELBM" at bounding box center [240, 180] width 307 height 29
paste input "6E"
click at [412, 179] on button "button" at bounding box center [407, 180] width 29 height 29
click at [375, 184] on input "SR506EBM" at bounding box center [240, 180] width 307 height 29
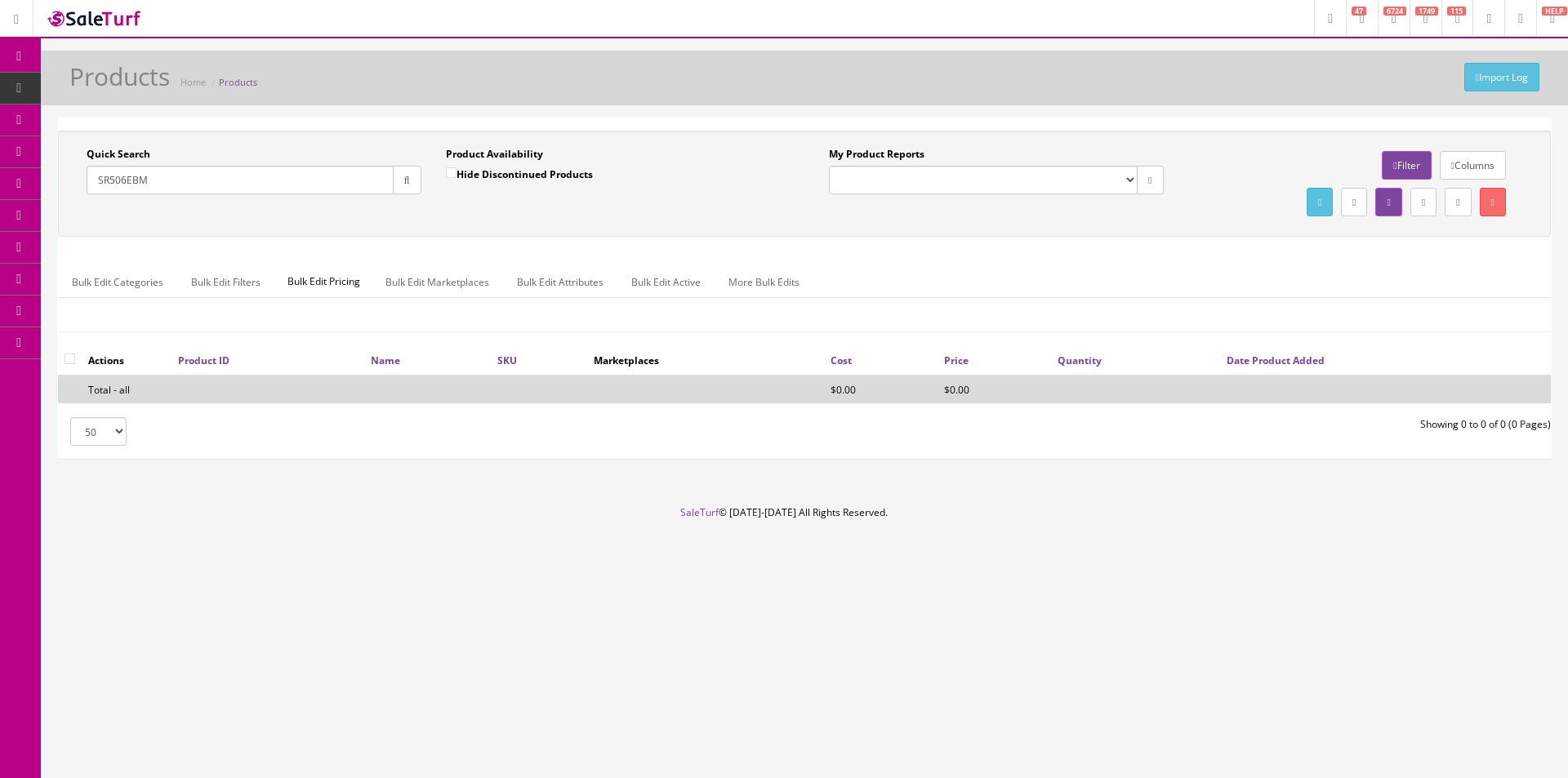
click at [375, 184] on input "SR506EBM" at bounding box center [240, 180] width 307 height 29
paste input "UB804MOB"
click at [414, 183] on button "button" at bounding box center [407, 180] width 29 height 29
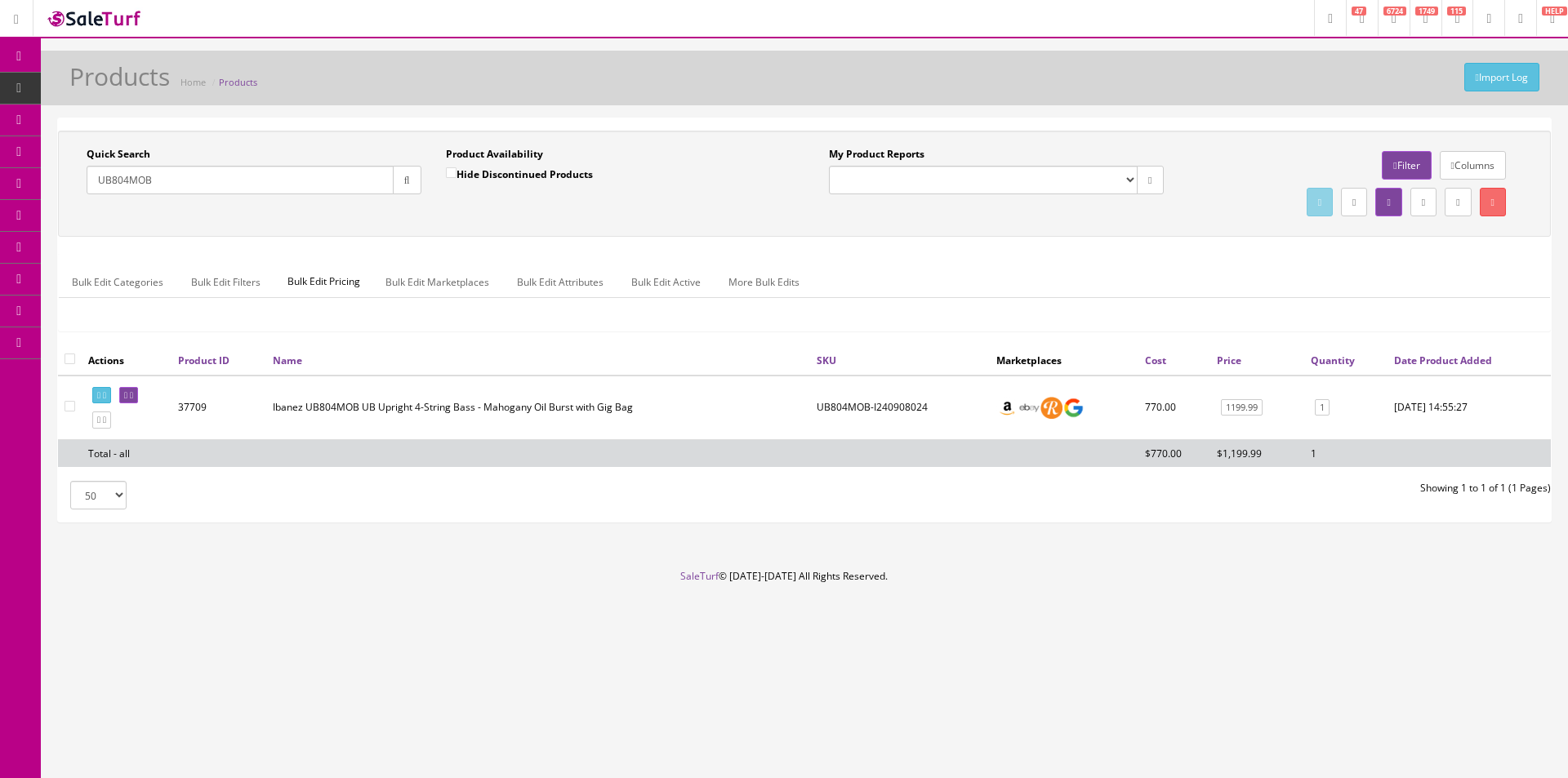
click at [386, 174] on input "UB804MOB" at bounding box center [240, 180] width 307 height 29
paste input "5"
click at [411, 180] on button "button" at bounding box center [407, 180] width 29 height 29
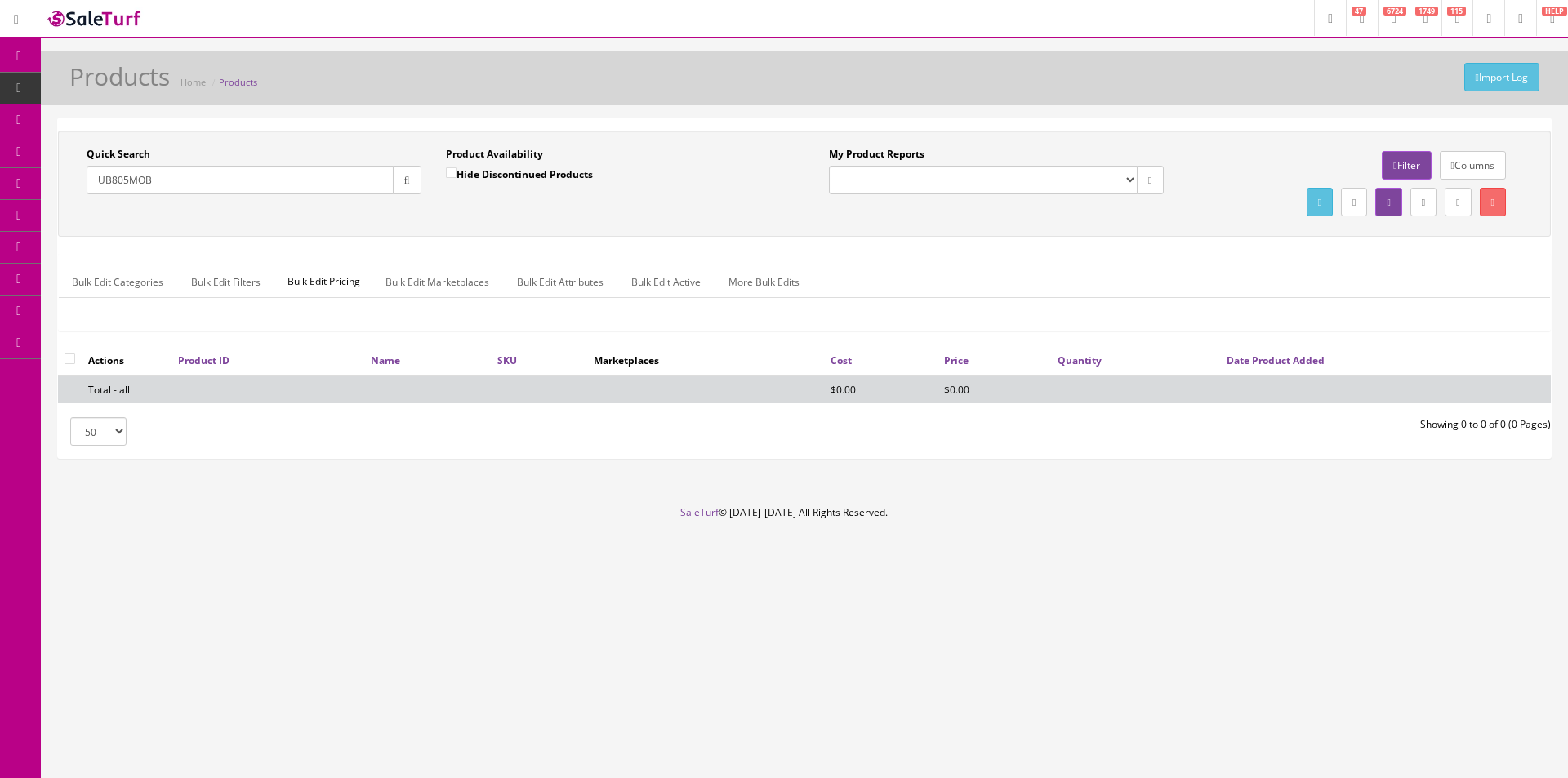
click at [1142, 243] on div "Quick Search UB805MOB Date From Product Availability Hide Discontinued Products…" at bounding box center [804, 237] width 1493 height 215
drag, startPoint x: 1142, startPoint y: 243, endPoint x: 1401, endPoint y: 240, distance: 259.0
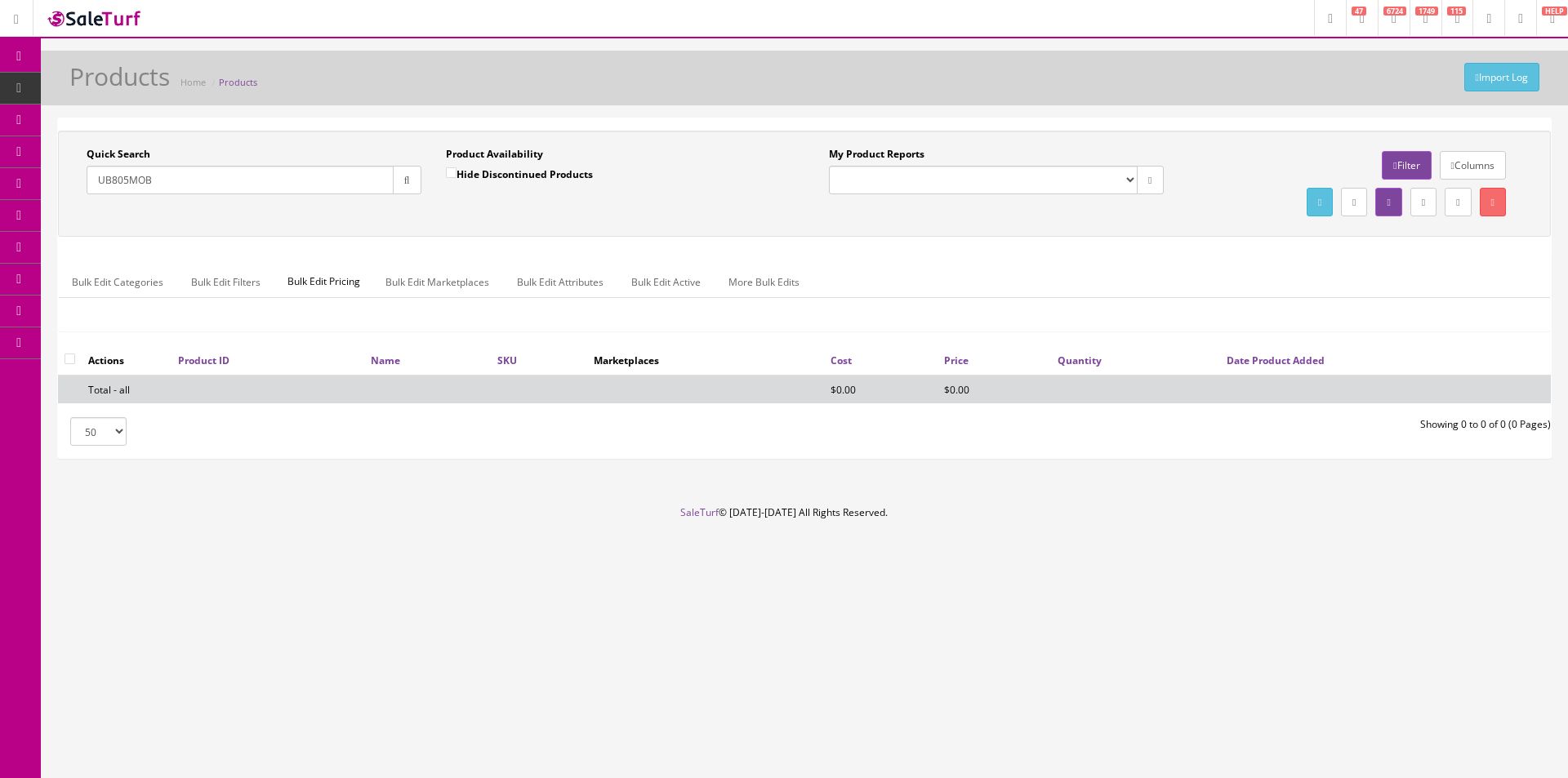
click at [1144, 243] on div "Quick Search UB805MOB Date From Product Availability Hide Discontinued Products…" at bounding box center [804, 237] width 1493 height 215
click at [181, 184] on input "UB805MOB" at bounding box center [240, 180] width 307 height 29
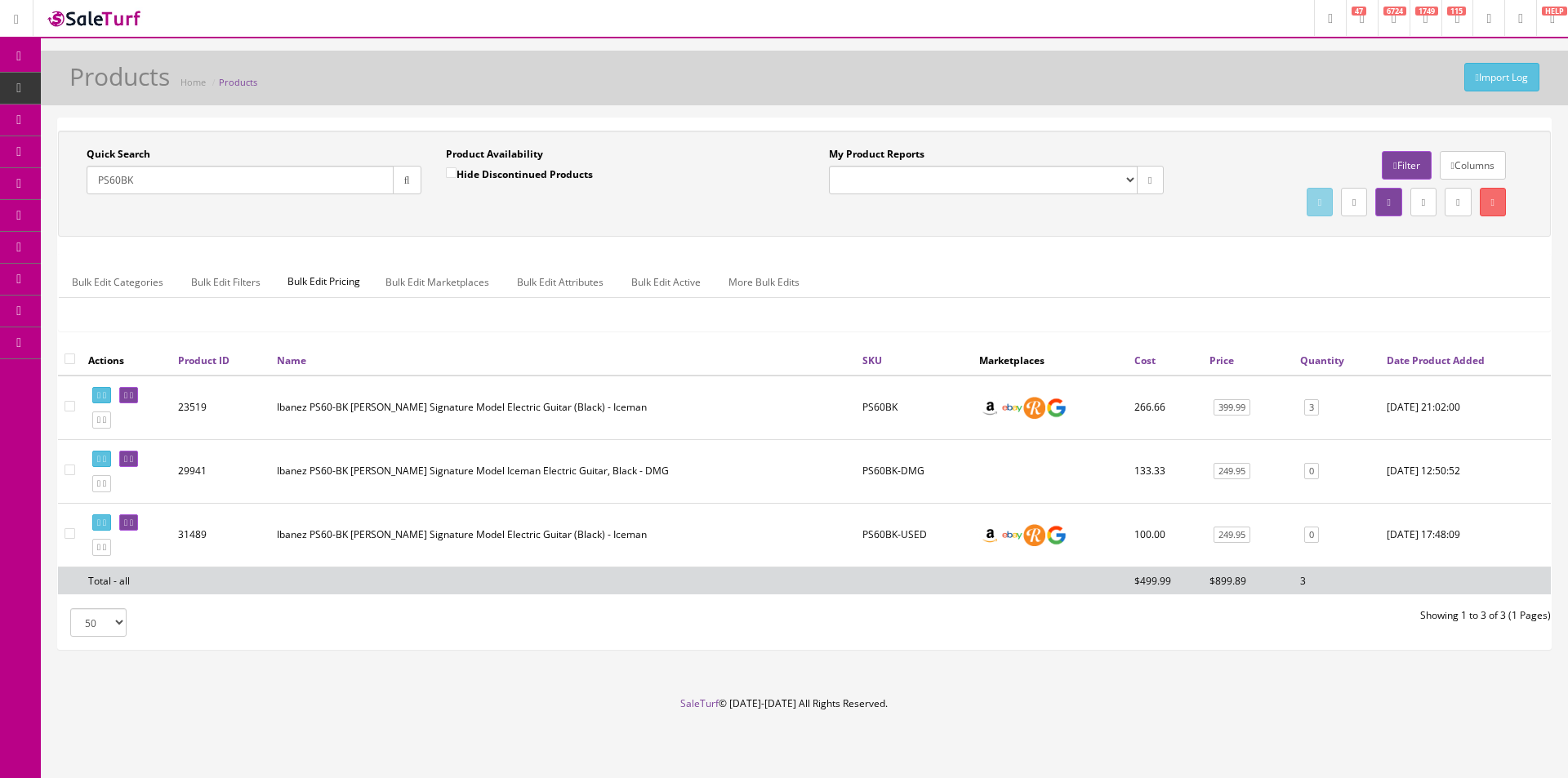
click at [879, 409] on td "PS60BK" at bounding box center [913, 407] width 116 height 64
click at [879, 409] on td "PS60BK" at bounding box center [913, 407] width 116 height 64
copy td "PS60BK"
click at [868, 291] on ul "Bulk Edit Categories Bulk Edit Filters Bulk Edit Pricing Bulk Edit Marketplaces…" at bounding box center [804, 282] width 1492 height 32
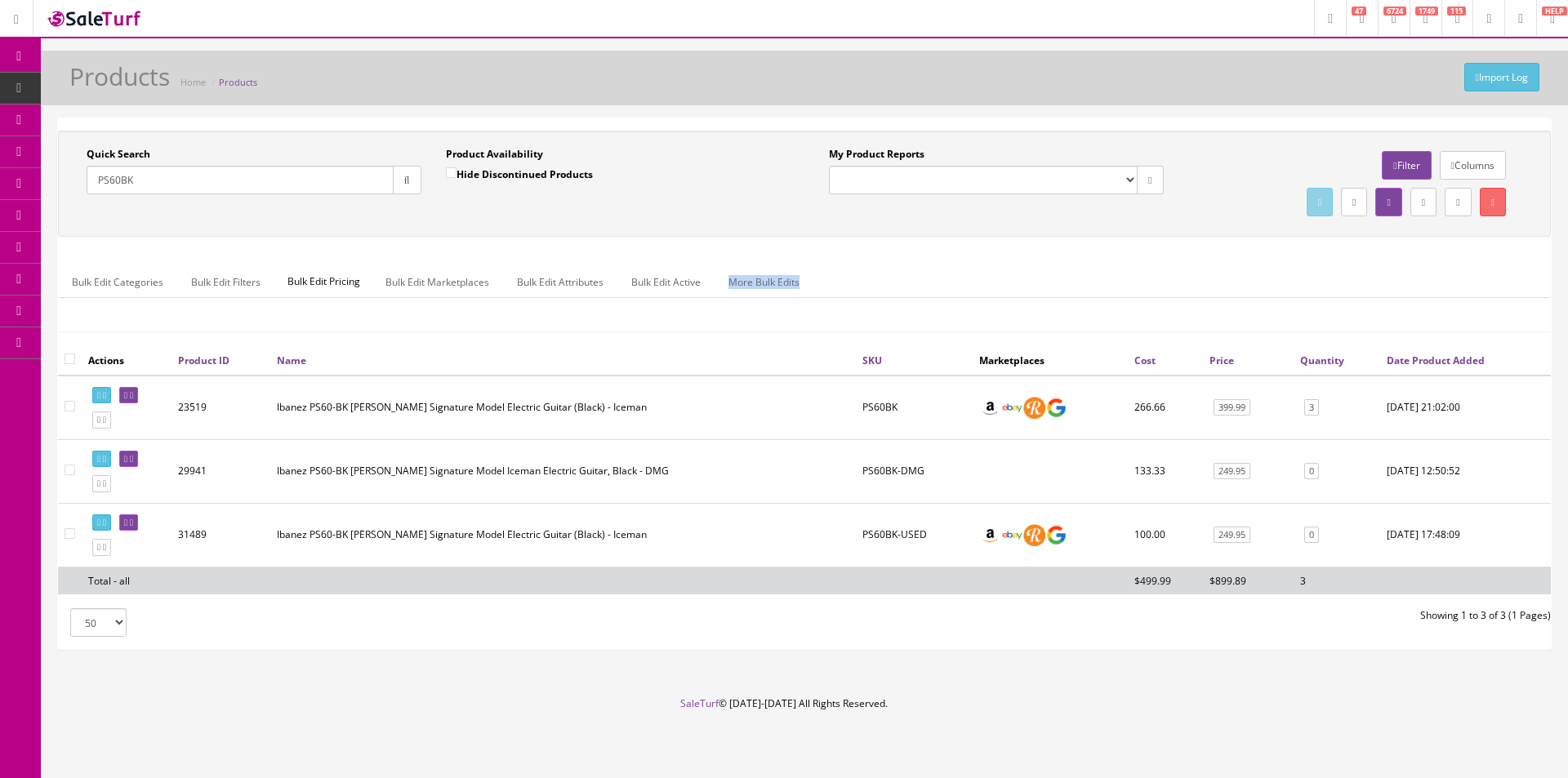
click at [868, 291] on ul "Bulk Edit Categories Bulk Edit Filters Bulk Edit Pricing Bulk Edit Marketplaces…" at bounding box center [804, 282] width 1492 height 32
click at [327, 180] on input "PS60BK" at bounding box center [240, 180] width 307 height 29
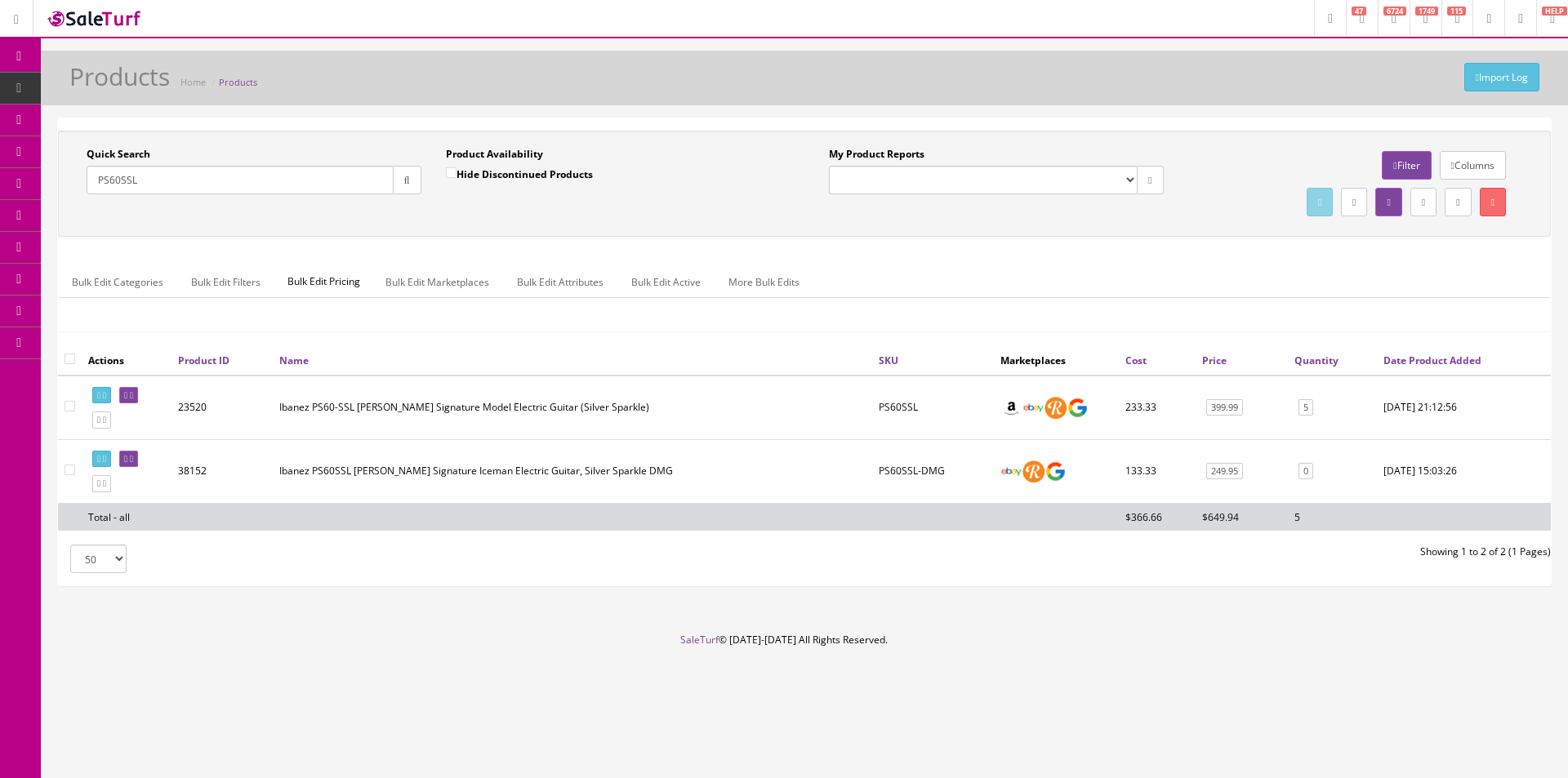
click at [1094, 212] on div "My Product Reports Amazon FMIC Audit Market Errors (InStock) Marketplace Errors…" at bounding box center [1175, 183] width 742 height 74
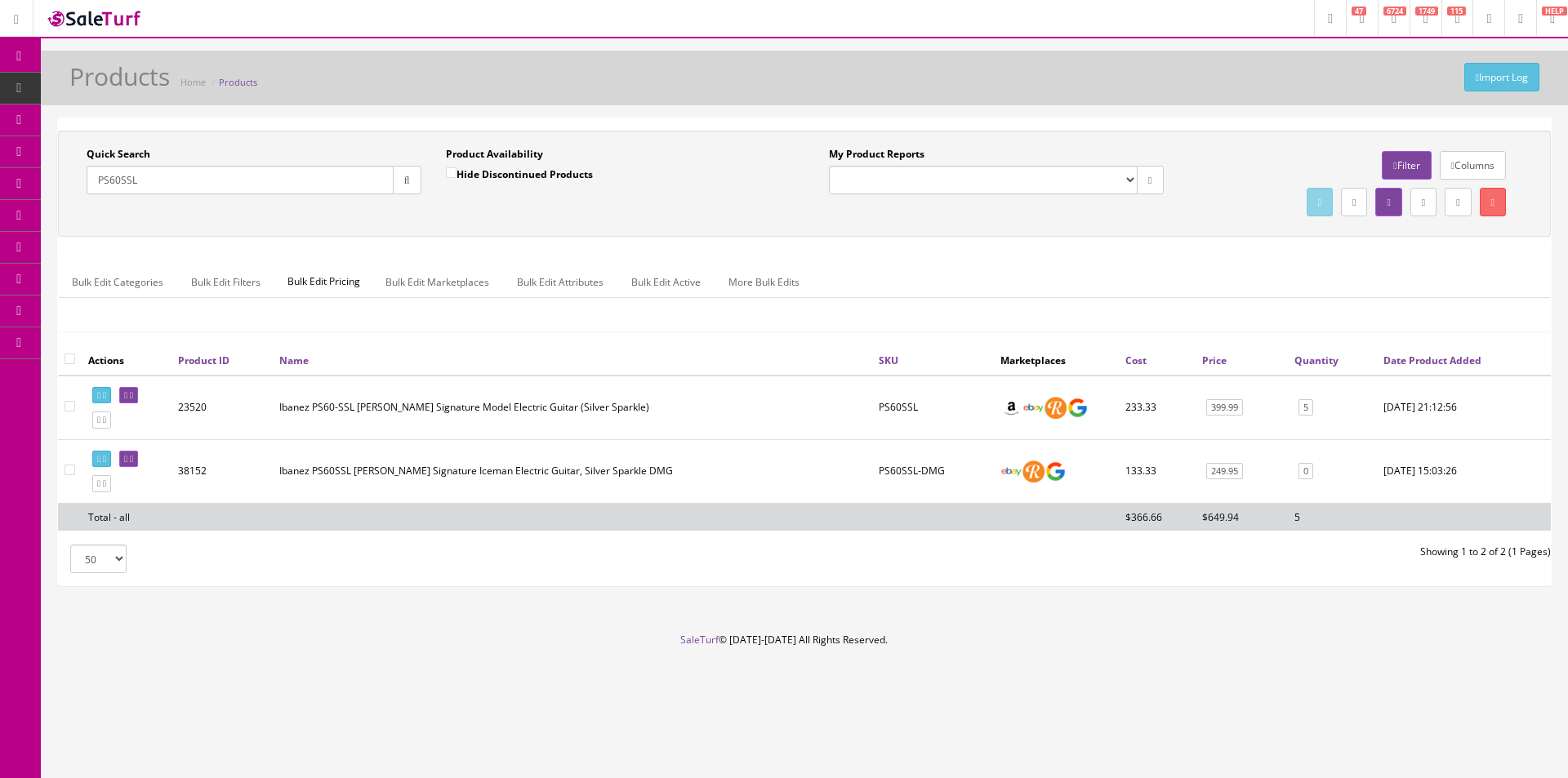
click at [1066, 196] on div "My Product Reports Amazon FMIC Audit Market Errors (InStock) Marketplace Errors…" at bounding box center [996, 177] width 359 height 60
drag, startPoint x: 1066, startPoint y: 196, endPoint x: 1199, endPoint y: 6, distance: 231.9
click at [1066, 196] on div "My Product Reports Amazon FMIC Audit Market Errors (InStock) Marketplace Errors…" at bounding box center [996, 177] width 359 height 60
click at [164, 180] on input "PS60SSL" at bounding box center [240, 180] width 307 height 29
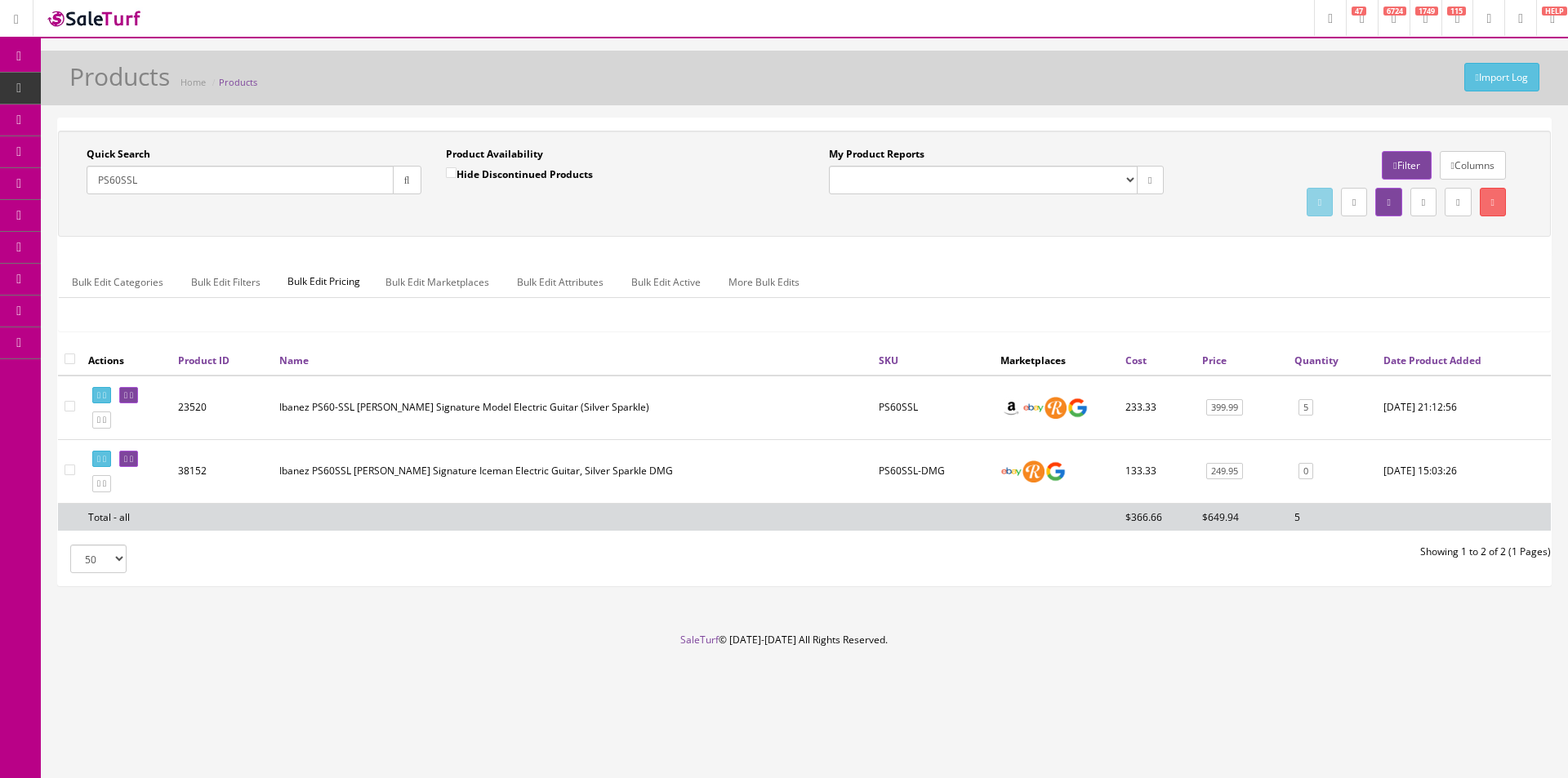
click at [164, 180] on input "PS60SSL" at bounding box center [240, 180] width 307 height 29
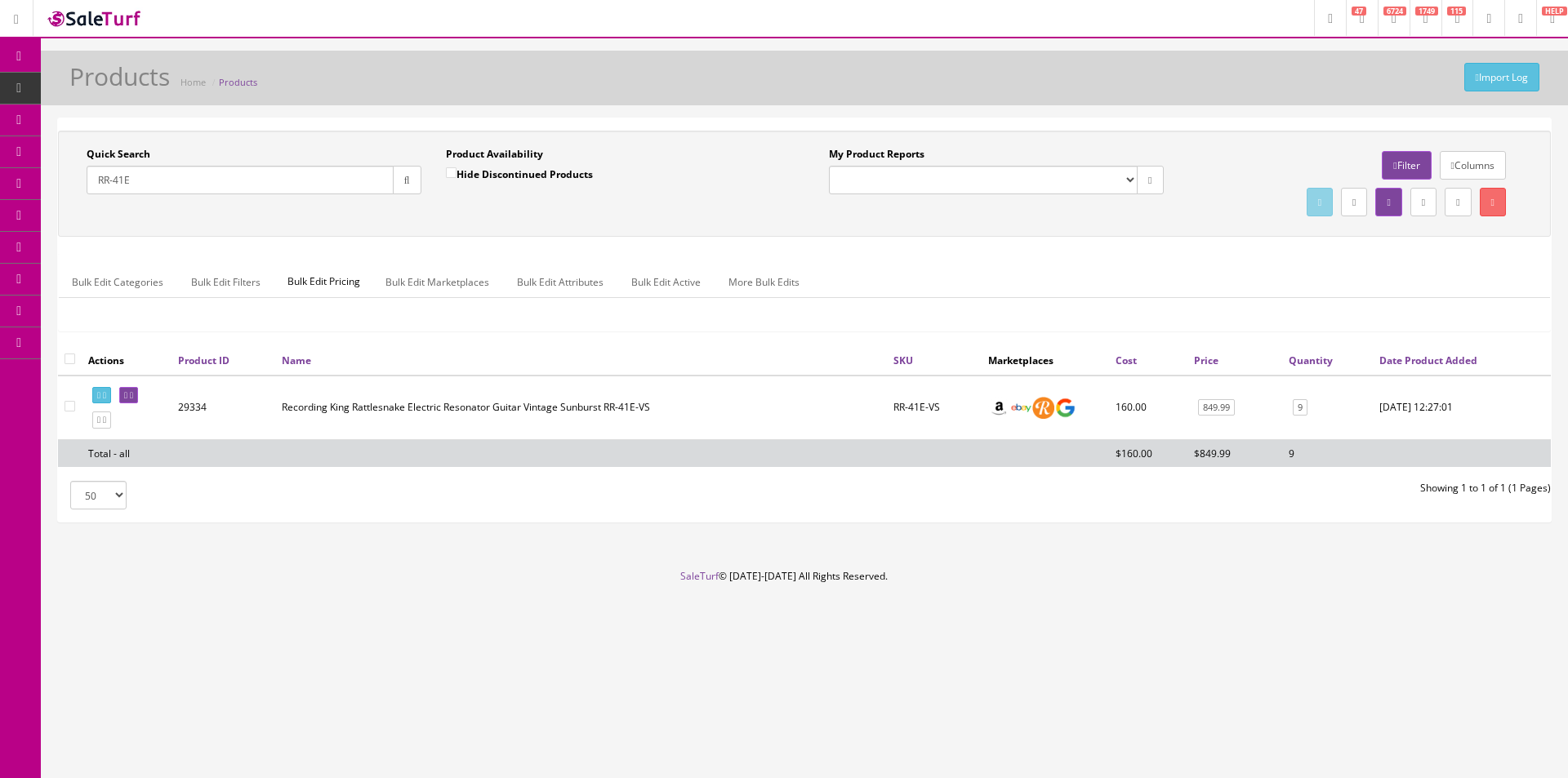
type input "RR-41E"
click at [1065, 294] on ul "Bulk Edit Categories Bulk Edit Filters Bulk Edit Pricing Bulk Edit Marketplaces…" at bounding box center [804, 282] width 1492 height 32
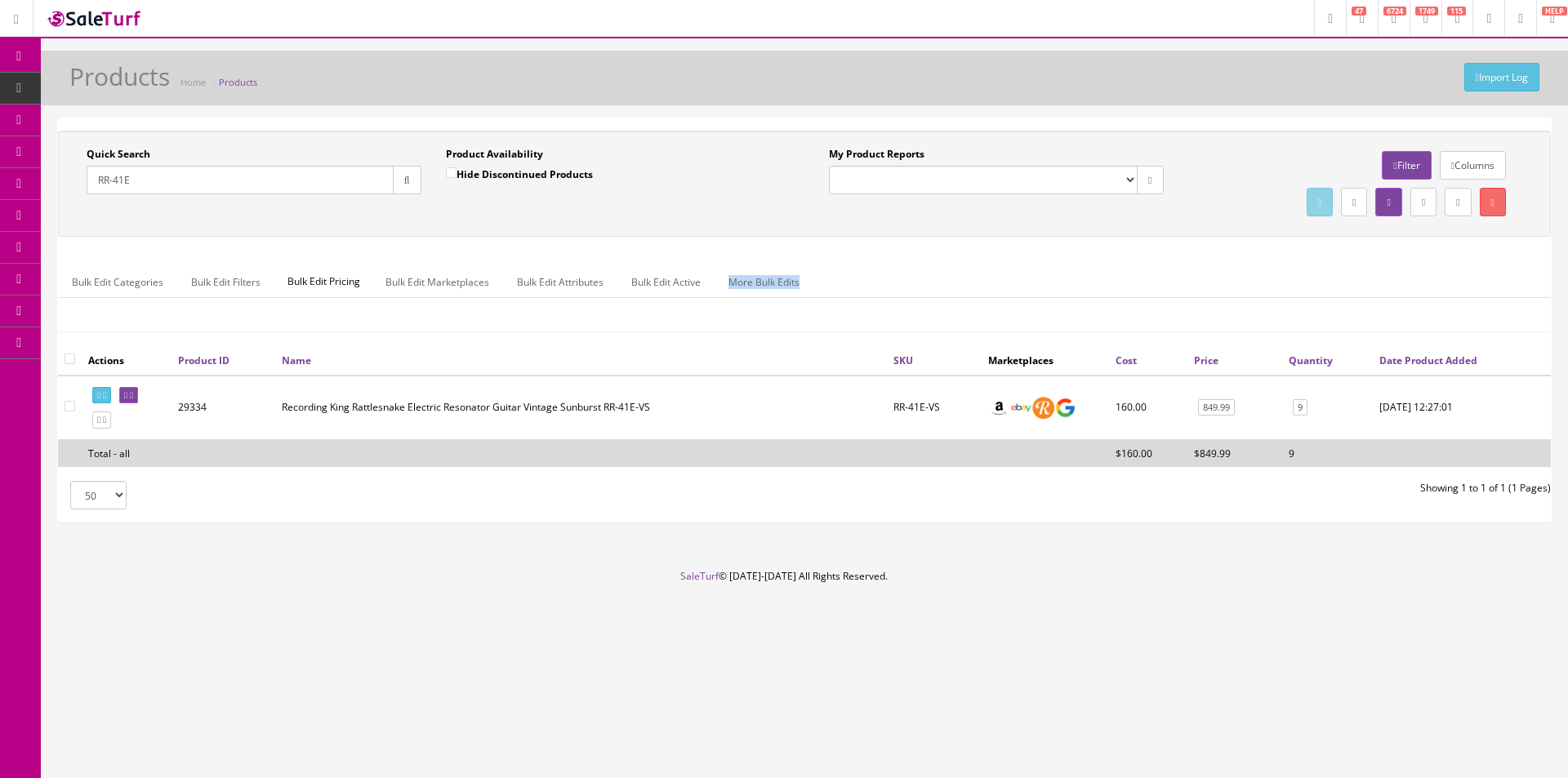
click at [1065, 293] on ul "Bulk Edit Categories Bulk Edit Filters Bulk Edit Pricing Bulk Edit Marketplaces…" at bounding box center [804, 282] width 1492 height 32
click at [1067, 292] on ul "Bulk Edit Categories Bulk Edit Filters Bulk Edit Pricing Bulk Edit Marketplaces…" at bounding box center [804, 282] width 1492 height 32
click at [1146, 70] on div "Import Log Products Home Products" at bounding box center [804, 83] width 1503 height 39
drag, startPoint x: 1146, startPoint y: 70, endPoint x: 1194, endPoint y: 10, distance: 76.8
click at [1146, 70] on div "Import Log Products Home Products" at bounding box center [804, 83] width 1503 height 39
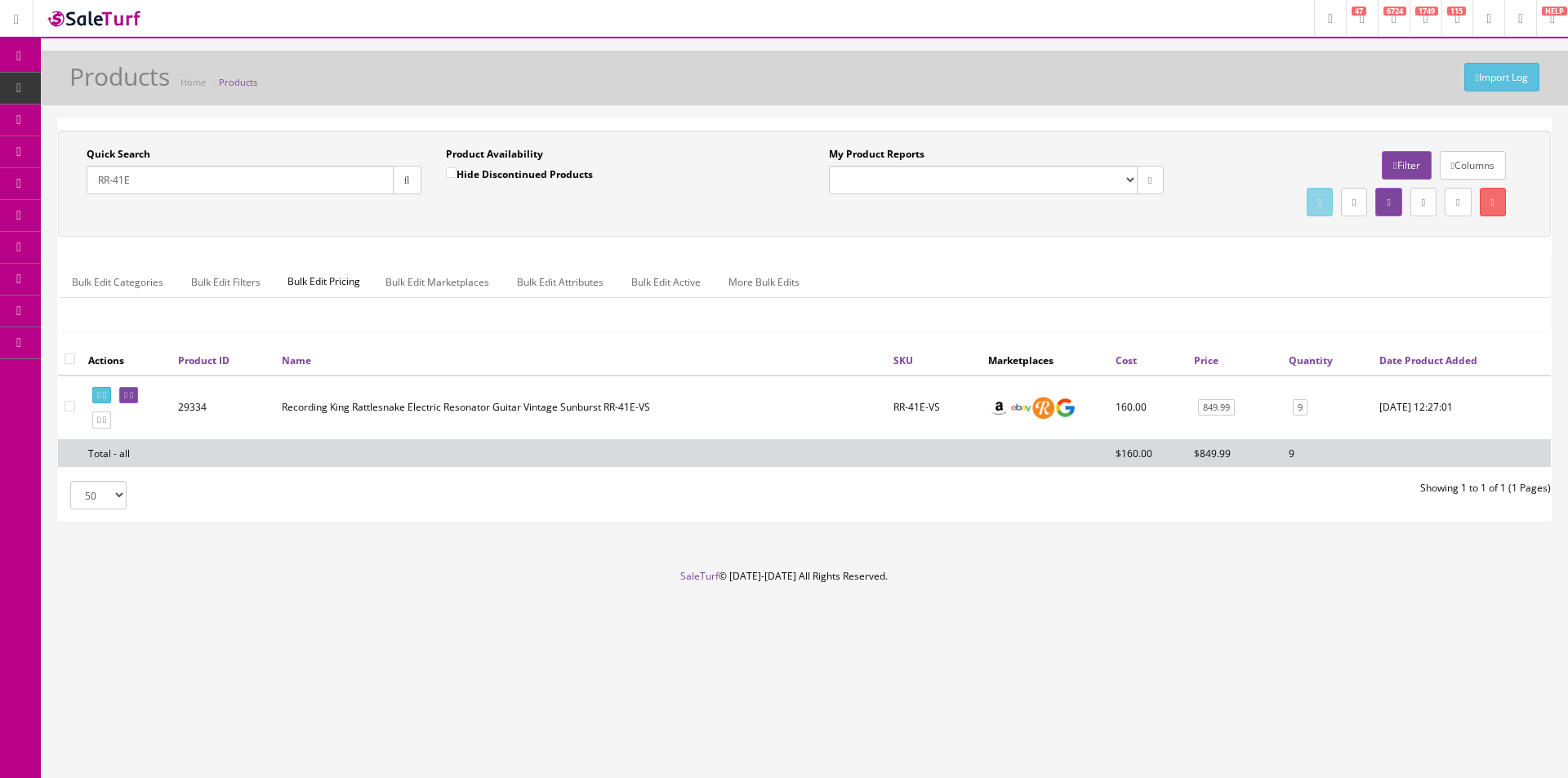
click at [22, 64] on link "Dashboard" at bounding box center [20, 57] width 41 height 32
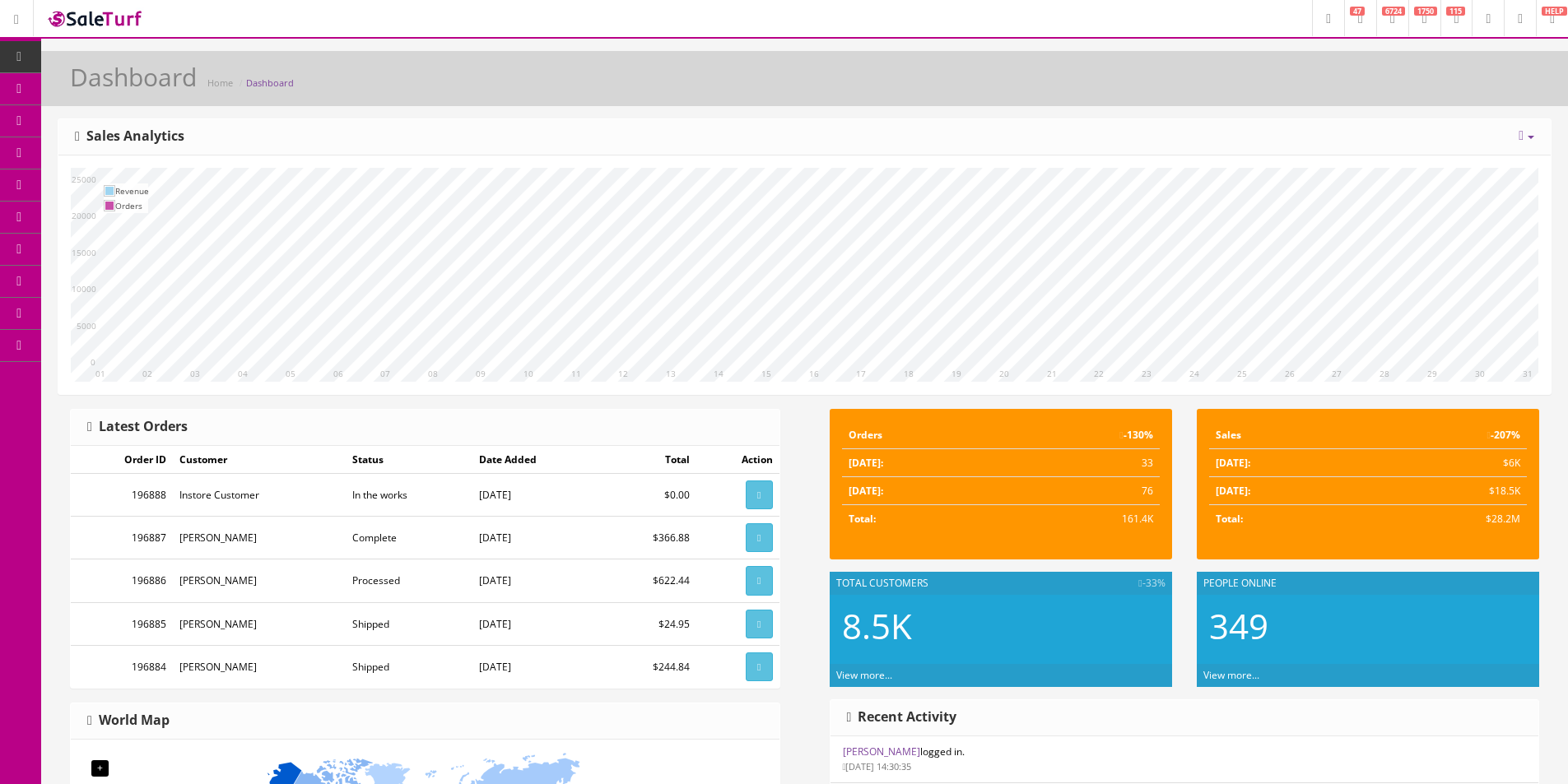
click at [36, 91] on link "Item Data" at bounding box center [21, 89] width 41 height 32
click at [37, 91] on link "Item Data" at bounding box center [21, 89] width 41 height 32
click at [63, 91] on link "Products" at bounding box center [128, 89] width 173 height 32
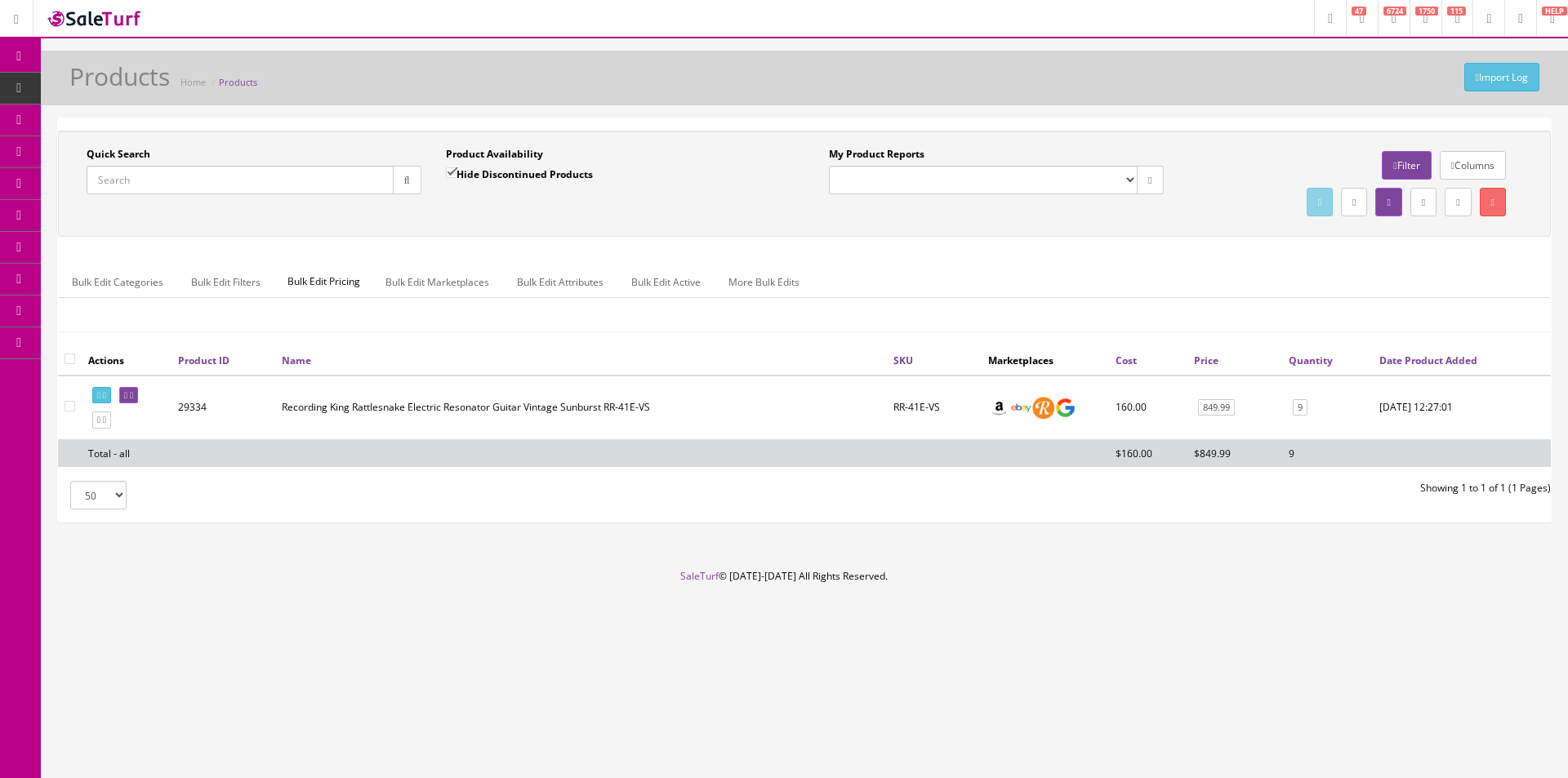
drag, startPoint x: 248, startPoint y: 187, endPoint x: 257, endPoint y: 187, distance: 9.0
click at [248, 187] on input "Quick Search" at bounding box center [240, 180] width 307 height 29
paste input "PM1822RBURC"
drag, startPoint x: 115, startPoint y: 177, endPoint x: 89, endPoint y: 176, distance: 26.0
click at [89, 176] on input "PM1822RBURC" at bounding box center [240, 180] width 307 height 29
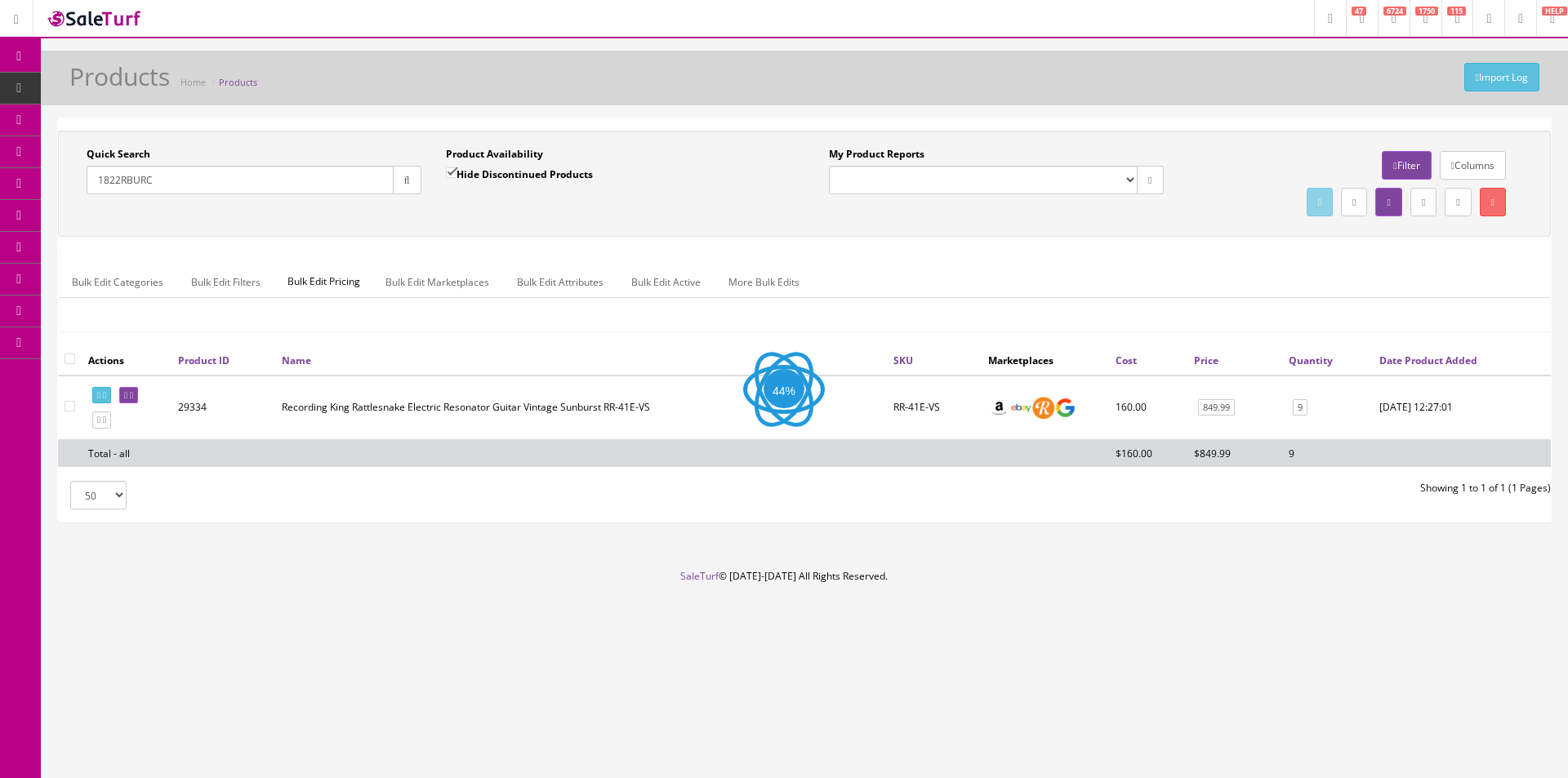
type input "1822RBURC"
click at [473, 176] on label "Hide Discontinued Products" at bounding box center [520, 174] width 147 height 17
click at [456, 176] on input "Hide Discontinued Products" at bounding box center [451, 172] width 10 height 10
checkbox input "false"
click at [407, 194] on button "button" at bounding box center [407, 180] width 29 height 29
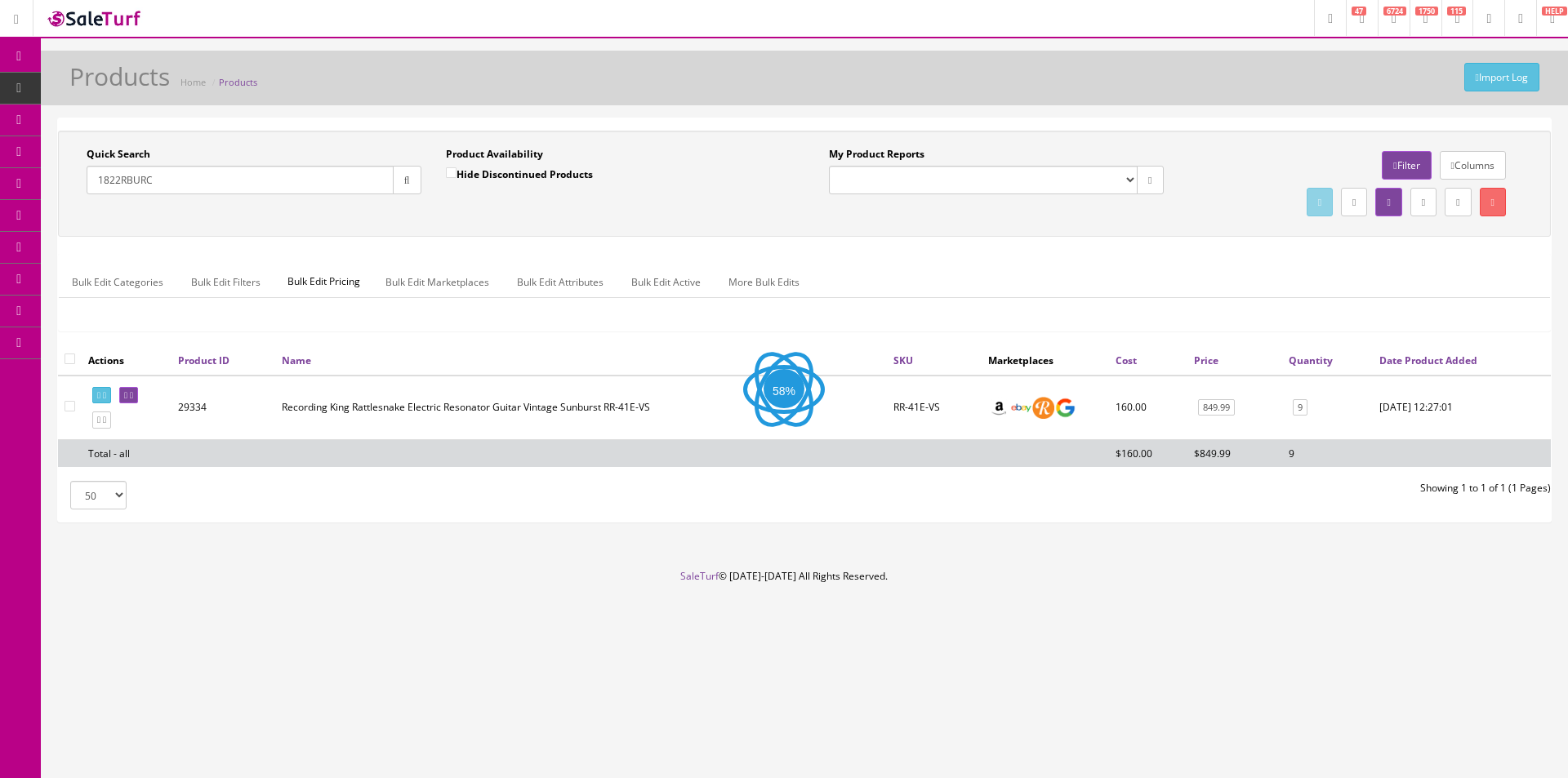
drag, startPoint x: 449, startPoint y: 207, endPoint x: 460, endPoint y: 211, distance: 11.7
click at [449, 208] on div "Quick Search 1822RBURC Date From Product Availability Hide Discontinued Product…" at bounding box center [804, 183] width 1485 height 74
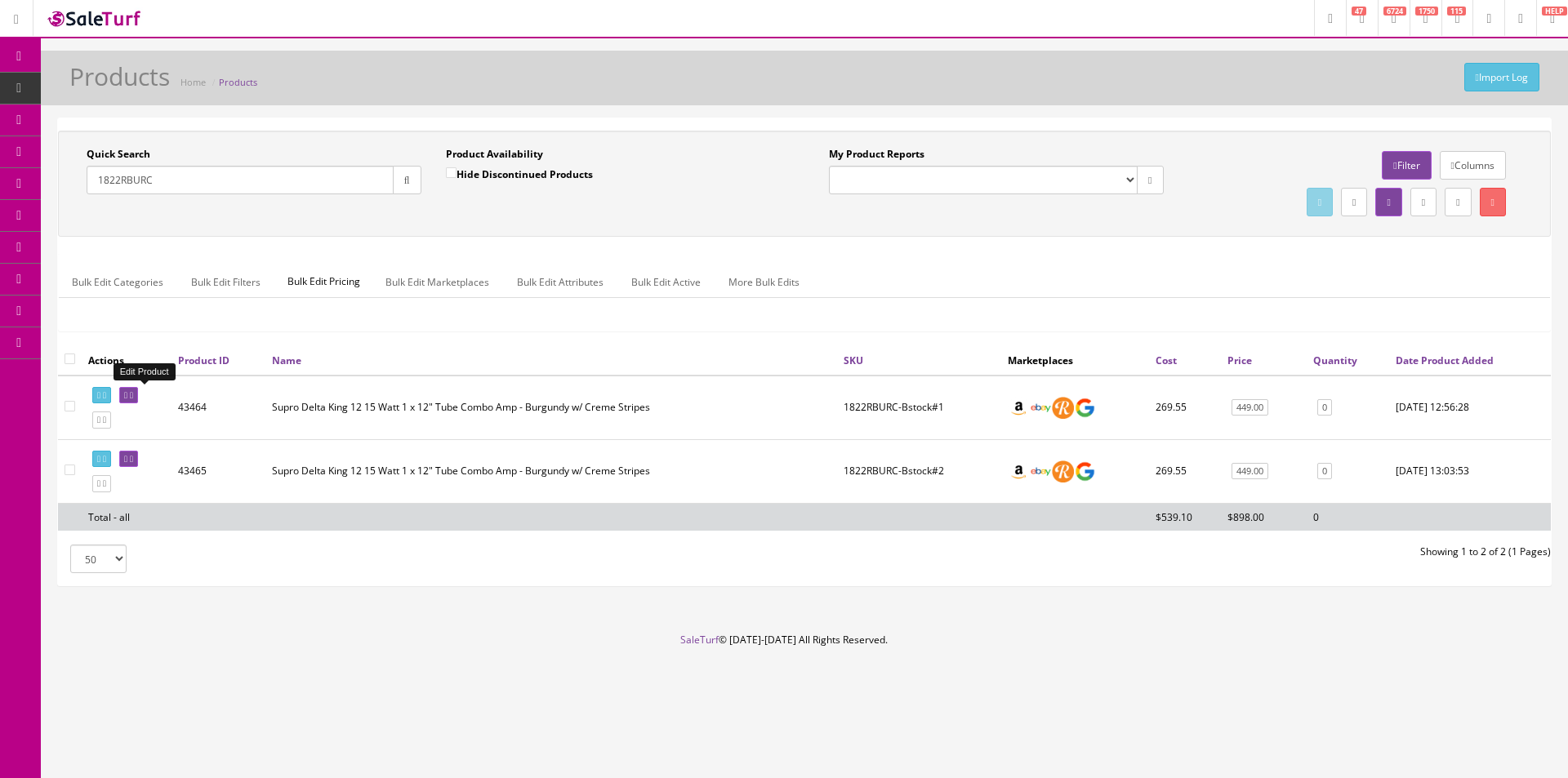
click at [133, 396] on icon at bounding box center [131, 396] width 4 height 9
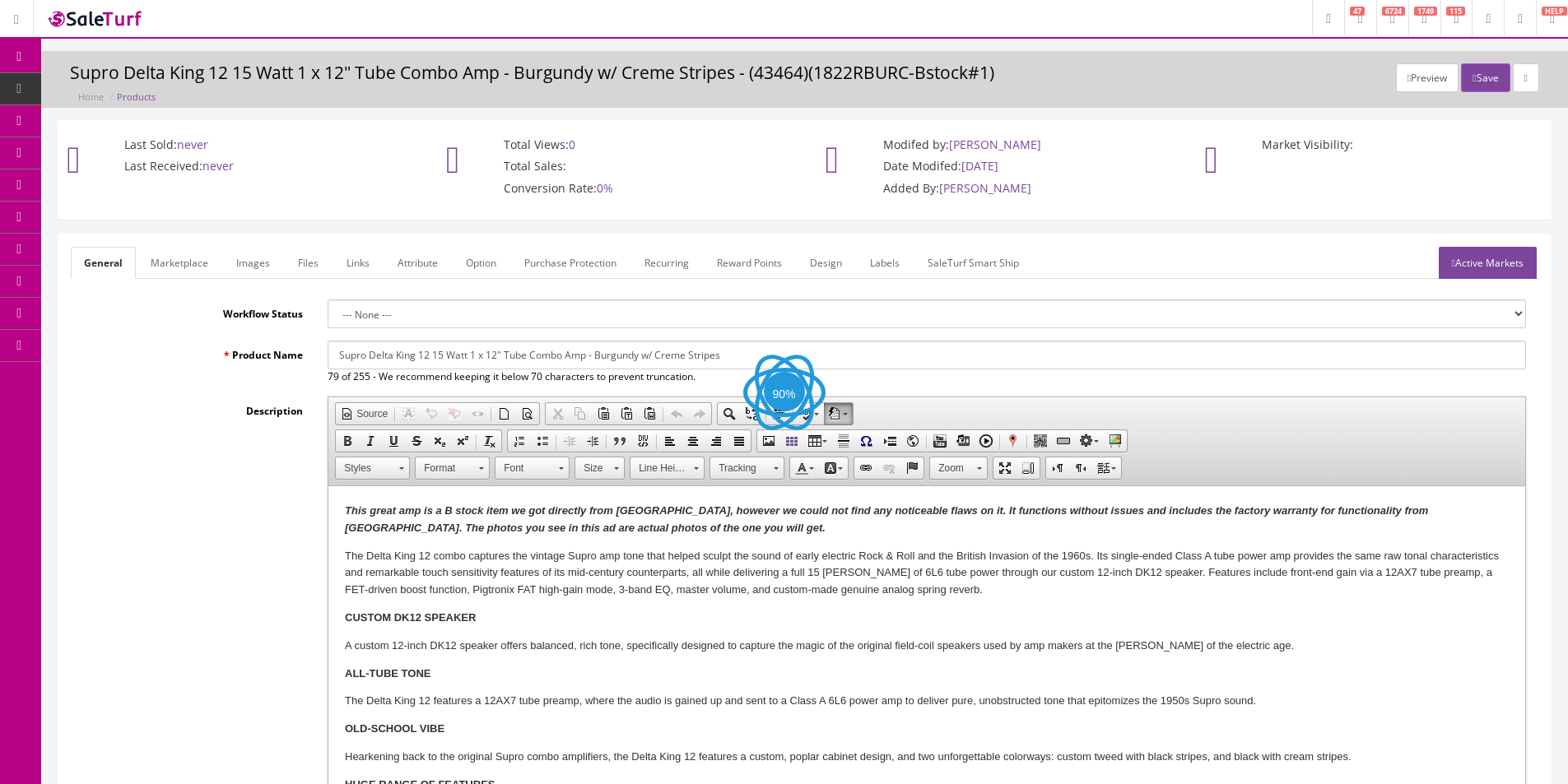
click at [250, 268] on link "Images" at bounding box center [253, 263] width 60 height 32
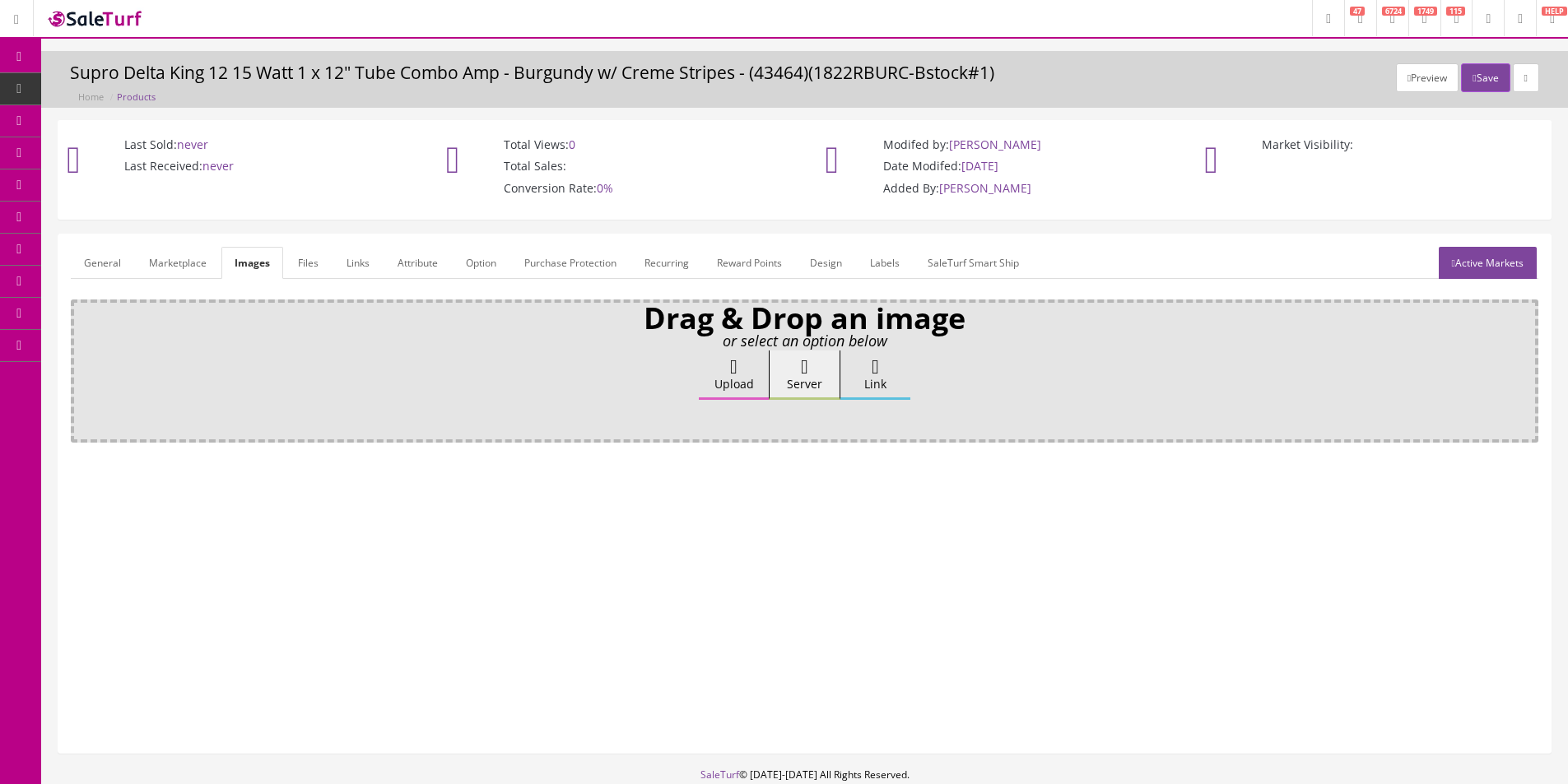
click at [732, 362] on icon at bounding box center [734, 367] width 8 height 20
click at [83, 362] on input "Upload" at bounding box center [83, 359] width 0 height 17
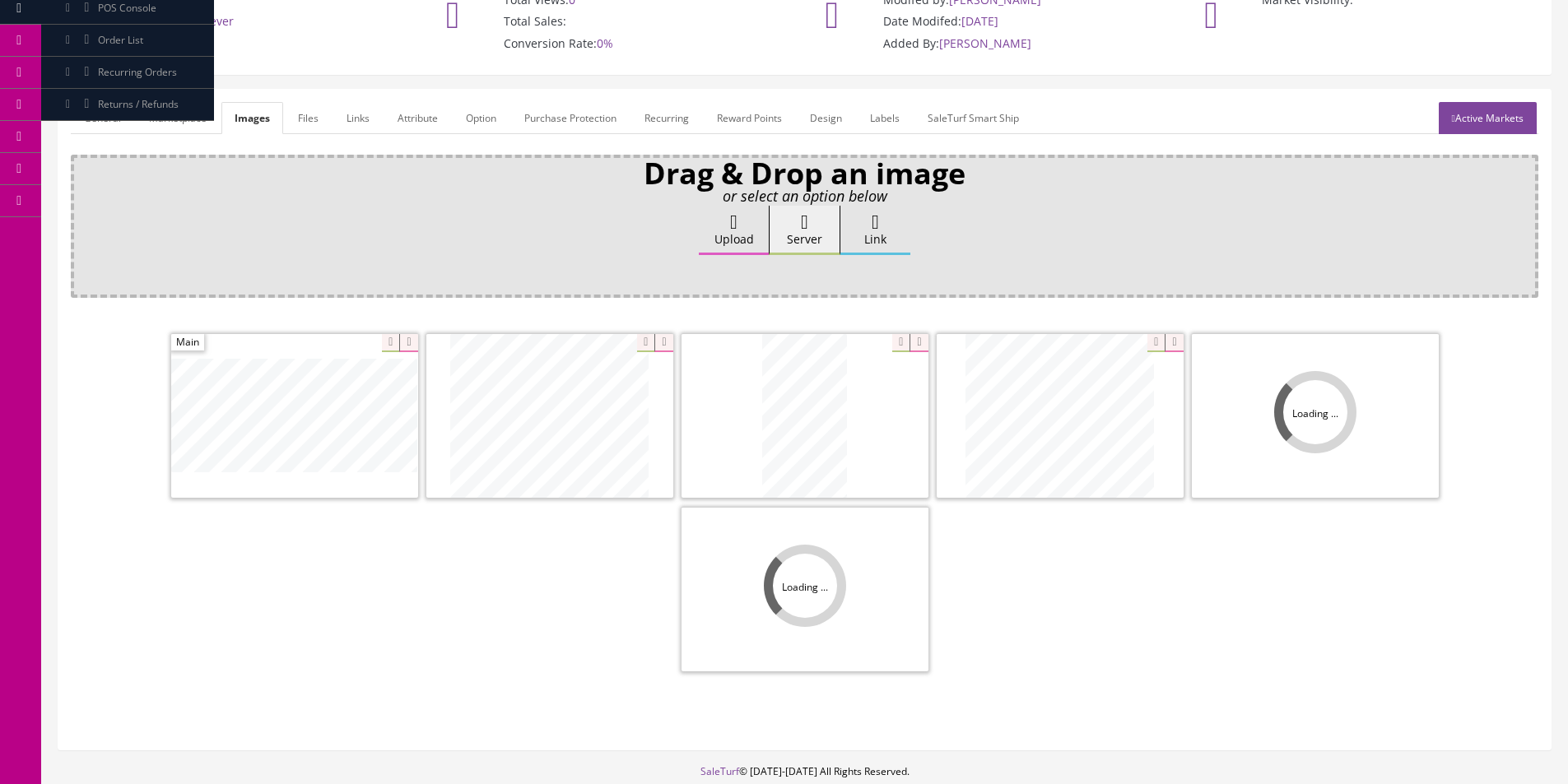
scroll to position [164, 0]
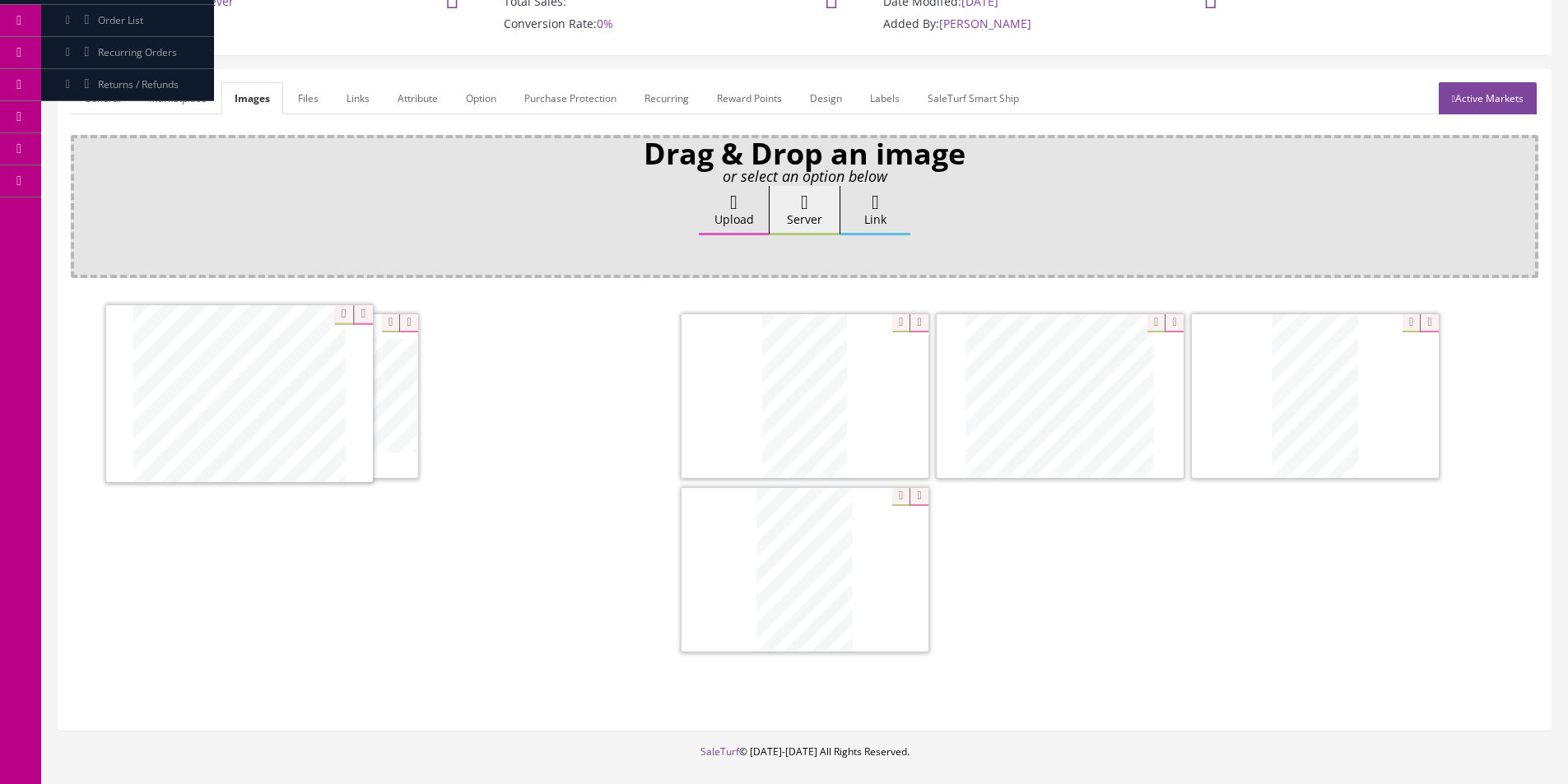
drag, startPoint x: 299, startPoint y: 412, endPoint x: 208, endPoint y: 410, distance: 91.0
drag, startPoint x: 760, startPoint y: 410, endPoint x: 379, endPoint y: 403, distance: 381.1
drag, startPoint x: 743, startPoint y: 570, endPoint x: 708, endPoint y: 402, distance: 171.6
drag, startPoint x: 1262, startPoint y: 417, endPoint x: 1241, endPoint y: 418, distance: 21.0
drag, startPoint x: 1078, startPoint y: 418, endPoint x: 752, endPoint y: 415, distance: 326.0
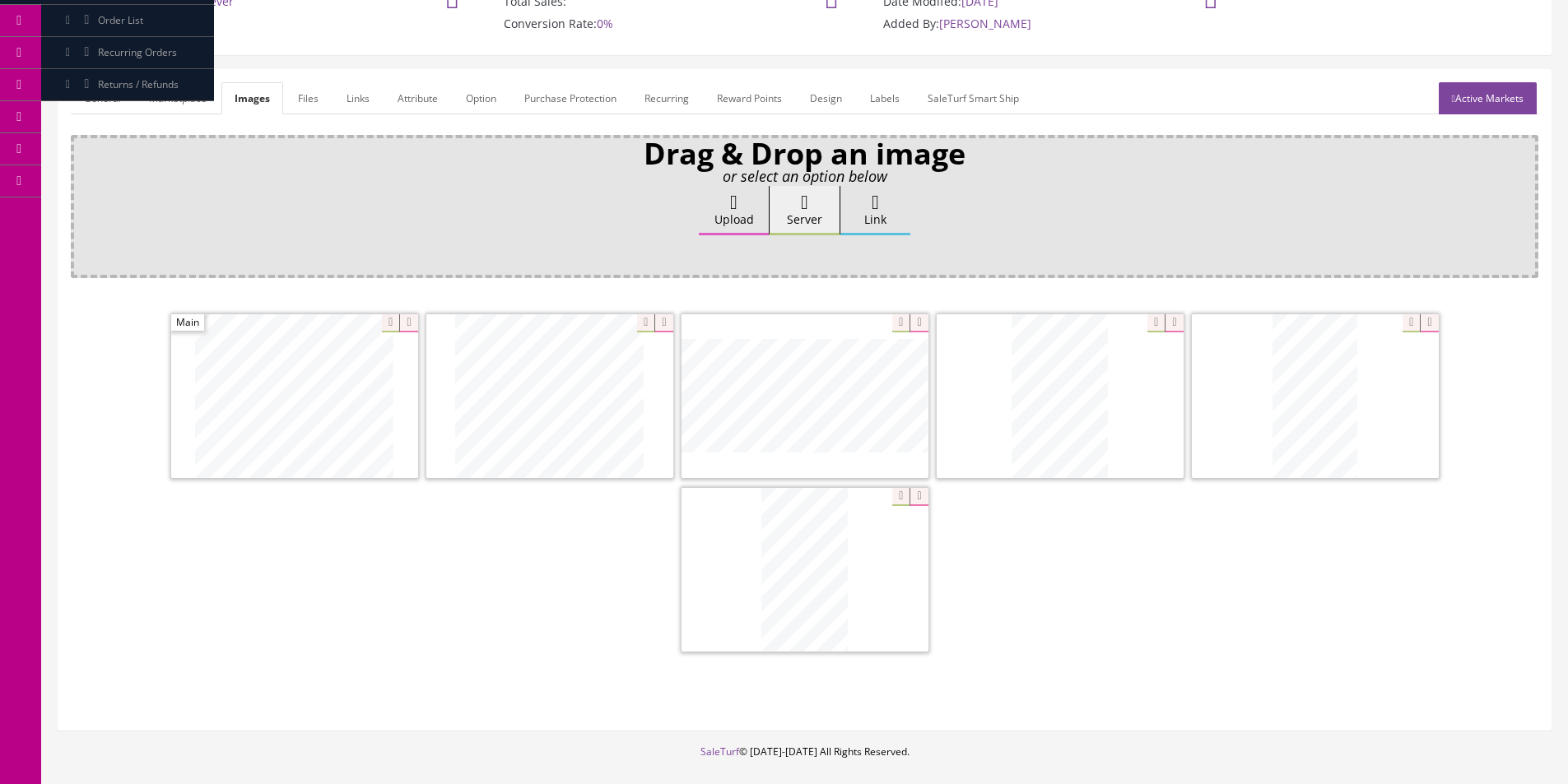
click at [114, 99] on link "General" at bounding box center [102, 98] width 64 height 32
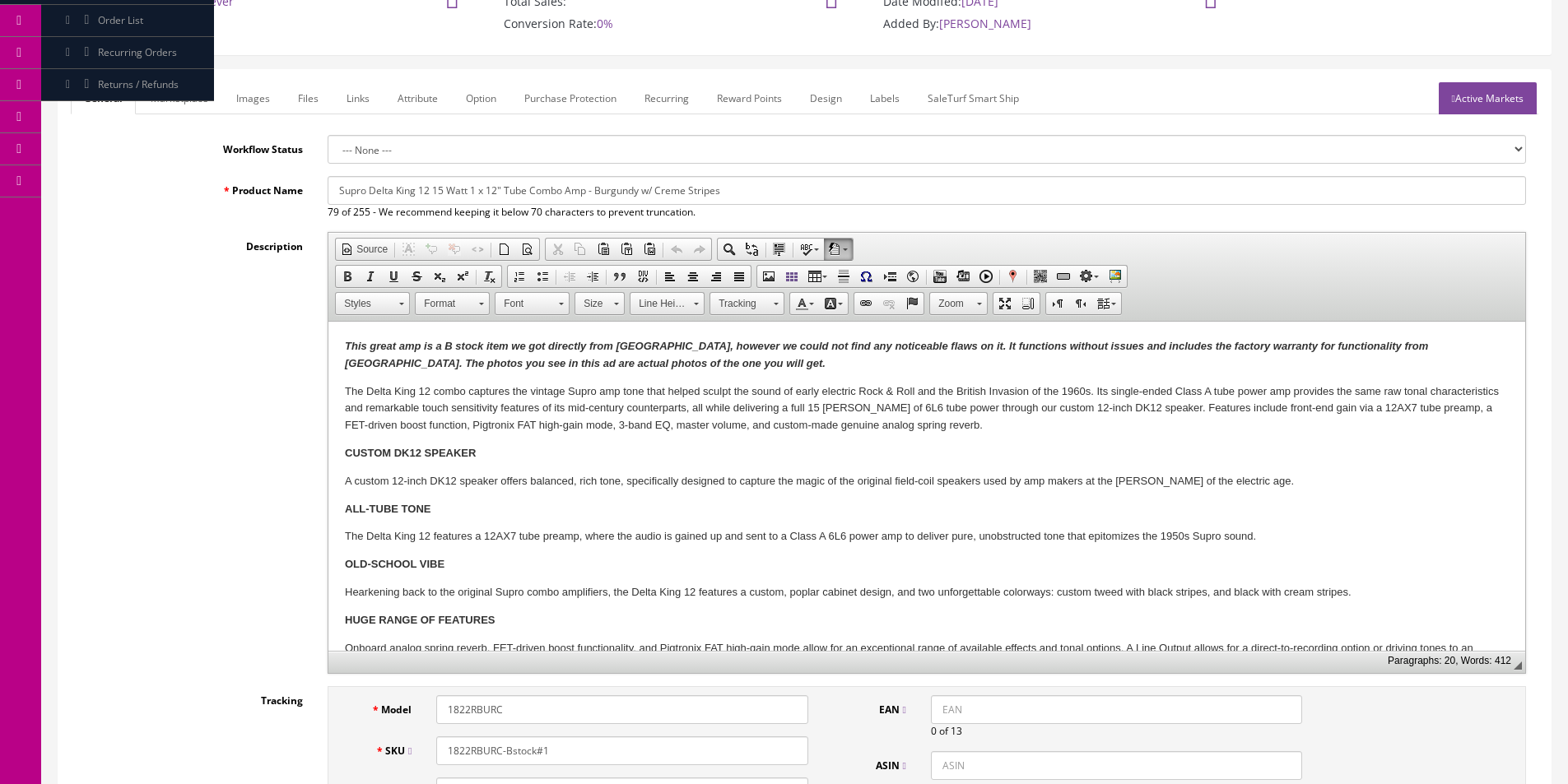
click at [731, 341] on strong "This great amp is a B stock item we got directly from [GEOGRAPHIC_DATA], howeve…" at bounding box center [887, 354] width 1083 height 30
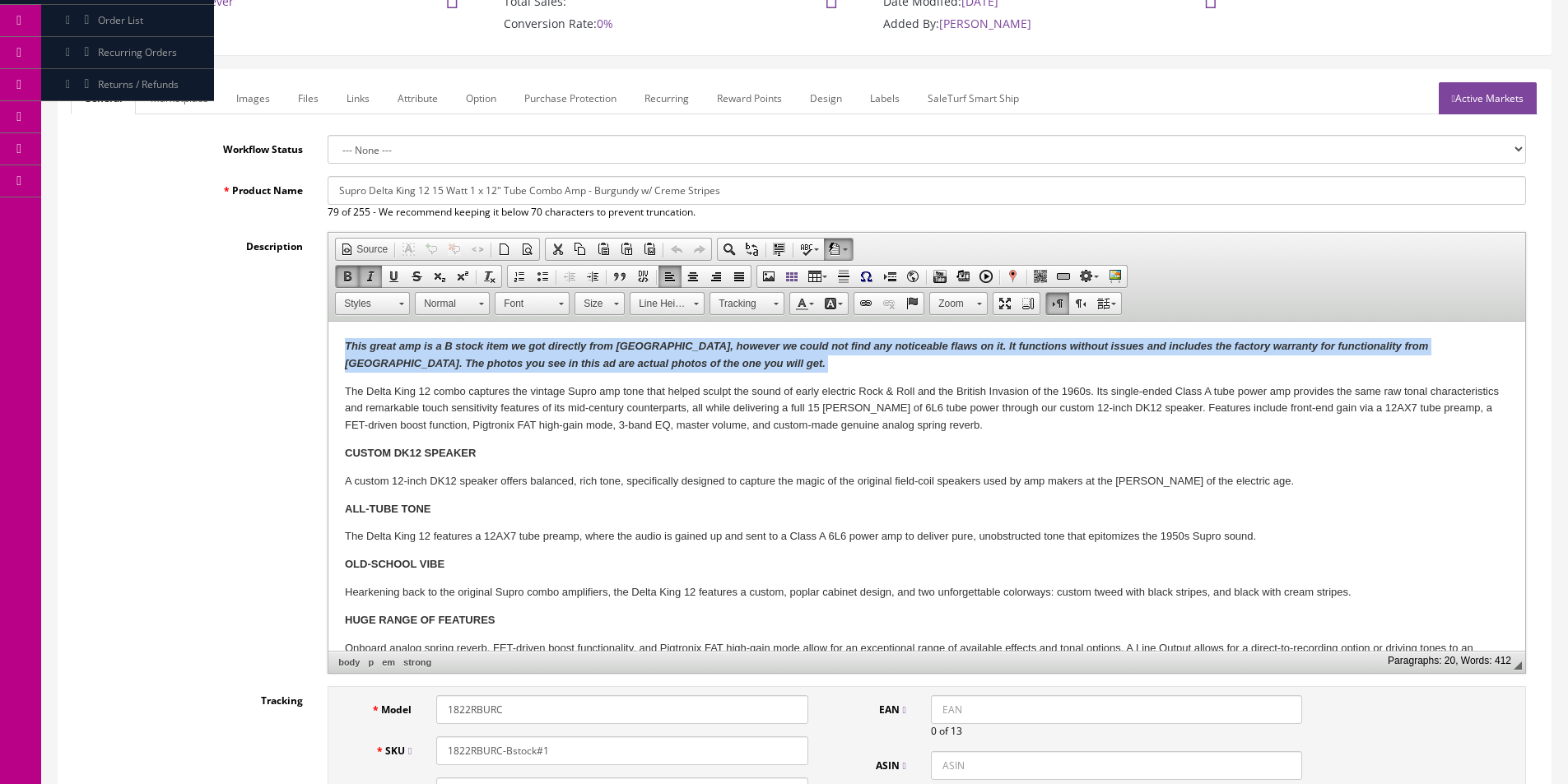
click at [731, 341] on strong "This great amp is a B stock item we got directly from [GEOGRAPHIC_DATA], howeve…" at bounding box center [887, 354] width 1083 height 30
copy strong "This great amp is a B stock item we got directly from [GEOGRAPHIC_DATA], howeve…"
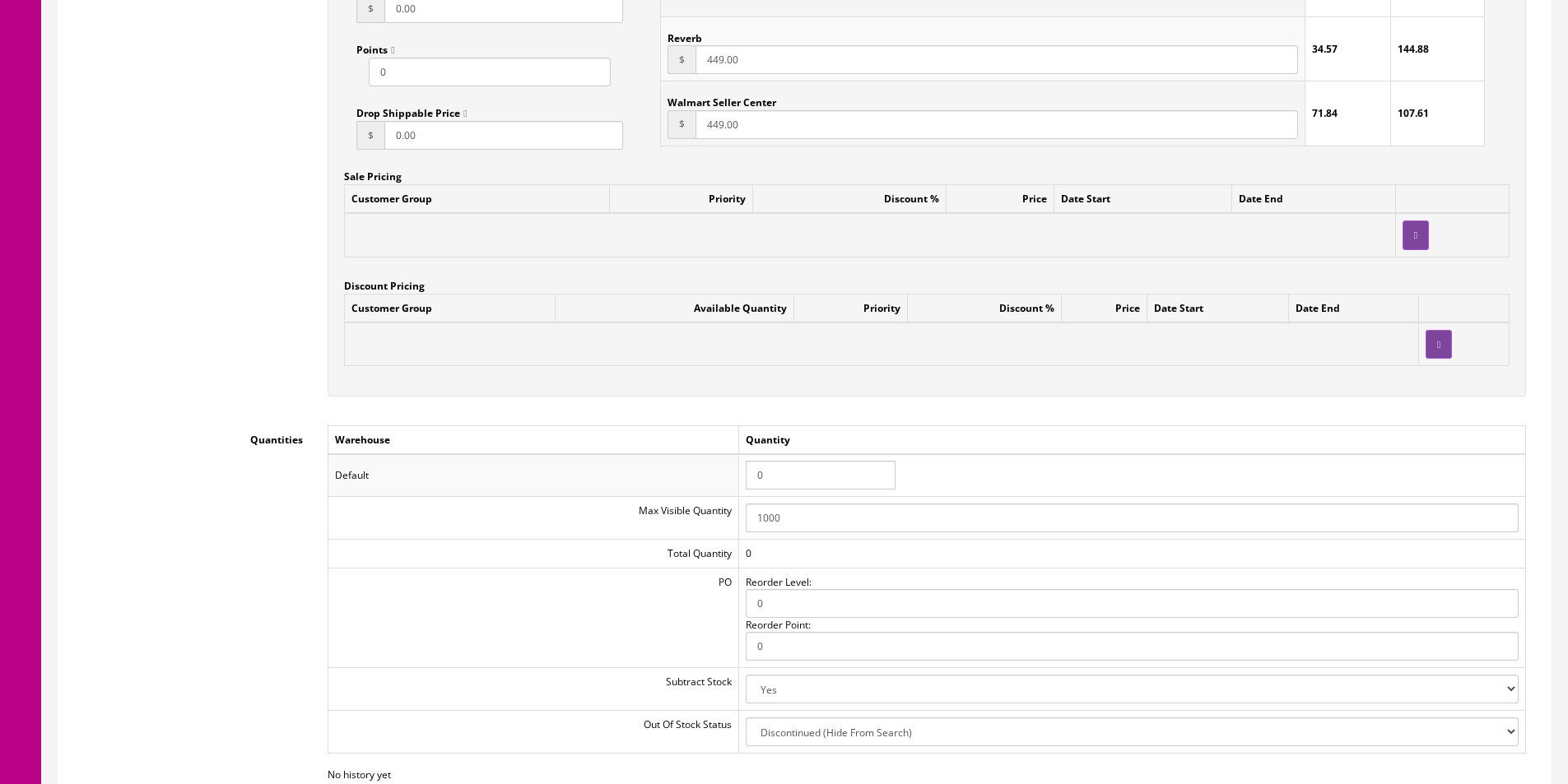
click at [771, 470] on input "0" at bounding box center [821, 475] width 150 height 29
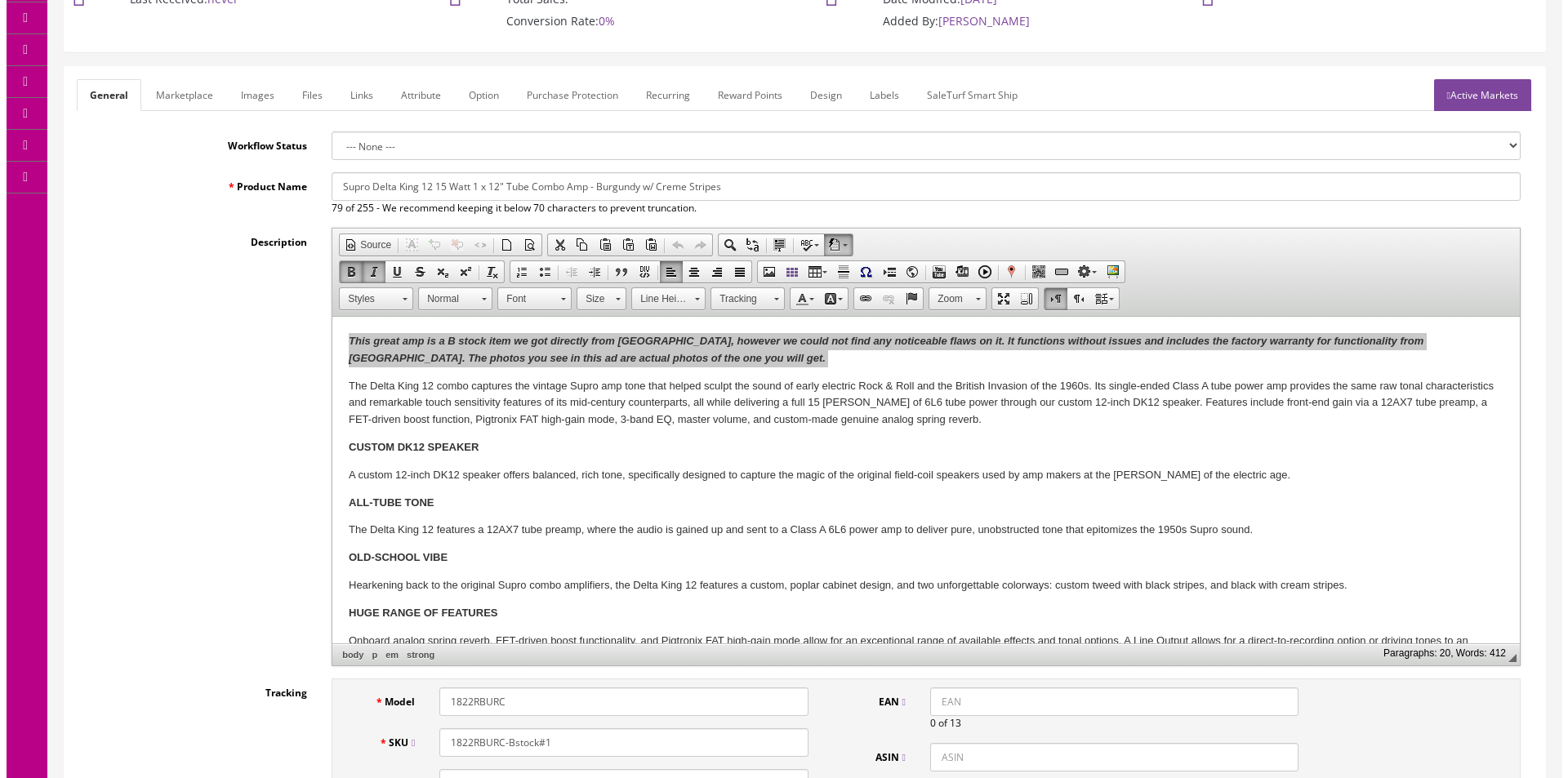
scroll to position [0, 0]
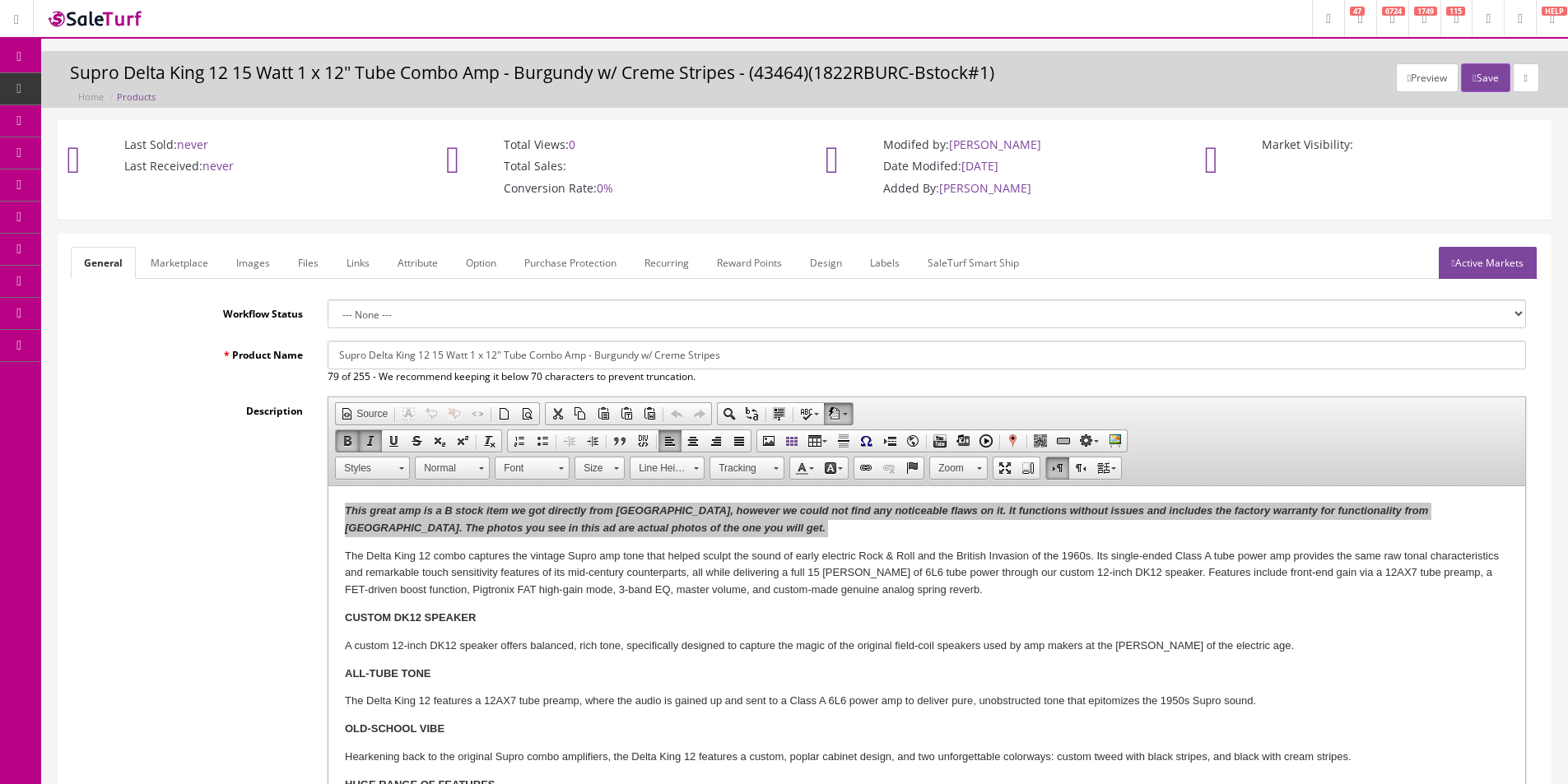
type input "1"
click at [194, 262] on link "Marketplace" at bounding box center [178, 263] width 84 height 32
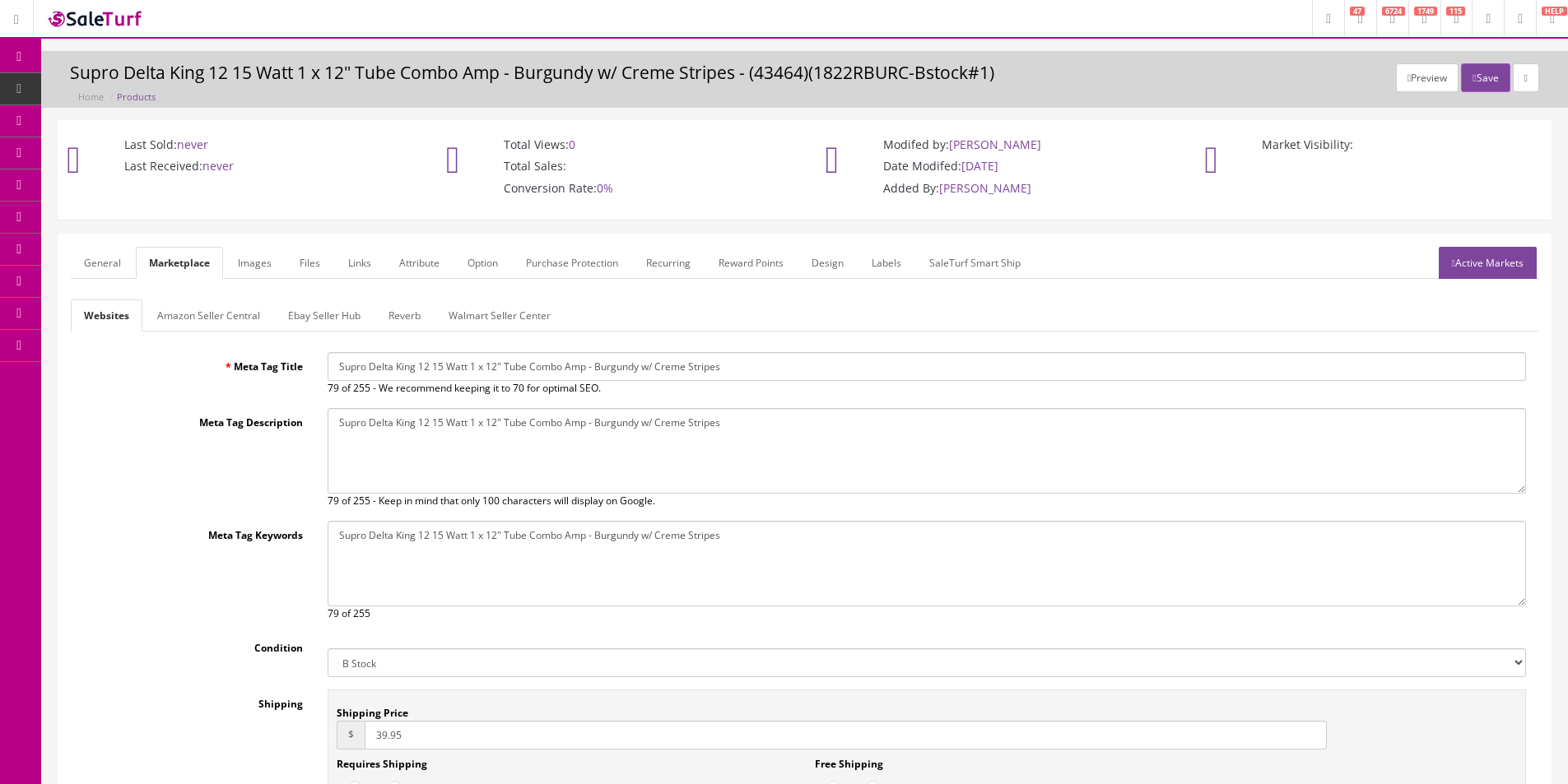
click at [416, 318] on link "Reverb" at bounding box center [404, 315] width 58 height 32
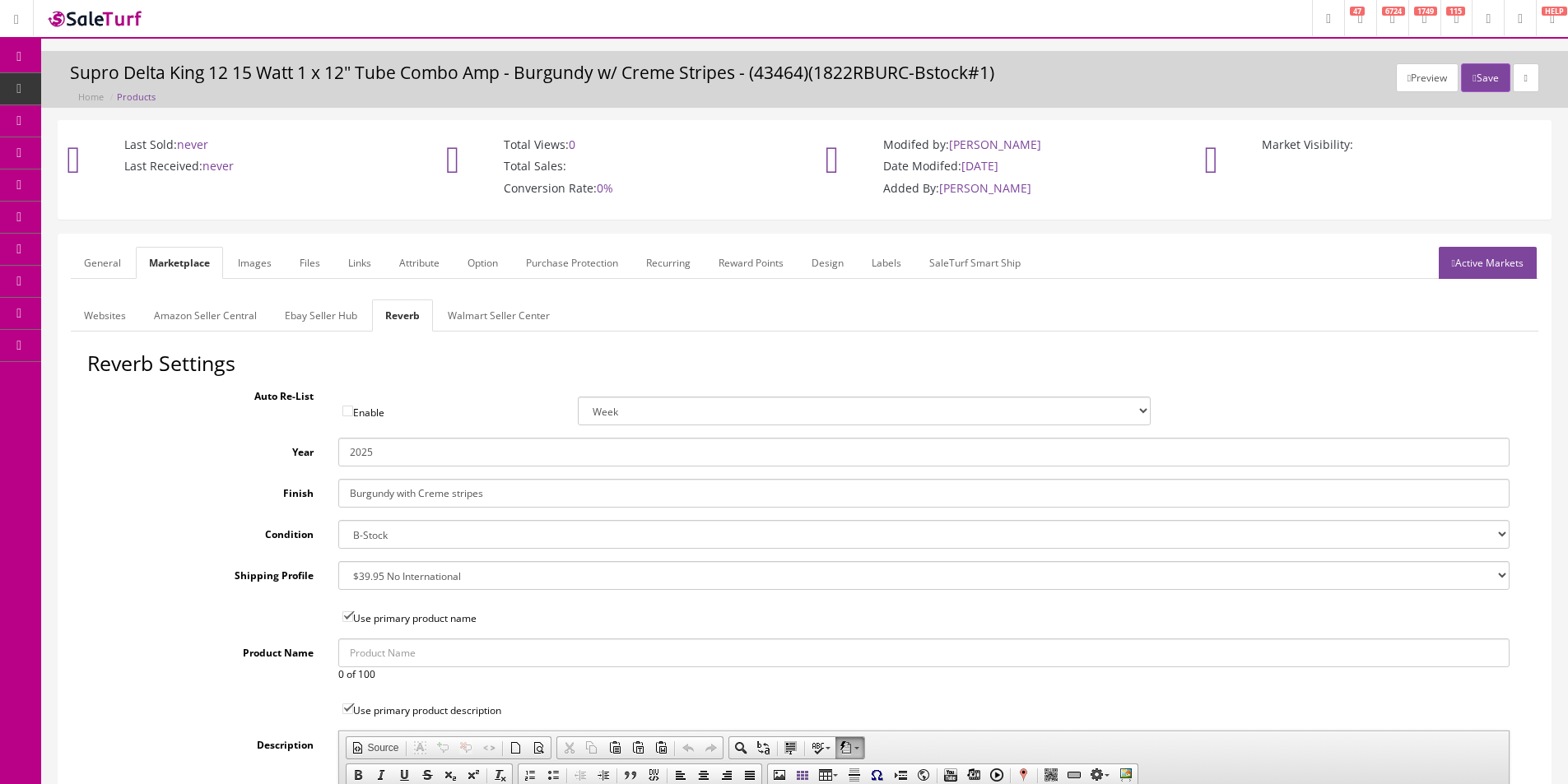
click at [372, 453] on input "2025" at bounding box center [924, 452] width 1171 height 29
drag, startPoint x: 336, startPoint y: 300, endPoint x: 339, endPoint y: 313, distance: 13.3
click at [336, 301] on link "Ebay Seller Hub" at bounding box center [320, 315] width 99 height 32
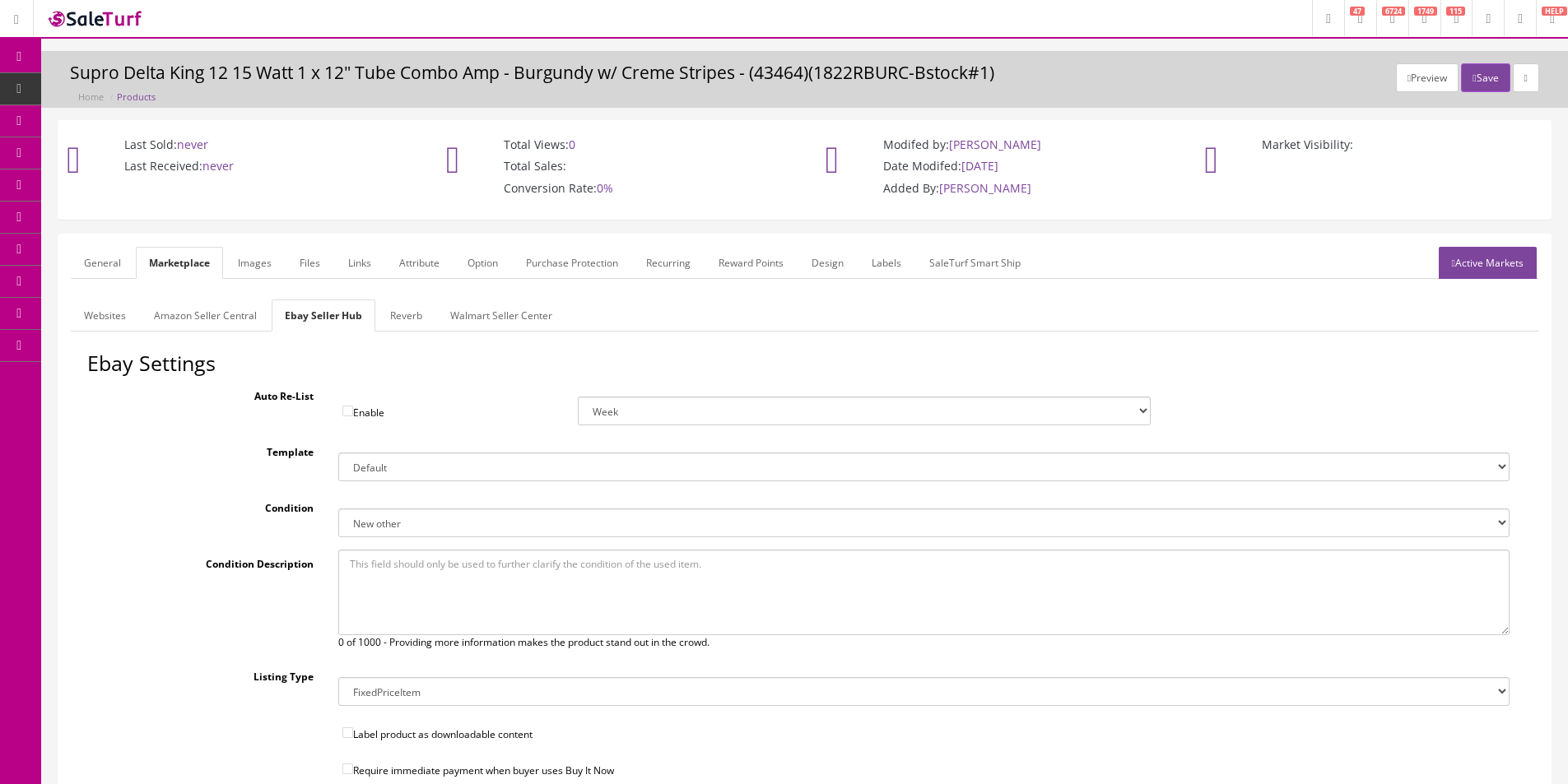
click at [419, 563] on textarea at bounding box center [924, 592] width 1171 height 85
paste textarea "This great amp is a B stock item we got directly from Supro, however we could n…"
type textarea "This great amp is a B stock item we got directly from Supro, however we could n…"
click at [251, 318] on link "Amazon Seller Central" at bounding box center [206, 315] width 129 height 32
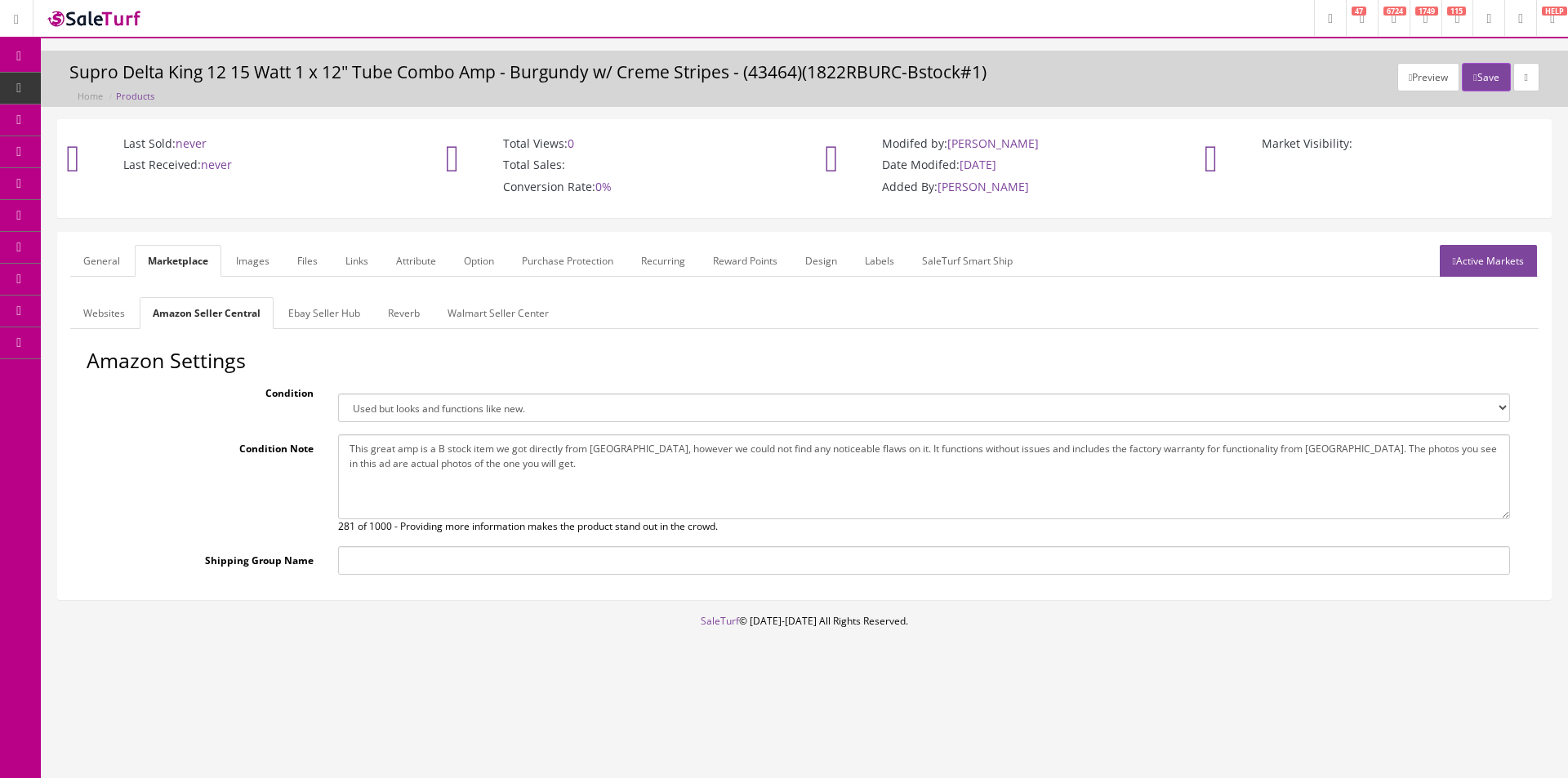
click at [409, 460] on textarea "This great amp is a B stock item we got directly from Supro, however we could n…" at bounding box center [924, 476] width 1172 height 85
paste textarea
type textarea "This great amp is a B stock item we got directly from Supro, however we could n…"
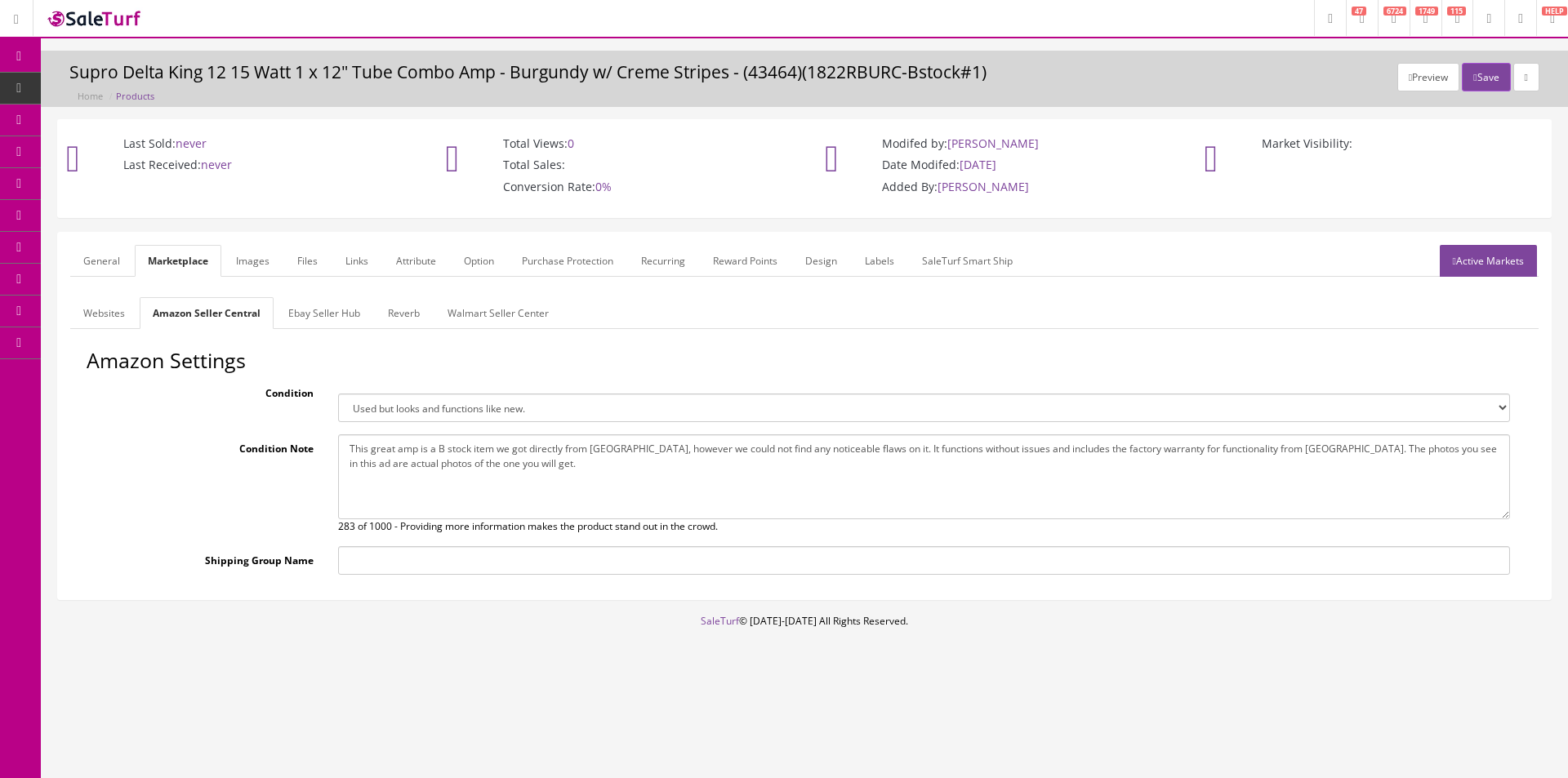
click at [1493, 266] on link "Active Markets" at bounding box center [1488, 261] width 97 height 32
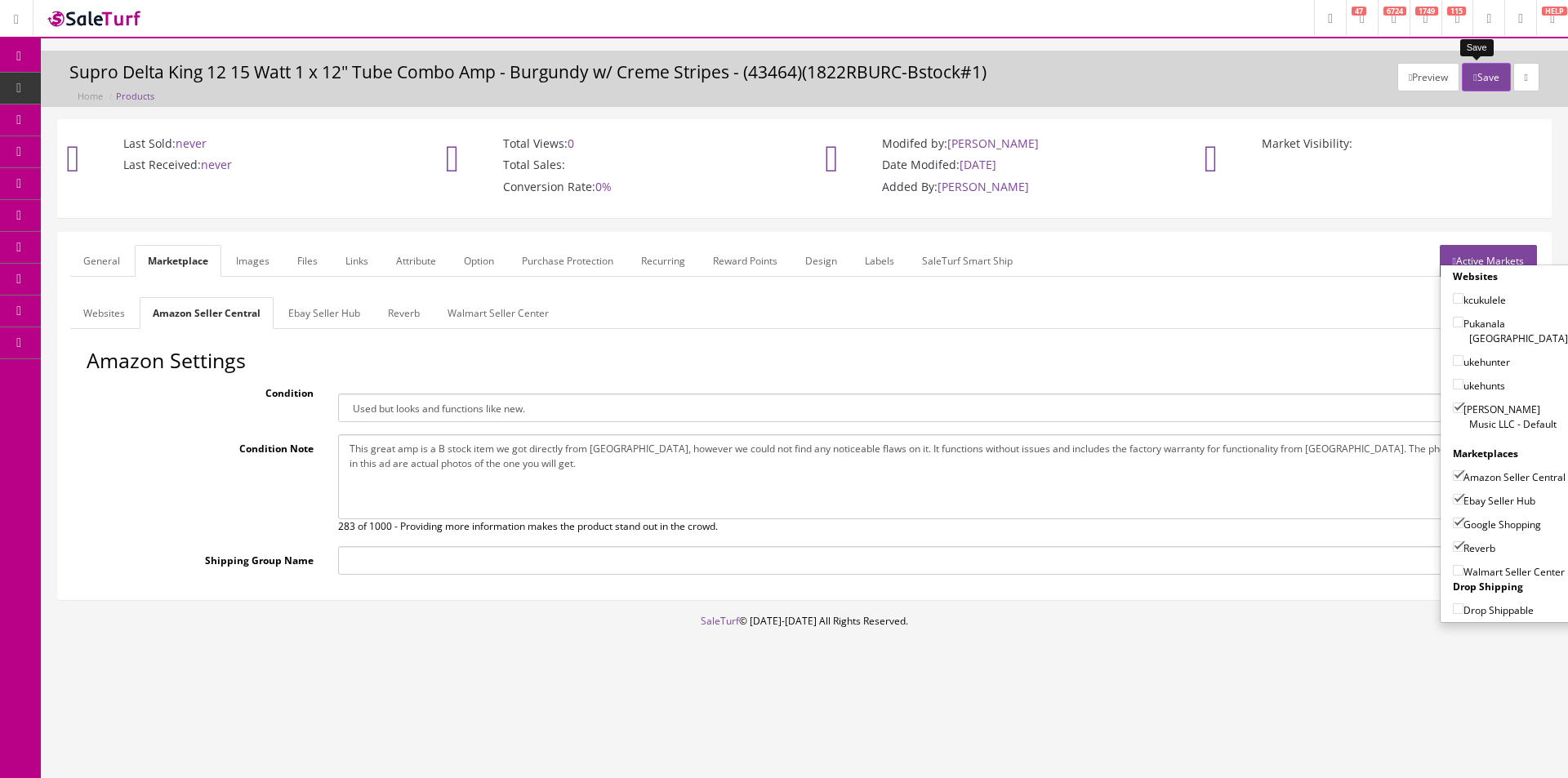
click at [1480, 76] on button "Save" at bounding box center [1486, 77] width 48 height 29
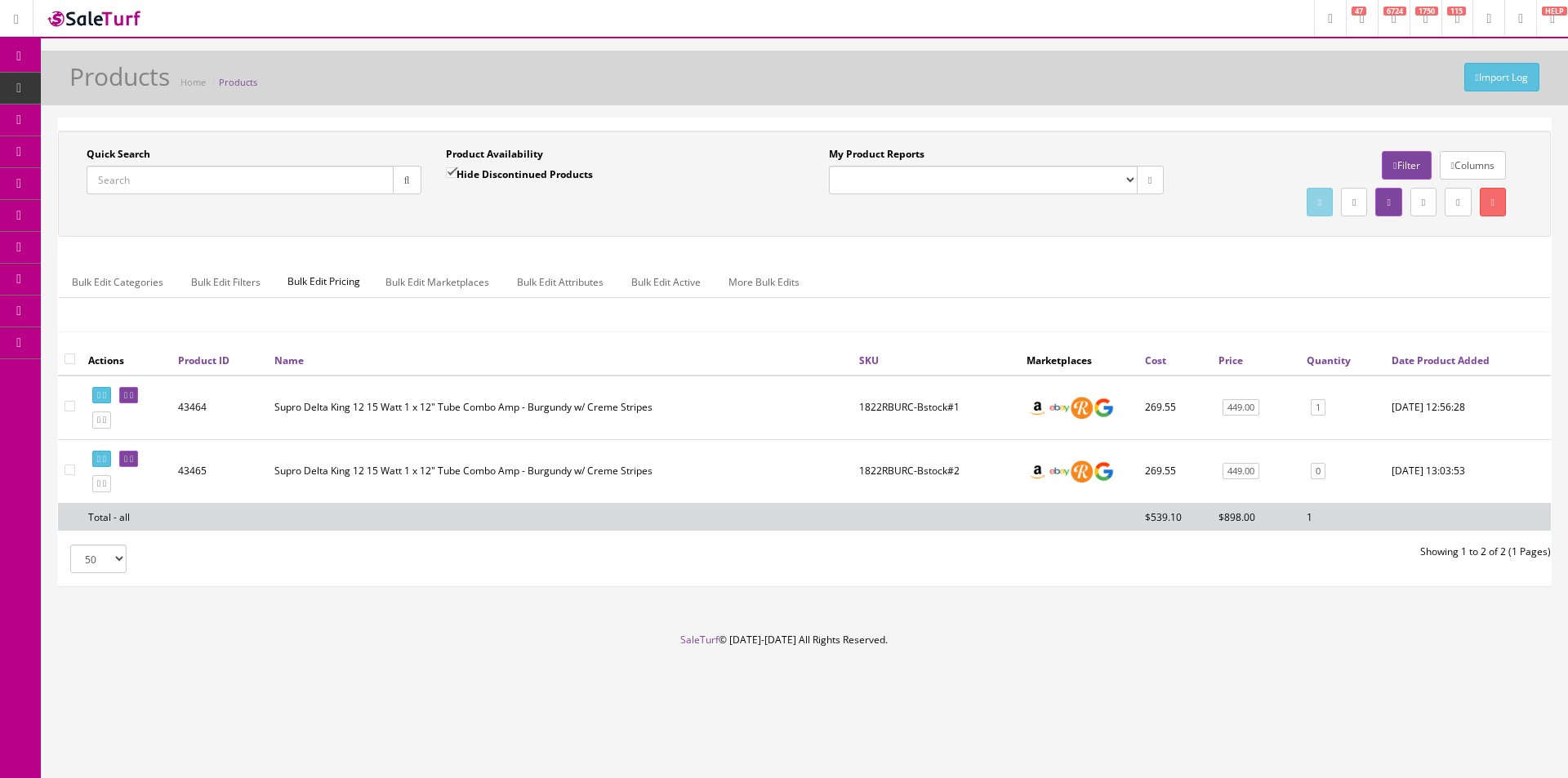
click at [1061, 316] on div "Bulk Edit Categories Bulk Edit Filters Bulk Edit Pricing Bulk Edit Marketplaces…" at bounding box center [804, 292] width 1492 height 52
click at [1063, 313] on div "Bulk Edit Categories Bulk Edit Filters Bulk Edit Pricing Bulk Edit Marketplaces…" at bounding box center [804, 292] width 1492 height 52
